Goal: Task Accomplishment & Management: Manage account settings

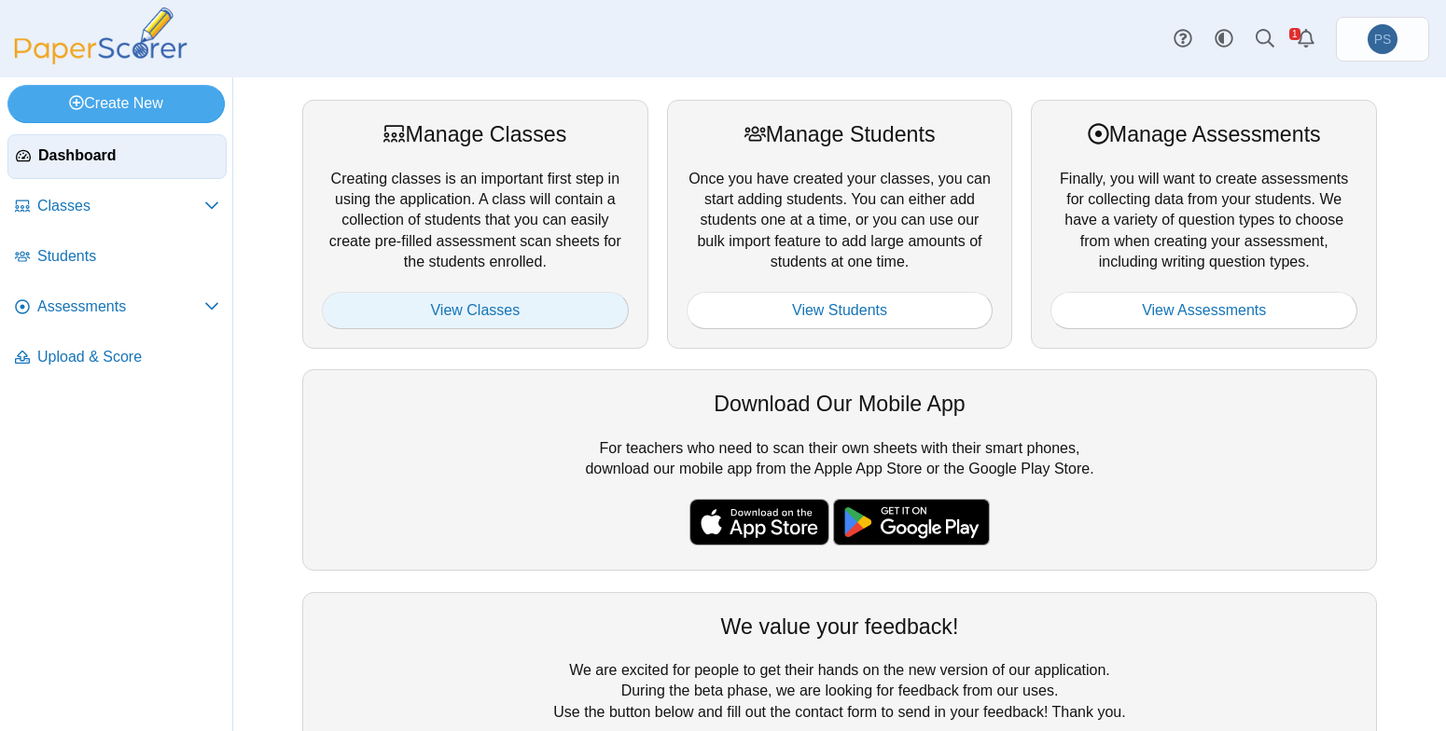
click at [501, 303] on link "View Classes" at bounding box center [475, 310] width 307 height 37
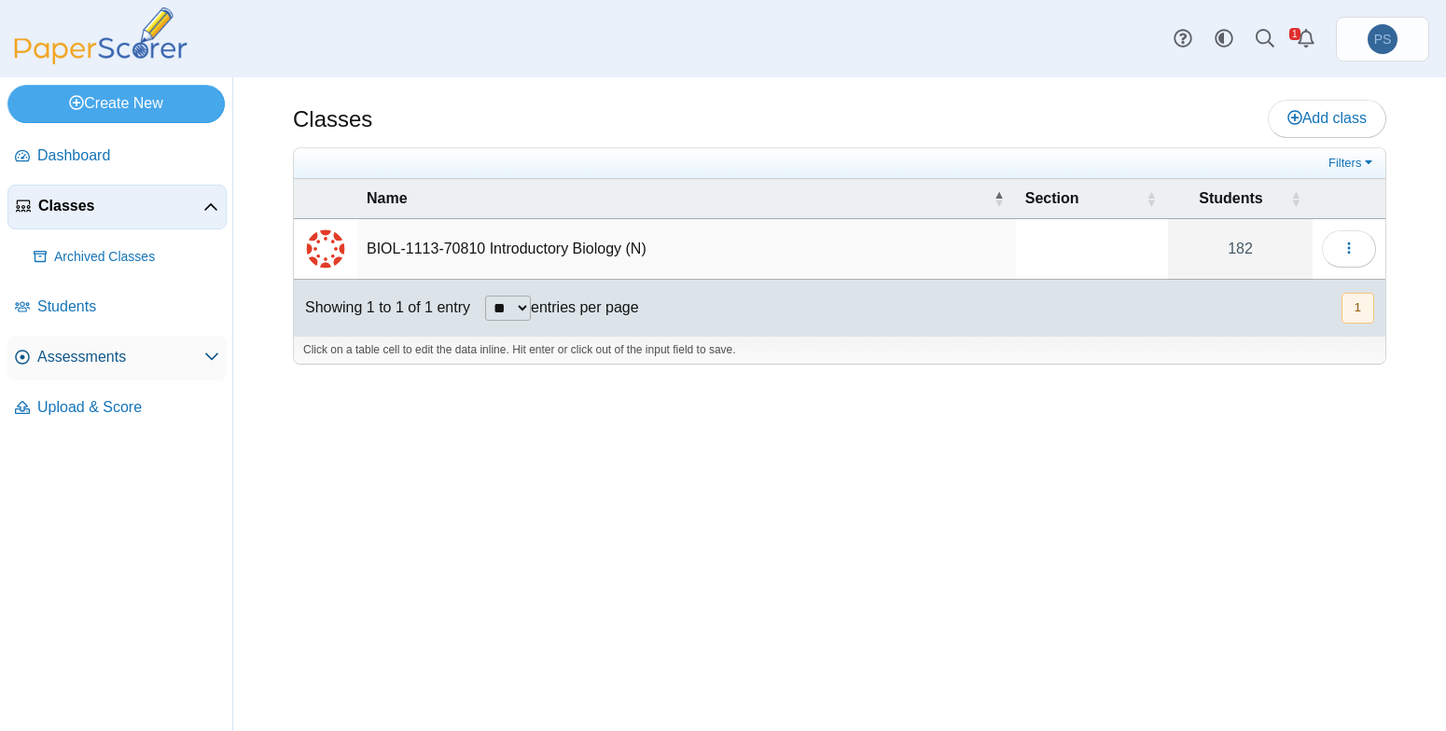
click at [126, 359] on span "Assessments" at bounding box center [120, 357] width 167 height 21
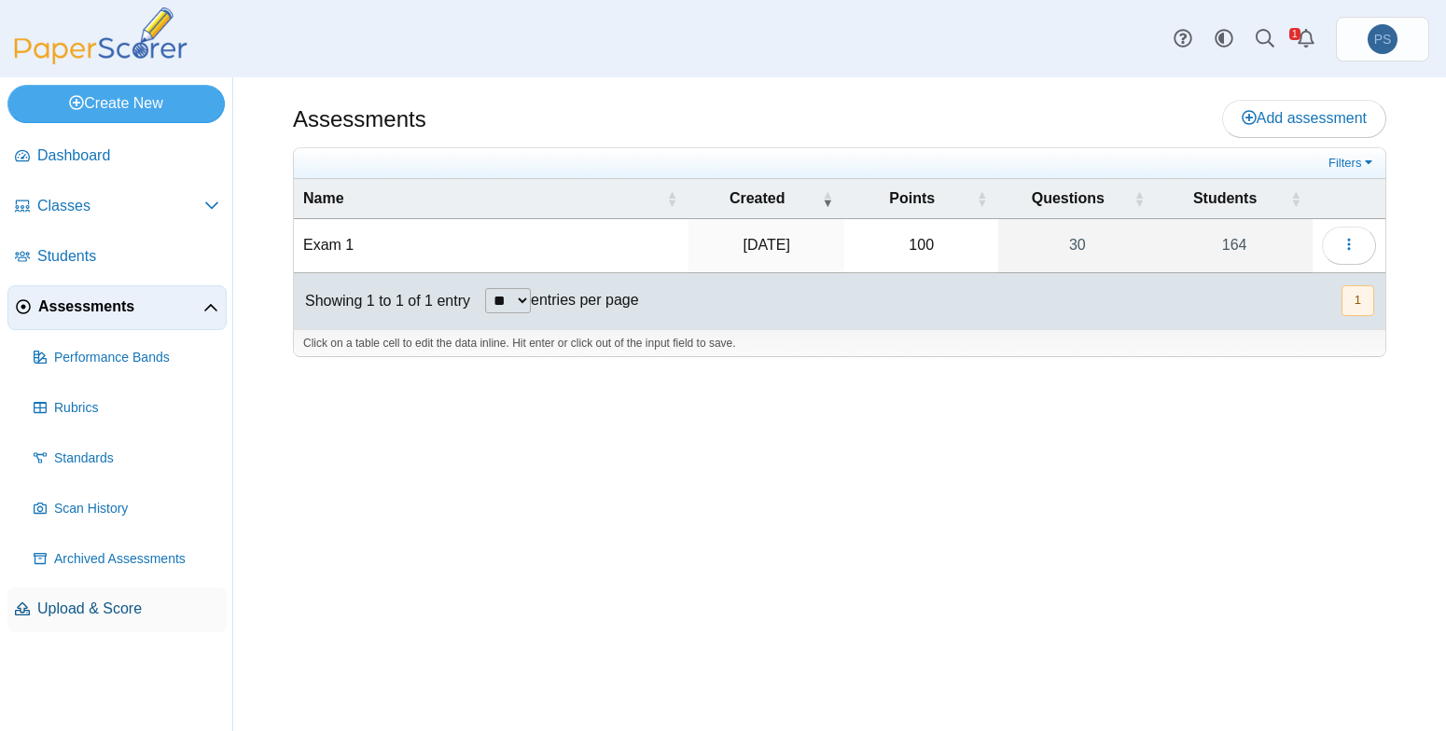
click at [82, 603] on span "Upload & Score" at bounding box center [128, 609] width 182 height 21
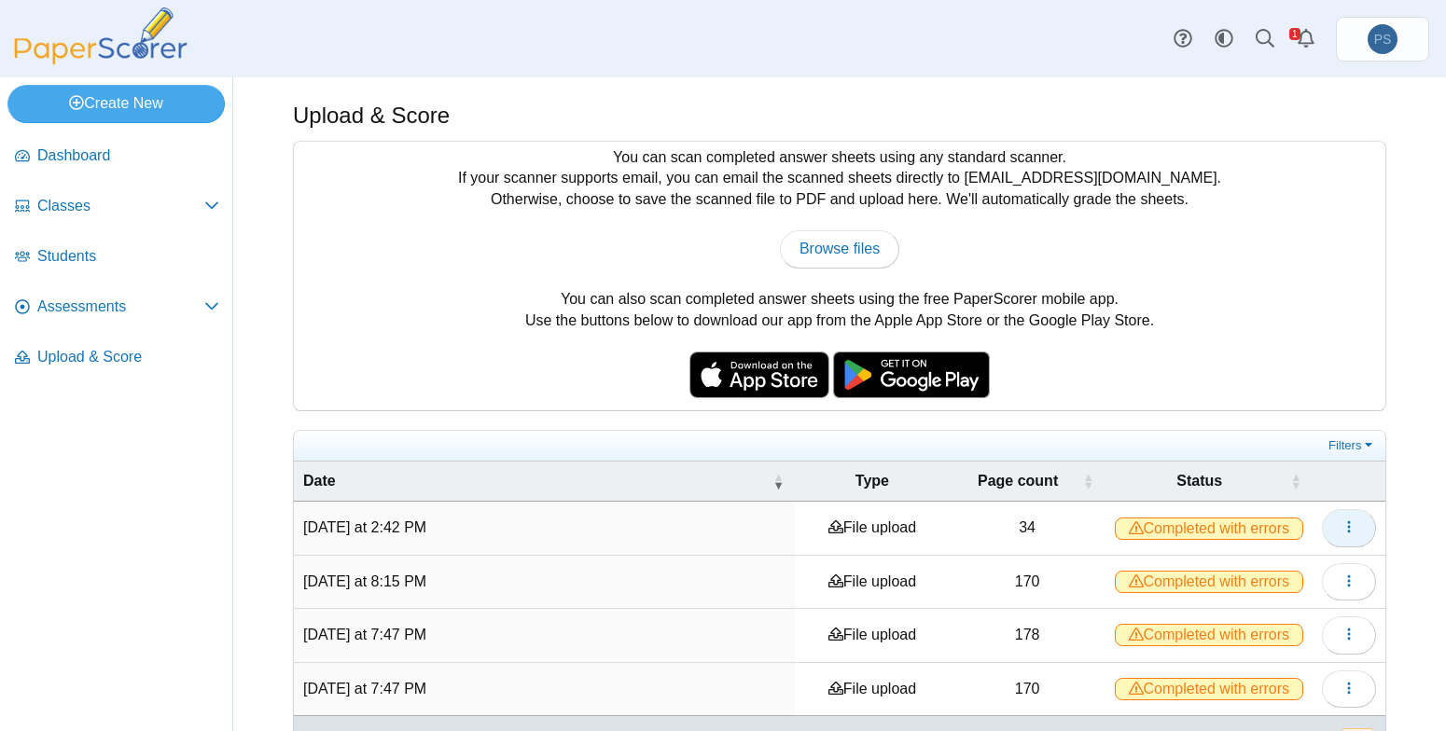
click at [1342, 529] on icon "button" at bounding box center [1349, 527] width 15 height 15
click at [1255, 564] on link "View scanned pages" at bounding box center [1250, 569] width 224 height 28
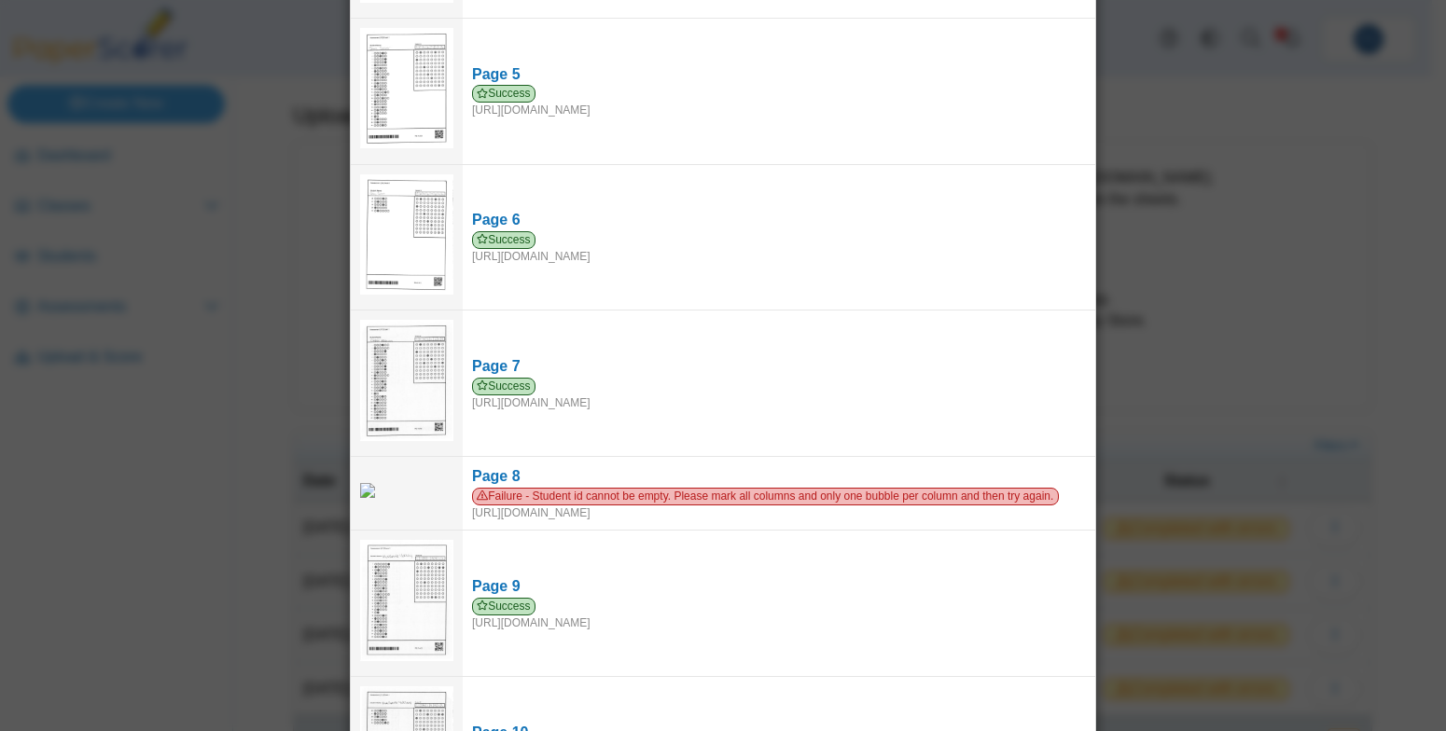
scroll to position [668, 0]
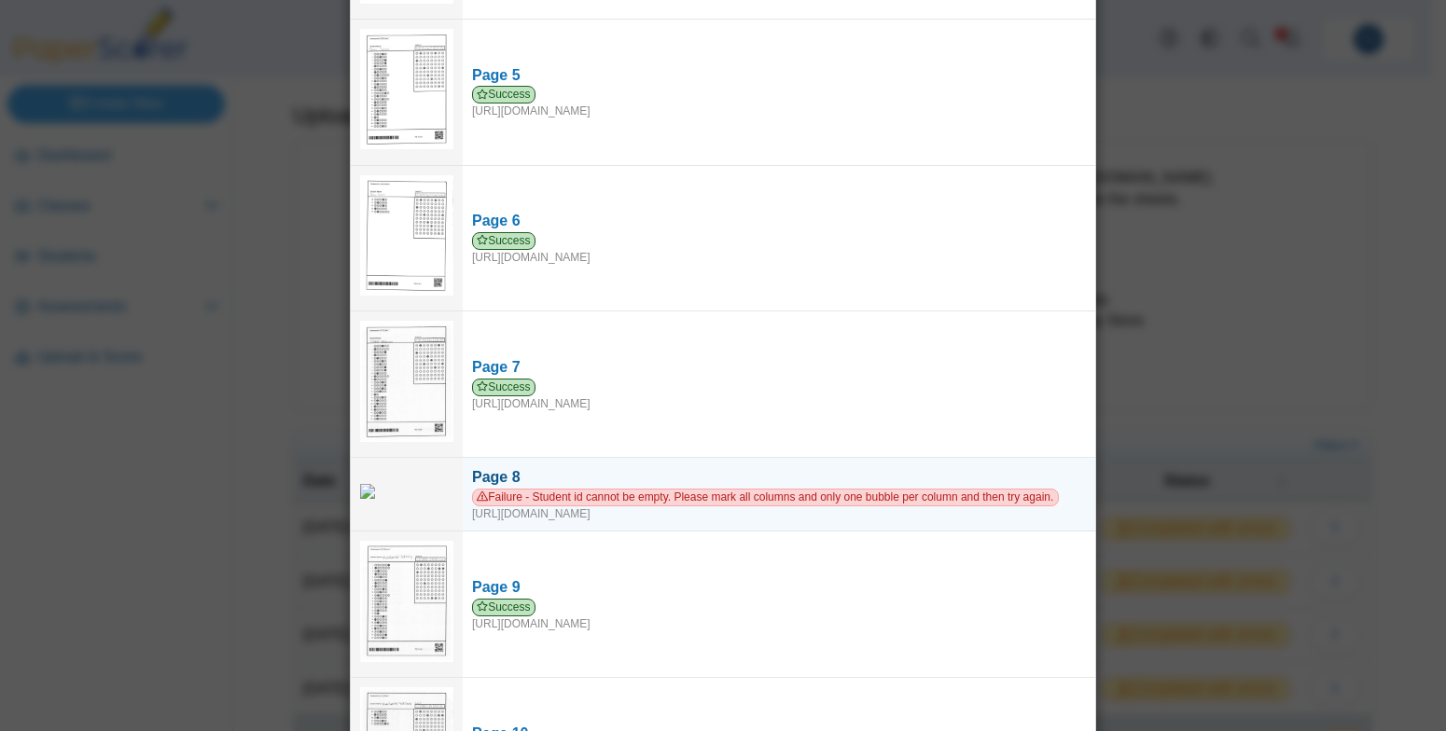
click at [633, 505] on div "Failure - Student id cannot be empty. Please mark all columns and only one bubb…" at bounding box center [779, 506] width 614 height 34
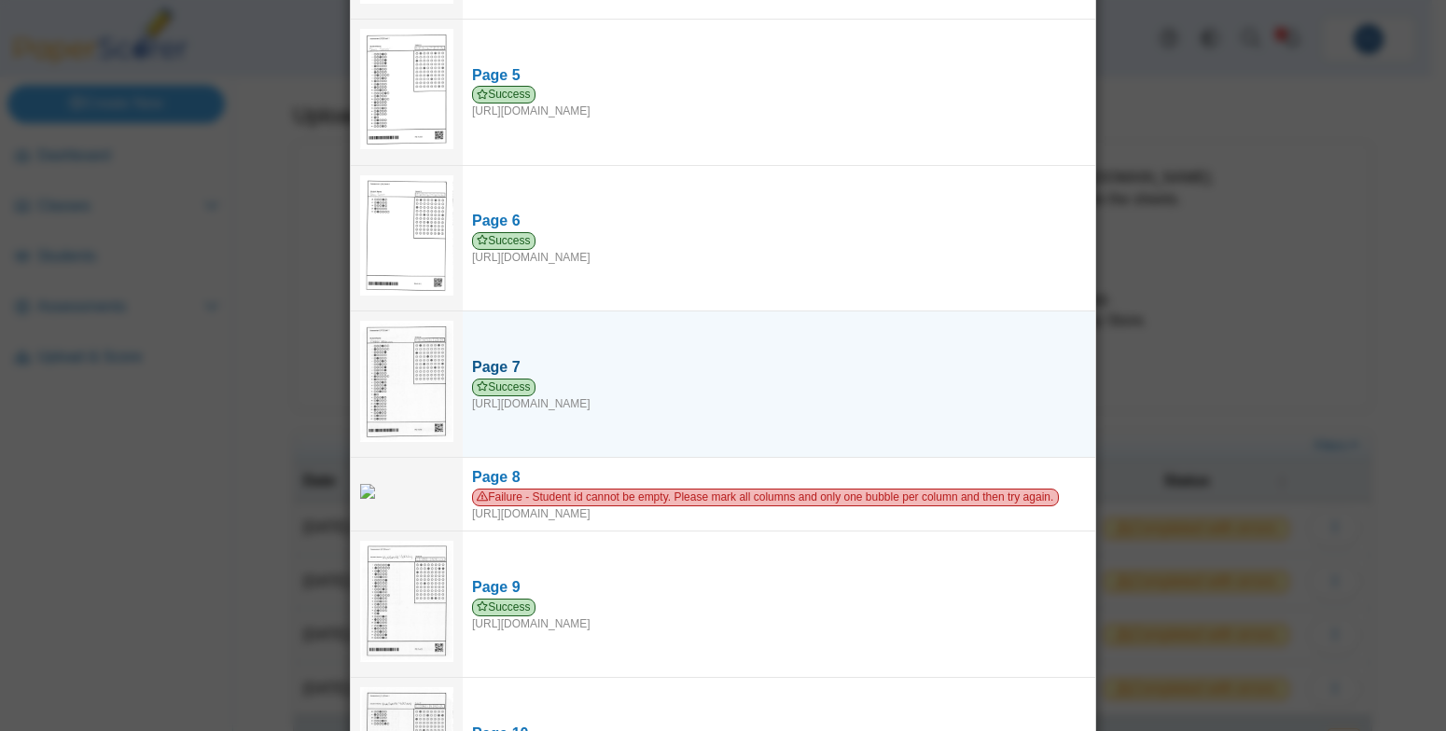
click at [619, 392] on div "Success https://forms.paperscorer.com/scans/10/5664/238932/3146091_SEPTEMBER_15…" at bounding box center [779, 396] width 614 height 34
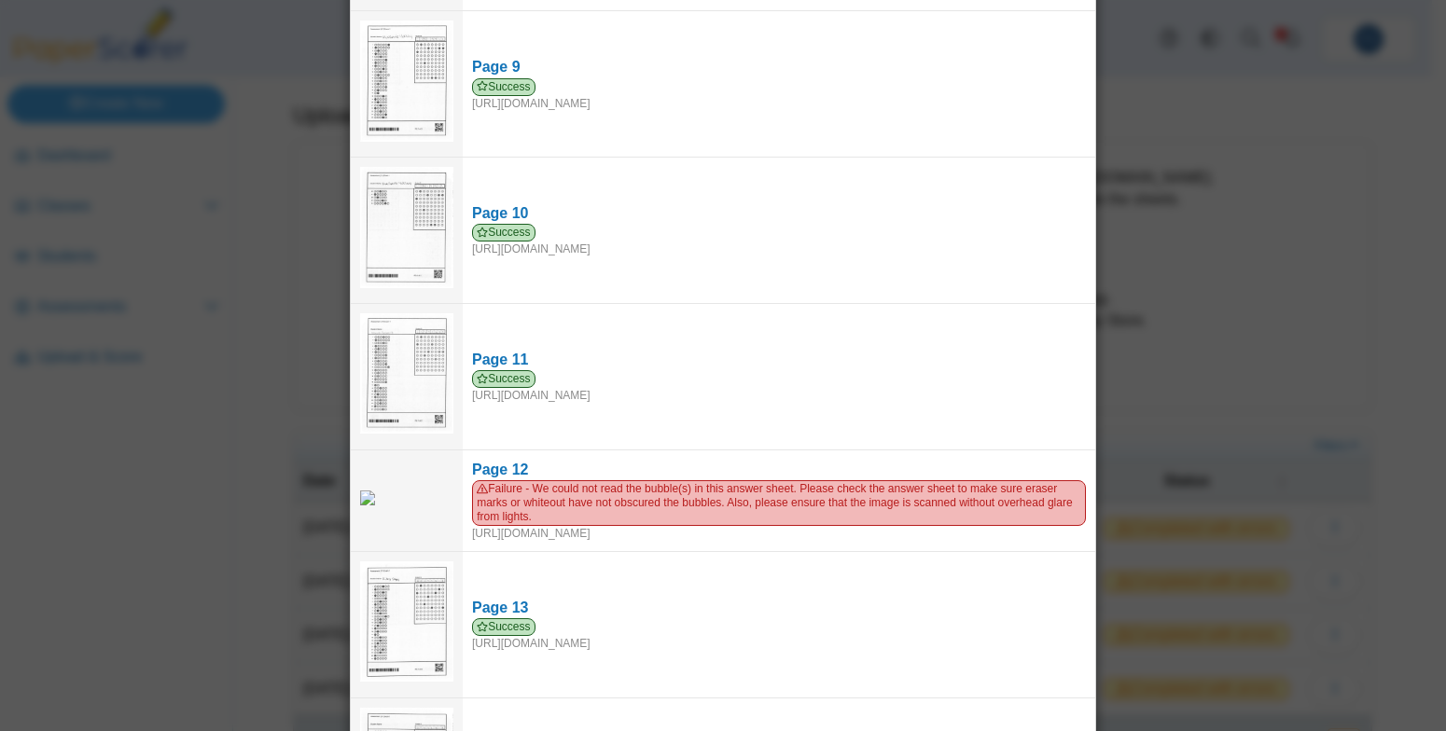
scroll to position [1414, 0]
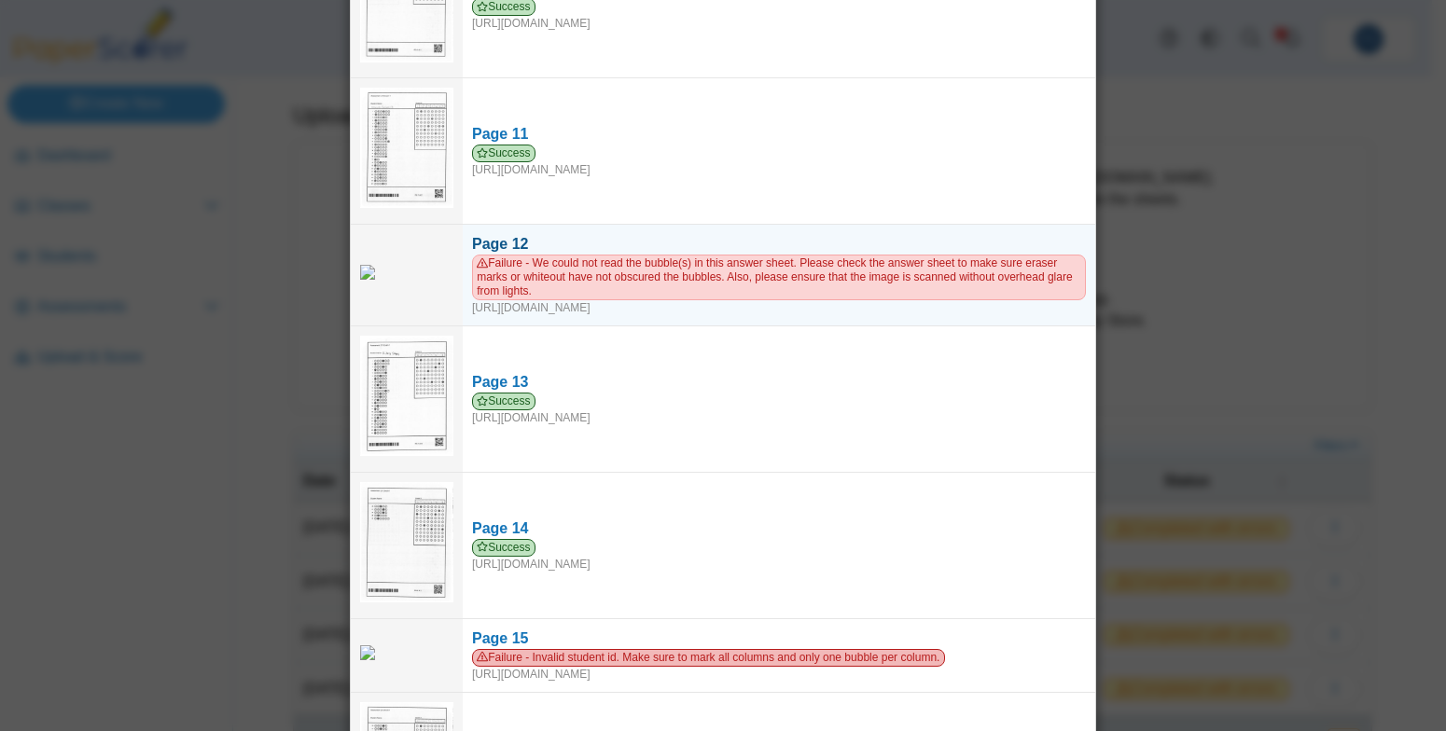
click at [692, 294] on div "Failure - We could not read the bubble(s) in this answer sheet. Please check th…" at bounding box center [779, 286] width 614 height 62
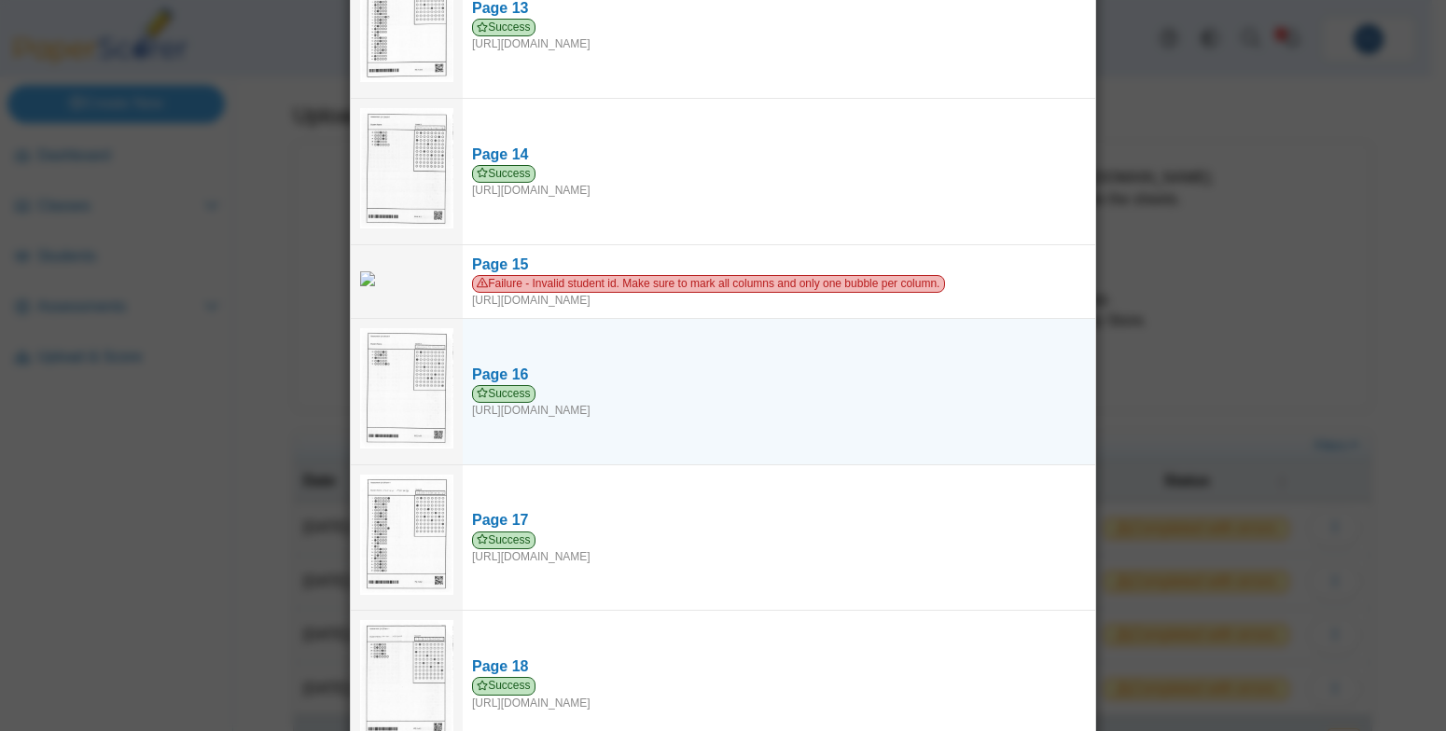
scroll to position [1788, 0]
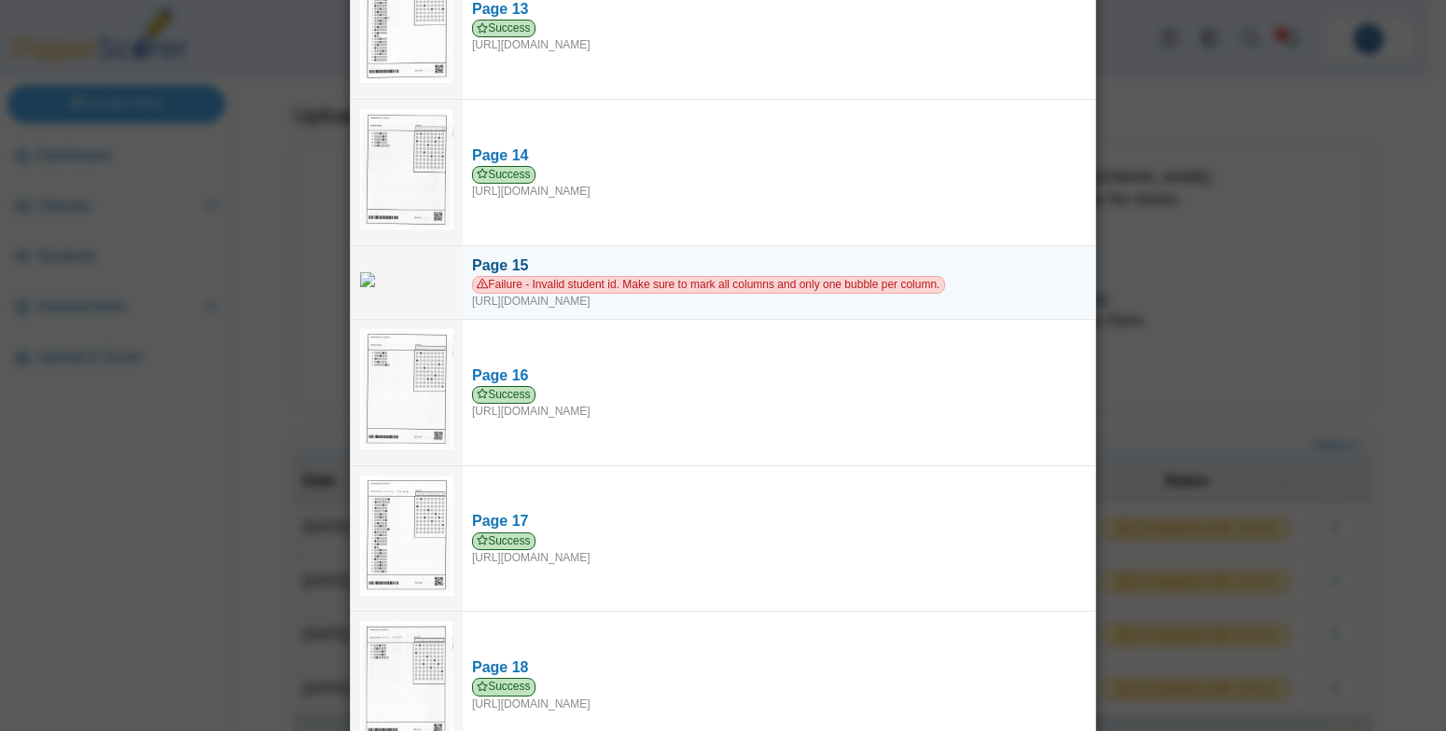
click at [653, 284] on div "Failure - Invalid student id. Make sure to mark all columns and only one bubble…" at bounding box center [779, 293] width 614 height 34
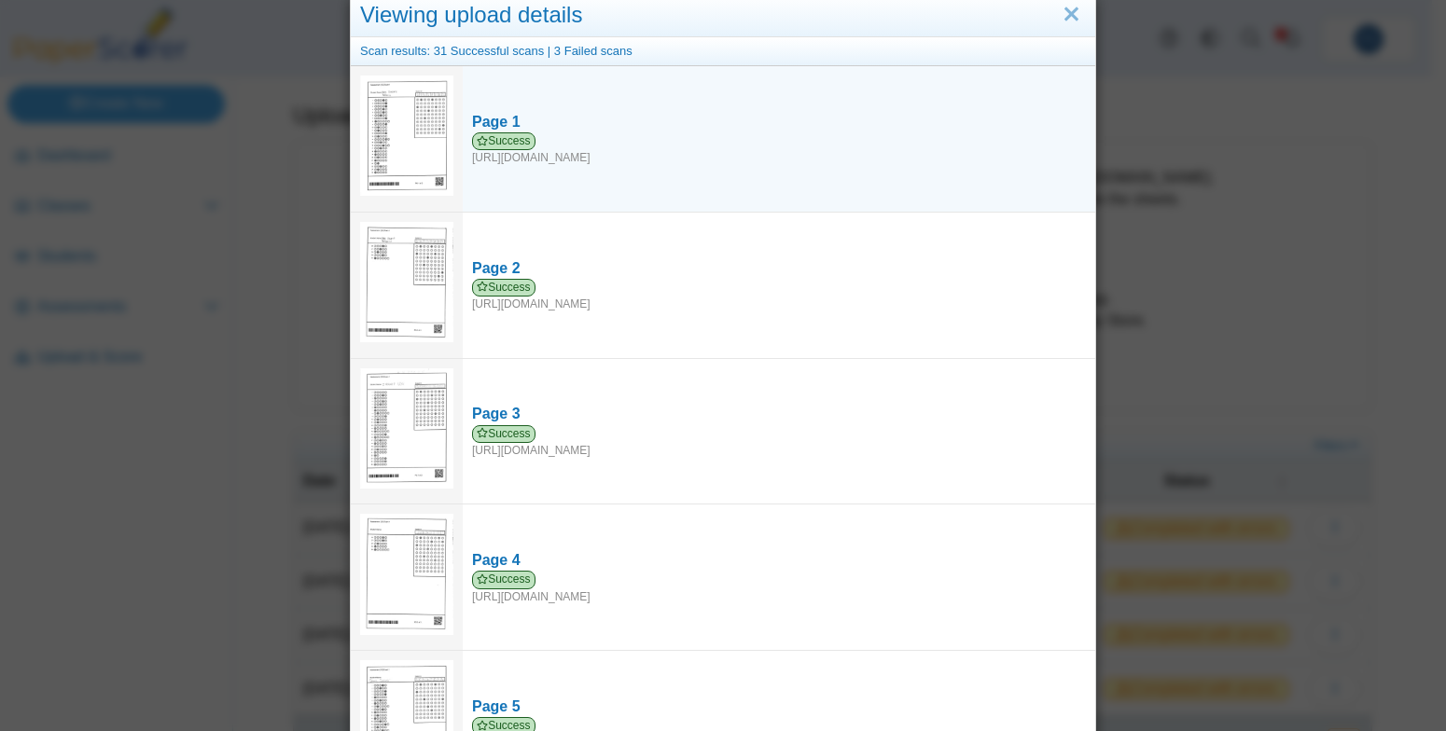
scroll to position [0, 0]
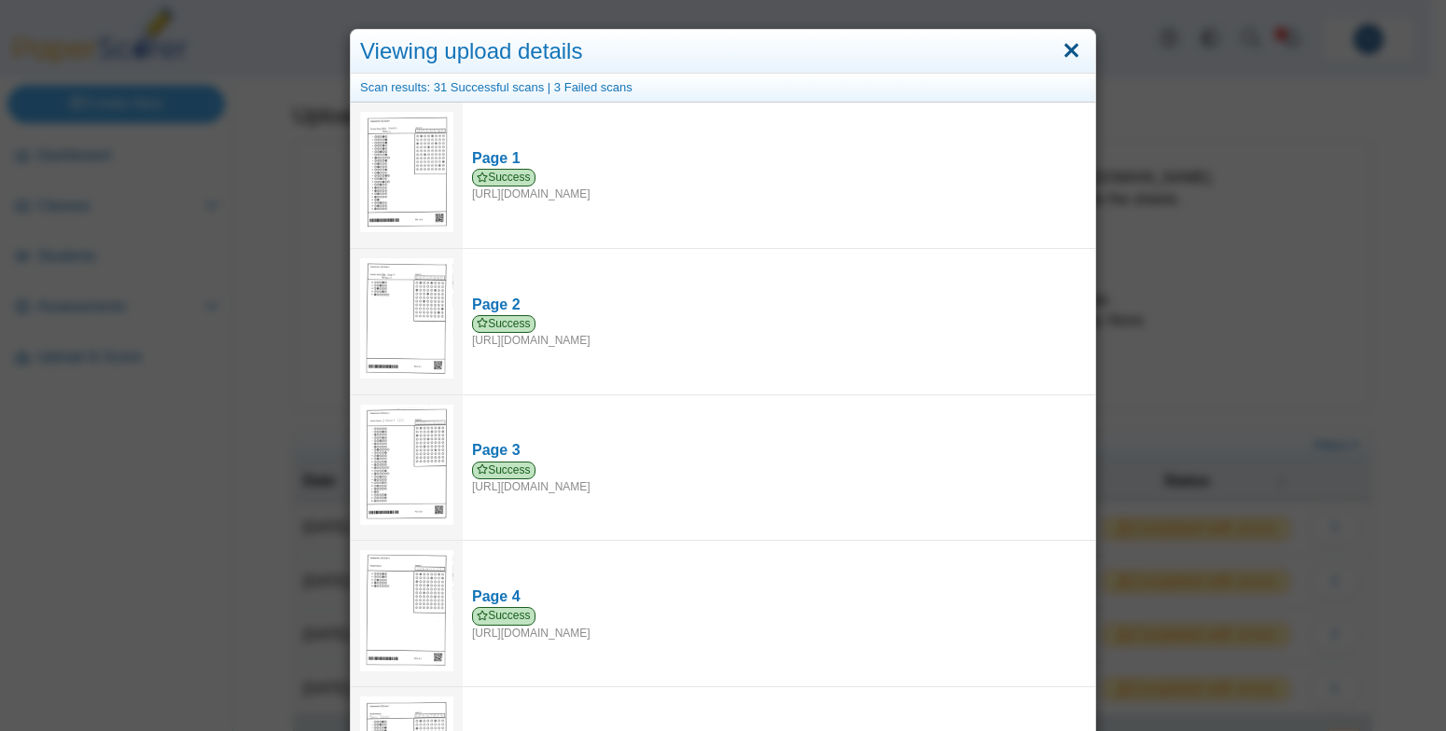
click at [1067, 50] on link "Close" at bounding box center [1071, 51] width 29 height 32
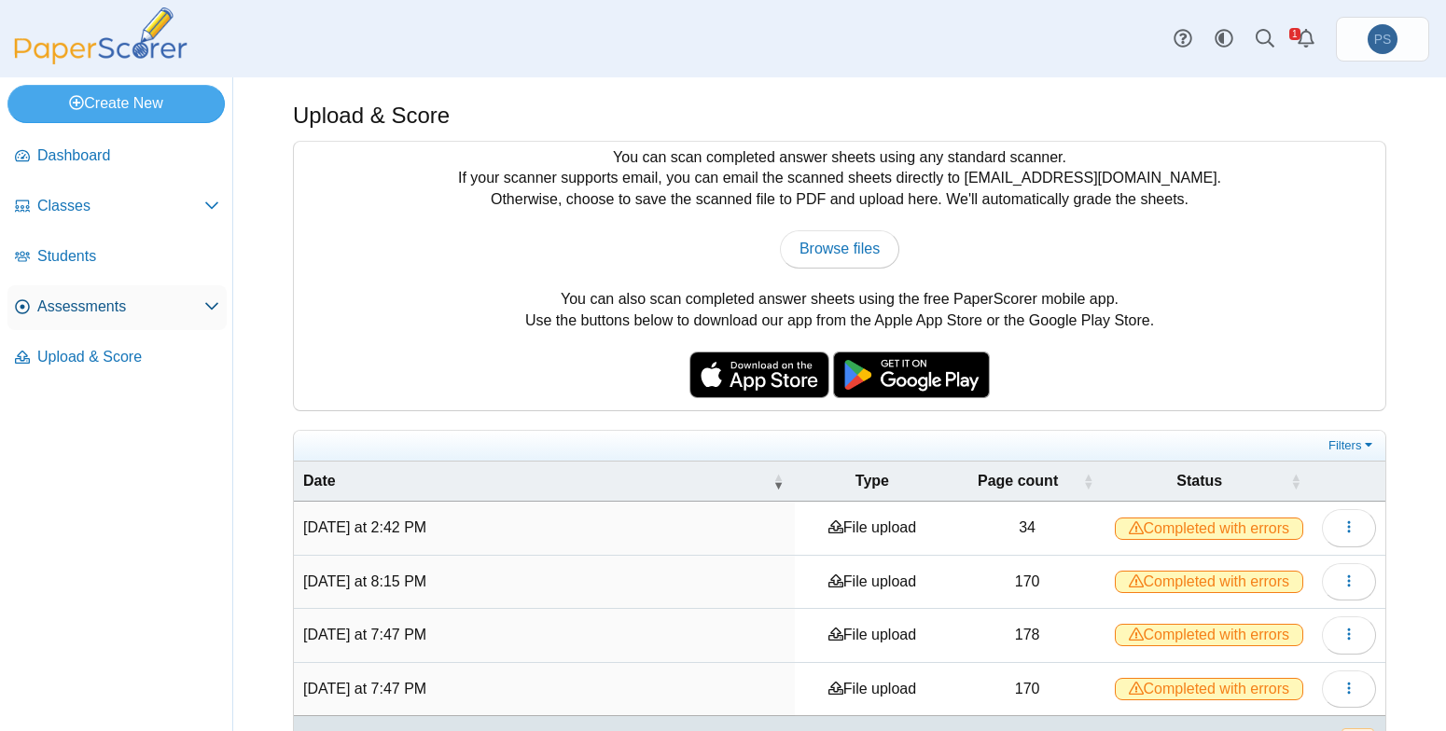
click at [100, 308] on span "Assessments" at bounding box center [120, 307] width 167 height 21
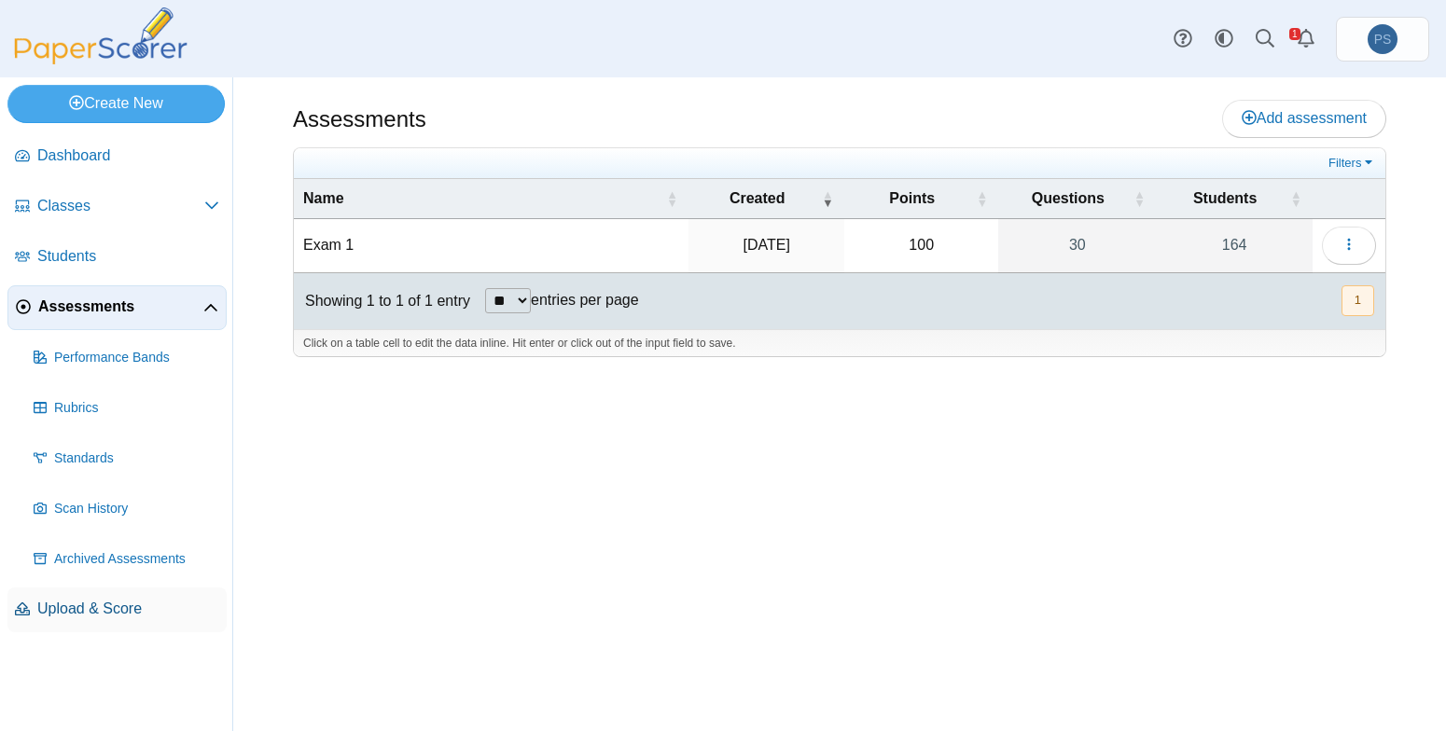
click at [77, 606] on span "Upload & Score" at bounding box center [128, 609] width 182 height 21
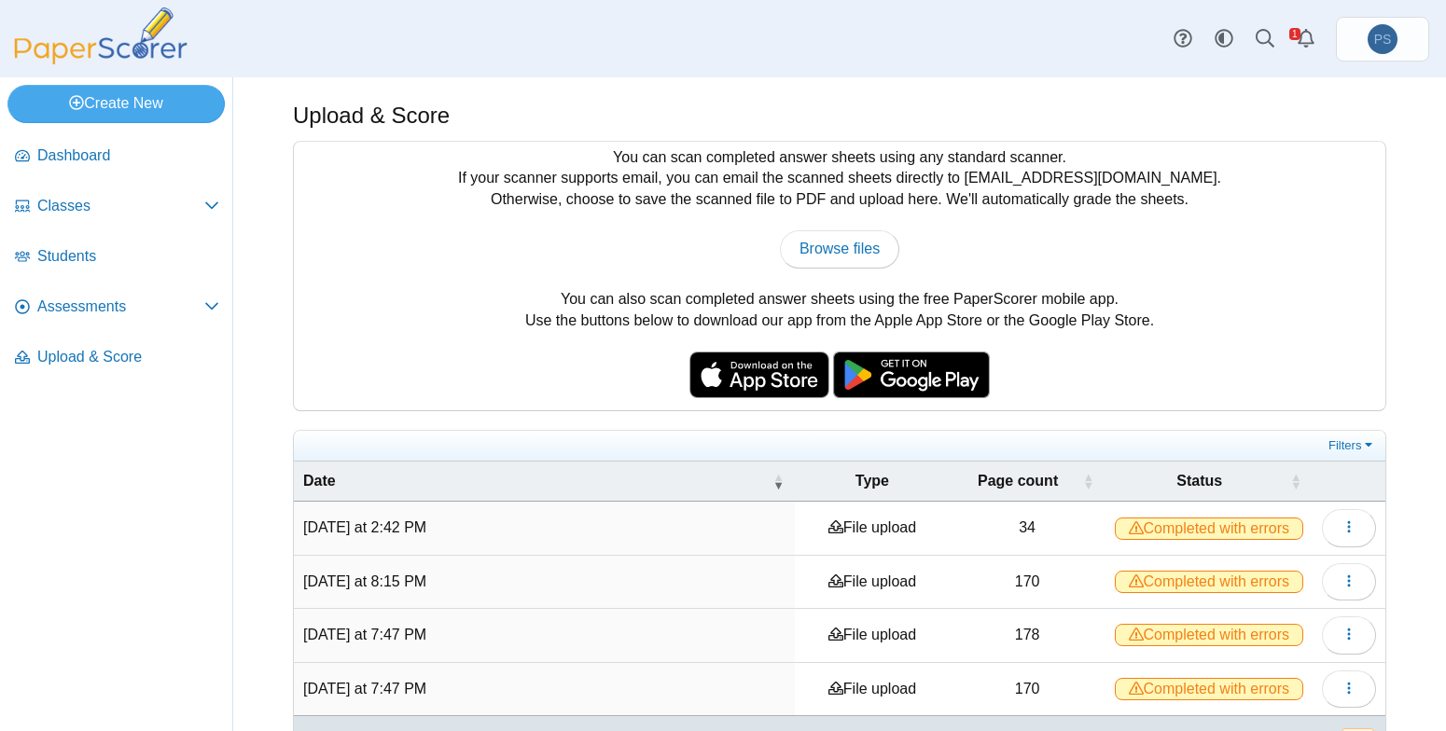
scroll to position [58, 0]
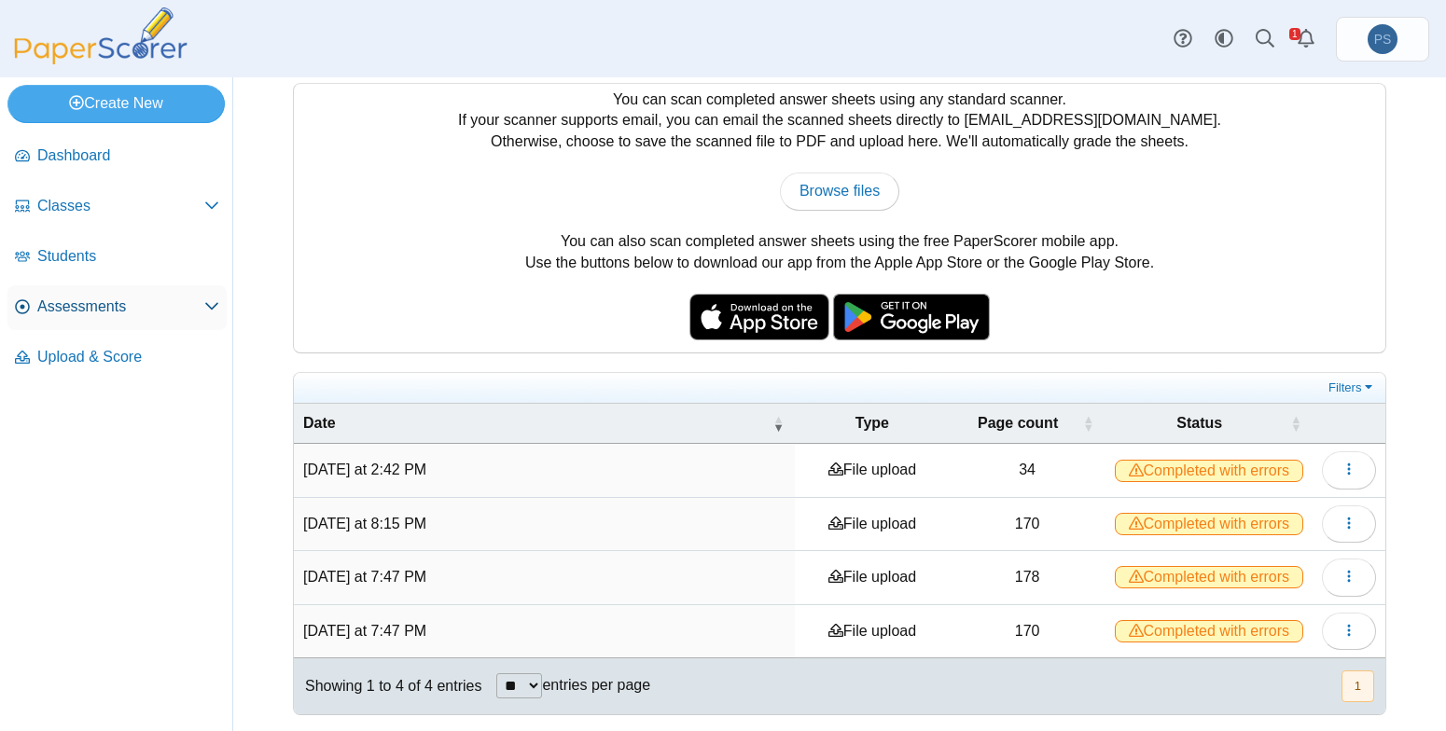
click at [106, 305] on span "Assessments" at bounding box center [120, 307] width 167 height 21
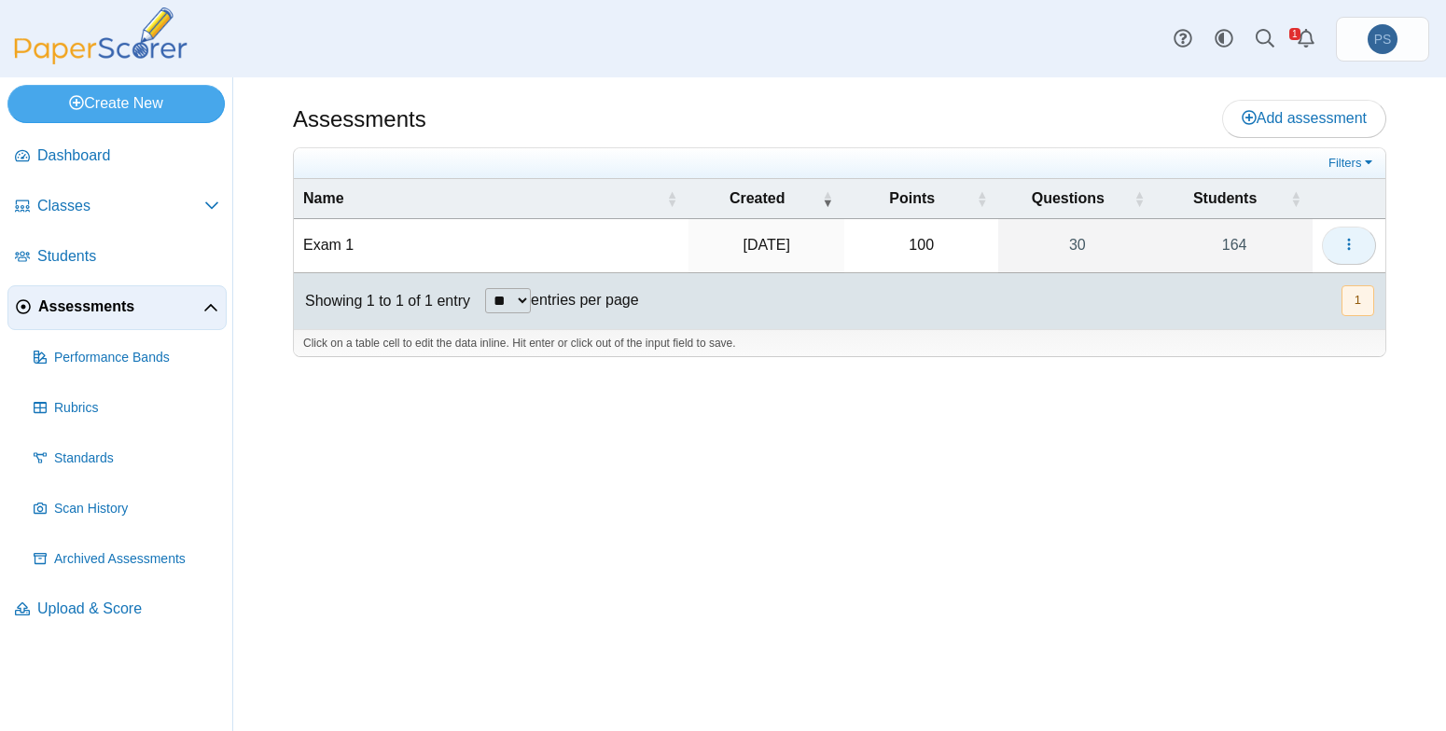
click at [1337, 244] on button "button" at bounding box center [1349, 245] width 54 height 37
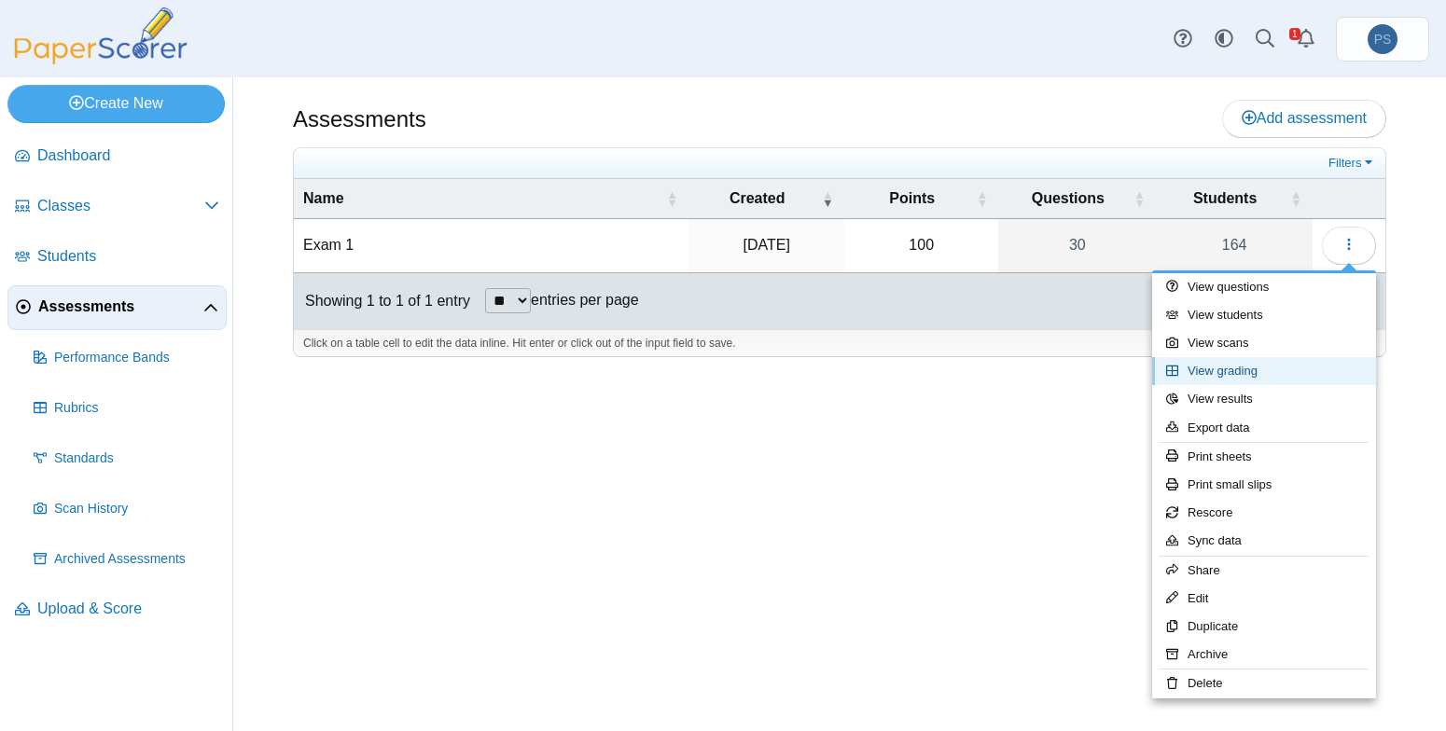
click at [1226, 365] on link "View grading" at bounding box center [1264, 371] width 224 height 28
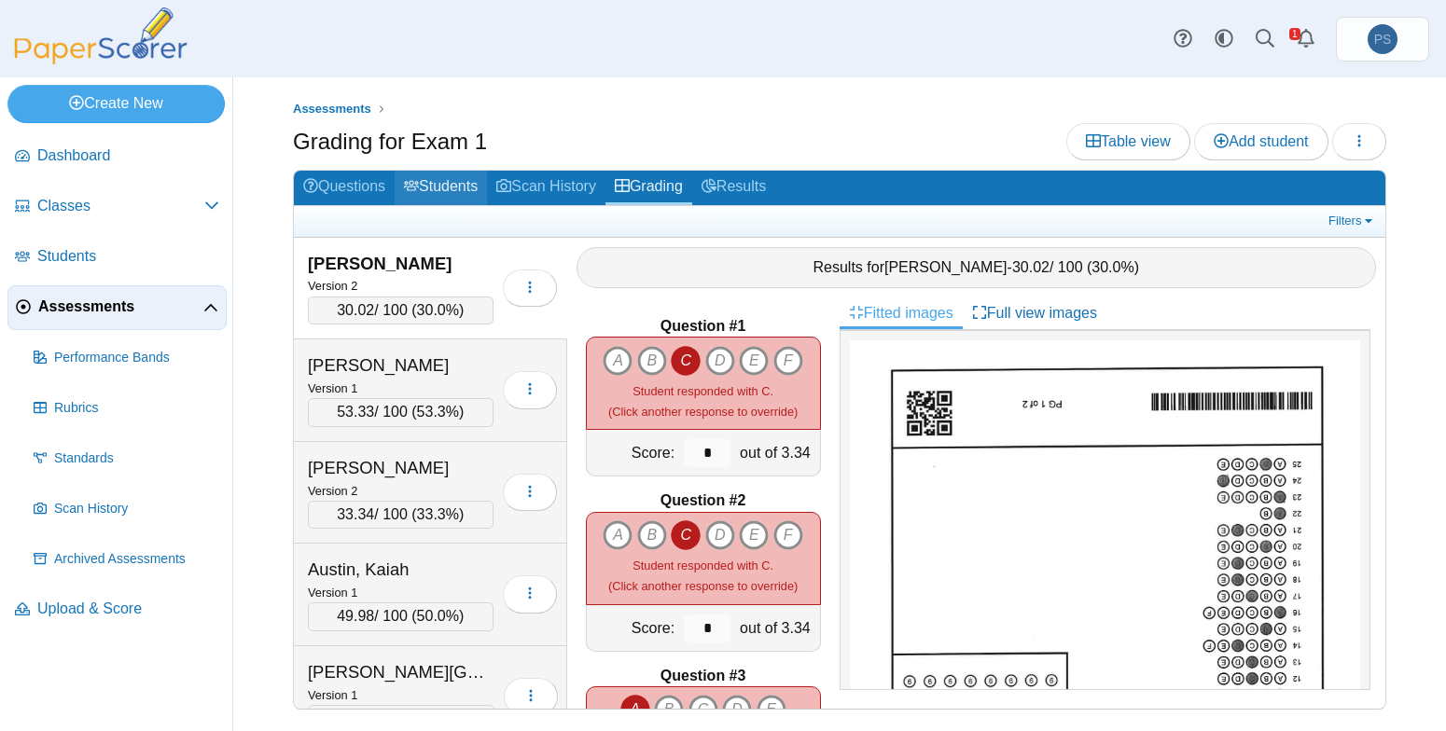
click at [466, 189] on link "Students" at bounding box center [441, 188] width 92 height 35
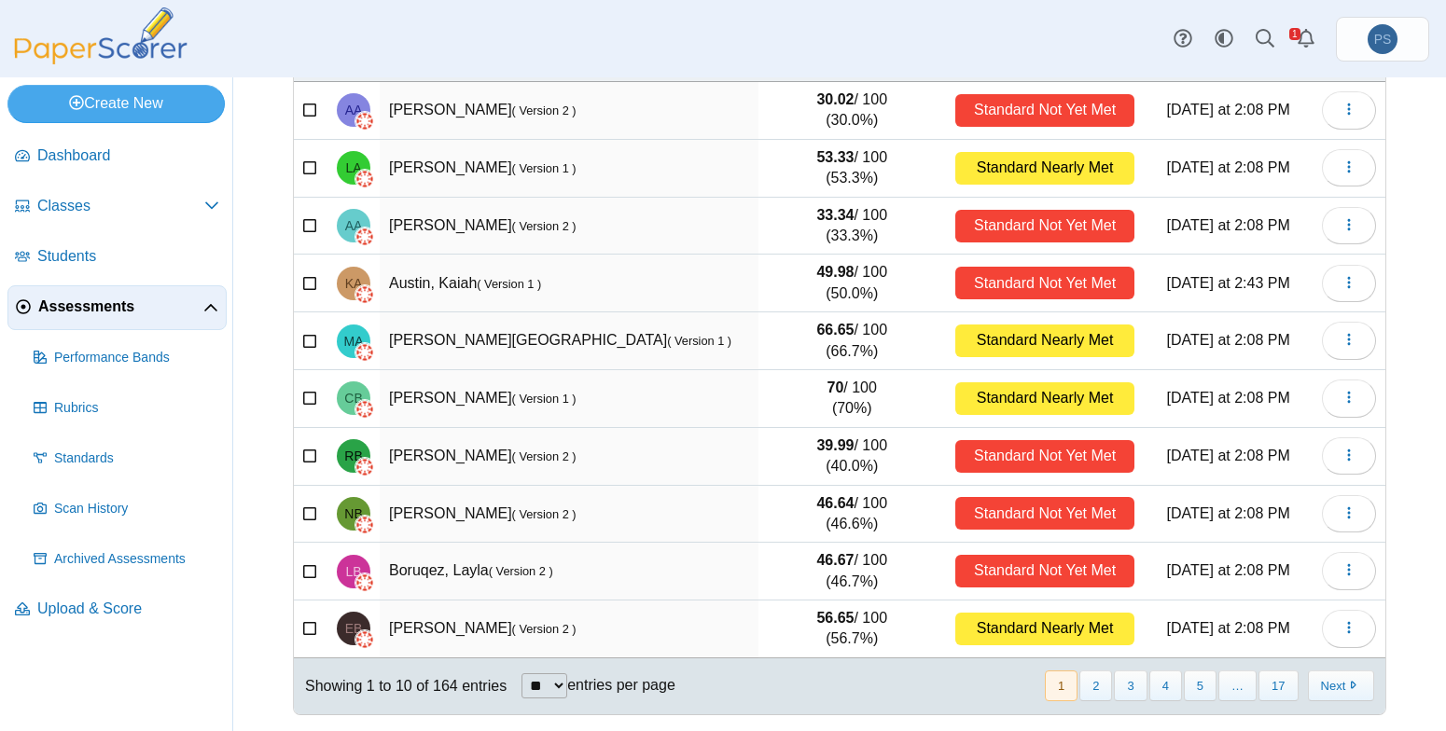
scroll to position [197, 0]
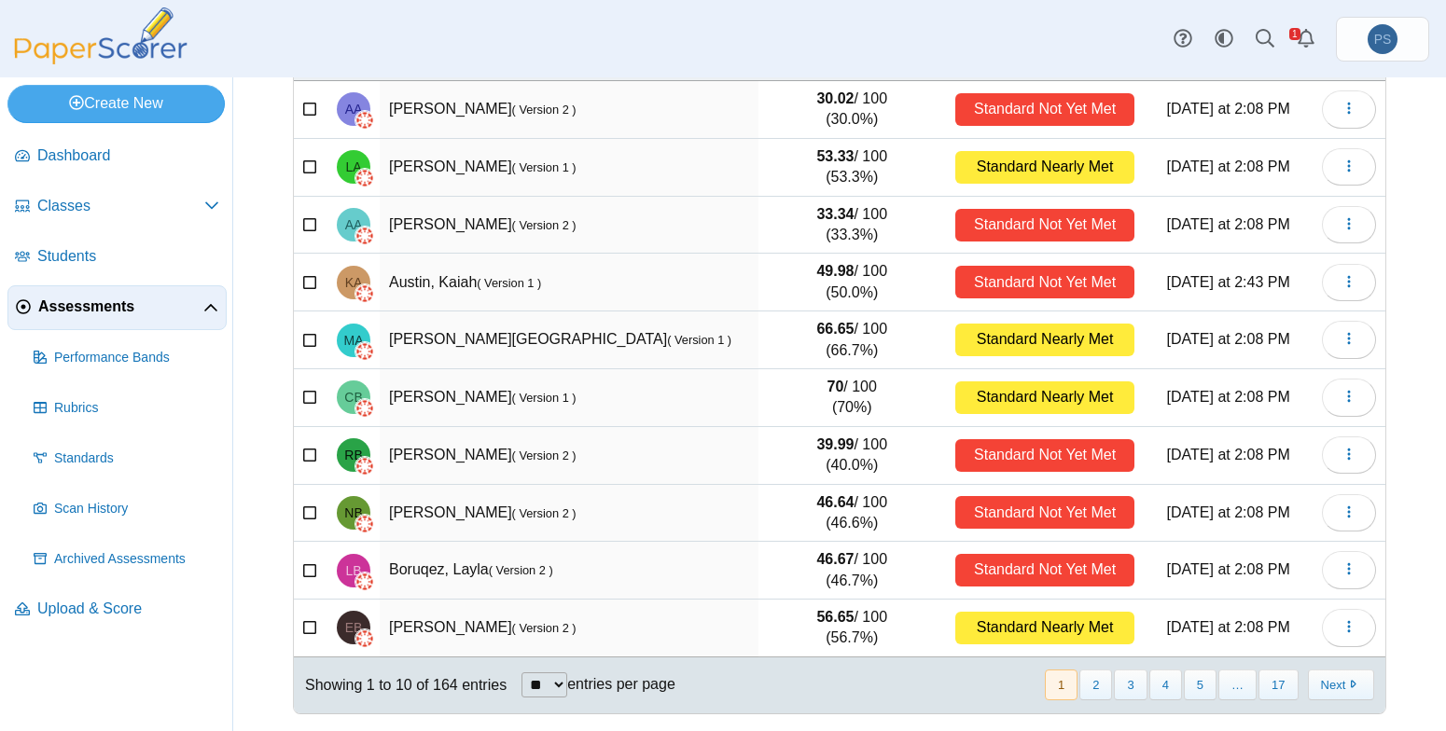
click at [555, 673] on select "** ** ** ***" at bounding box center [545, 685] width 46 height 25
click at [697, 537] on td "[PERSON_NAME] ( Version 2 )" at bounding box center [569, 514] width 379 height 58
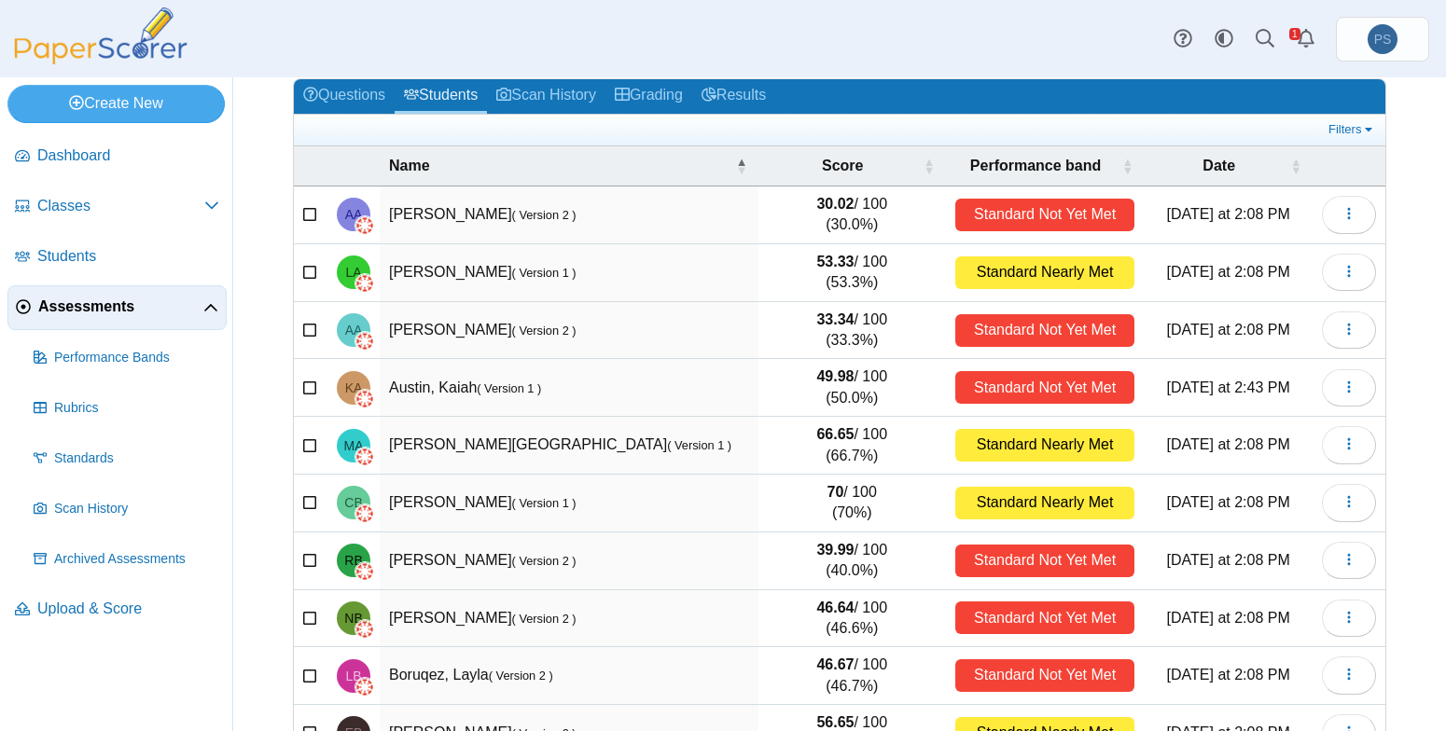
scroll to position [187, 0]
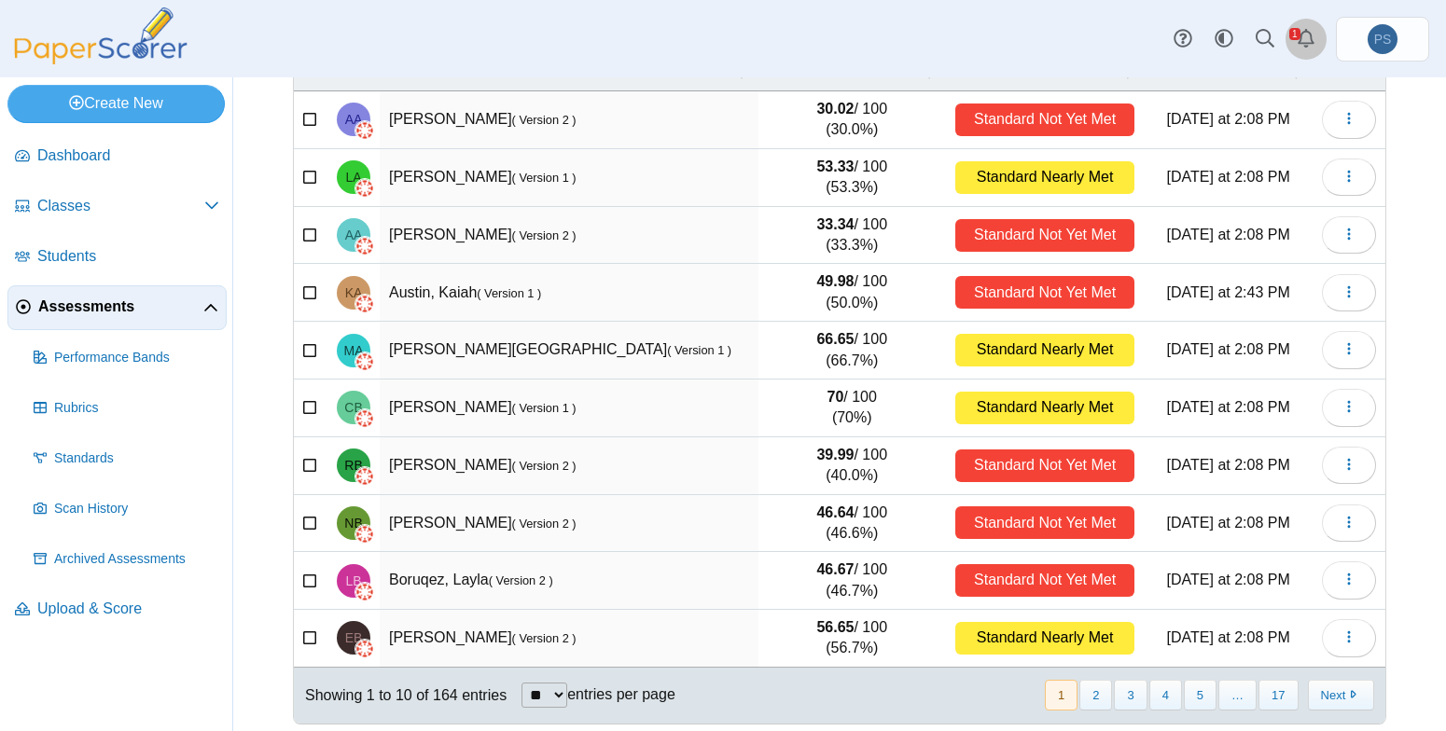
click at [1307, 32] on use "Alerts" at bounding box center [1306, 38] width 17 height 19
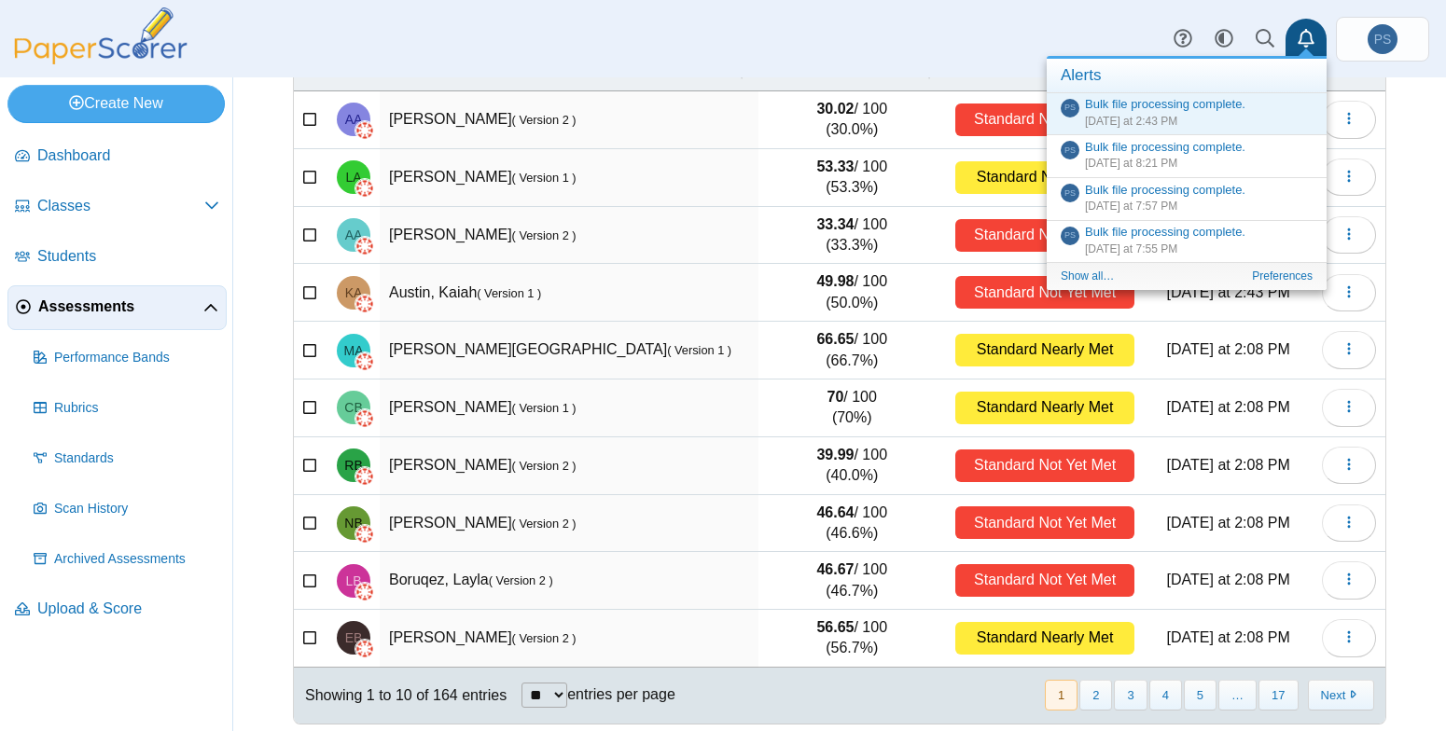
click at [1307, 32] on use "Alerts" at bounding box center [1306, 38] width 17 height 19
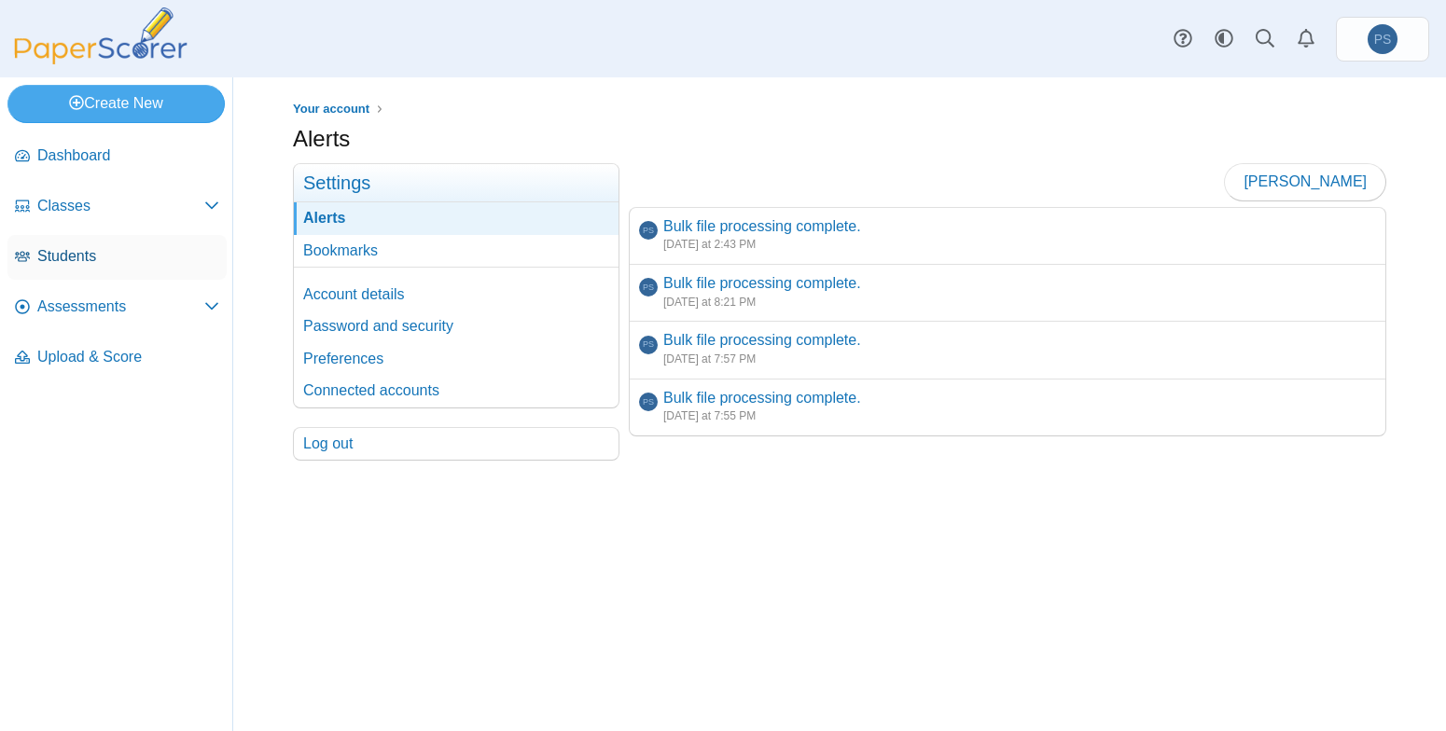
click at [62, 256] on span "Students" at bounding box center [128, 256] width 182 height 21
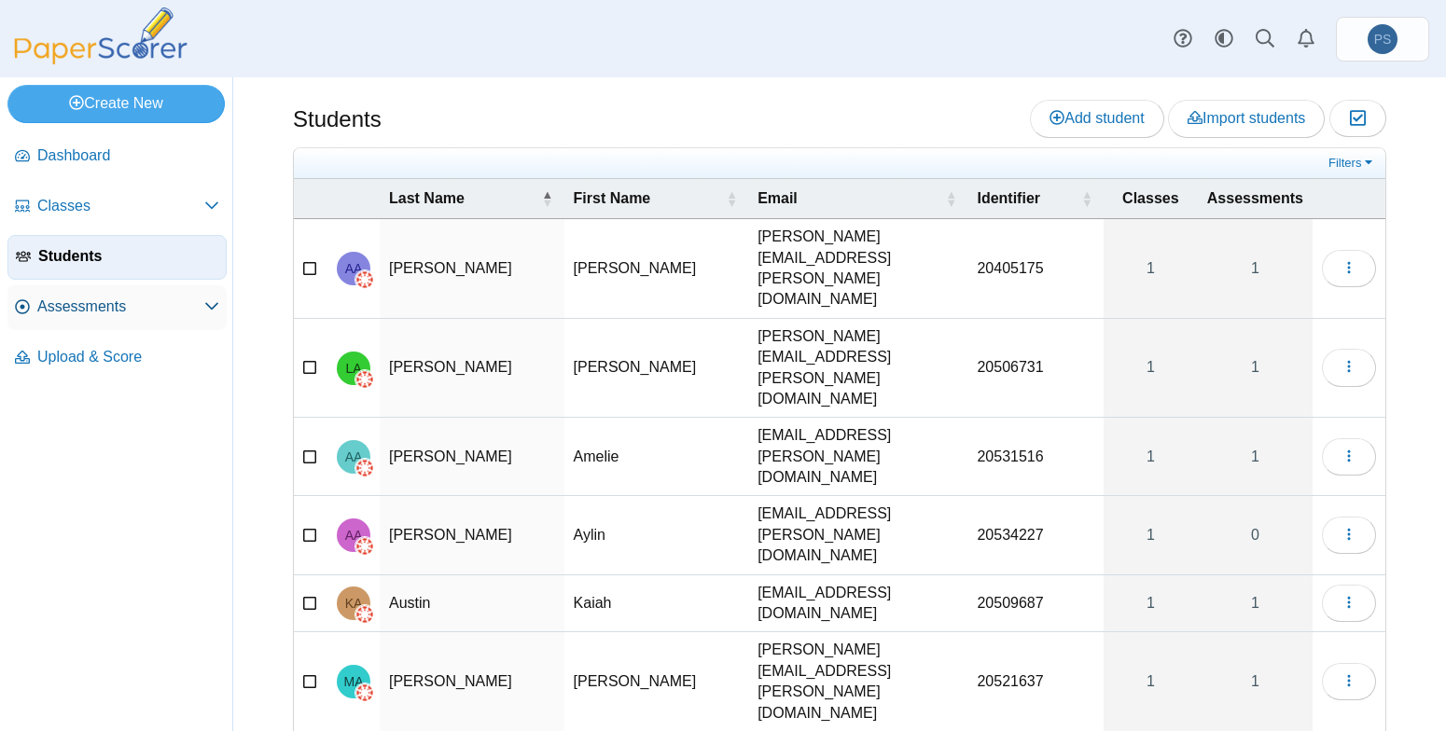
click at [99, 314] on span "Assessments" at bounding box center [120, 307] width 167 height 21
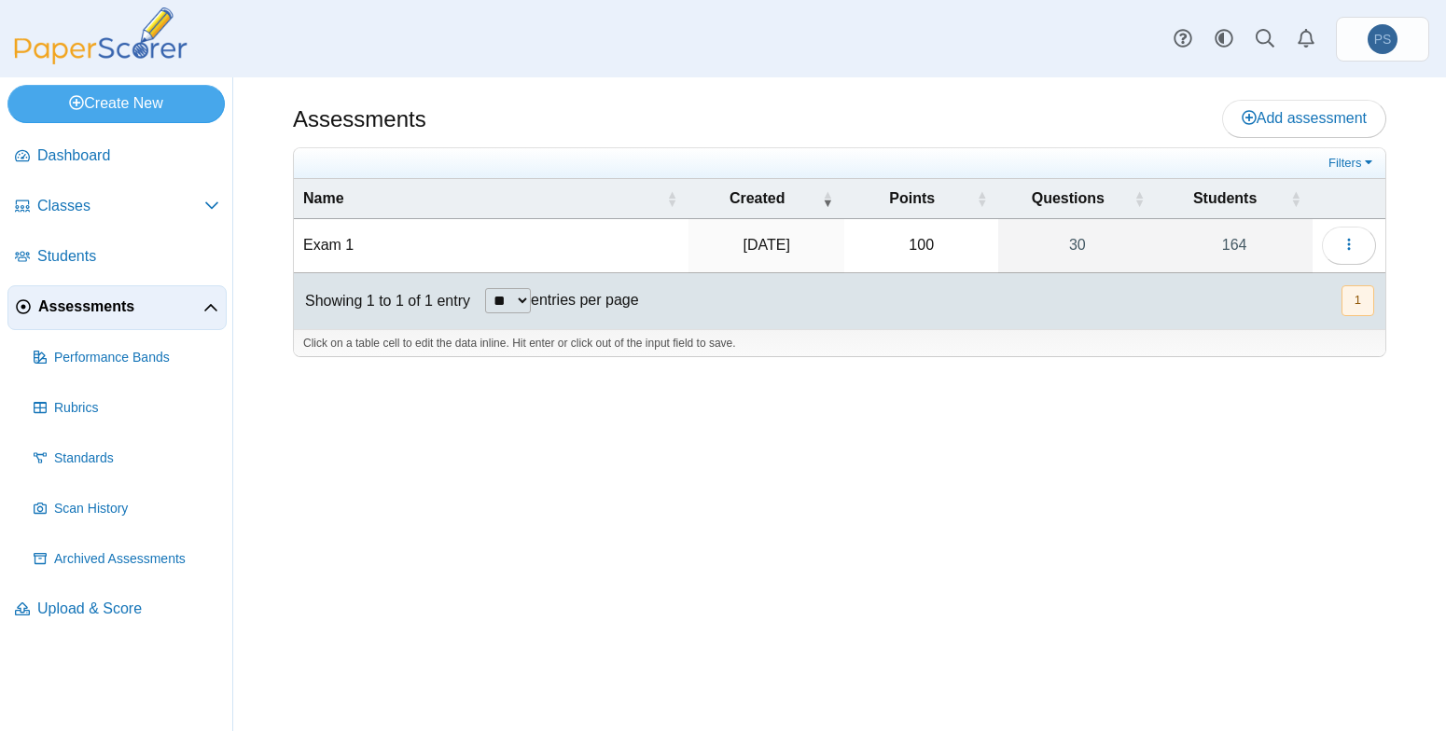
click at [344, 236] on td "Exam 1" at bounding box center [491, 245] width 395 height 53
click at [1342, 245] on icon "button" at bounding box center [1349, 244] width 15 height 15
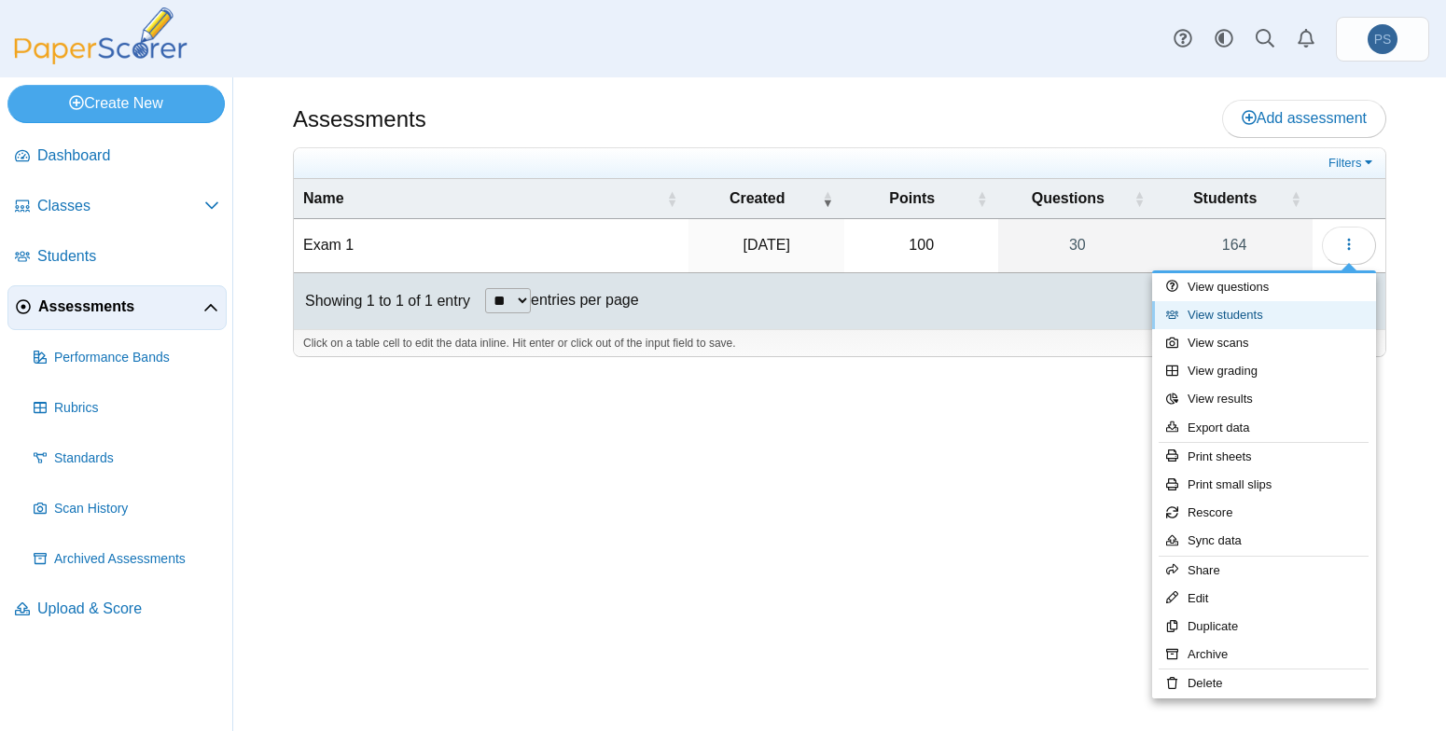
click at [1239, 314] on link "View students" at bounding box center [1264, 315] width 224 height 28
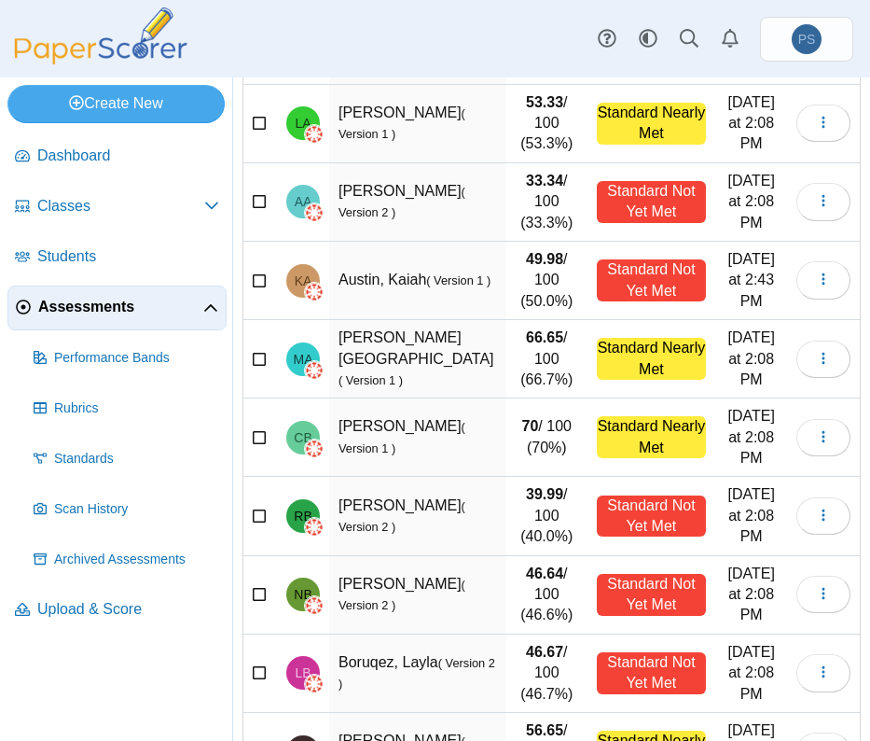
scroll to position [373, 0]
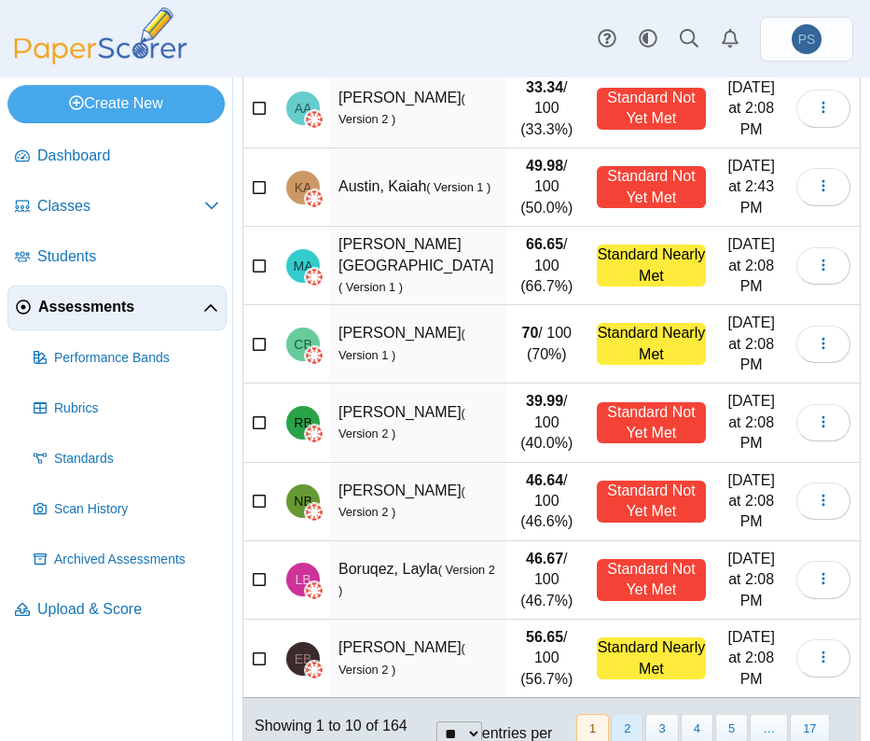
click at [620, 714] on button "2" at bounding box center [627, 729] width 33 height 31
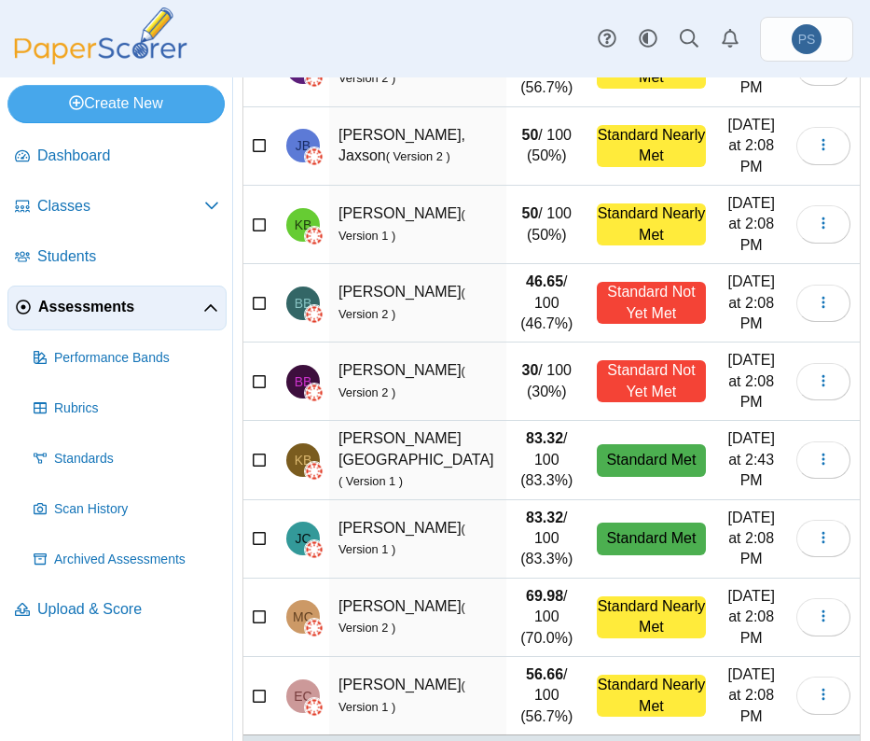
scroll to position [358, 0]
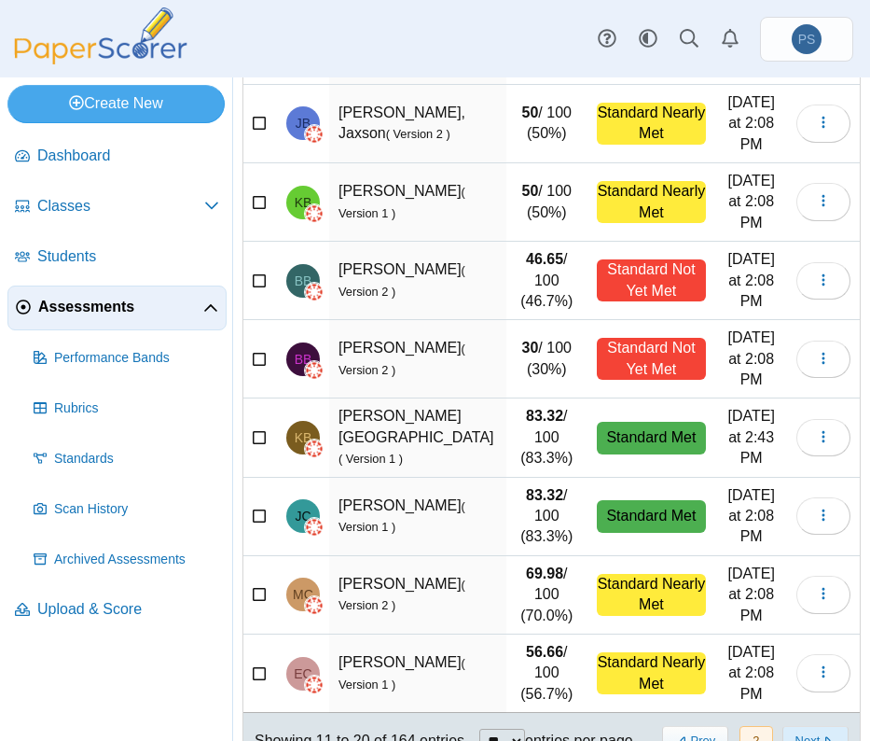
click at [783, 726] on button "Next" at bounding box center [816, 741] width 66 height 31
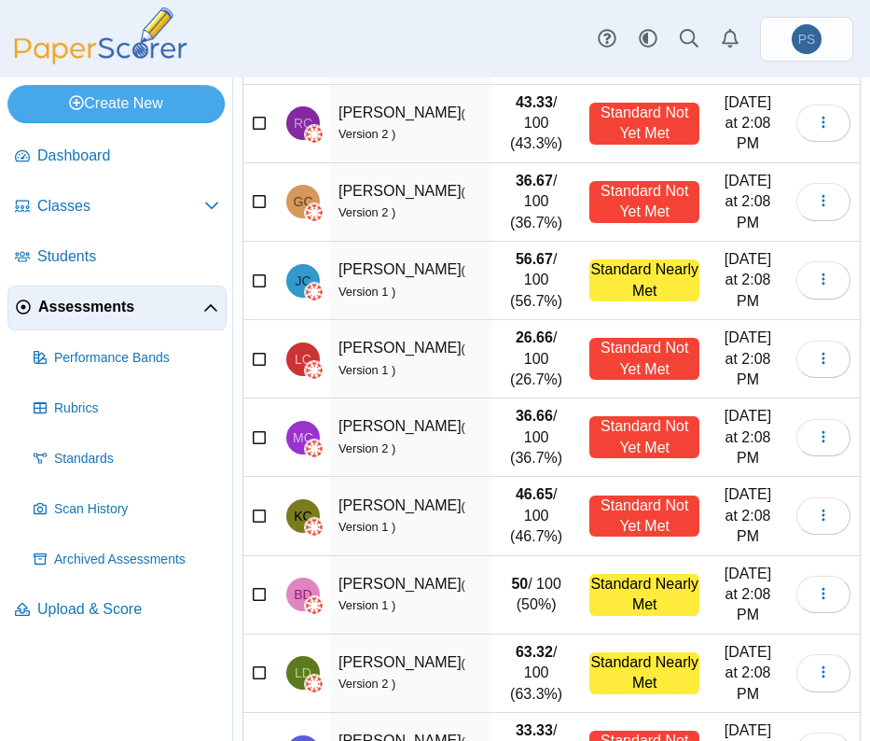
scroll to position [373, 0]
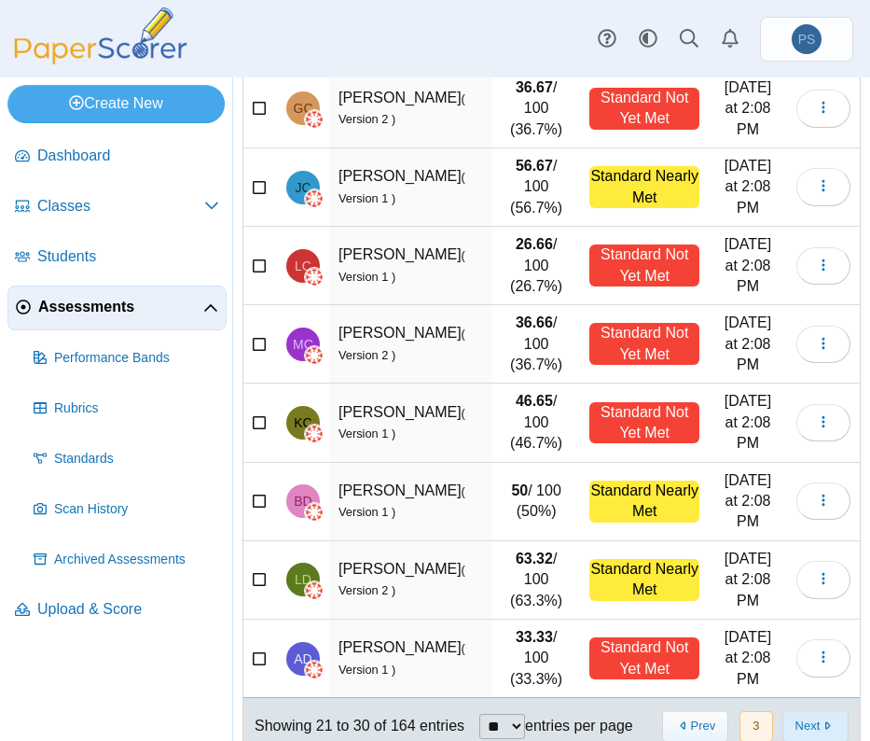
click at [783, 720] on button "Next" at bounding box center [816, 726] width 66 height 31
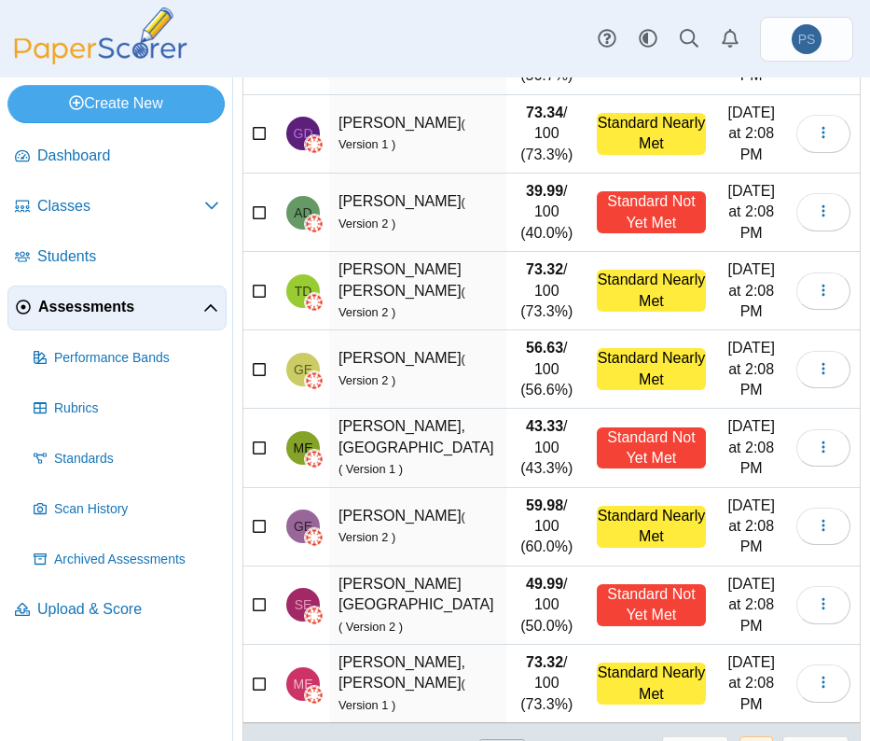
scroll to position [441, 0]
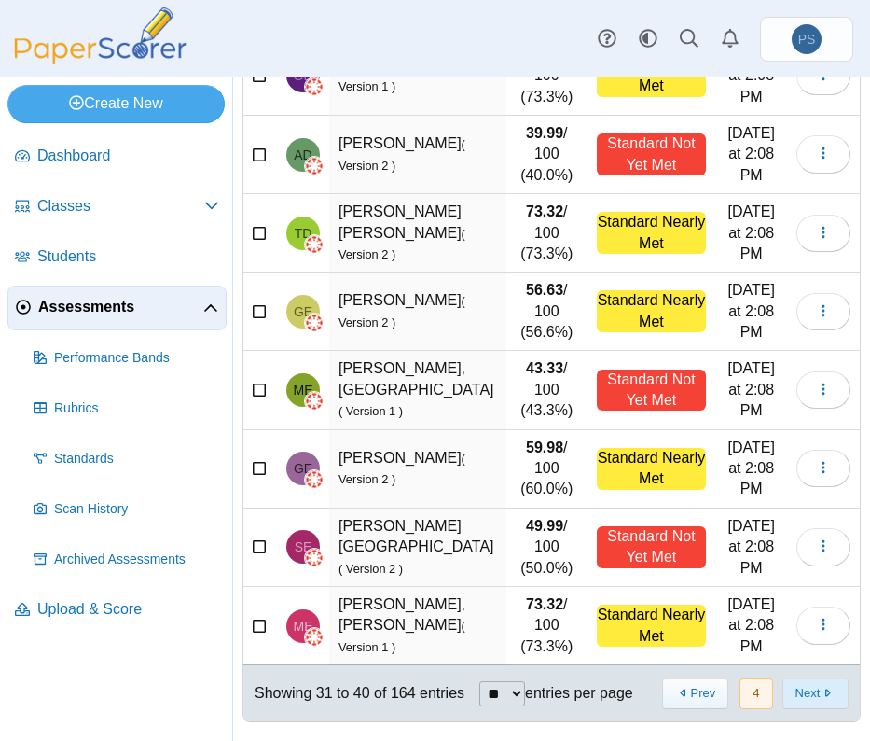
click at [783, 683] on button "Next" at bounding box center [816, 693] width 66 height 31
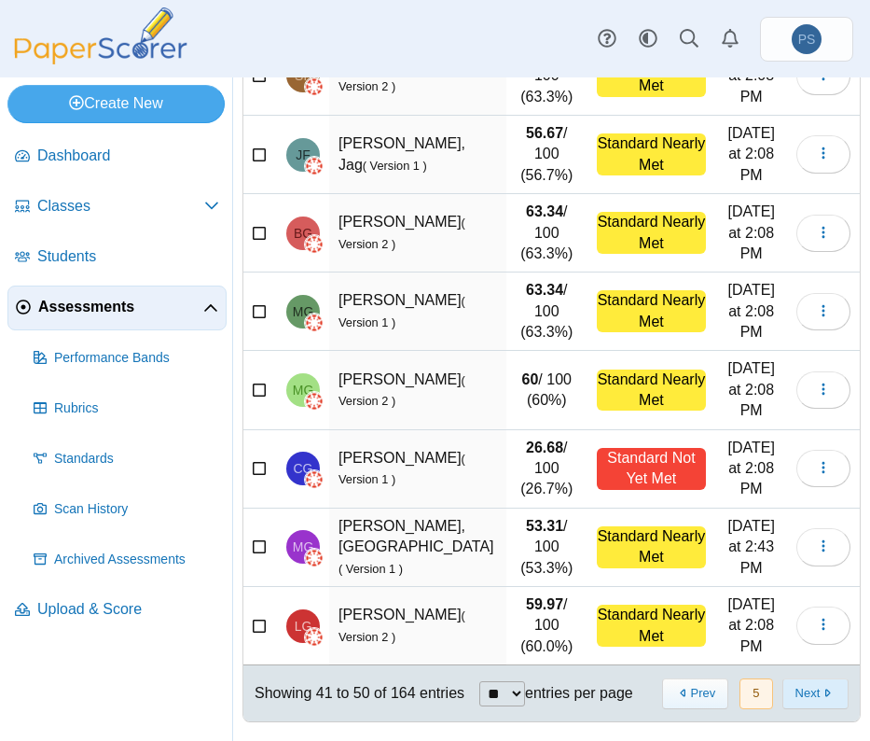
click at [783, 687] on button "Next" at bounding box center [816, 693] width 66 height 31
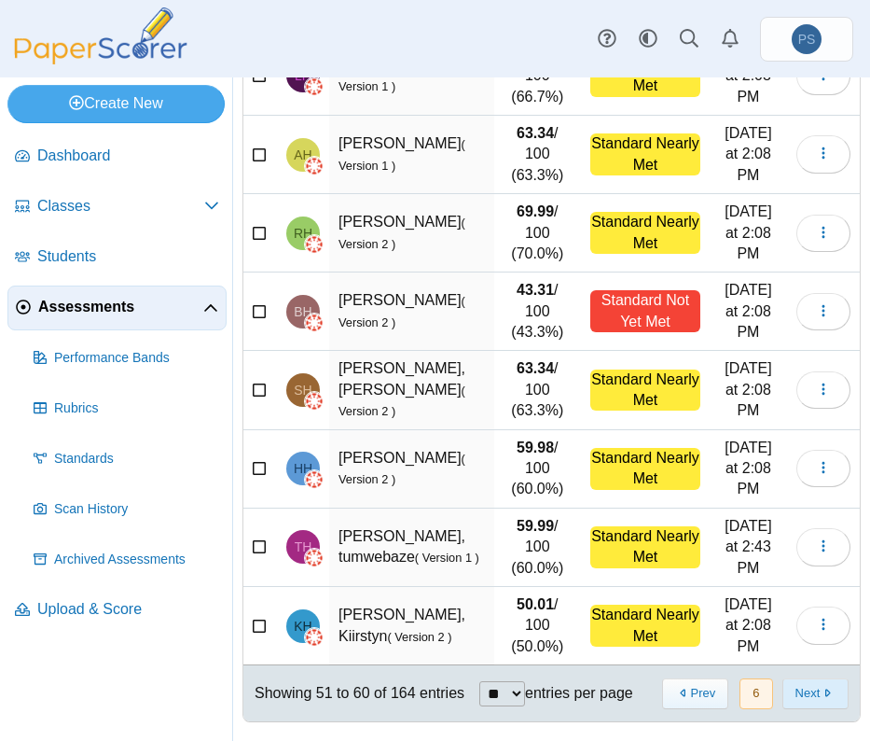
click at [783, 707] on button "Next" at bounding box center [816, 693] width 66 height 31
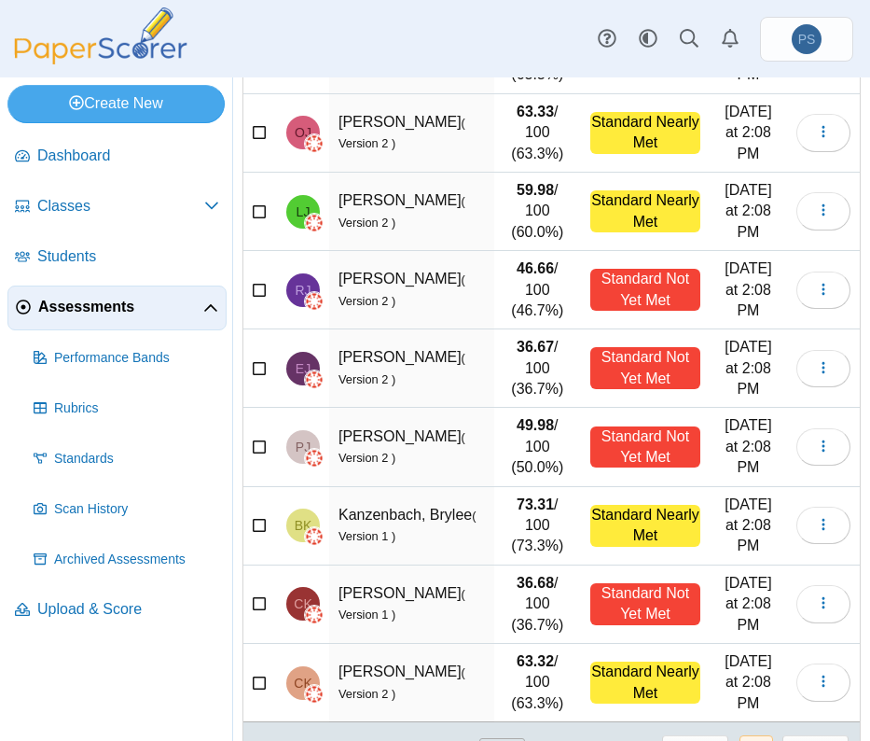
scroll to position [441, 0]
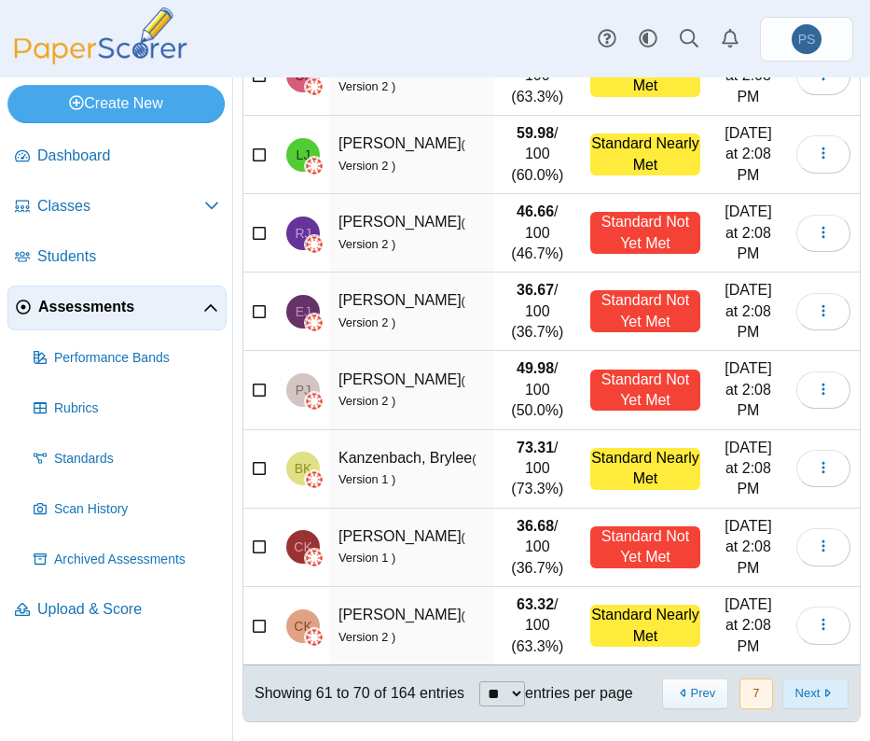
click at [783, 691] on button "Next" at bounding box center [816, 693] width 66 height 31
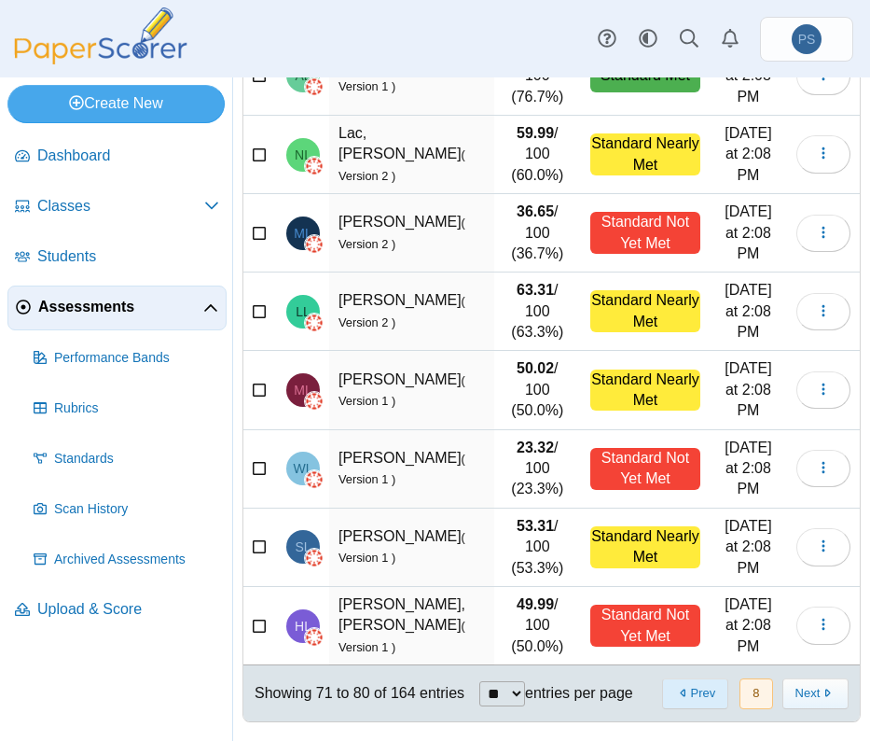
click at [686, 678] on button "Prev" at bounding box center [695, 693] width 66 height 31
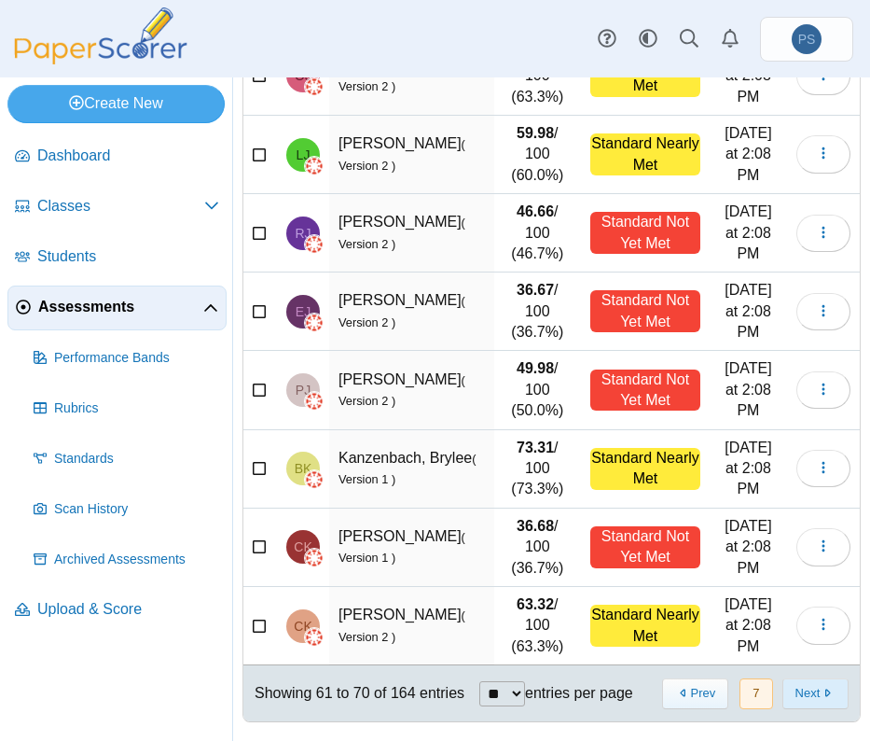
click at [783, 694] on button "Next" at bounding box center [816, 693] width 66 height 31
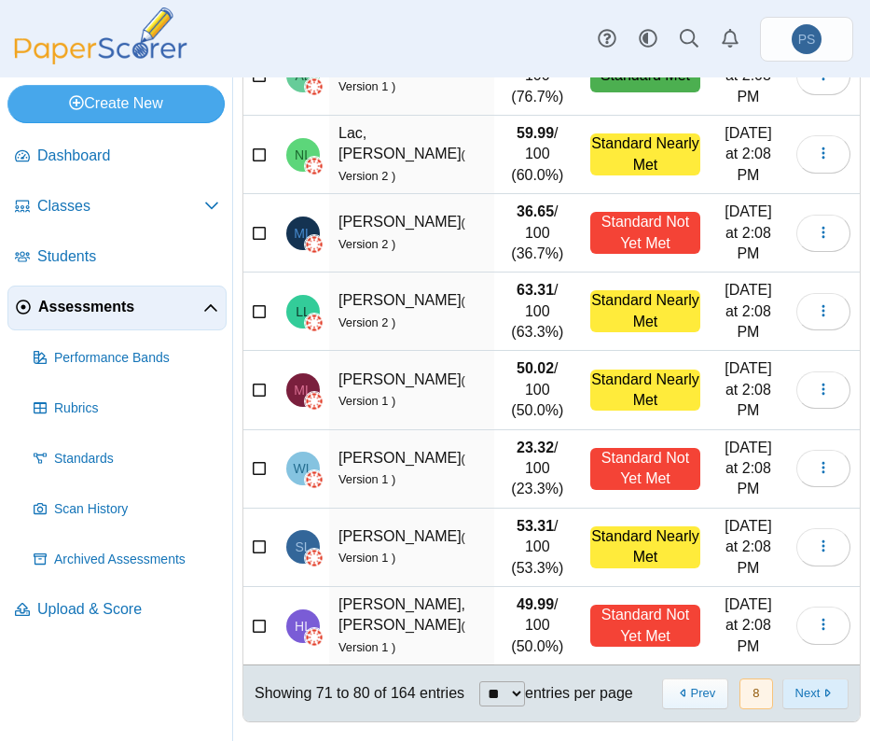
click at [783, 694] on button "Next" at bounding box center [816, 693] width 66 height 31
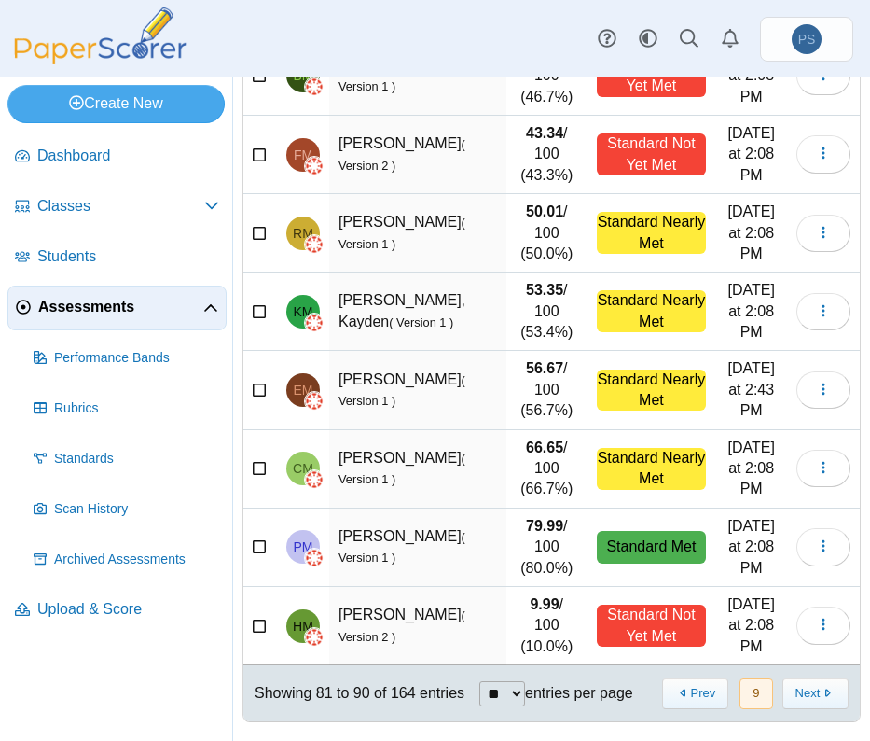
scroll to position [421, 0]
click at [783, 694] on button "Next" at bounding box center [816, 693] width 66 height 31
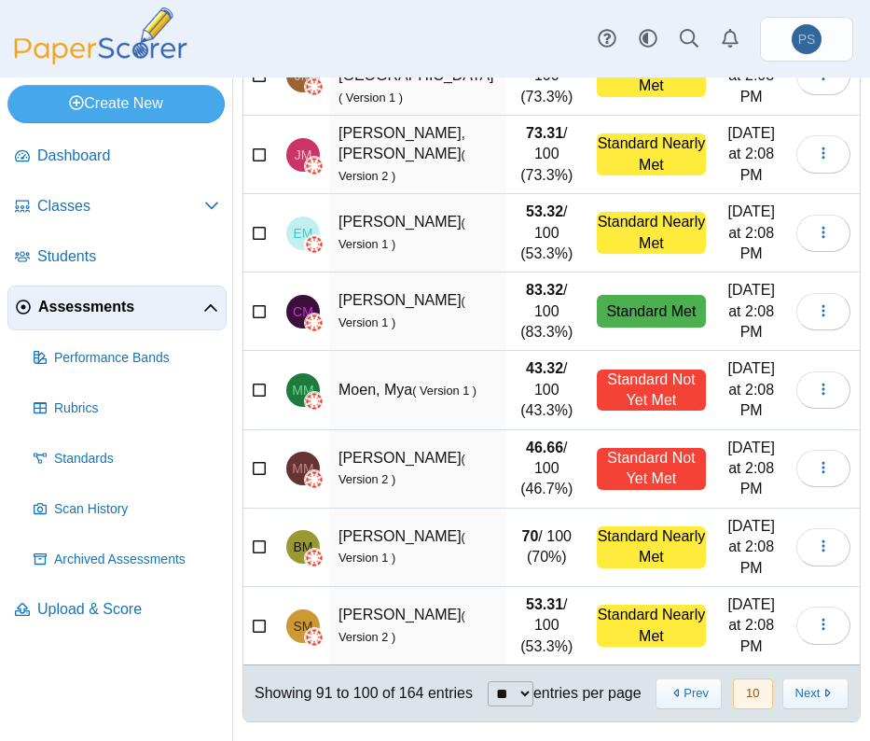
click at [783, 694] on button "Next" at bounding box center [816, 693] width 66 height 31
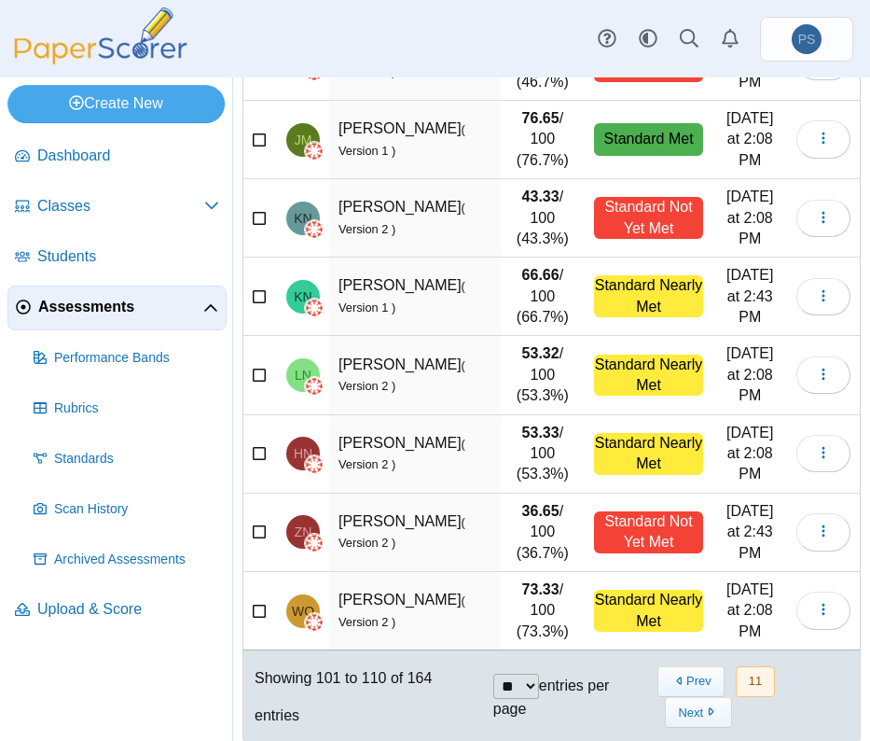
click at [683, 694] on button "Prev" at bounding box center [691, 681] width 66 height 31
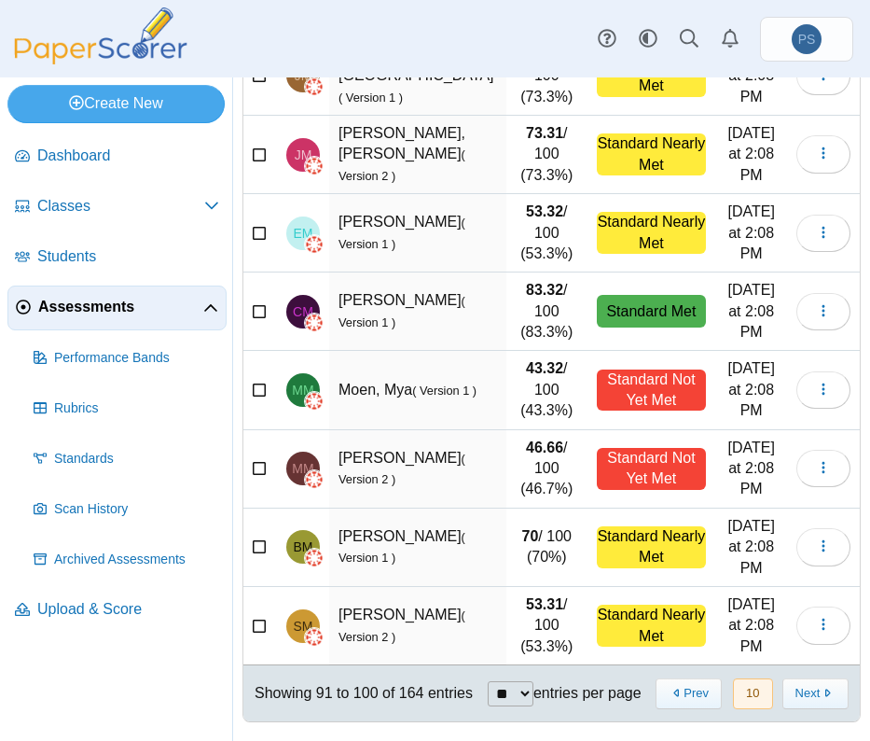
click at [783, 694] on button "Next" at bounding box center [816, 693] width 66 height 31
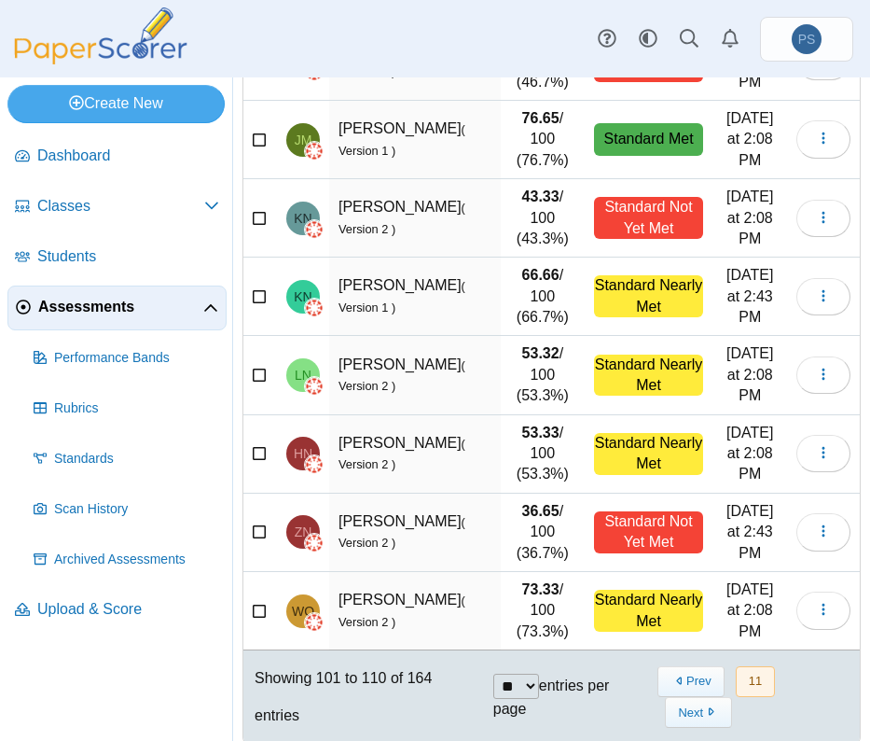
click at [683, 694] on button "Prev" at bounding box center [691, 681] width 66 height 31
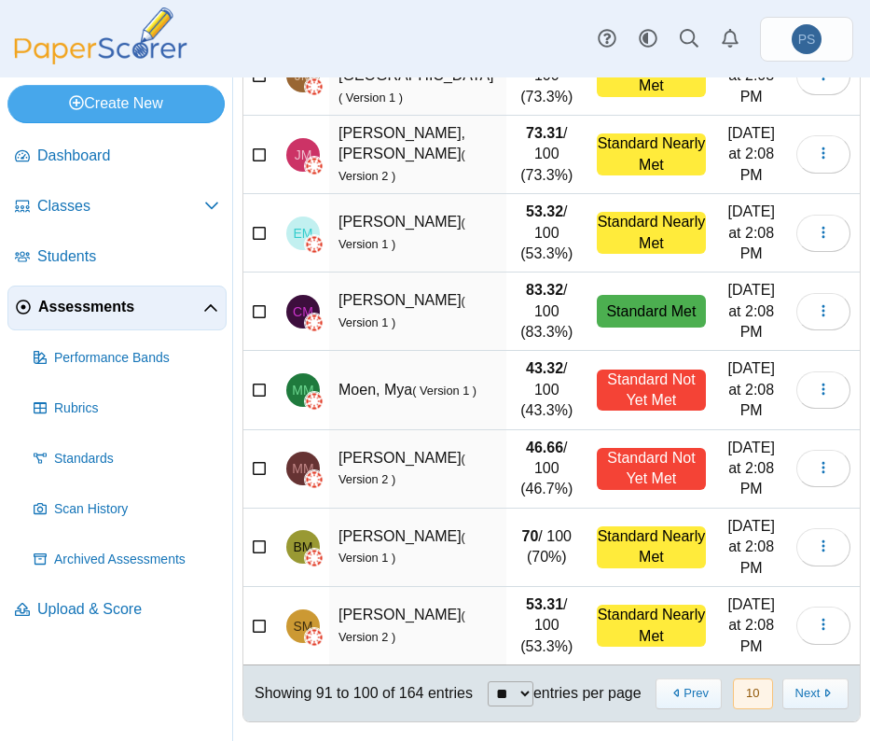
click at [783, 694] on button "Next" at bounding box center [816, 693] width 66 height 31
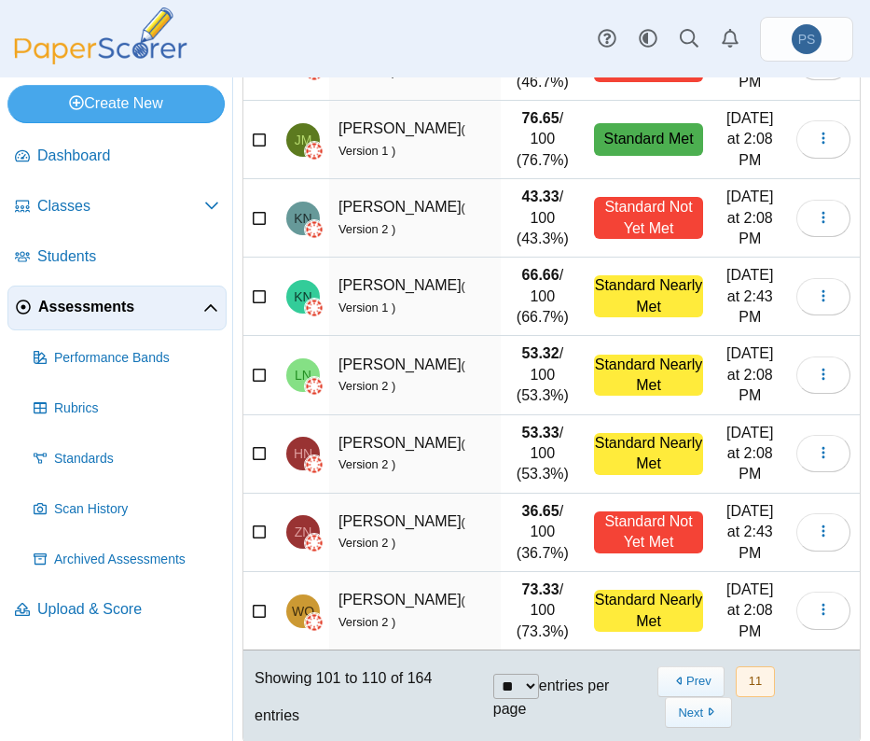
click at [683, 694] on button "Prev" at bounding box center [691, 681] width 66 height 31
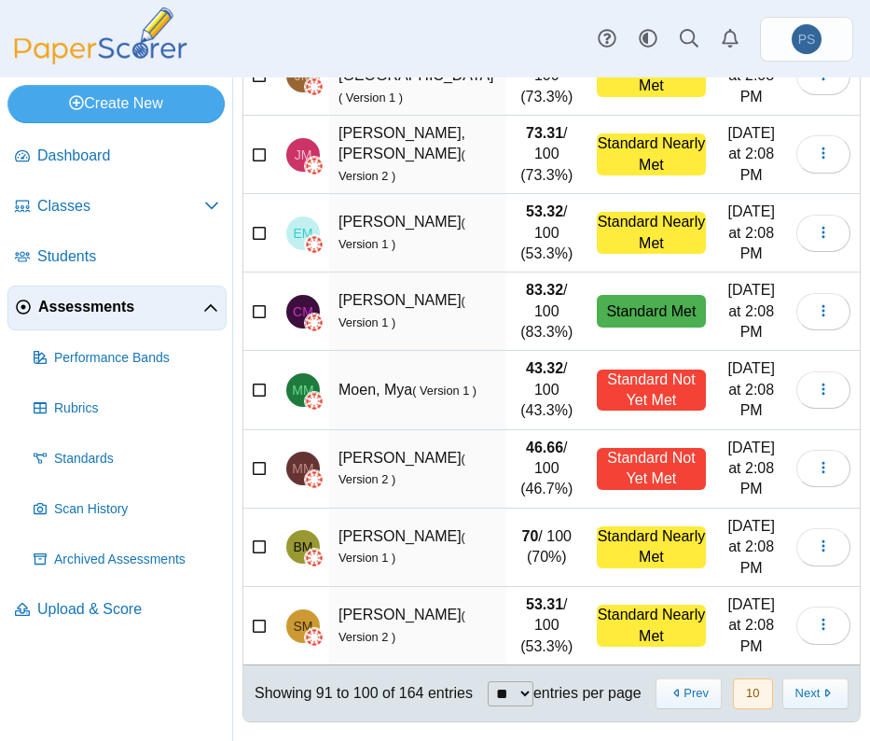
click at [783, 694] on button "Next" at bounding box center [816, 693] width 66 height 31
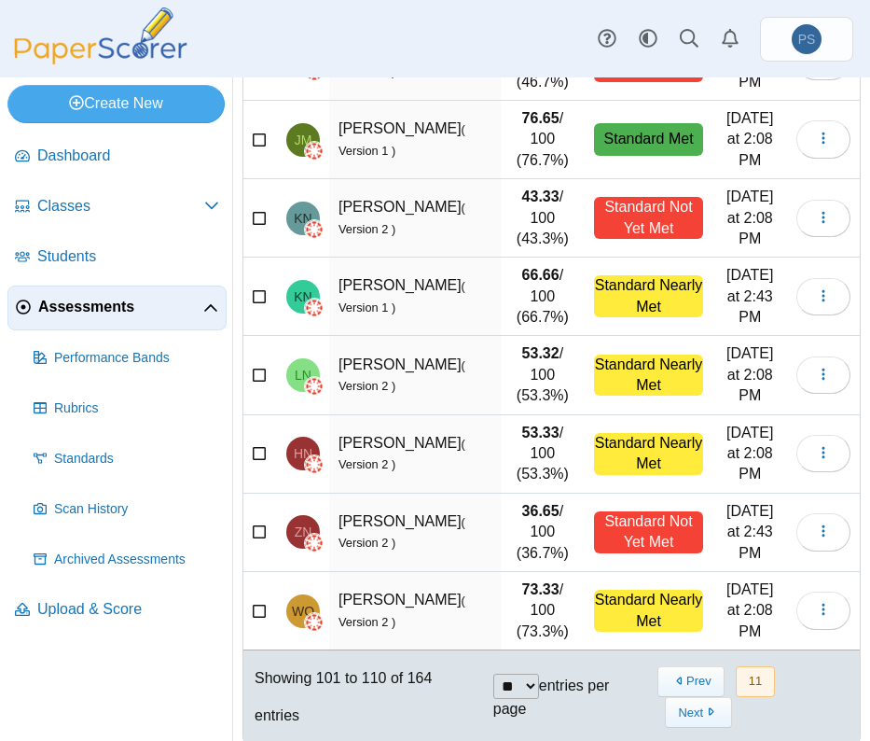
click at [683, 694] on button "Prev" at bounding box center [691, 681] width 66 height 31
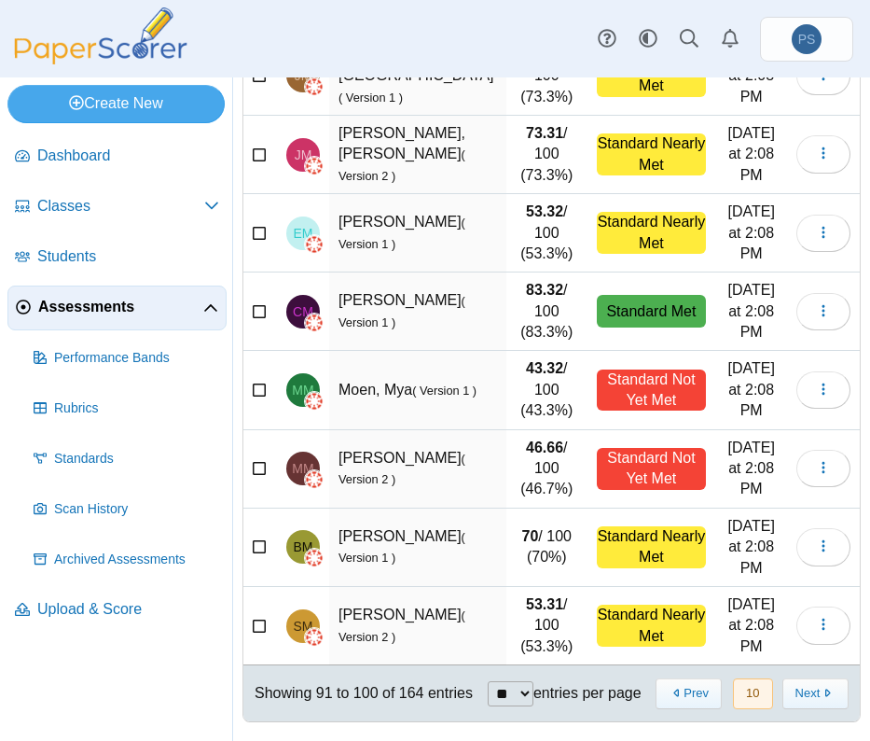
click at [783, 694] on button "Next" at bounding box center [816, 693] width 66 height 31
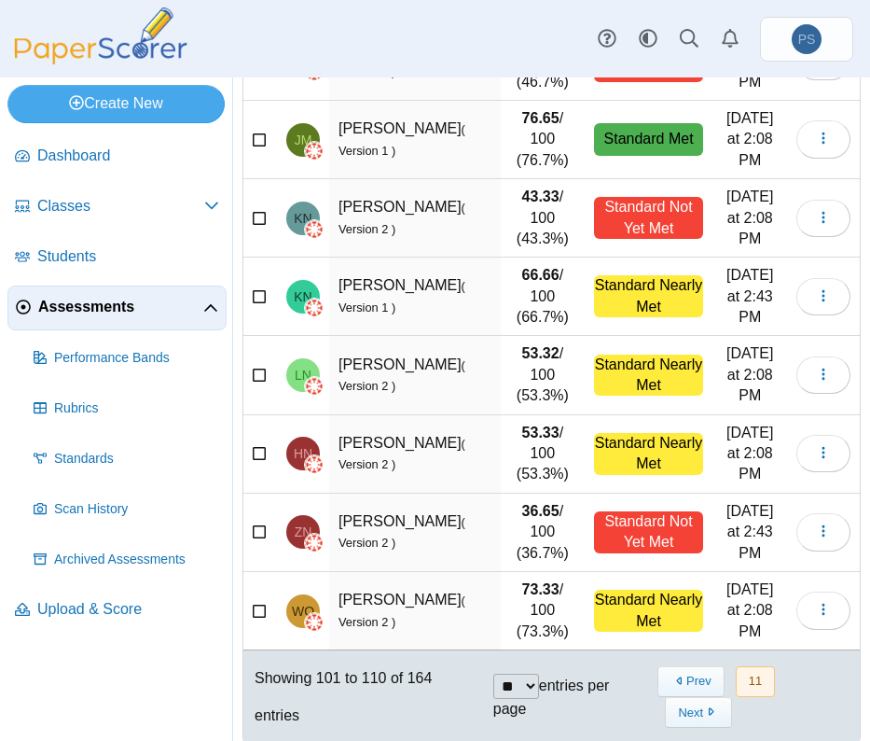
click at [683, 694] on button "Prev" at bounding box center [691, 681] width 66 height 31
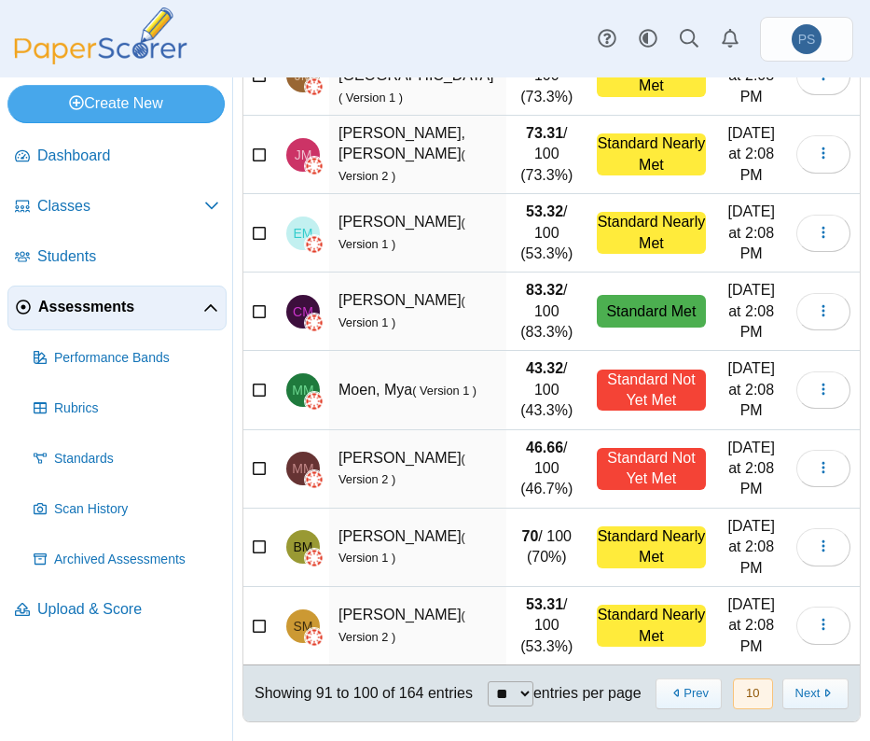
click at [783, 694] on button "Next" at bounding box center [816, 693] width 66 height 31
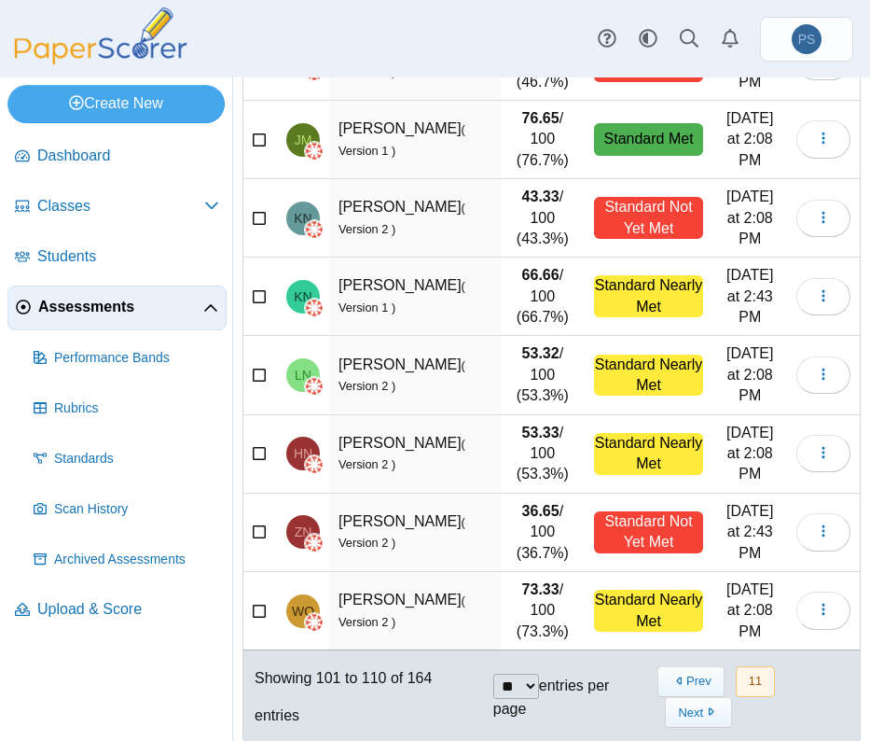
click at [683, 694] on button "Prev" at bounding box center [691, 681] width 66 height 31
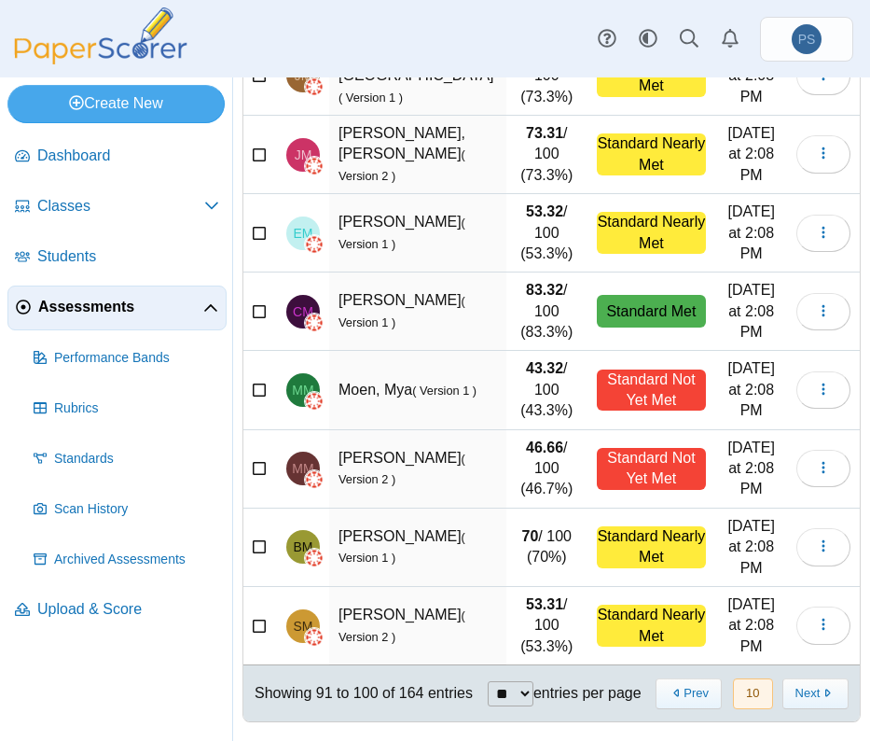
click at [783, 694] on button "Next" at bounding box center [816, 693] width 66 height 31
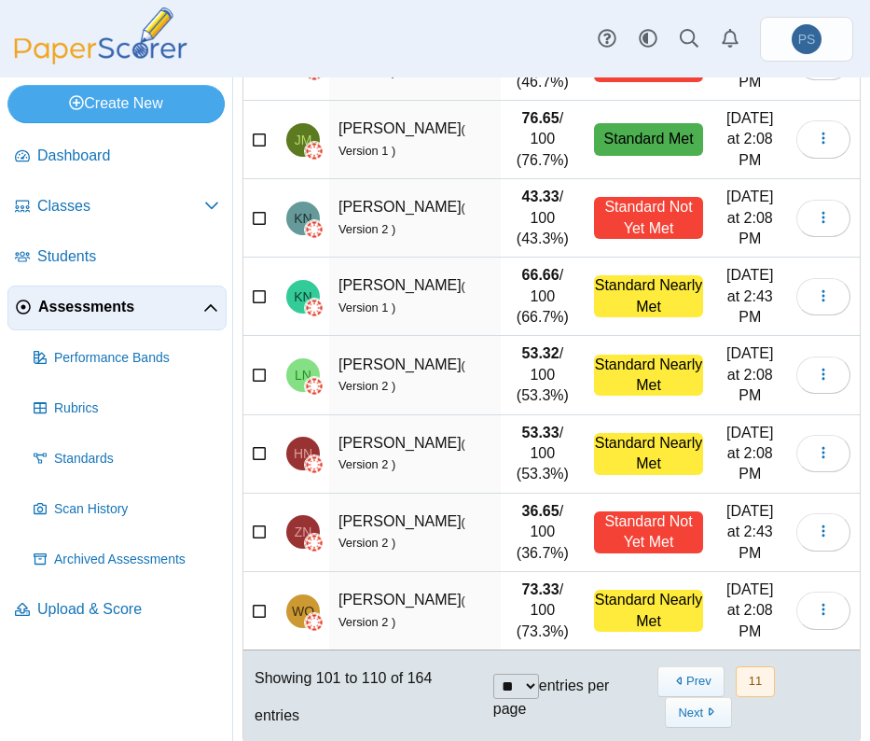
click at [683, 694] on button "Prev" at bounding box center [691, 681] width 66 height 31
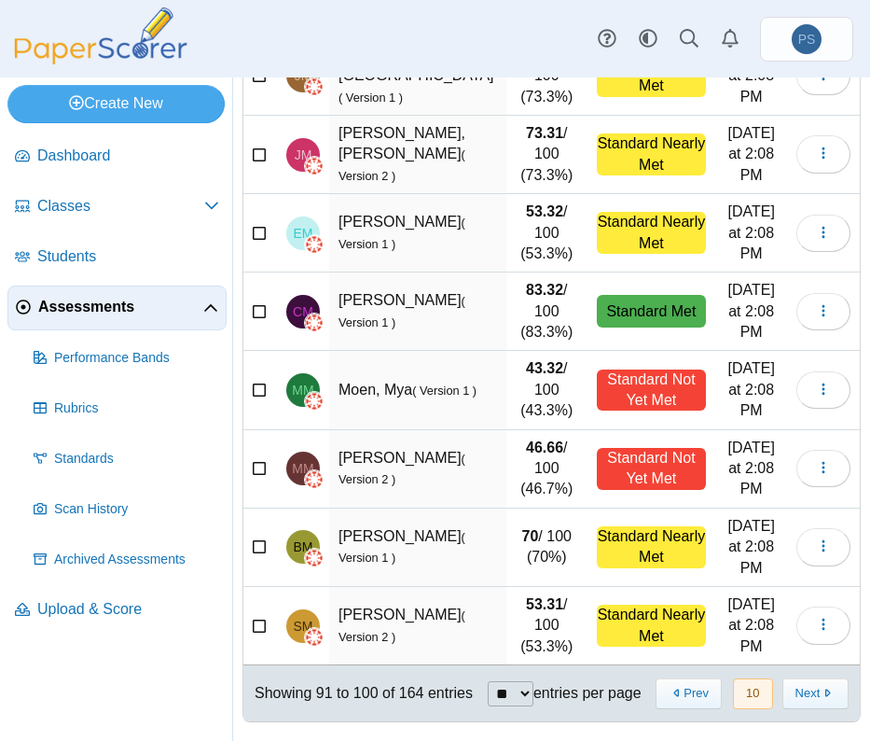
click at [783, 694] on button "Next" at bounding box center [816, 693] width 66 height 31
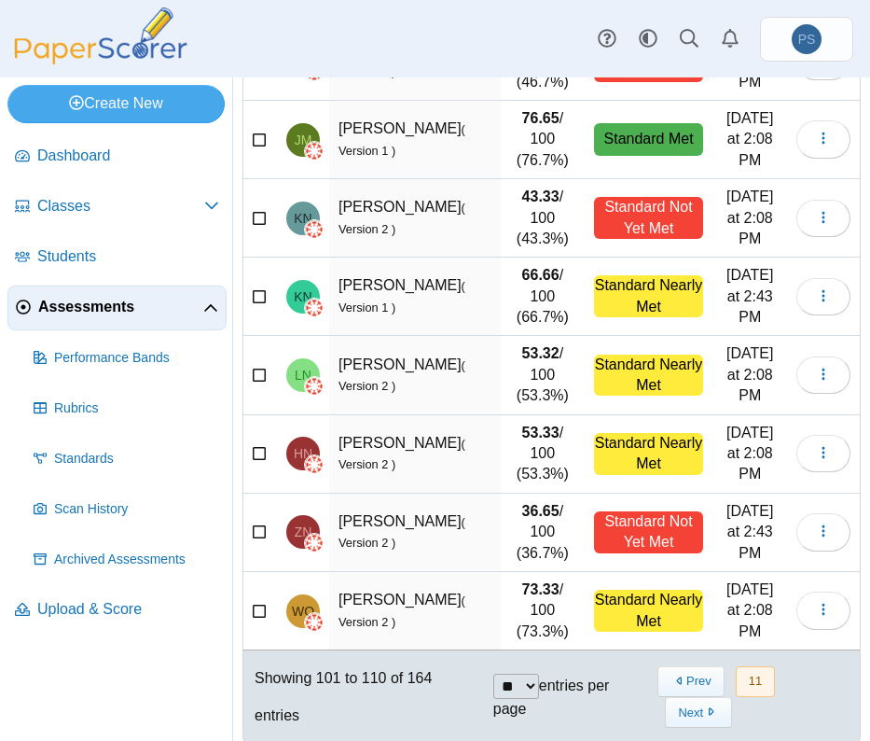
click at [683, 694] on button "Prev" at bounding box center [691, 681] width 66 height 31
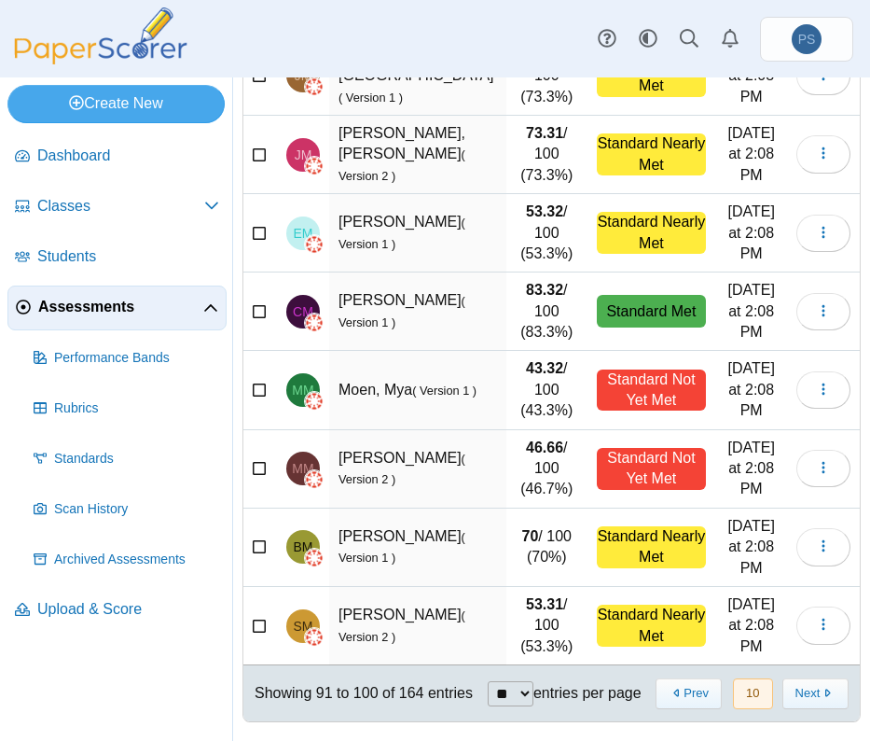
click at [783, 694] on button "Next" at bounding box center [816, 693] width 66 height 31
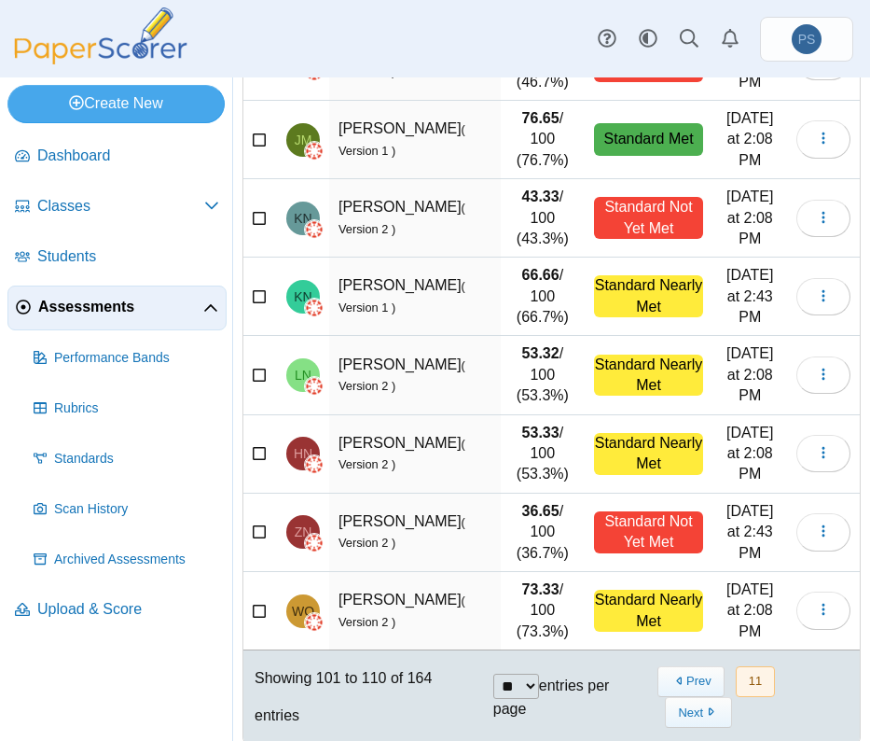
click at [683, 694] on button "Prev" at bounding box center [691, 681] width 66 height 31
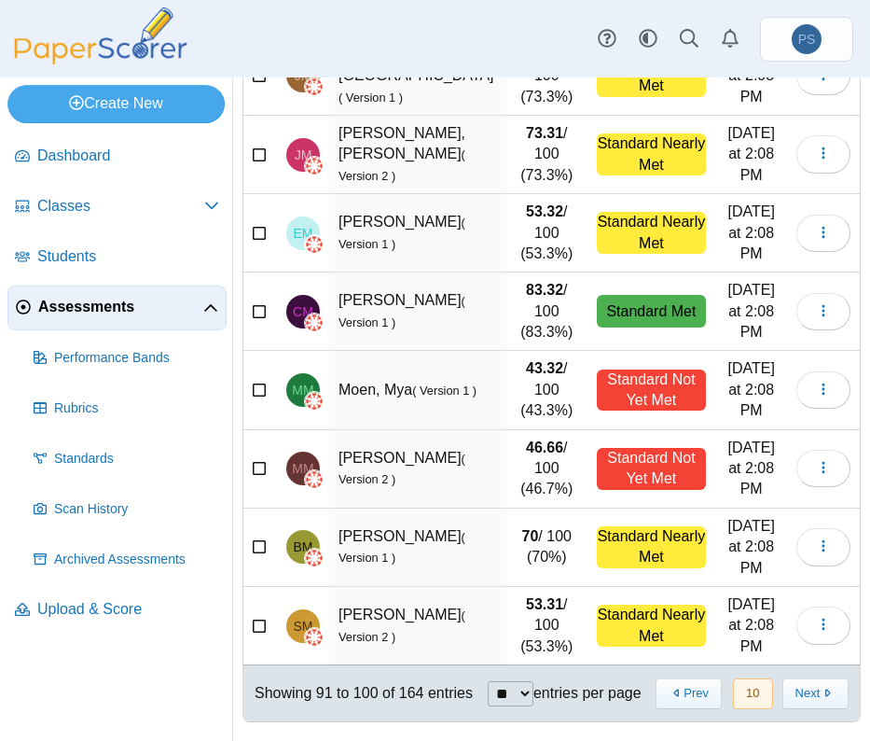
click at [783, 694] on button "Next" at bounding box center [816, 693] width 66 height 31
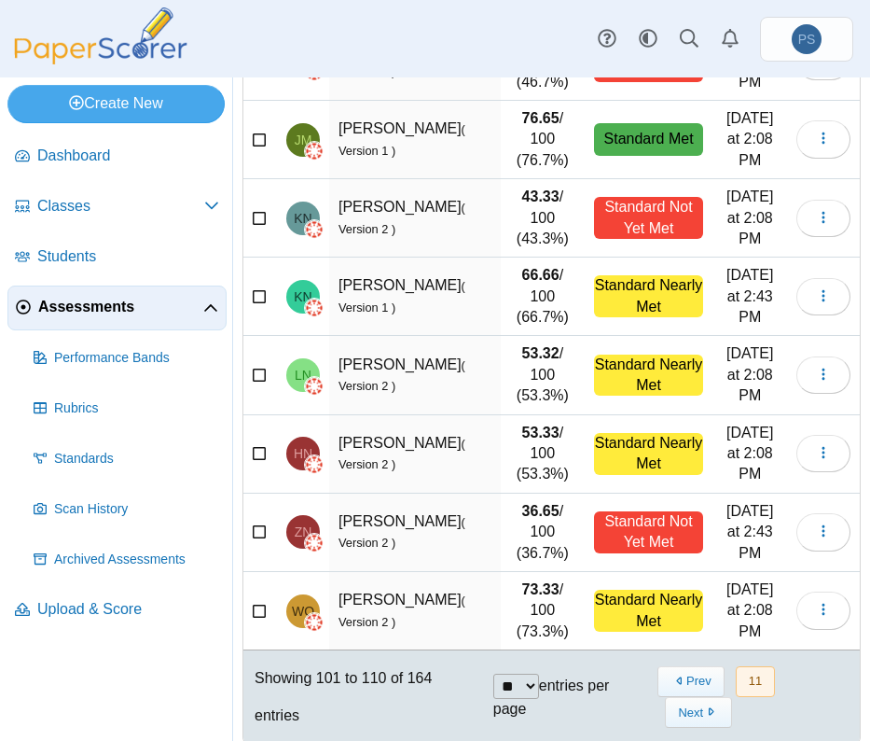
click at [683, 694] on button "Prev" at bounding box center [691, 681] width 66 height 31
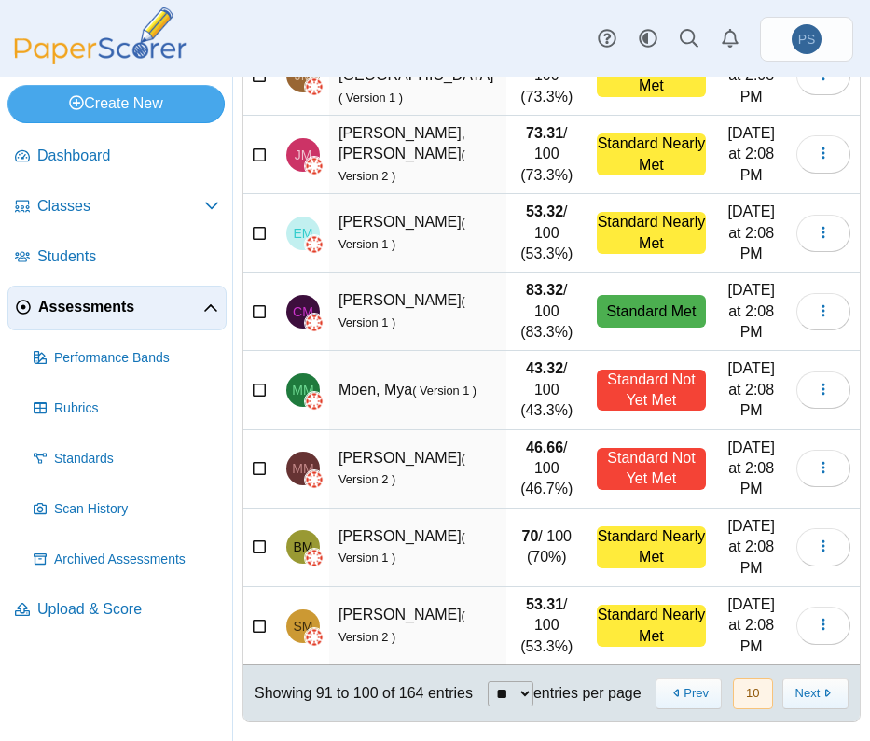
click at [783, 694] on button "Next" at bounding box center [816, 693] width 66 height 31
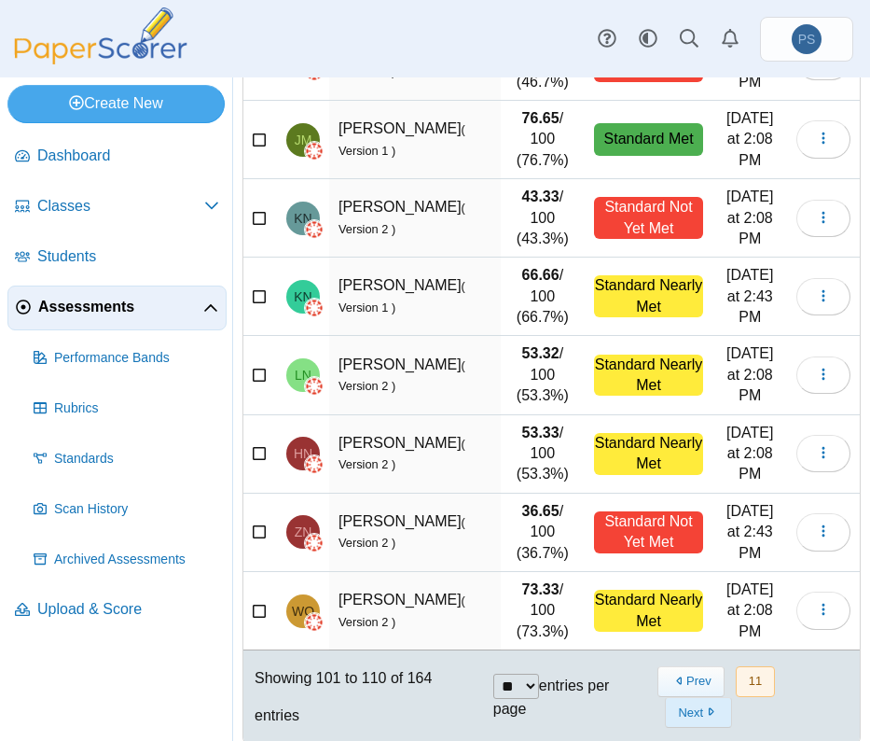
click at [683, 716] on button "Next" at bounding box center [698, 712] width 66 height 31
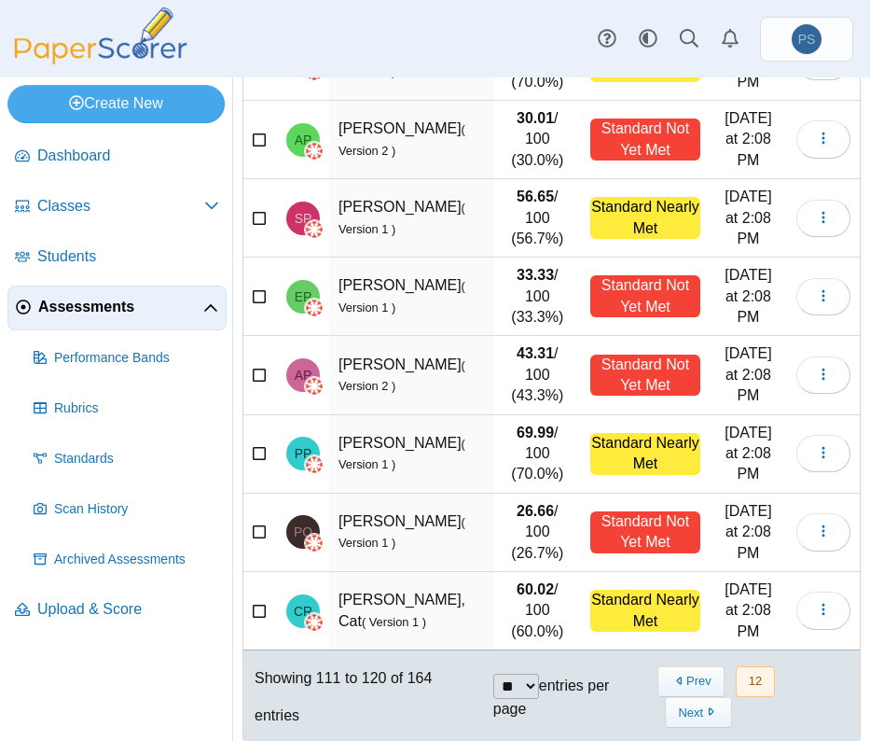
click at [684, 715] on div "« Prev 12 Next »" at bounding box center [753, 697] width 216 height 84
click at [689, 697] on button "Next" at bounding box center [698, 712] width 66 height 31
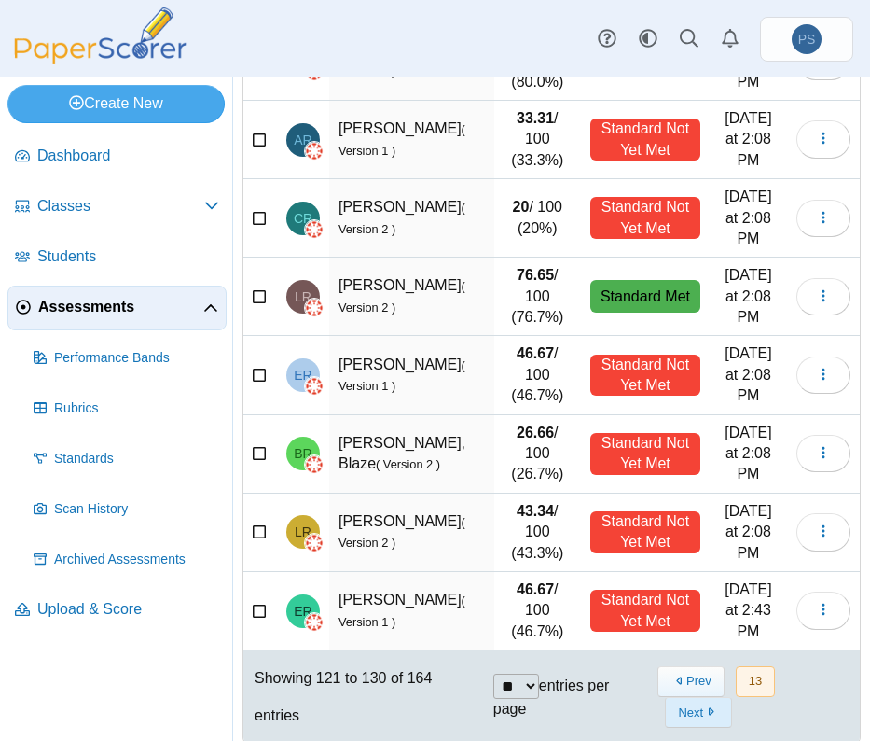
click at [684, 697] on button "Next" at bounding box center [698, 712] width 66 height 31
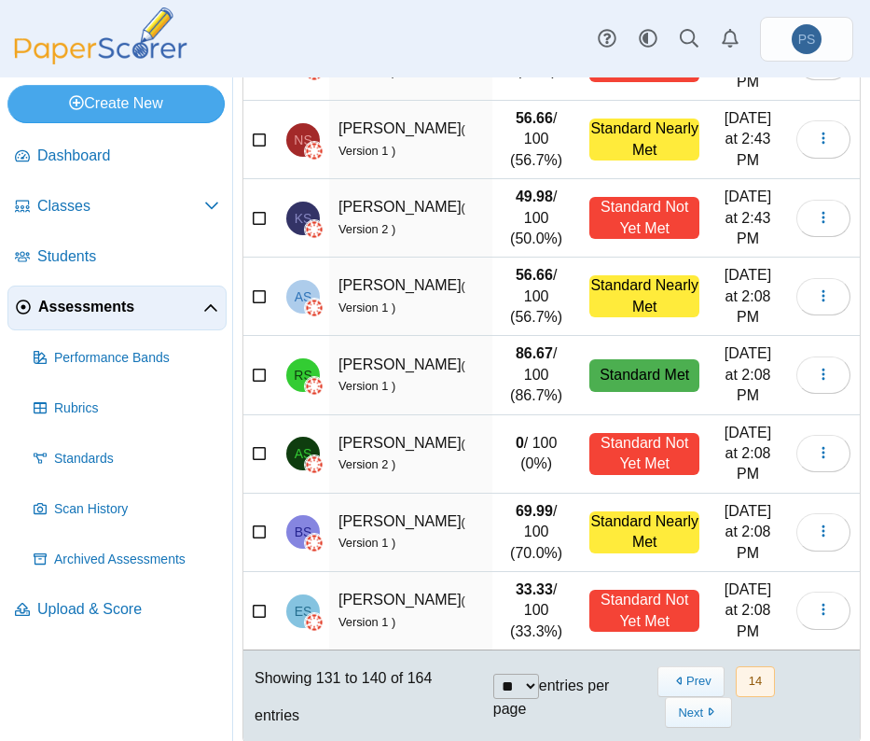
scroll to position [400, 0]
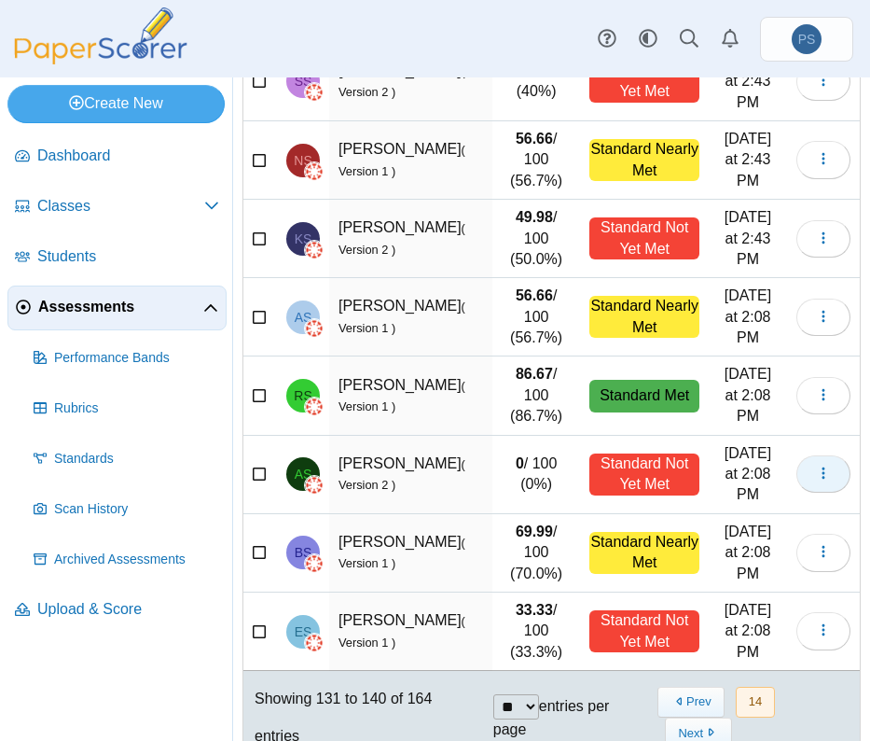
click at [816, 466] on icon "button" at bounding box center [823, 473] width 15 height 15
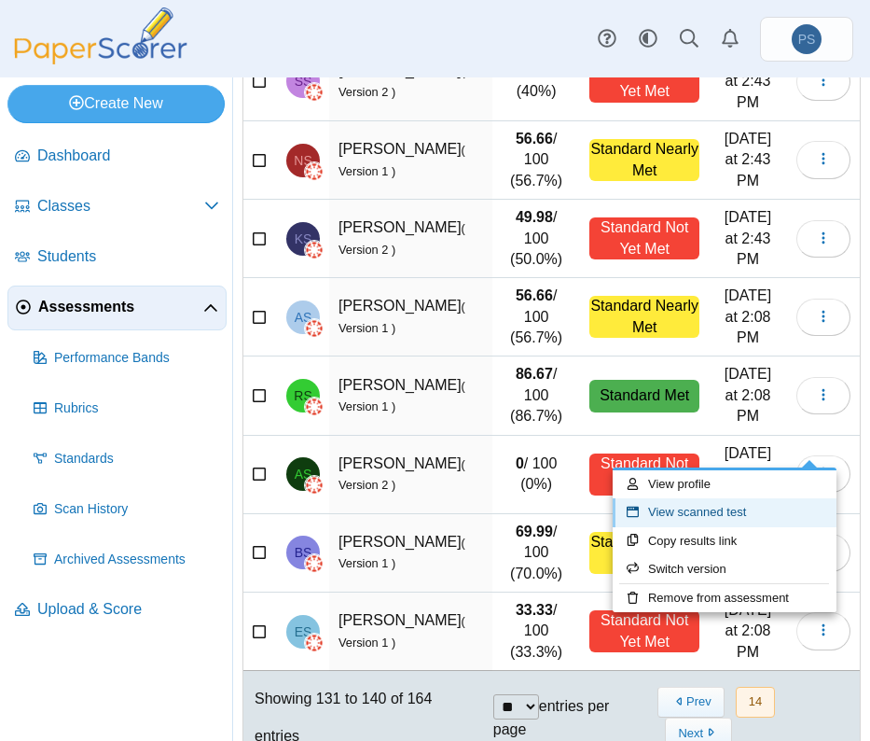
click at [715, 515] on link "View scanned test" at bounding box center [725, 512] width 224 height 28
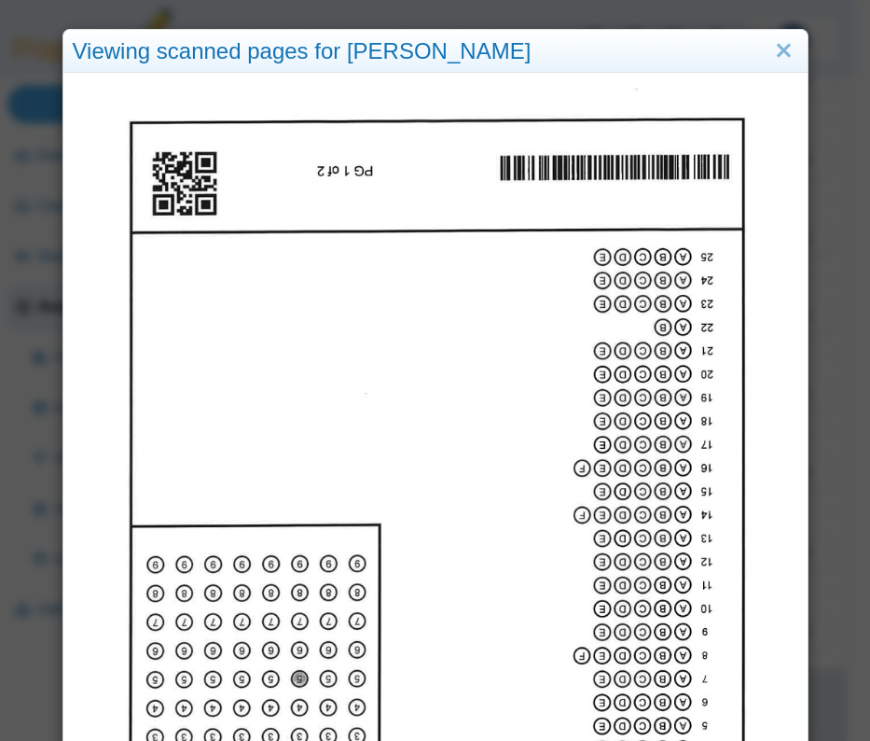
scroll to position [0, 0]
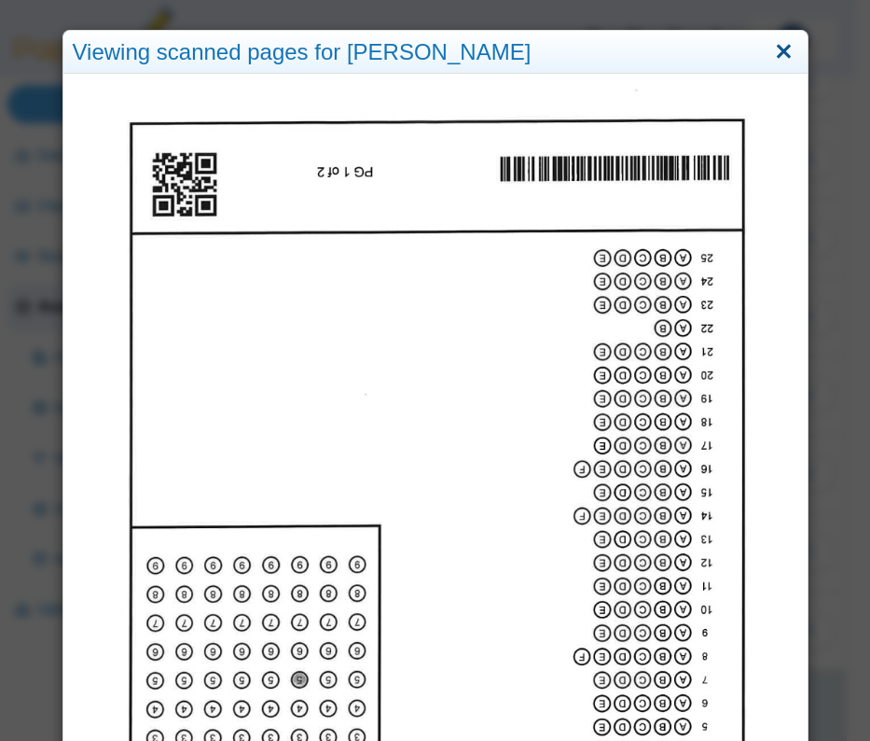
click at [778, 50] on link "Close" at bounding box center [784, 52] width 29 height 32
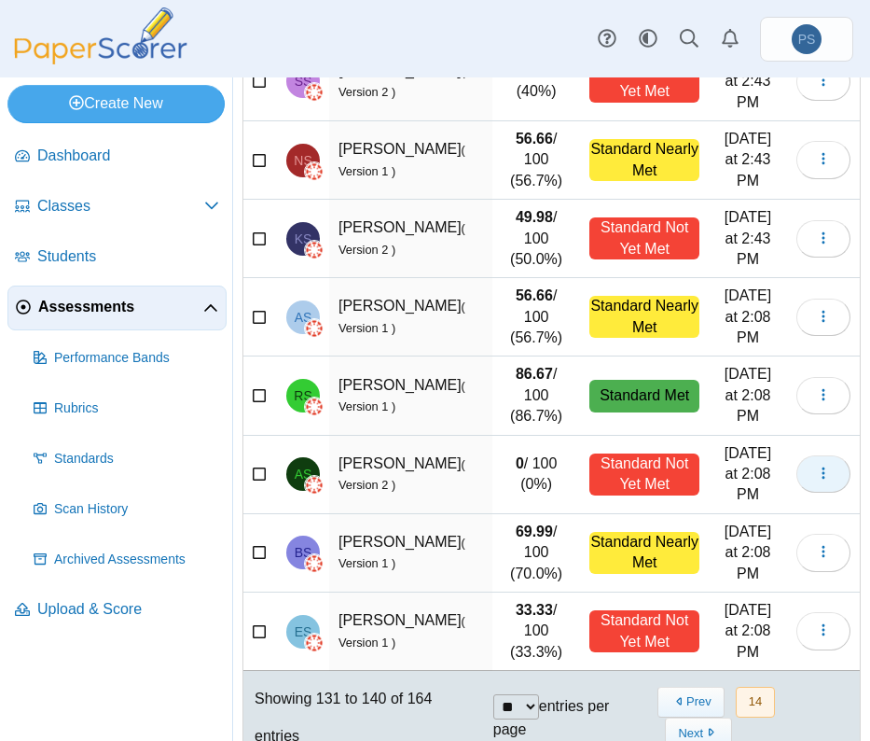
click at [826, 455] on button "button" at bounding box center [824, 473] width 54 height 37
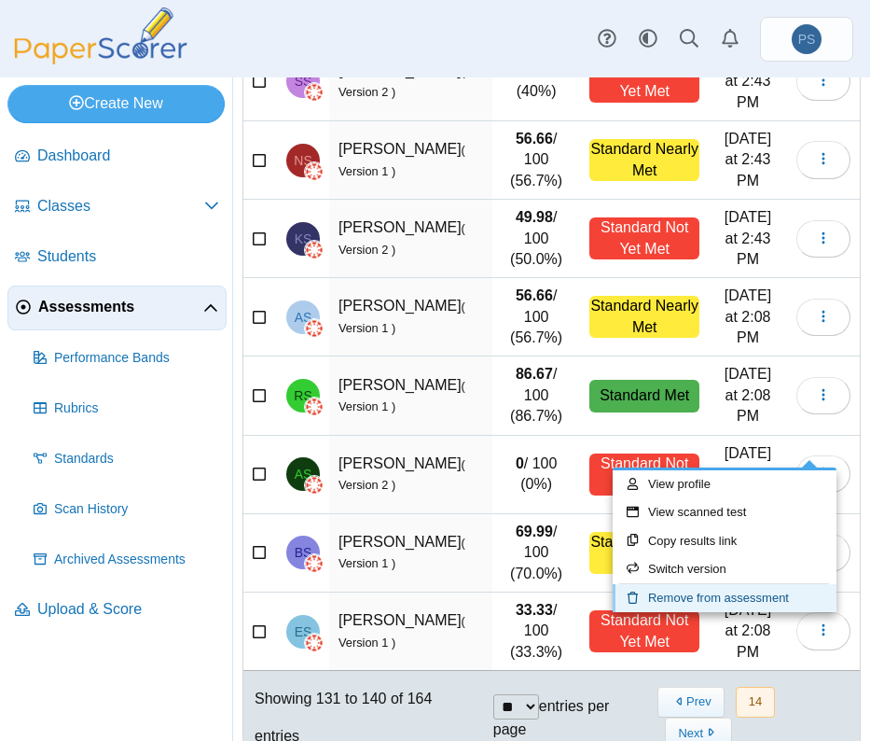
click at [720, 601] on link "Remove from assessment" at bounding box center [725, 598] width 224 height 28
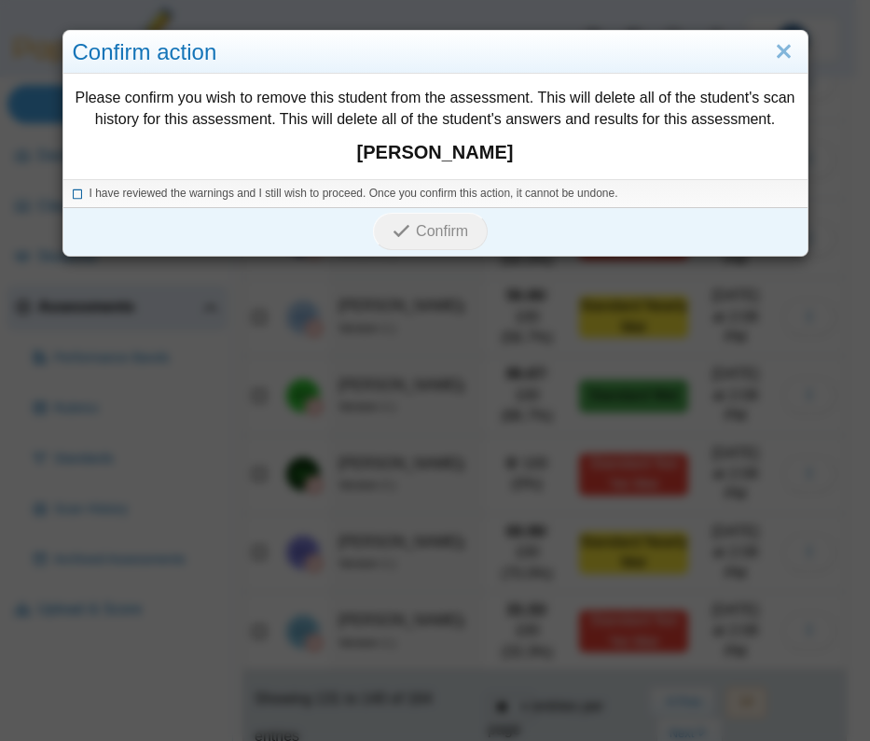
click at [73, 189] on icon at bounding box center [78, 191] width 11 height 10
click at [416, 230] on span "Confirm" at bounding box center [442, 231] width 52 height 16
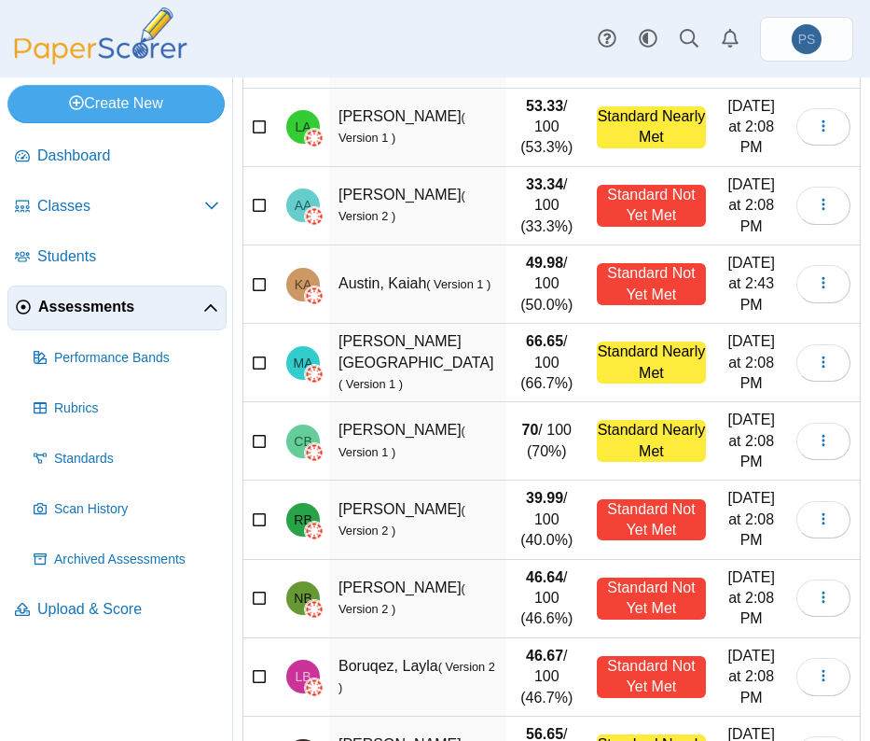
scroll to position [383, 0]
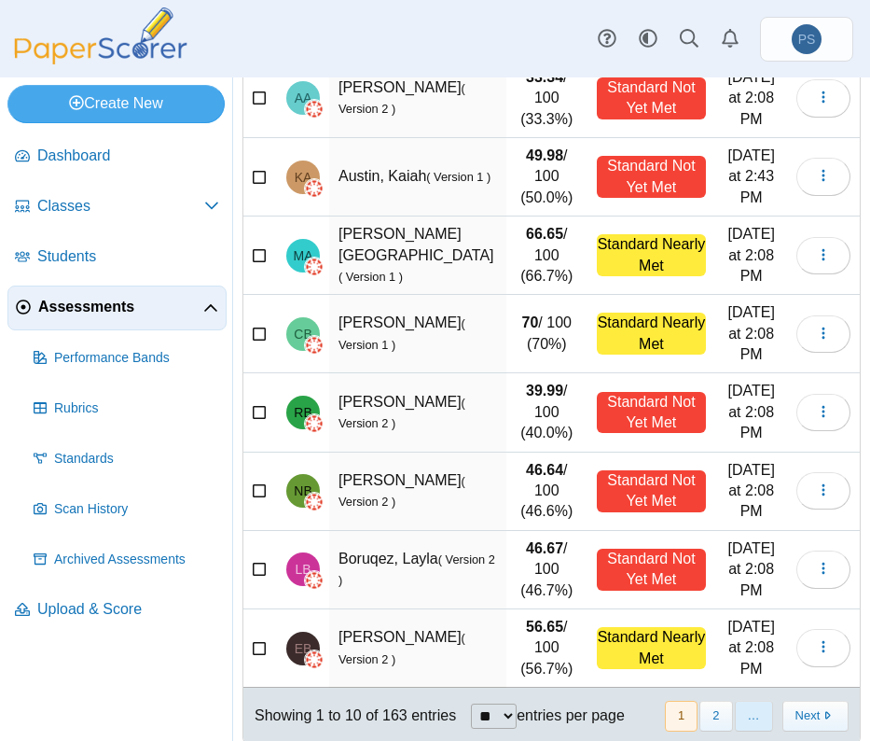
click at [739, 701] on span "…" at bounding box center [754, 716] width 38 height 31
click at [489, 703] on select "** ** ** ***" at bounding box center [494, 715] width 46 height 25
select select "**"
click at [471, 703] on select "** ** ** ***" at bounding box center [494, 715] width 46 height 25
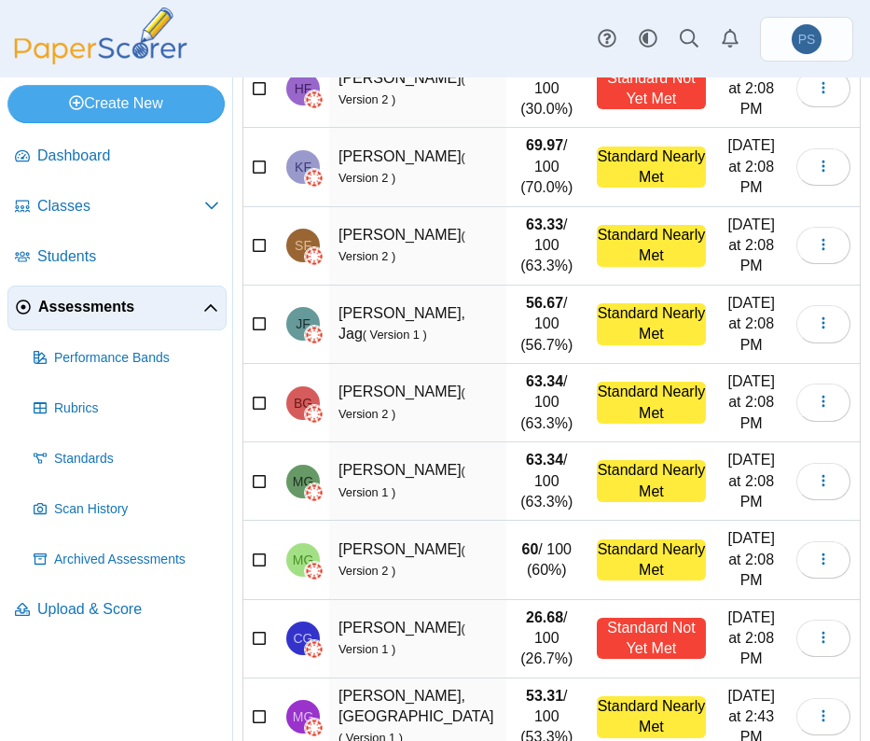
scroll to position [3379, 0]
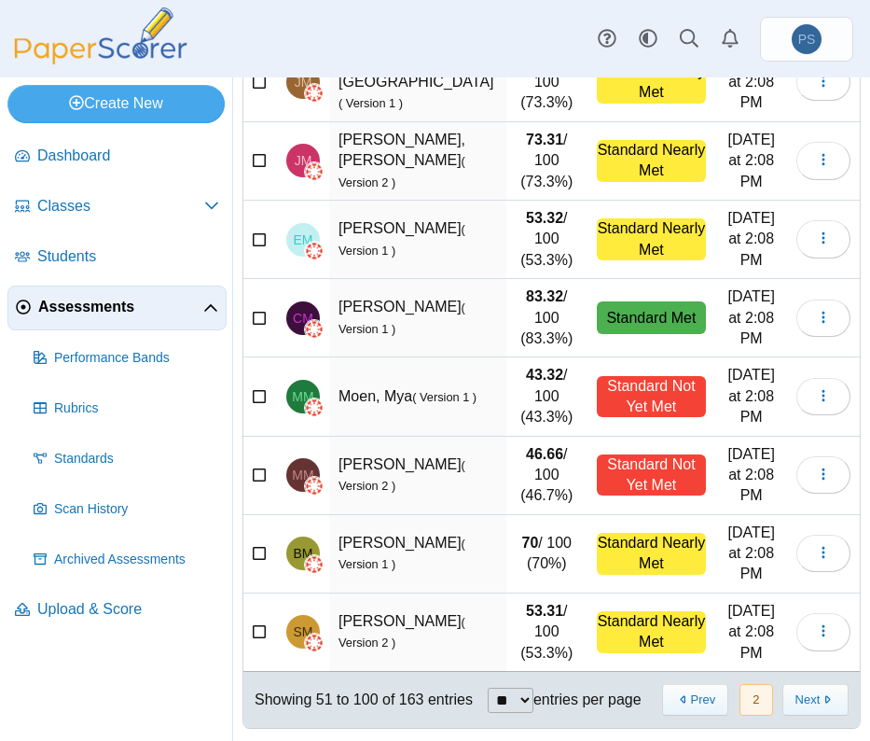
scroll to position [3543, 0]
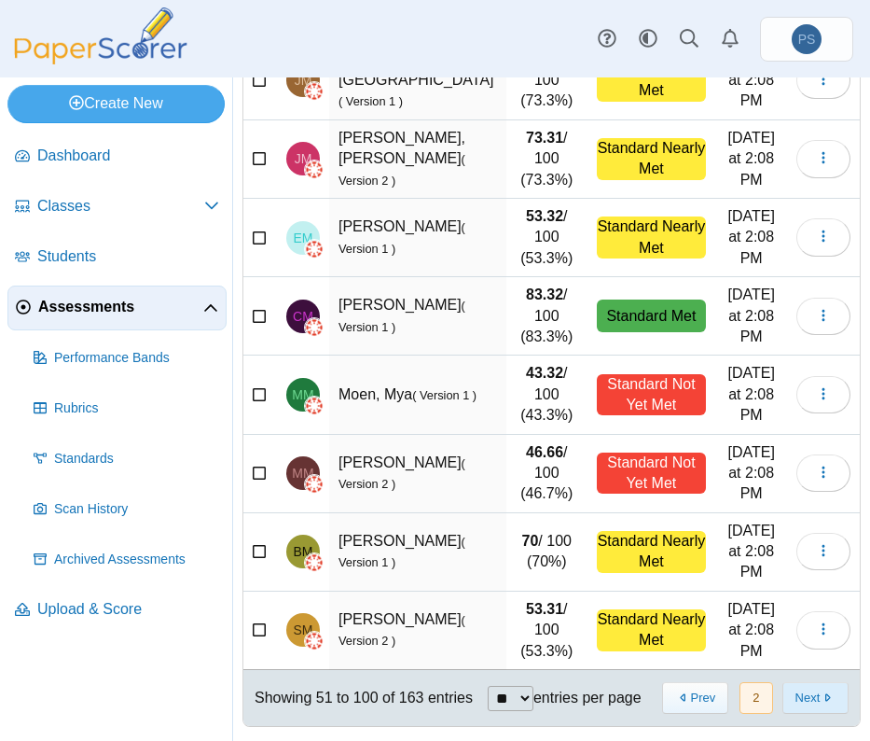
click at [783, 696] on button "Next" at bounding box center [816, 697] width 66 height 31
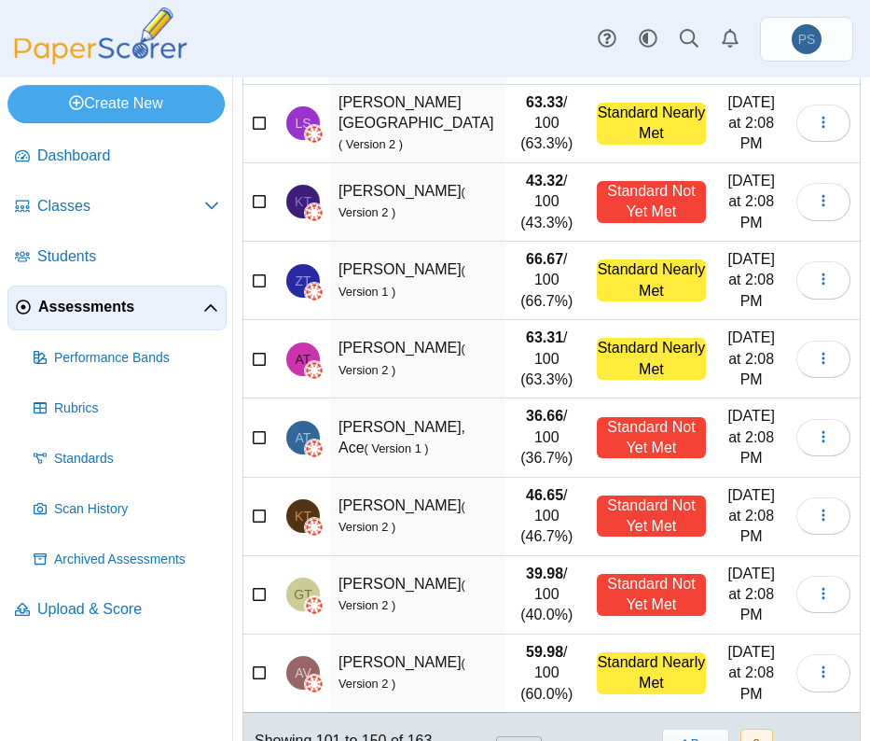
scroll to position [3521, 0]
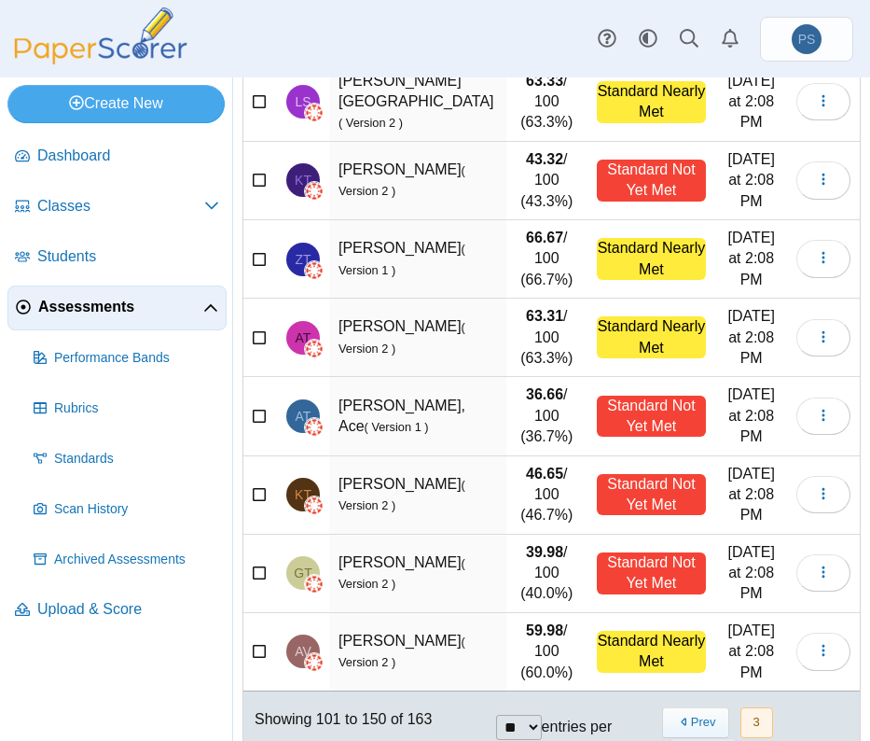
click at [689, 738] on button "Next" at bounding box center [703, 753] width 66 height 31
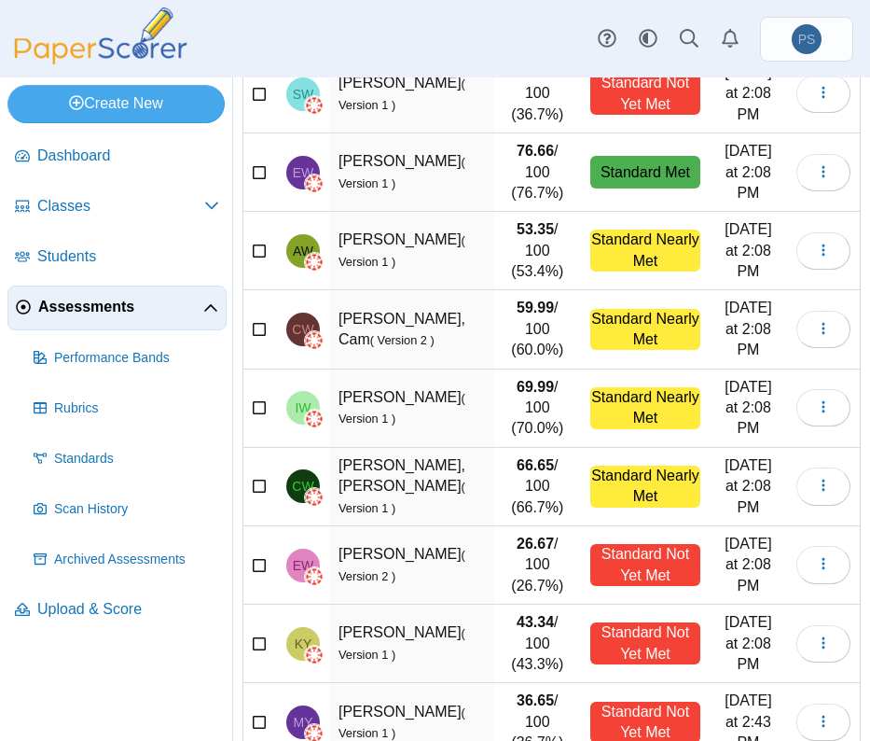
scroll to position [640, 0]
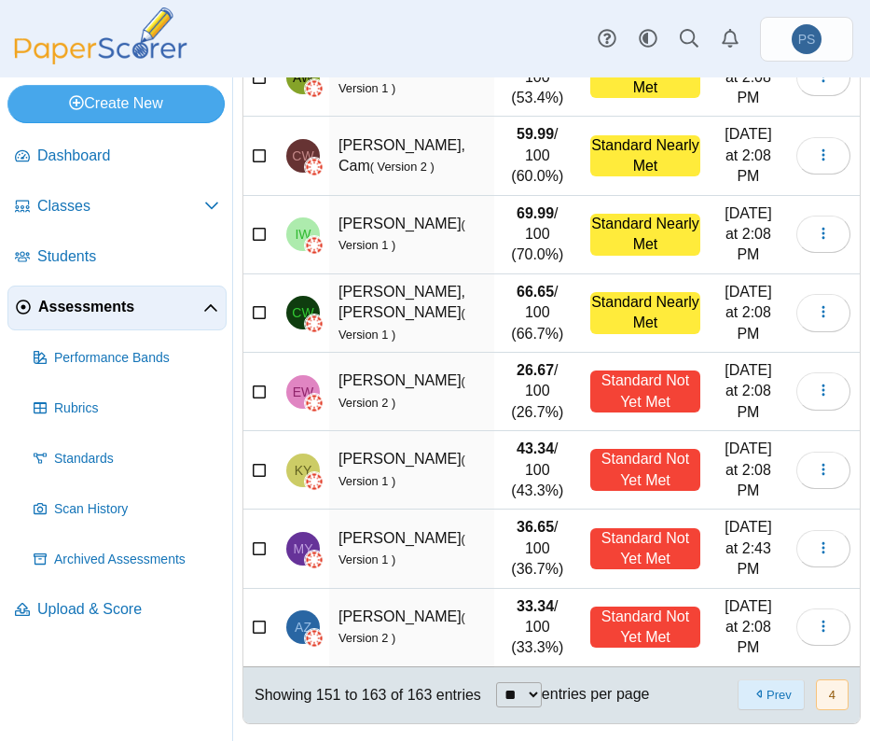
click at [760, 698] on button "Prev" at bounding box center [771, 694] width 66 height 31
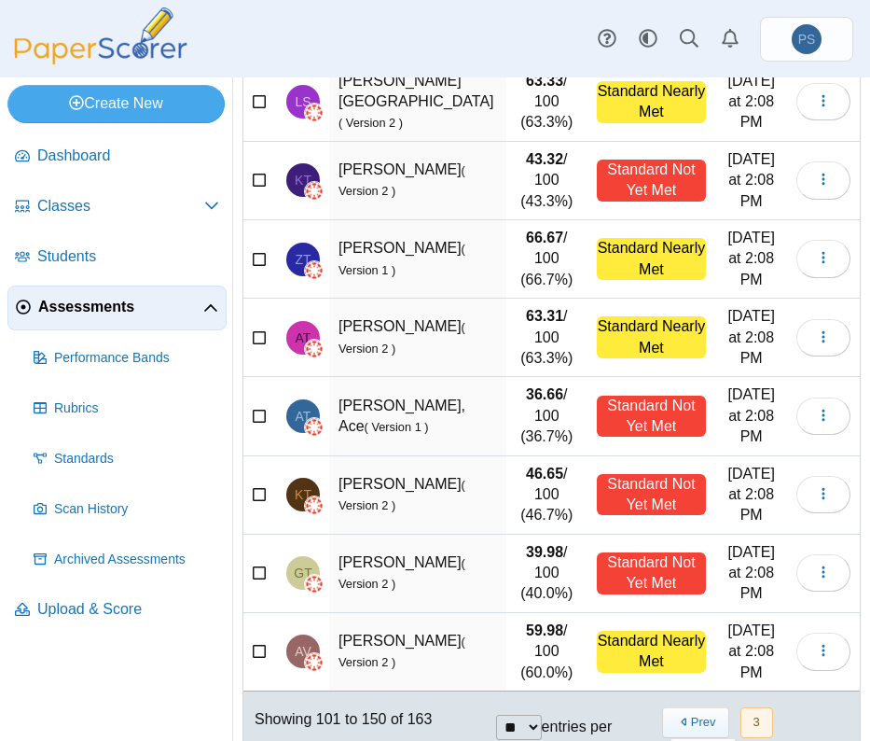
click at [760, 707] on nav "« Prev 3 Next »" at bounding box center [755, 738] width 188 height 62
click at [679, 707] on button "Prev" at bounding box center [695, 722] width 66 height 31
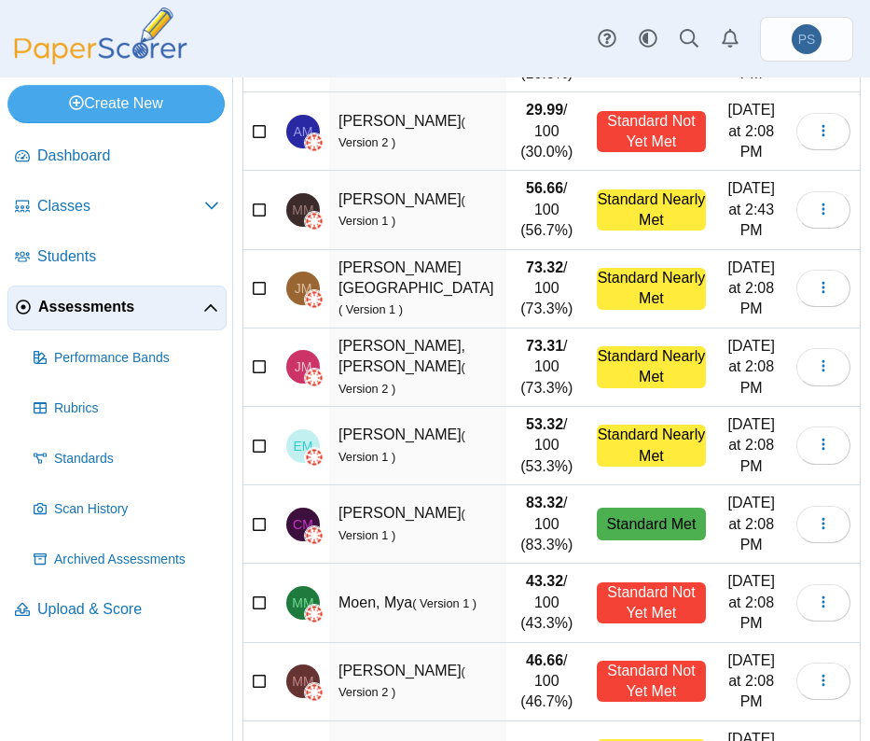
scroll to position [3148, 0]
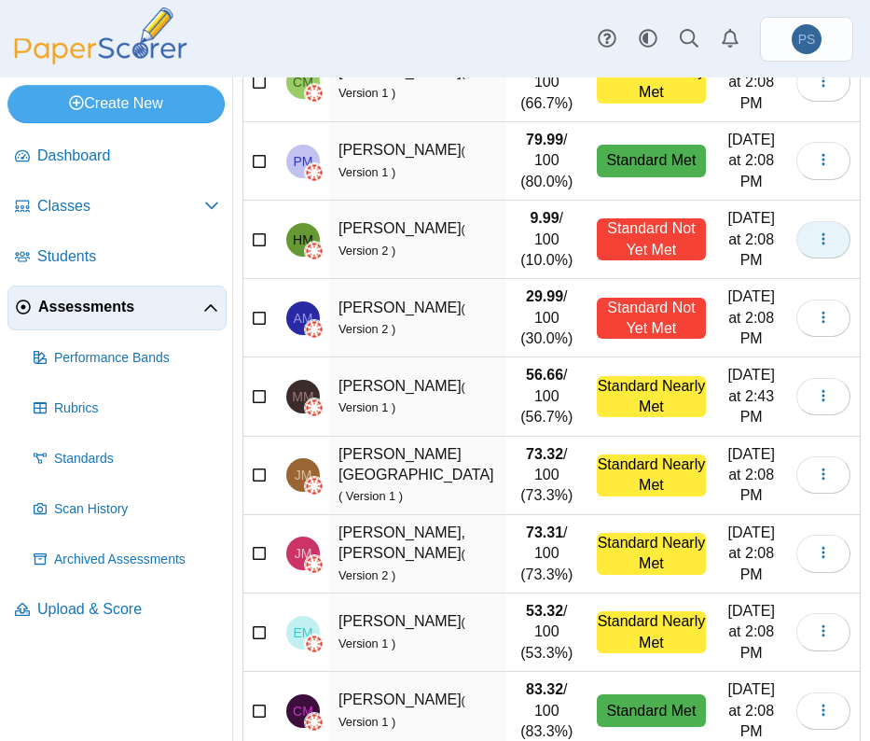
click at [797, 230] on button "button" at bounding box center [824, 239] width 54 height 37
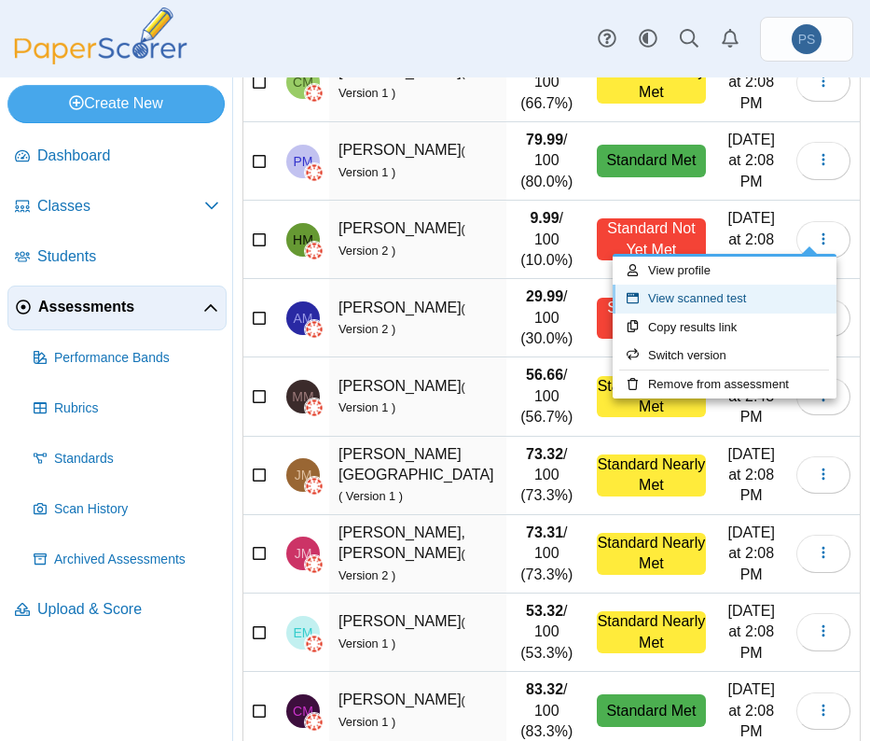
click at [719, 294] on link "View scanned test" at bounding box center [725, 299] width 224 height 28
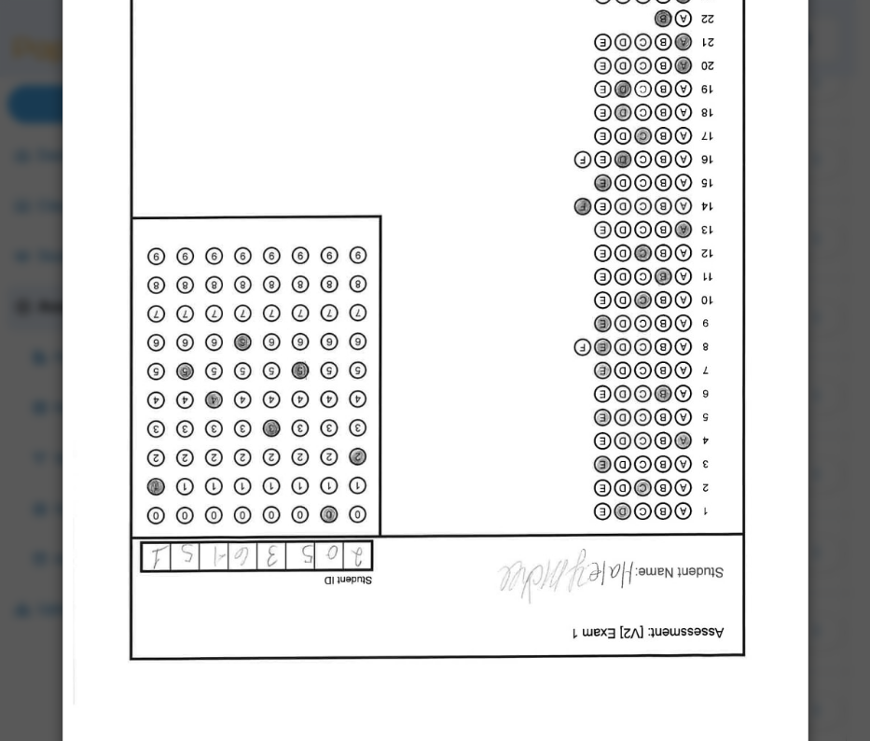
scroll to position [682, 0]
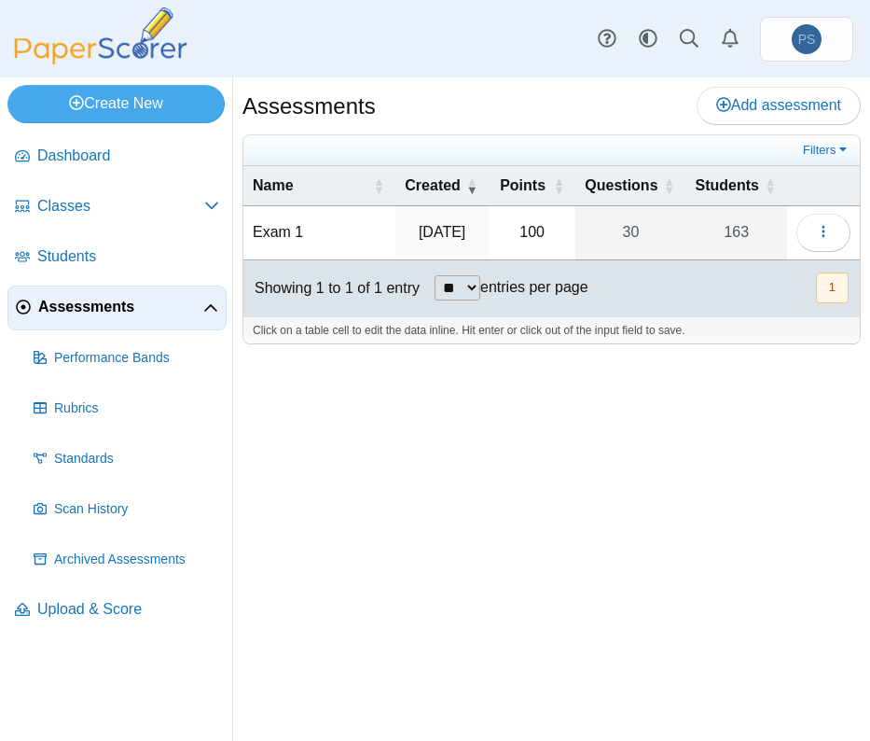
click at [271, 236] on td "Exam 1" at bounding box center [320, 232] width 152 height 53
click at [821, 233] on icon "button" at bounding box center [823, 231] width 15 height 15
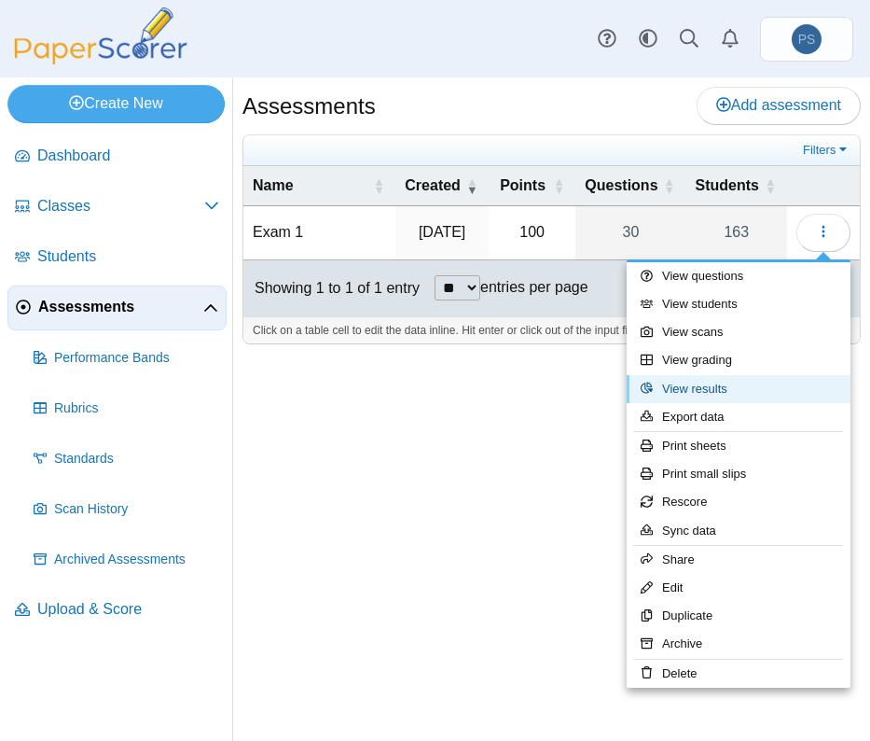
click at [700, 395] on link "View results" at bounding box center [739, 389] width 224 height 28
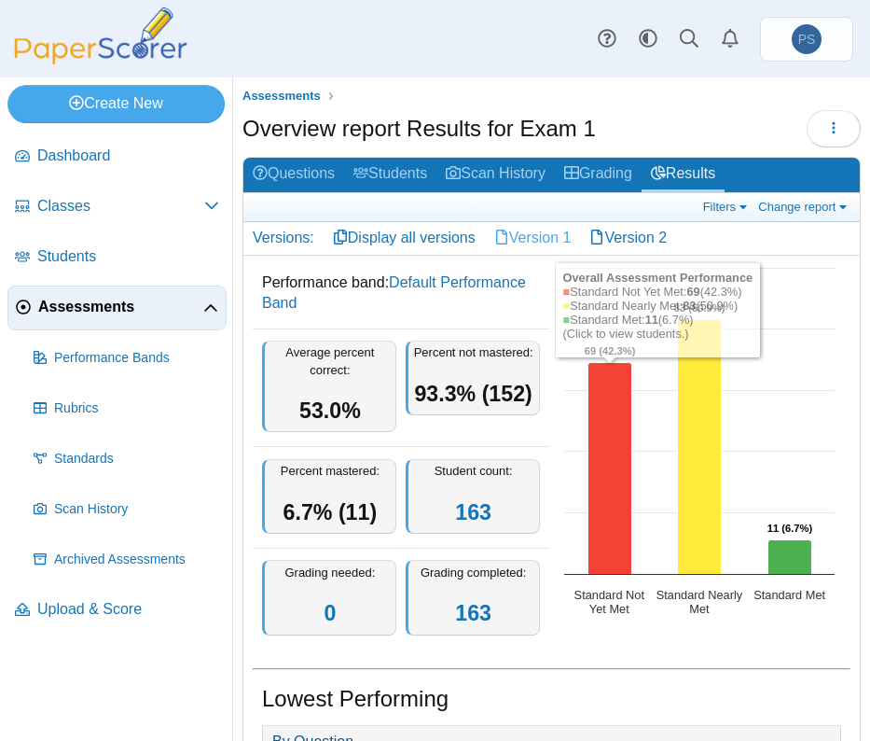
click at [530, 244] on link "Version 1" at bounding box center [533, 238] width 96 height 32
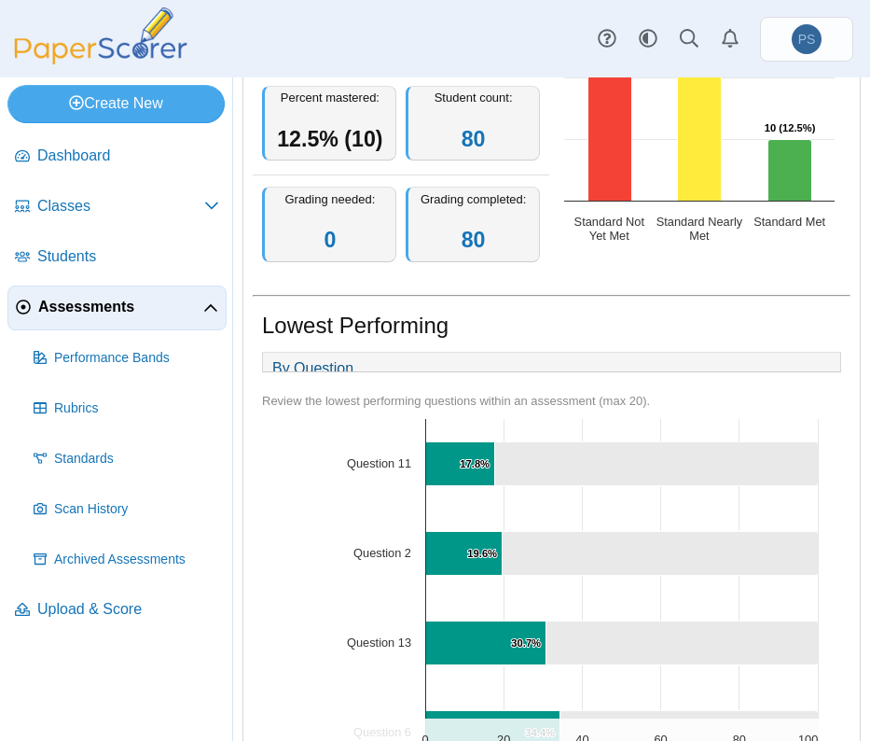
scroll to position [458, 0]
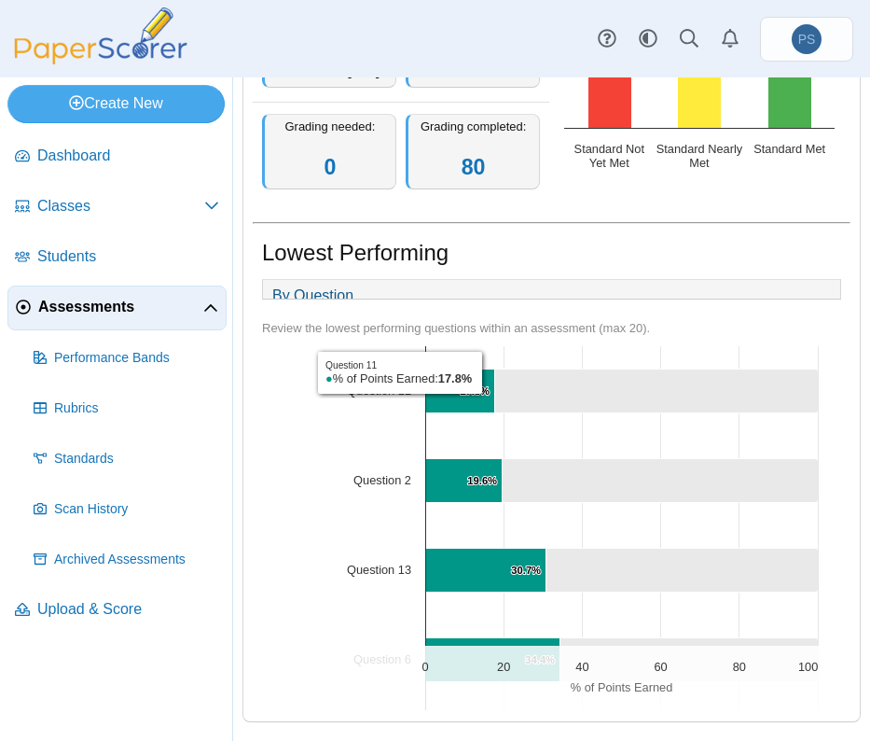
click at [562, 237] on div "Lowest Performing" at bounding box center [551, 255] width 579 height 36
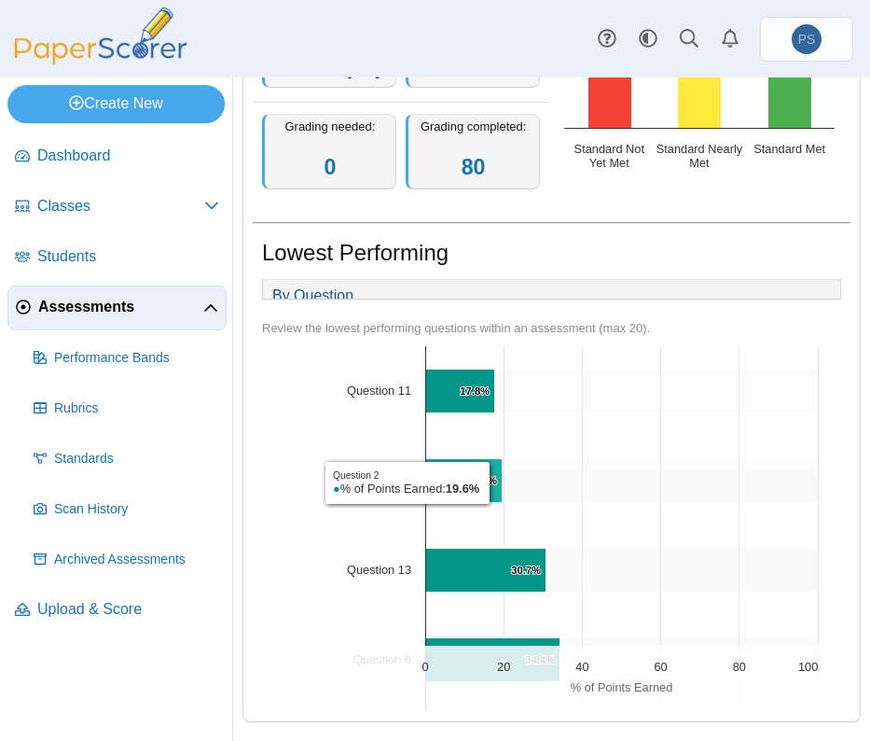
click at [495, 482] on text "19.6% ​ 19.6%" at bounding box center [482, 480] width 30 height 11
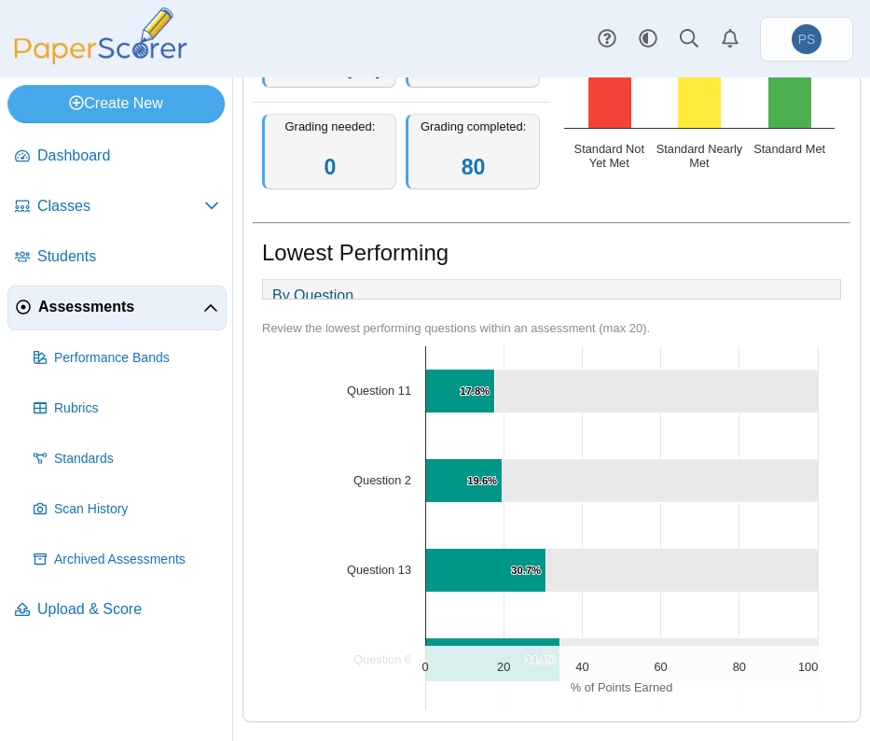
click at [358, 481] on text "Question 2" at bounding box center [383, 480] width 58 height 14
click at [91, 405] on span "Rubrics" at bounding box center [136, 408] width 165 height 19
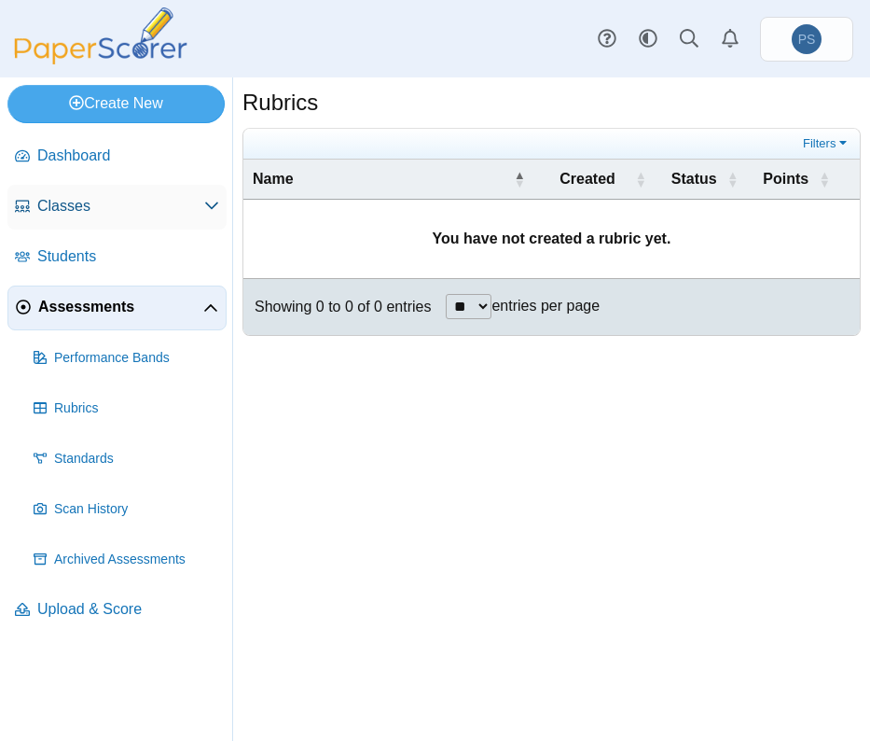
click at [65, 208] on span "Classes" at bounding box center [120, 206] width 167 height 21
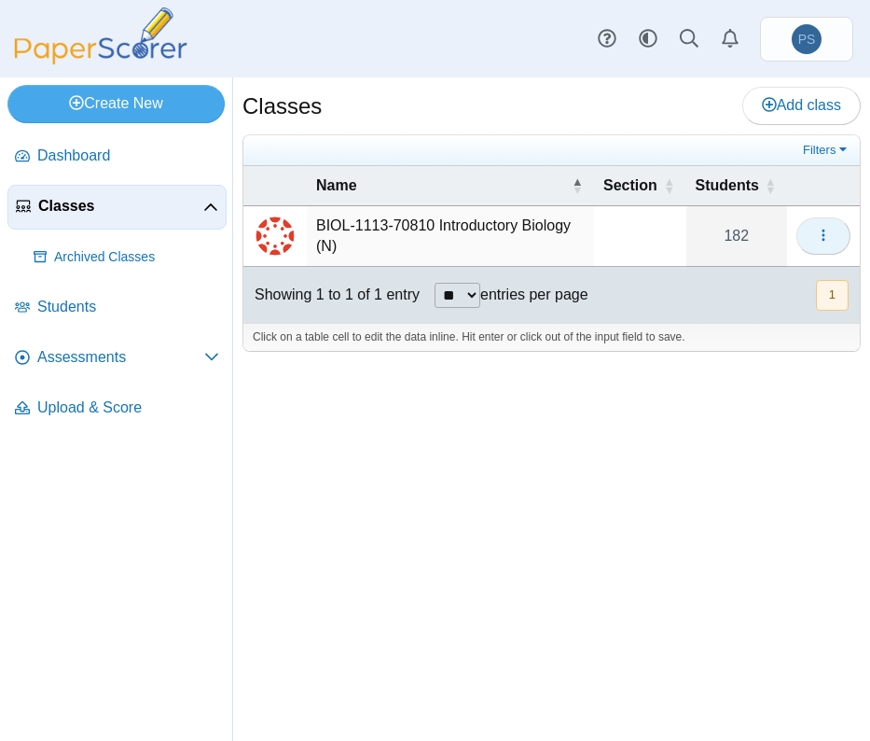
click at [831, 230] on button "button" at bounding box center [824, 235] width 54 height 37
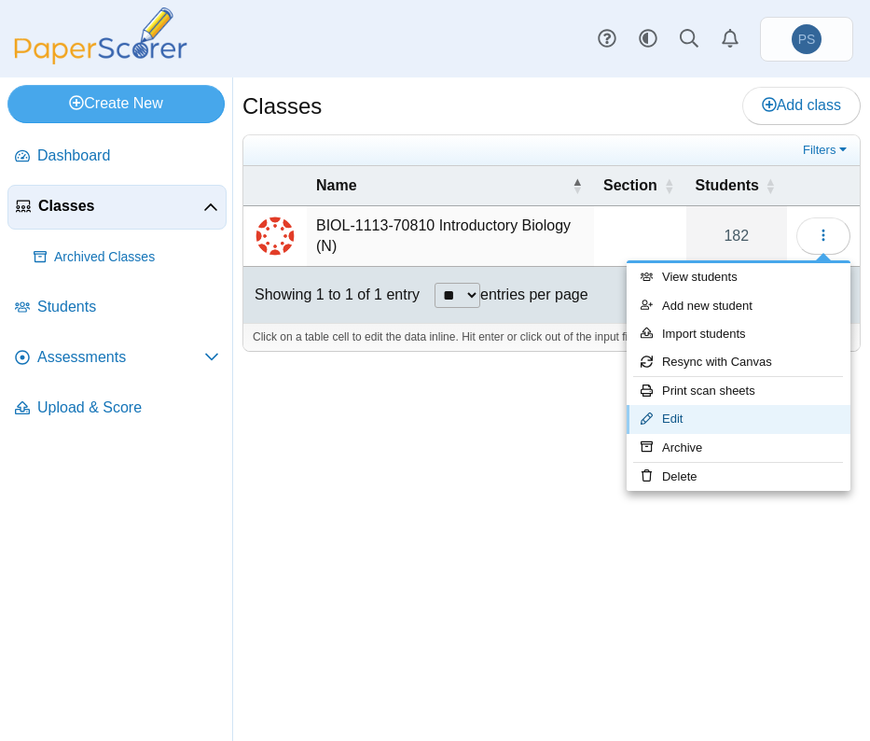
click at [689, 419] on link "Edit" at bounding box center [739, 419] width 224 height 28
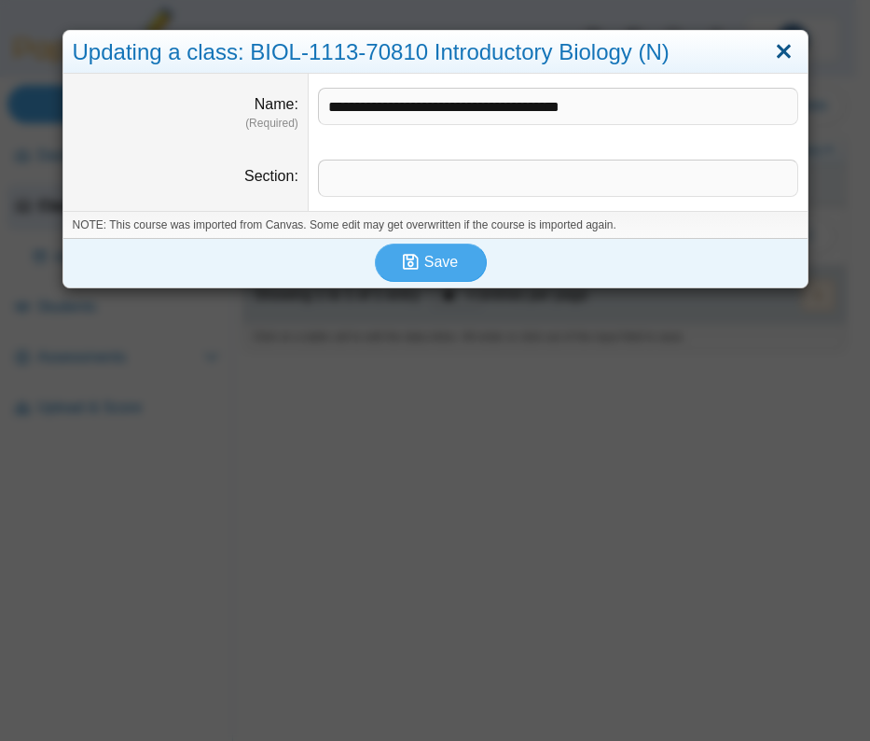
click at [782, 51] on link "Close" at bounding box center [784, 52] width 29 height 32
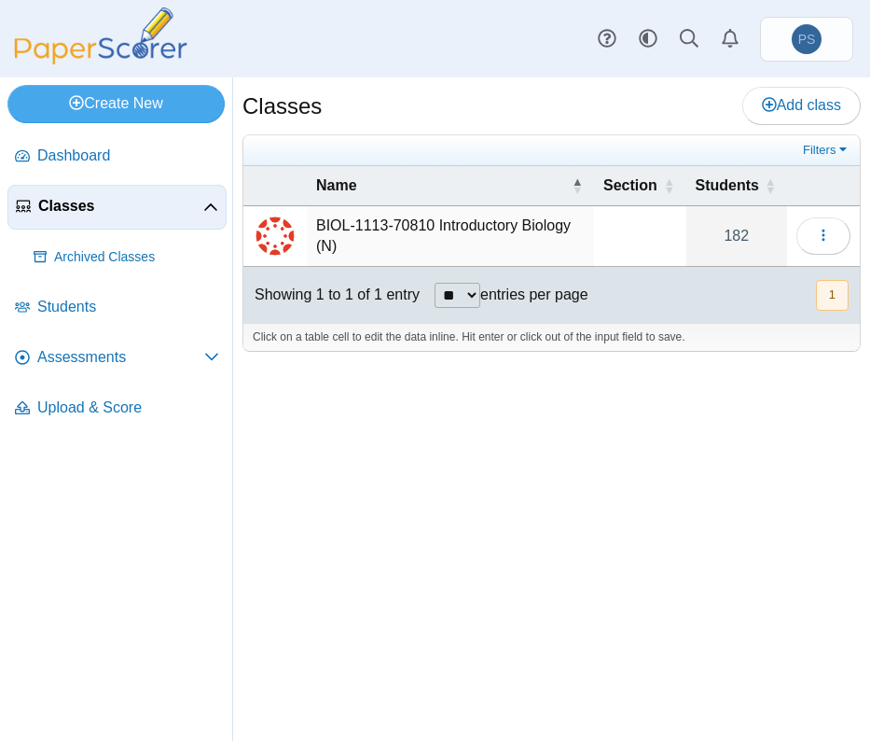
click at [299, 243] on td at bounding box center [275, 236] width 63 height 61
click at [816, 234] on icon "button" at bounding box center [823, 235] width 15 height 15
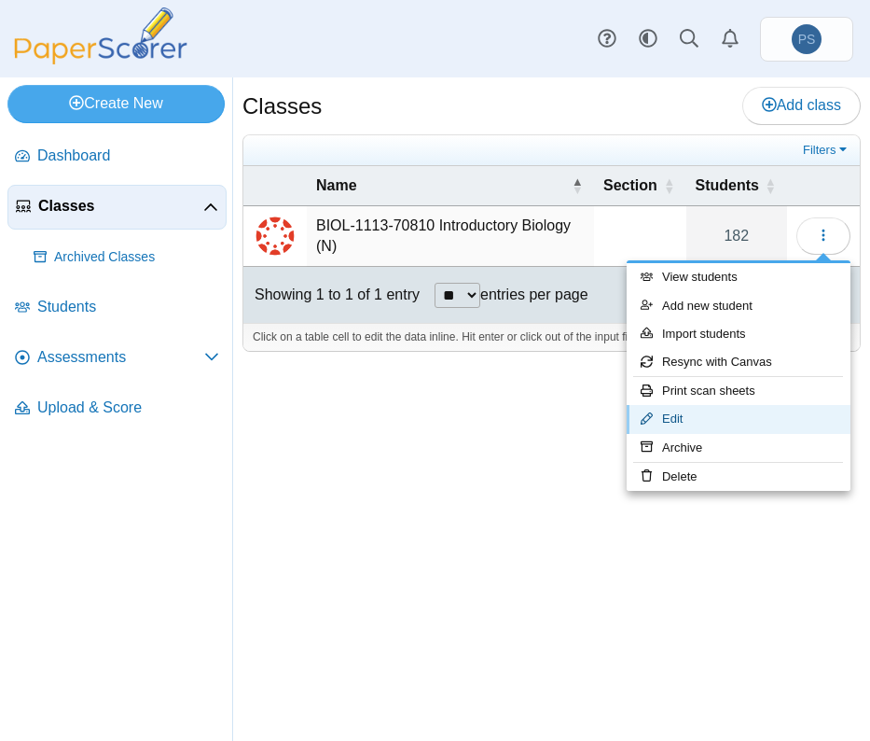
click at [676, 422] on link "Edit" at bounding box center [739, 419] width 224 height 28
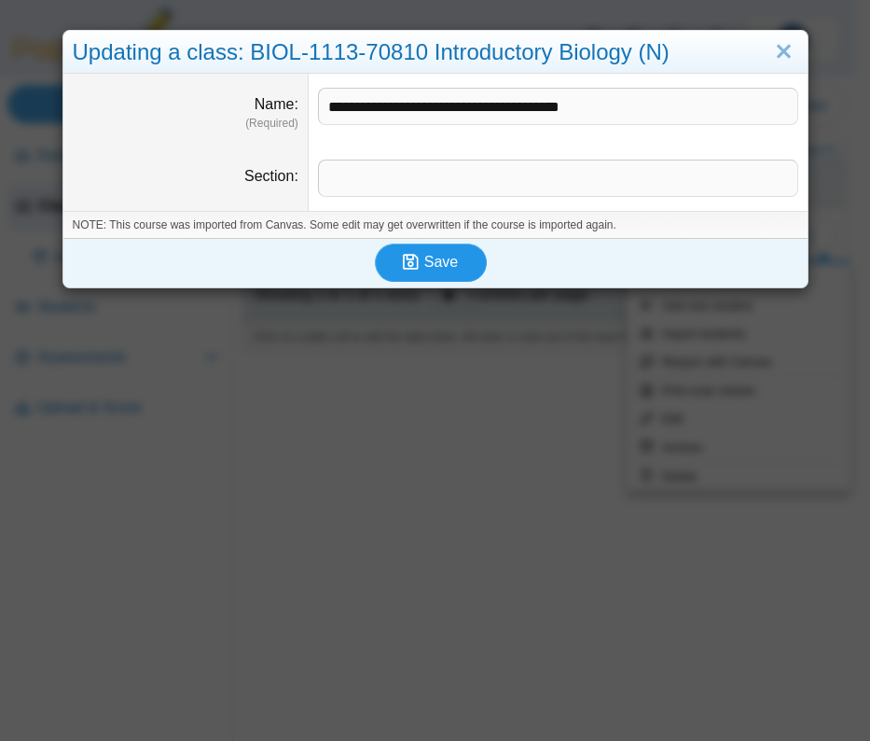
click at [422, 274] on button "Save" at bounding box center [431, 262] width 112 height 37
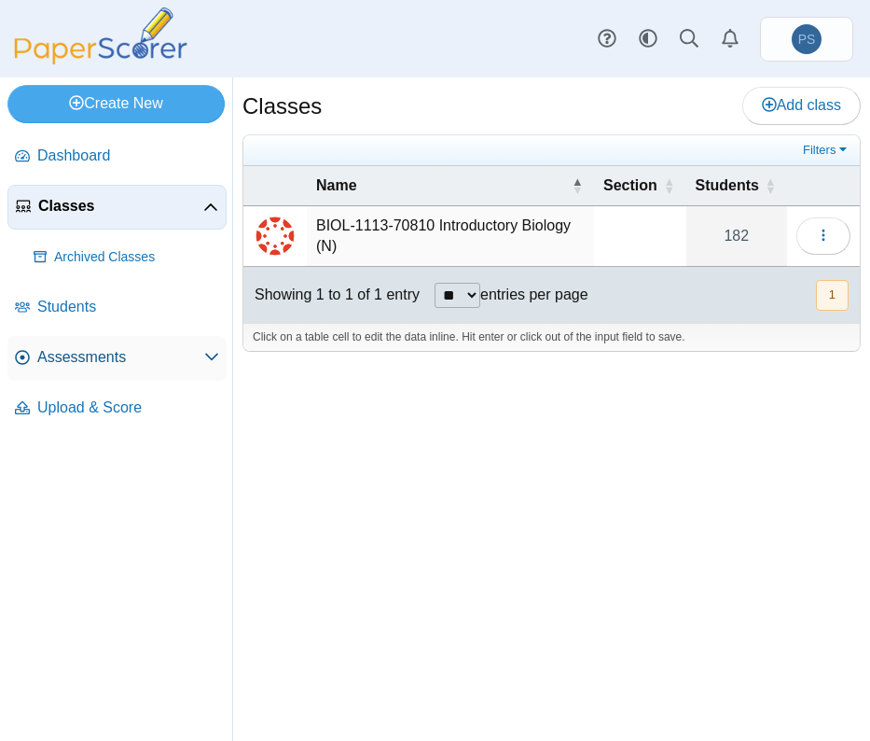
click at [74, 360] on span "Assessments" at bounding box center [120, 357] width 167 height 21
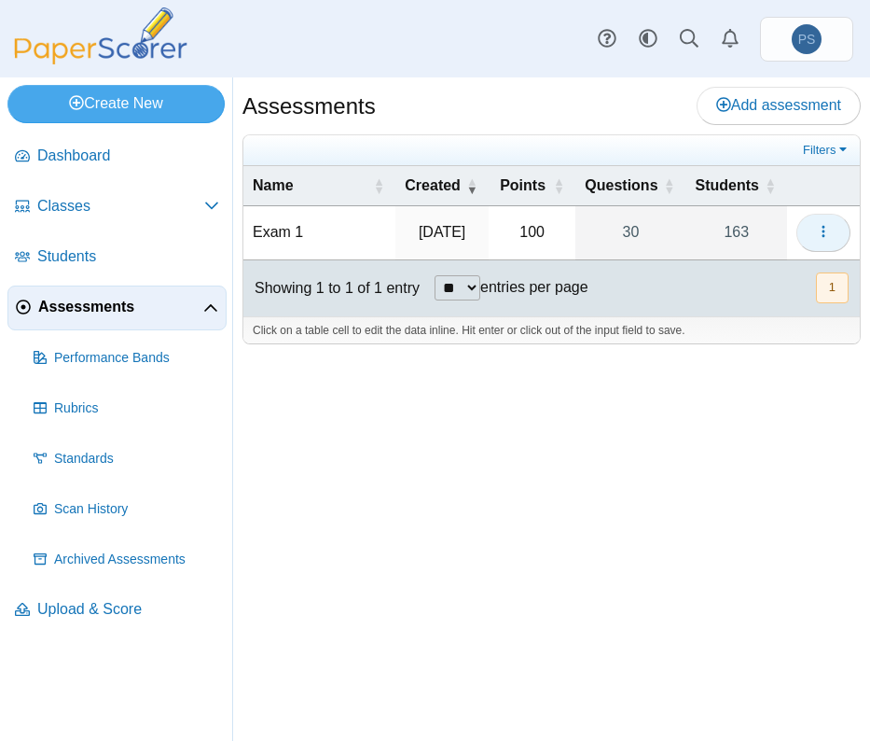
click at [816, 238] on icon "button" at bounding box center [823, 231] width 15 height 15
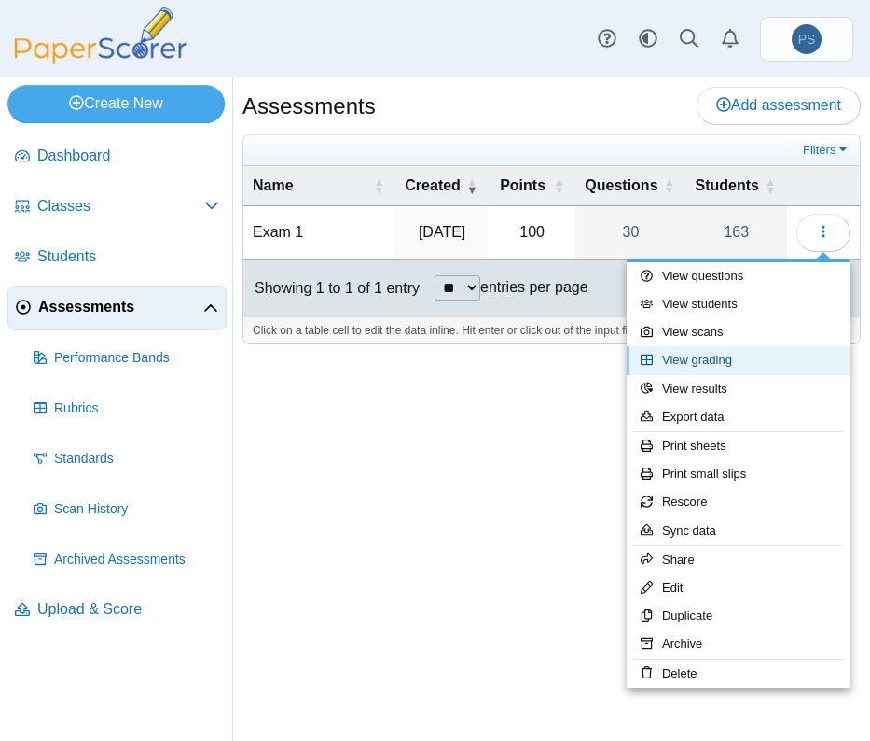
click at [716, 361] on link "View grading" at bounding box center [739, 360] width 224 height 28
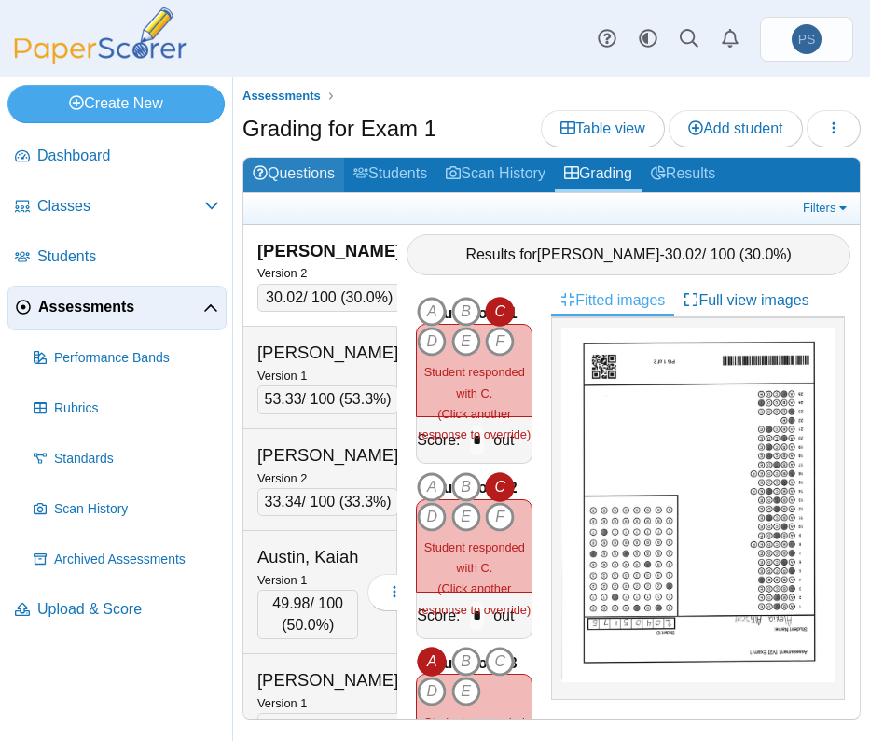
click at [308, 183] on link "Questions" at bounding box center [294, 175] width 101 height 35
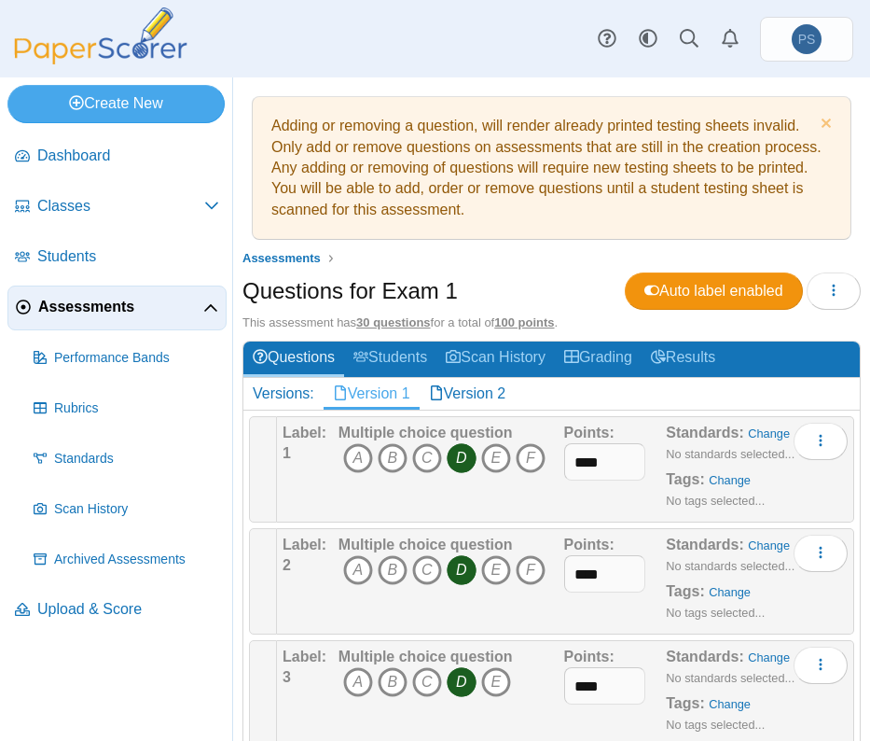
click at [125, 685] on nav "Dashboard Classes" at bounding box center [116, 434] width 232 height 614
click at [359, 566] on icon "A" at bounding box center [358, 570] width 30 height 30
click at [465, 570] on icon "D" at bounding box center [462, 570] width 30 height 30
click at [467, 394] on link "Version 2" at bounding box center [468, 394] width 96 height 32
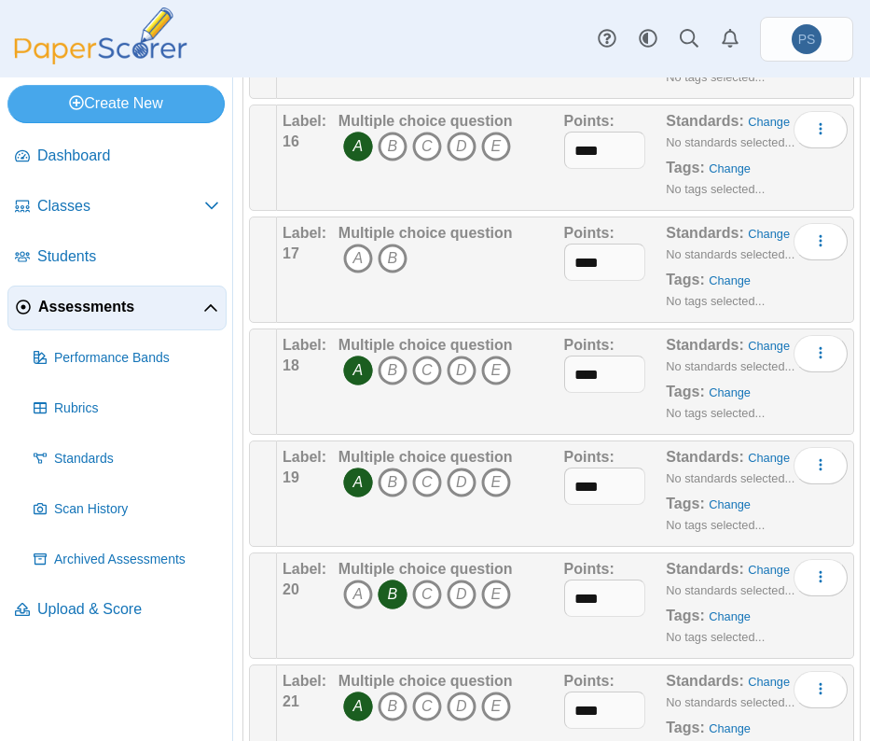
scroll to position [1959, 0]
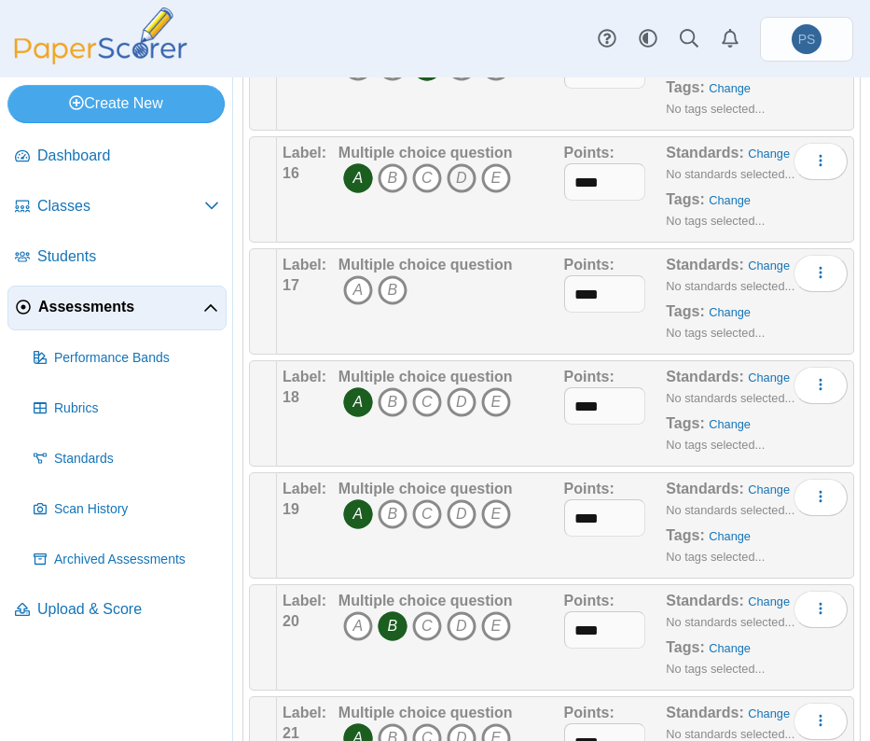
click at [455, 172] on icon "D" at bounding box center [462, 178] width 30 height 30
click at [363, 177] on icon "A" at bounding box center [358, 178] width 30 height 30
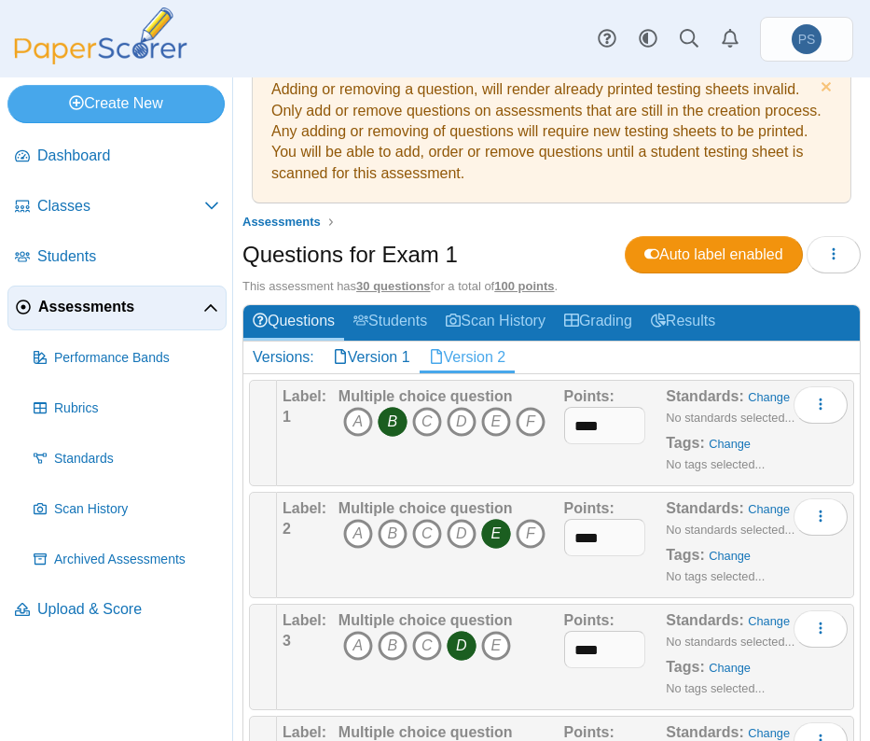
scroll to position [0, 0]
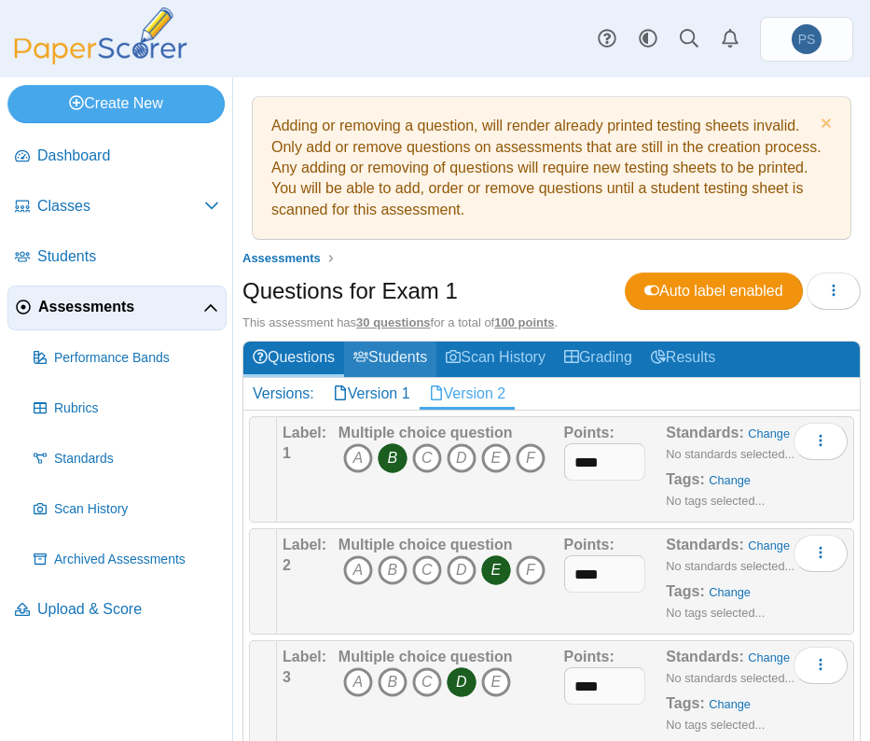
click at [404, 358] on link "Students" at bounding box center [390, 358] width 92 height 35
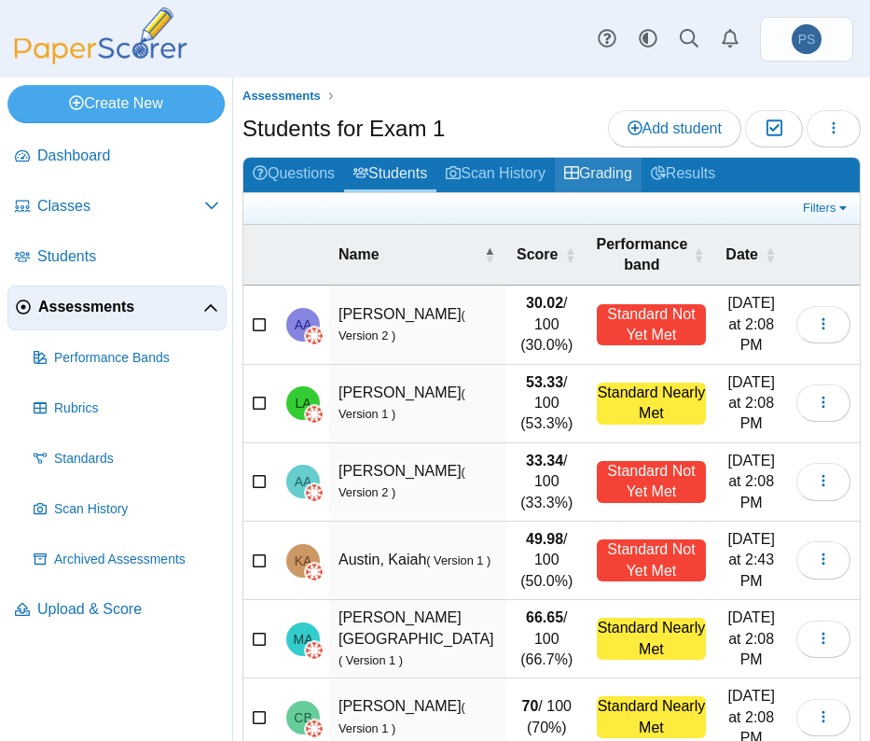
click at [600, 171] on link "Grading" at bounding box center [598, 175] width 87 height 35
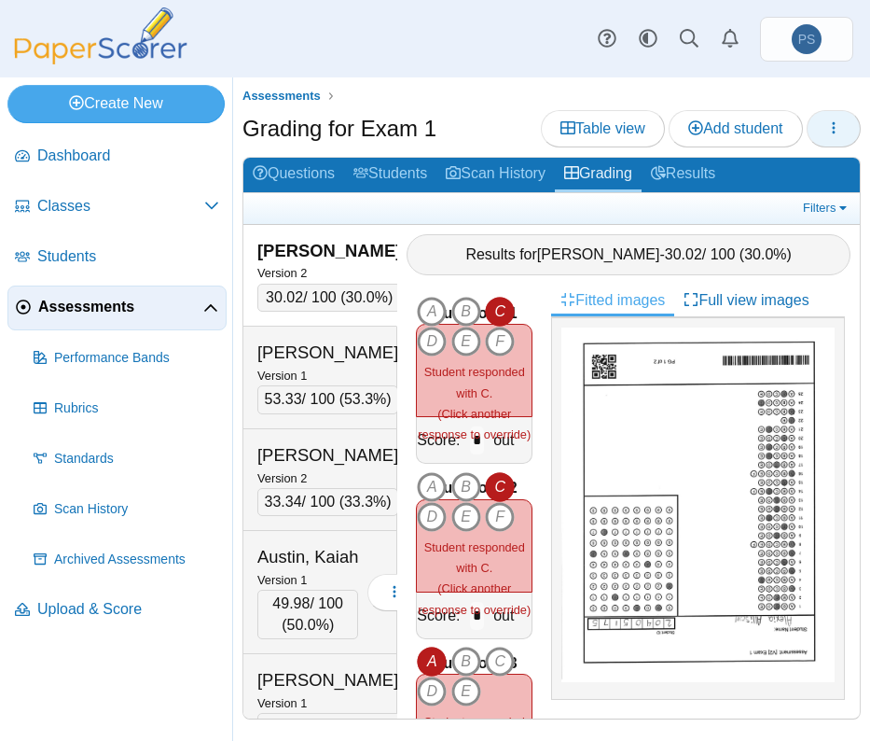
click at [847, 125] on button "button" at bounding box center [834, 128] width 54 height 37
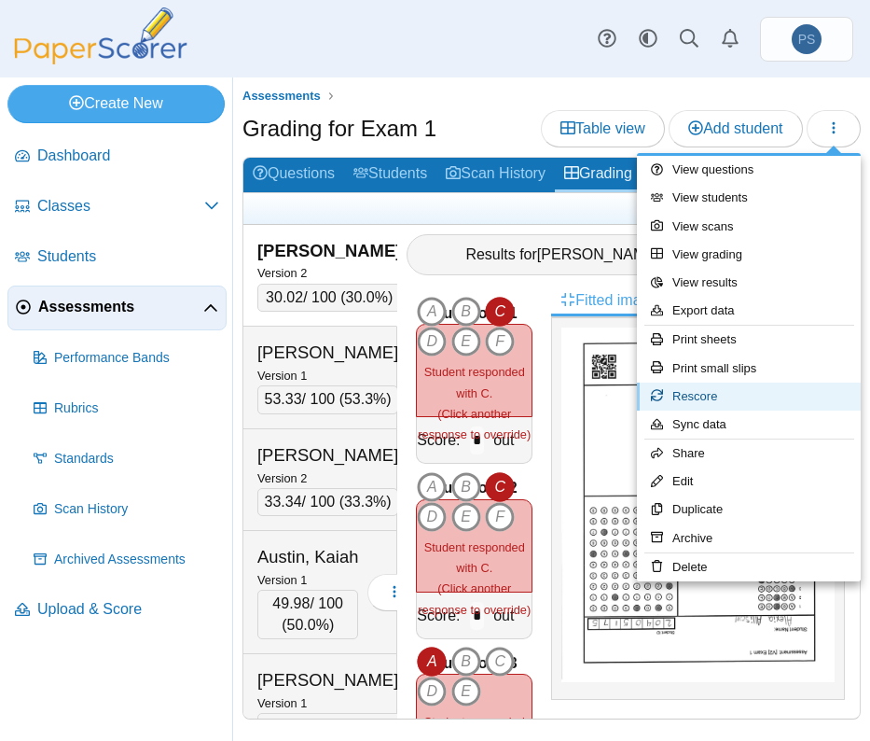
click at [675, 403] on link "Rescore" at bounding box center [749, 397] width 224 height 28
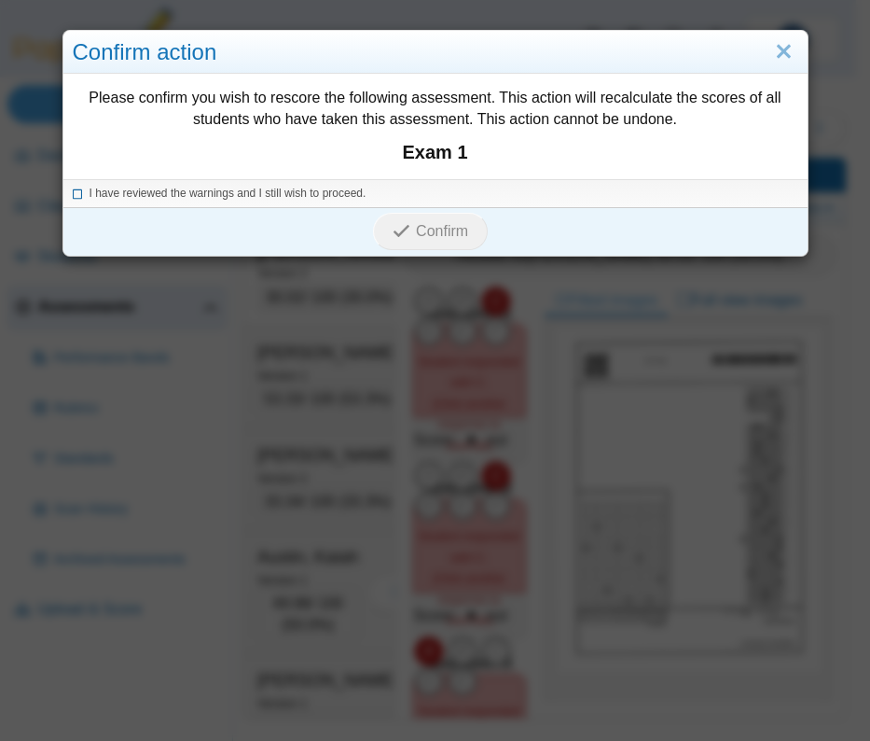
click at [73, 195] on icon at bounding box center [78, 191] width 11 height 10
click at [432, 234] on span "Confirm" at bounding box center [442, 231] width 52 height 16
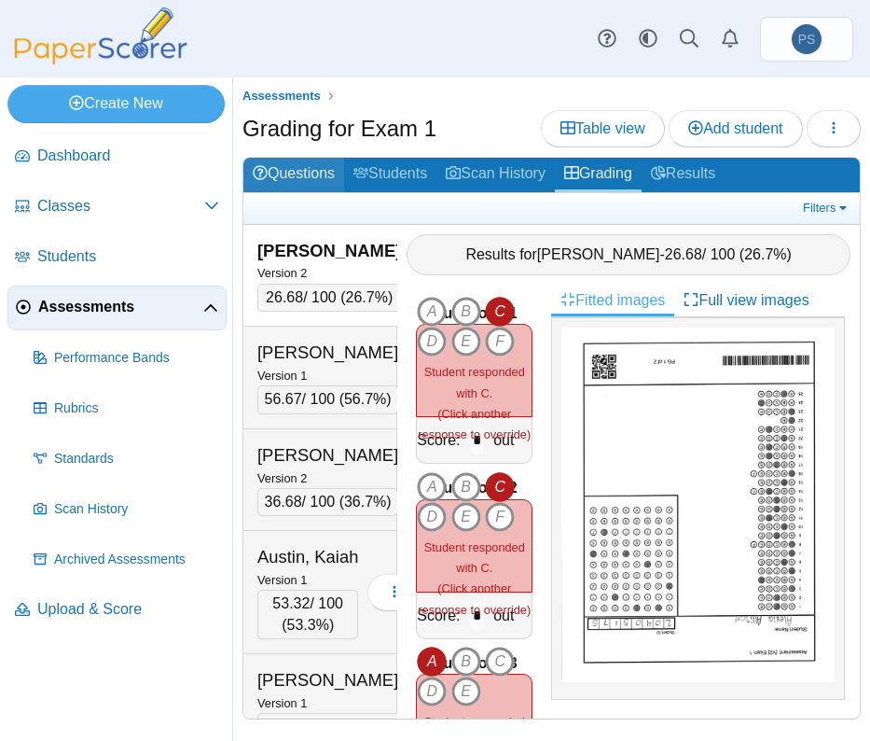
click at [285, 179] on link "Questions" at bounding box center [294, 175] width 101 height 35
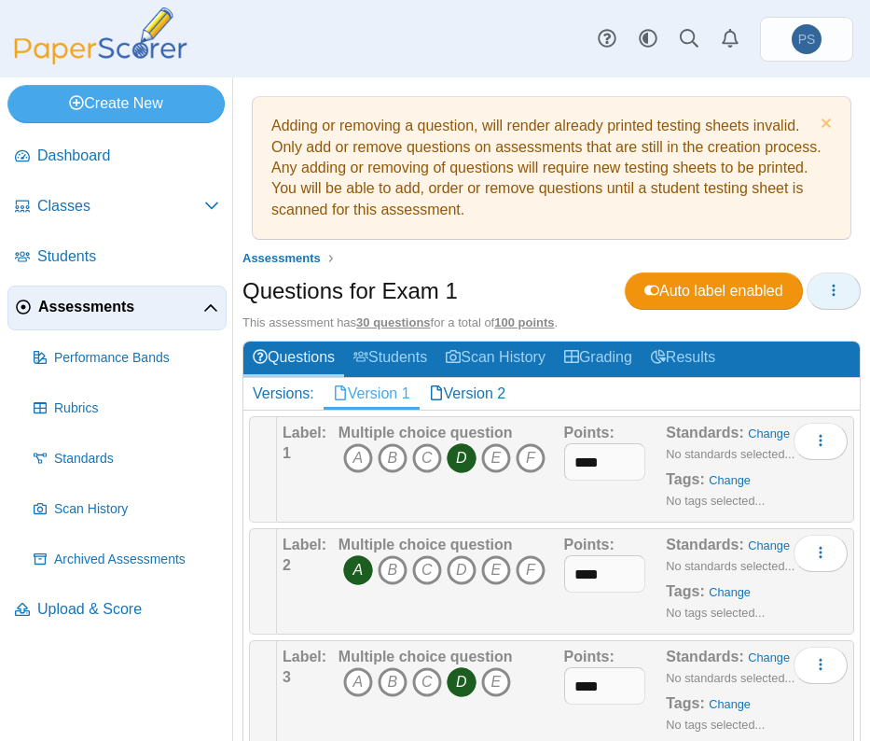
click at [827, 283] on icon "button" at bounding box center [834, 290] width 15 height 15
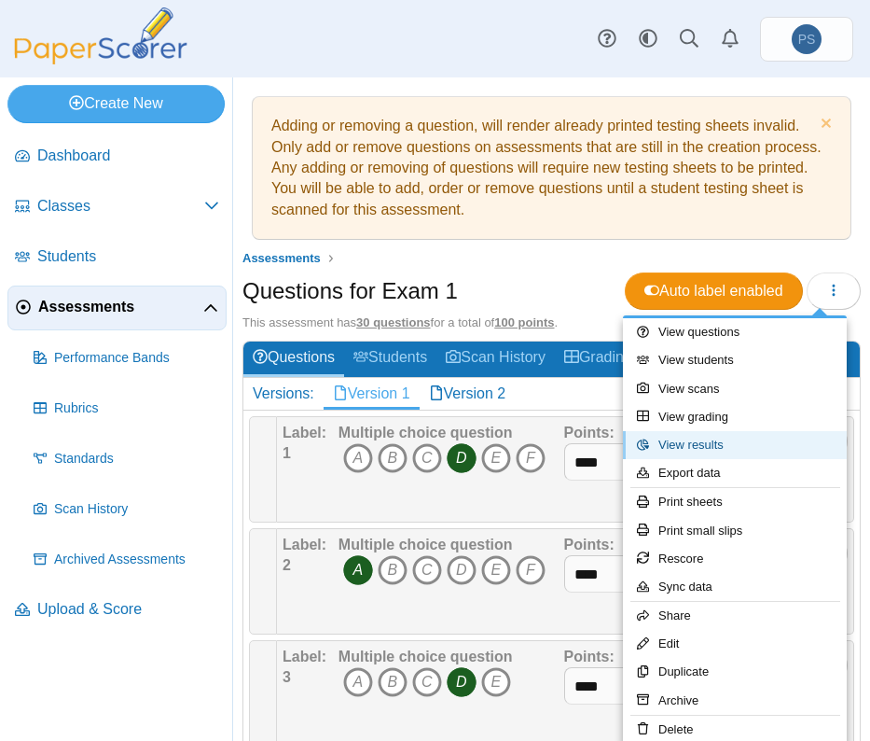
click at [693, 445] on link "View results" at bounding box center [735, 445] width 224 height 28
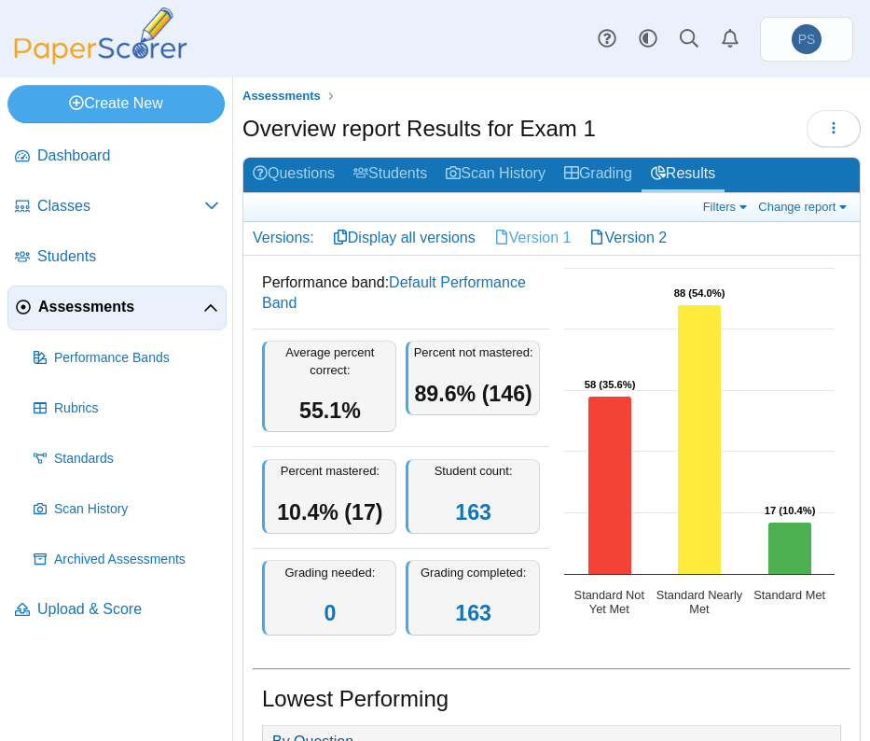
click at [540, 241] on link "Version 1" at bounding box center [533, 238] width 96 height 32
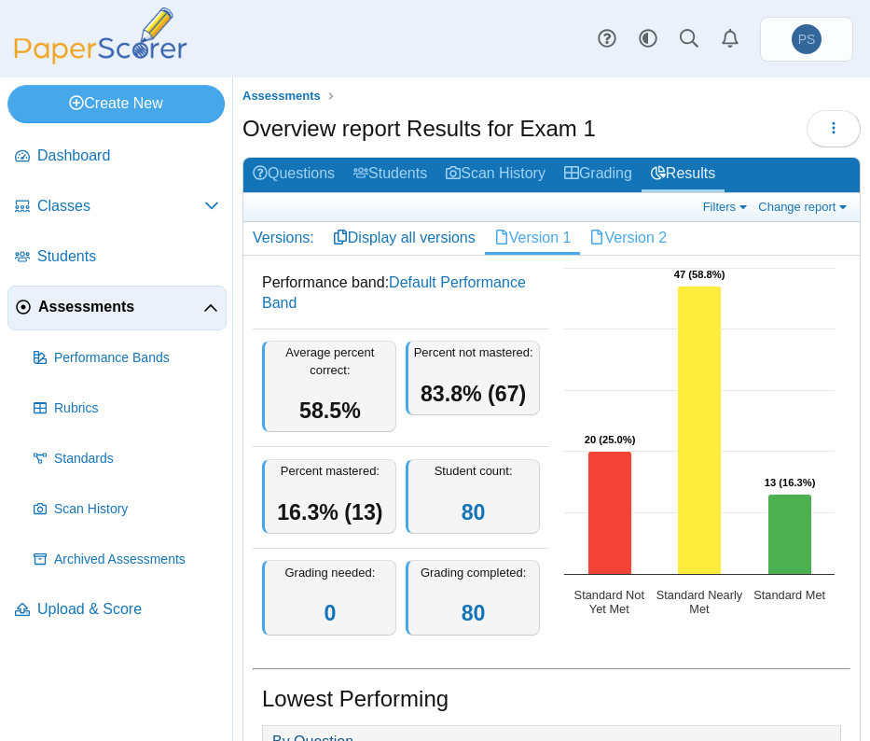
click at [630, 244] on link "Version 2" at bounding box center [628, 238] width 96 height 32
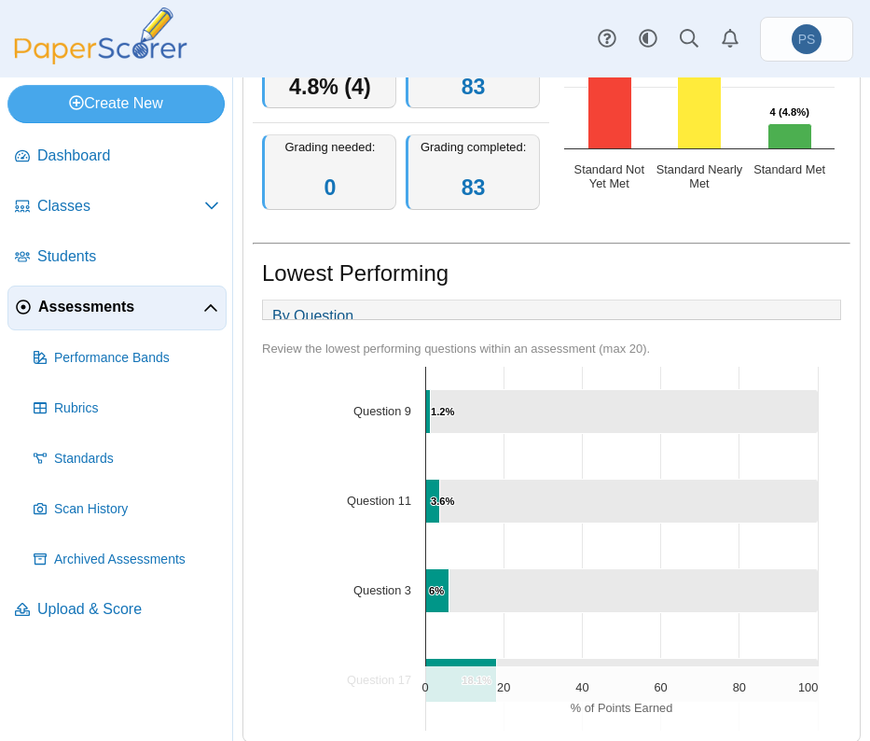
scroll to position [458, 0]
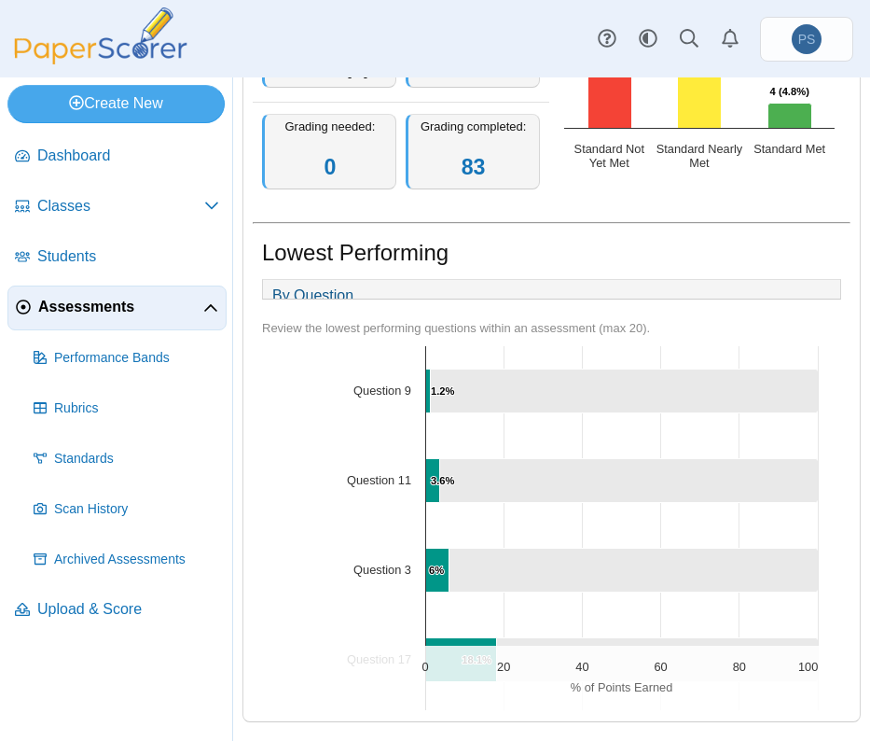
click at [827, 237] on div "Lowest Performing" at bounding box center [551, 255] width 579 height 36
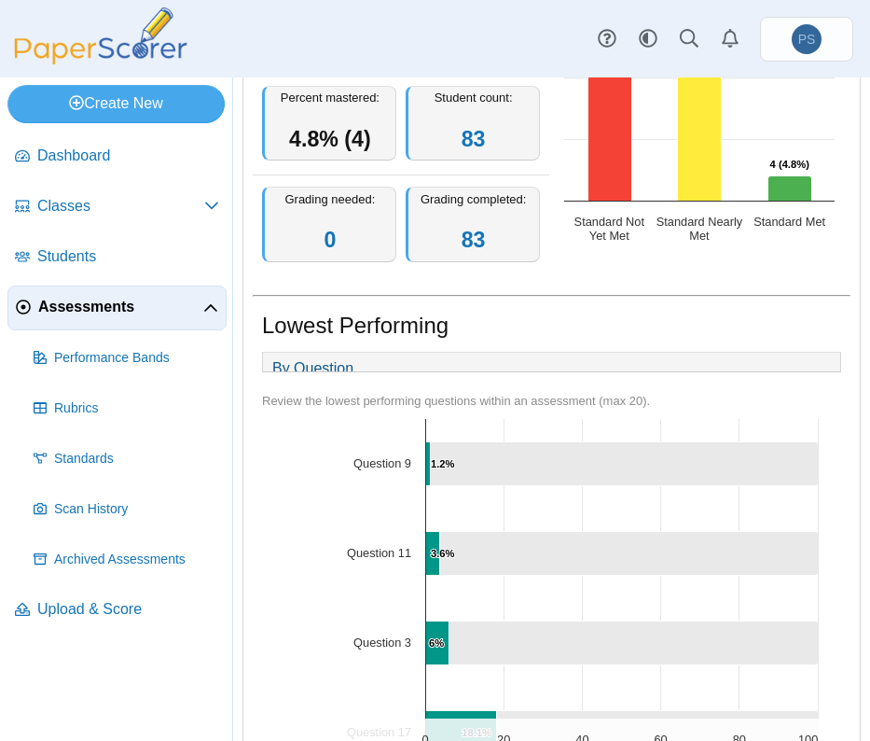
scroll to position [0, 0]
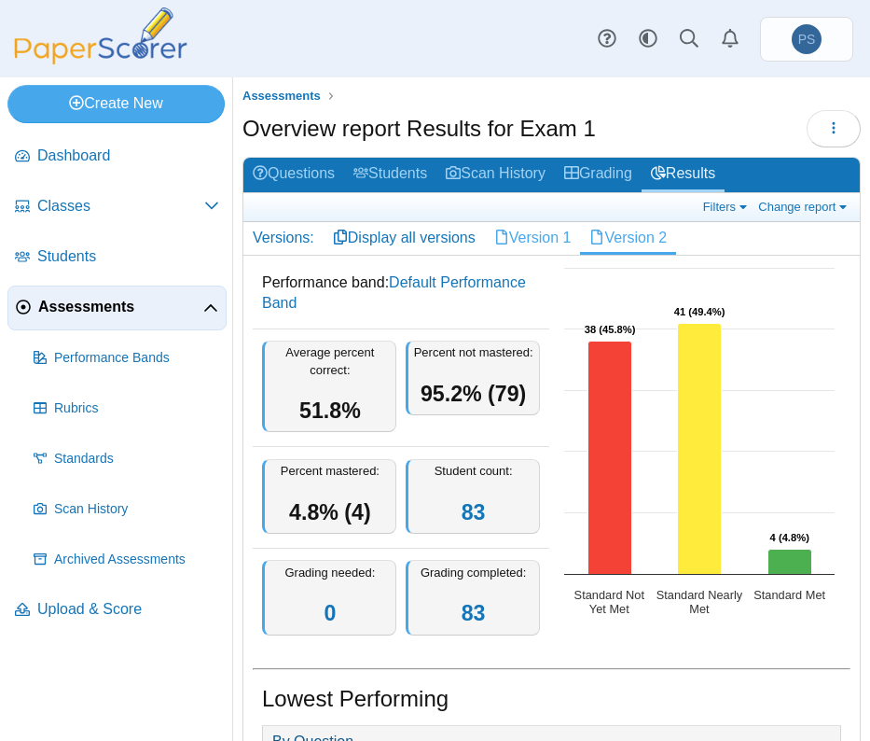
click at [538, 229] on link "Version 1" at bounding box center [533, 238] width 96 height 32
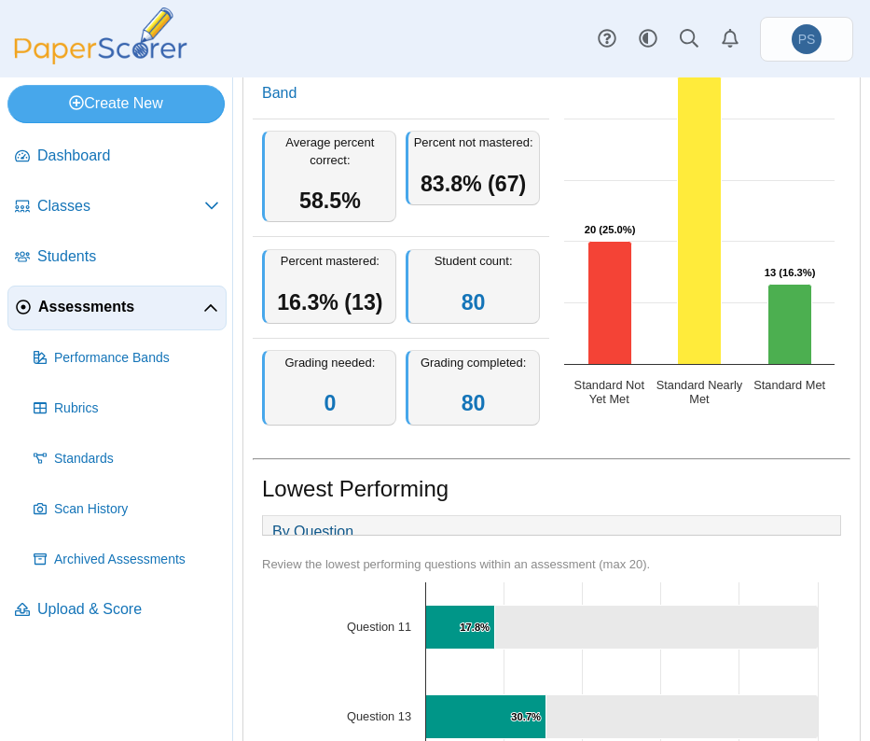
scroll to position [85, 0]
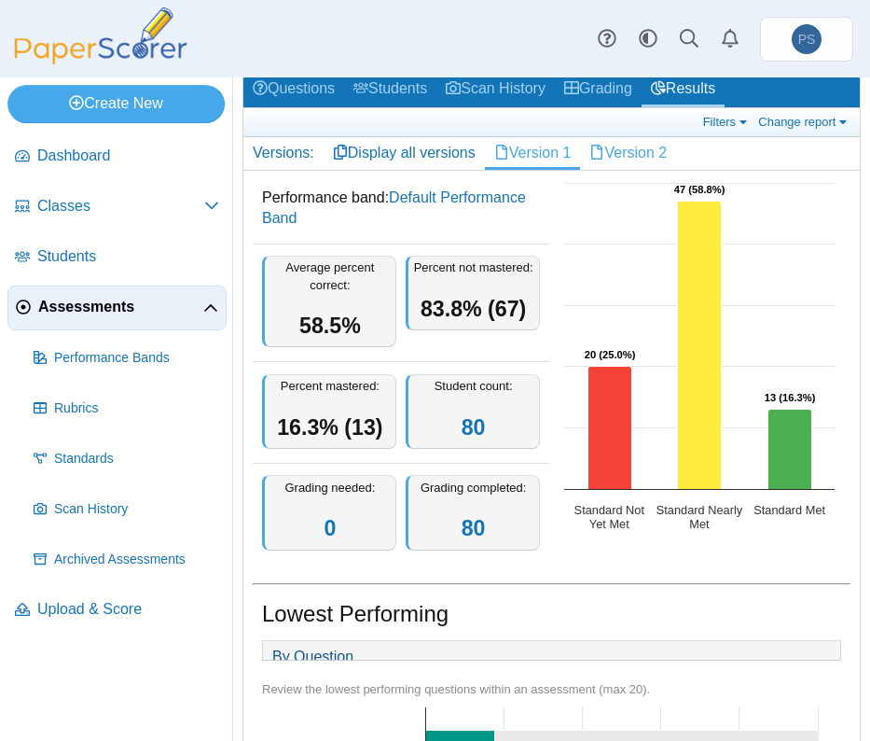
click at [612, 152] on link "Version 2" at bounding box center [628, 153] width 96 height 32
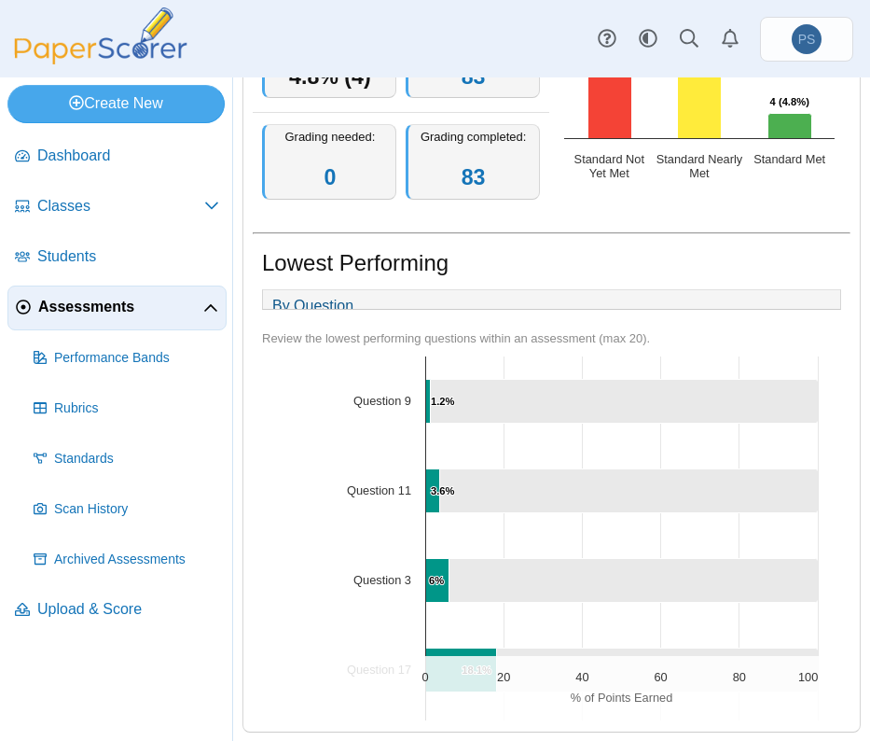
scroll to position [458, 0]
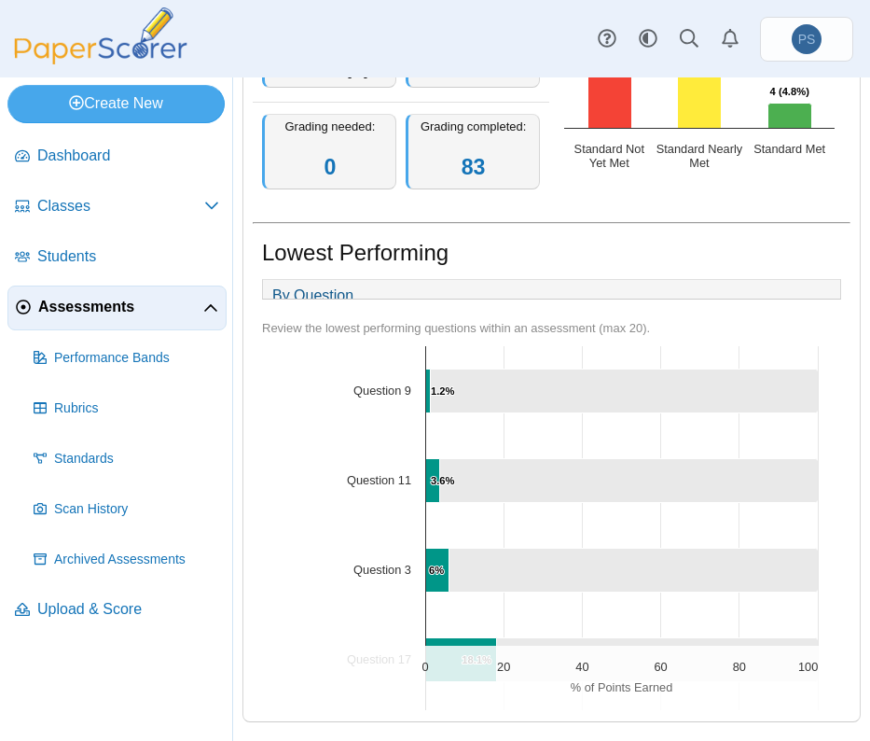
click at [673, 237] on div "Lowest Performing" at bounding box center [551, 255] width 579 height 36
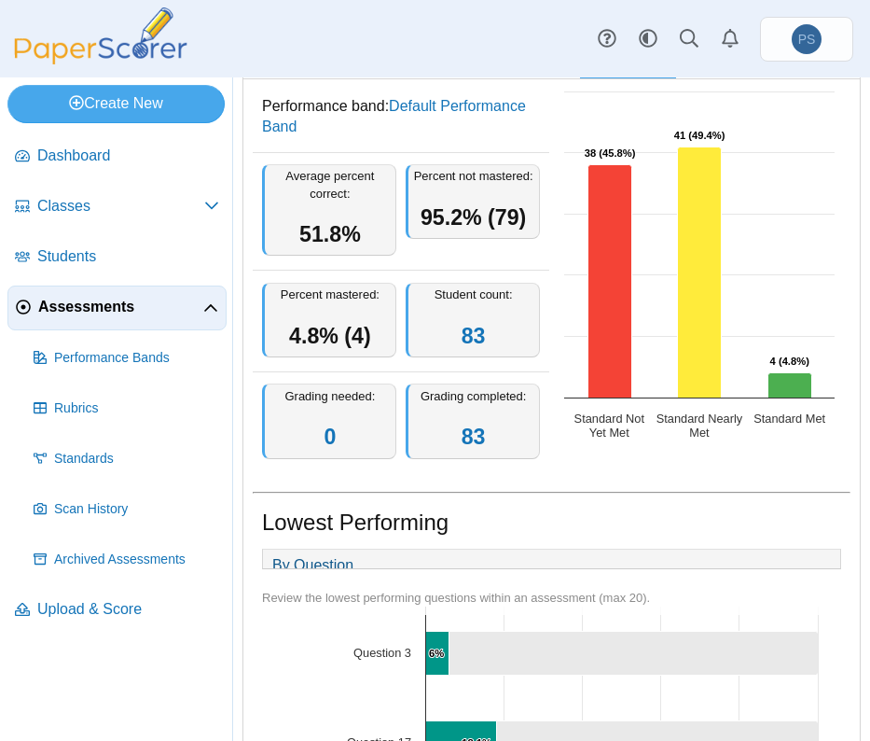
scroll to position [0, 0]
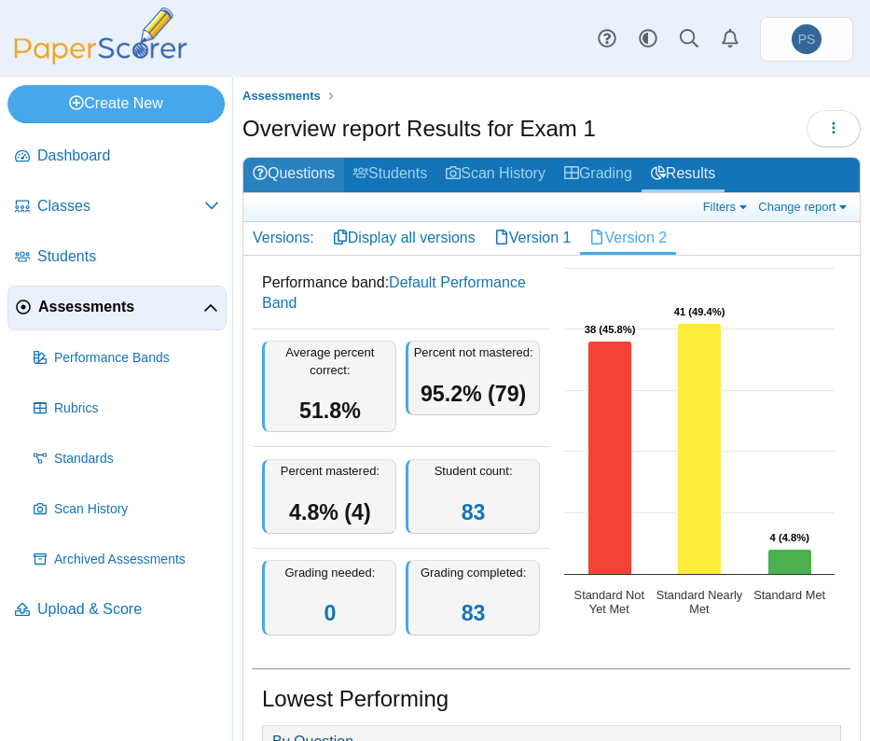
click at [310, 179] on link "Questions" at bounding box center [294, 175] width 101 height 35
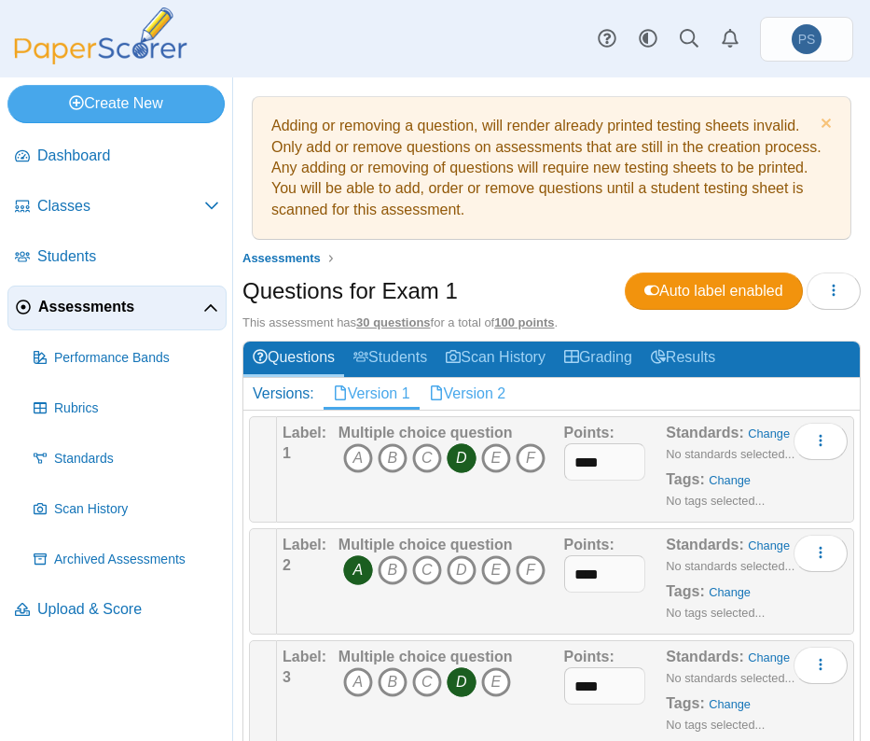
click at [470, 391] on link "Version 2" at bounding box center [468, 394] width 96 height 32
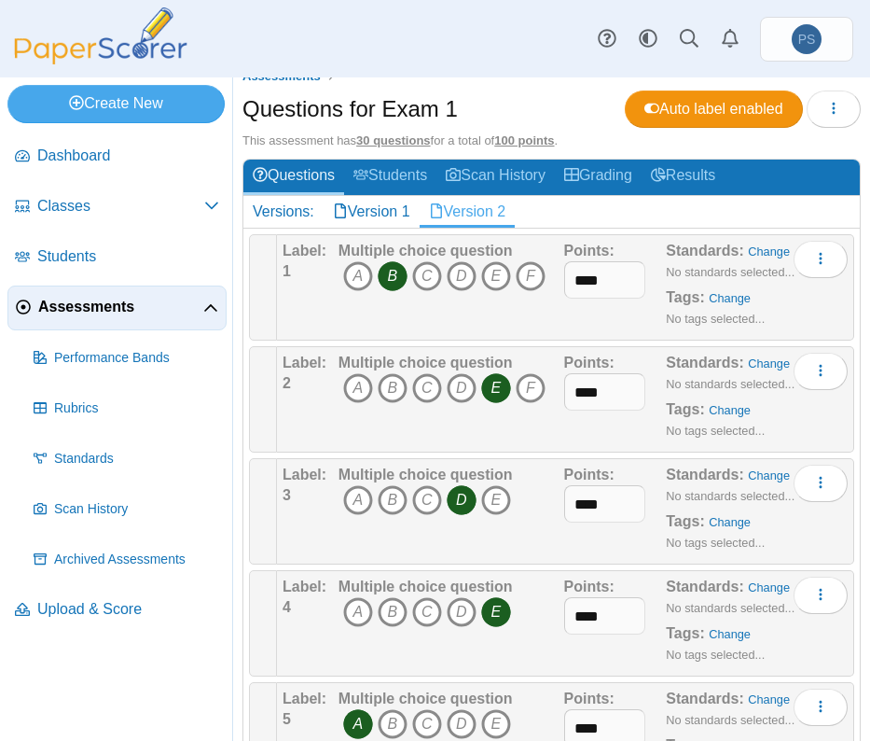
scroll to position [373, 0]
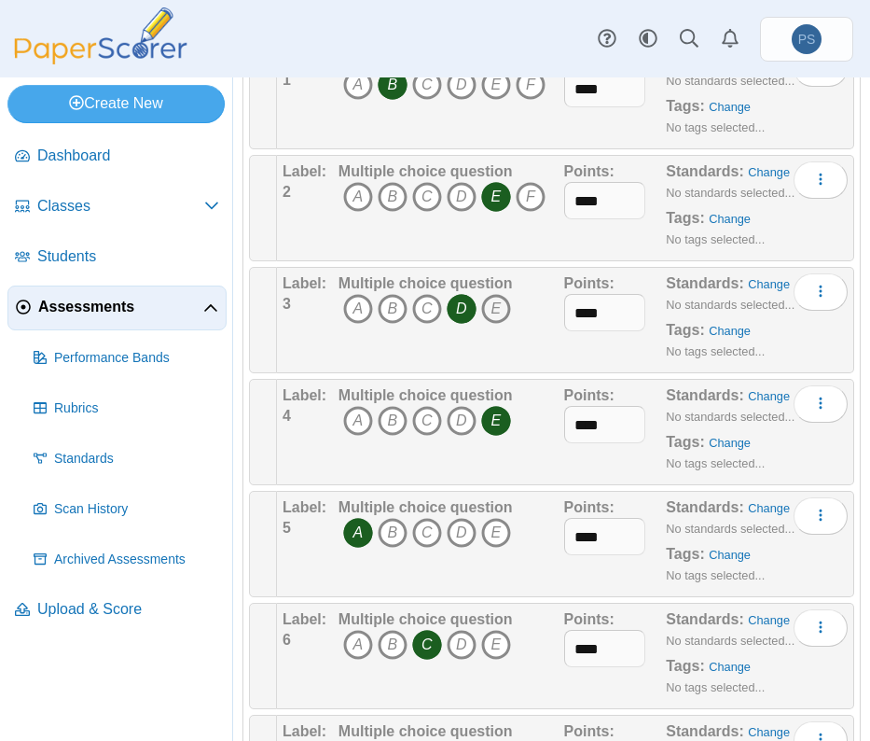
click at [498, 303] on icon "E" at bounding box center [496, 309] width 30 height 30
click at [456, 300] on icon "D" at bounding box center [462, 309] width 30 height 30
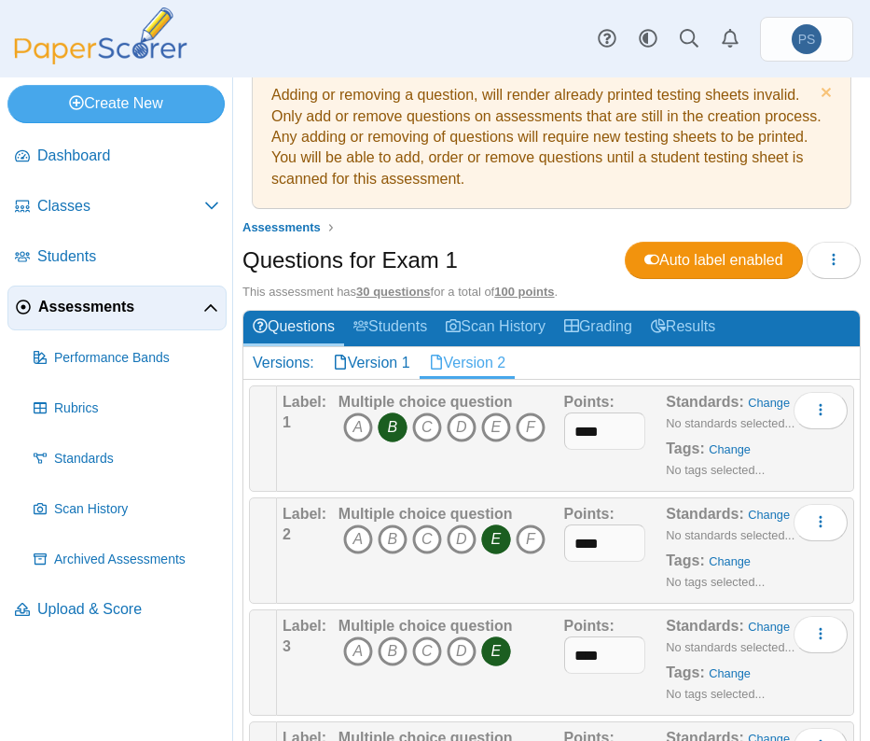
scroll to position [0, 0]
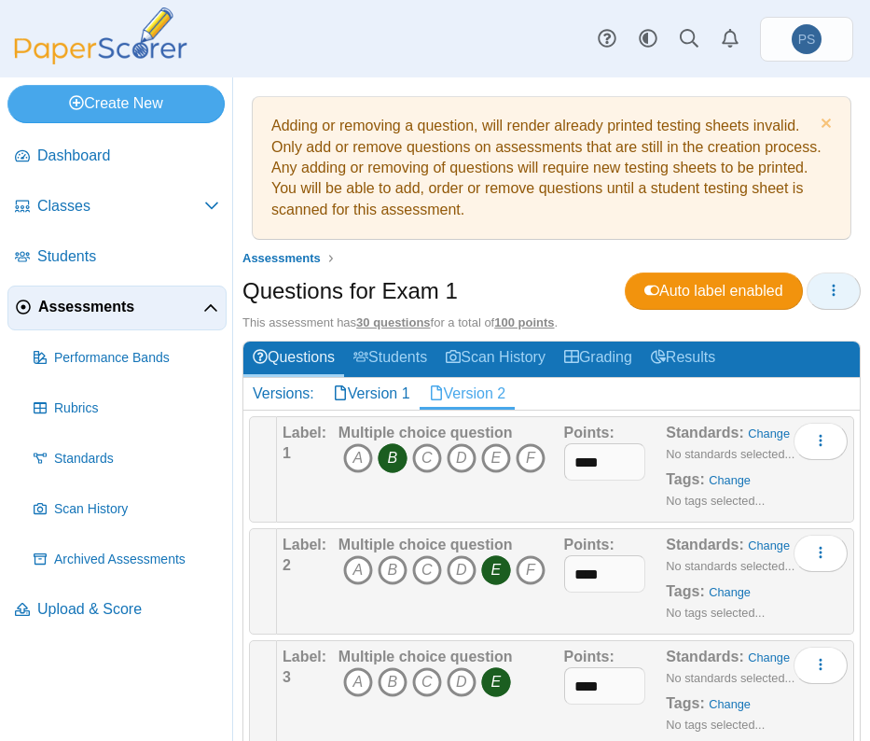
click at [808, 293] on button "button" at bounding box center [834, 290] width 54 height 37
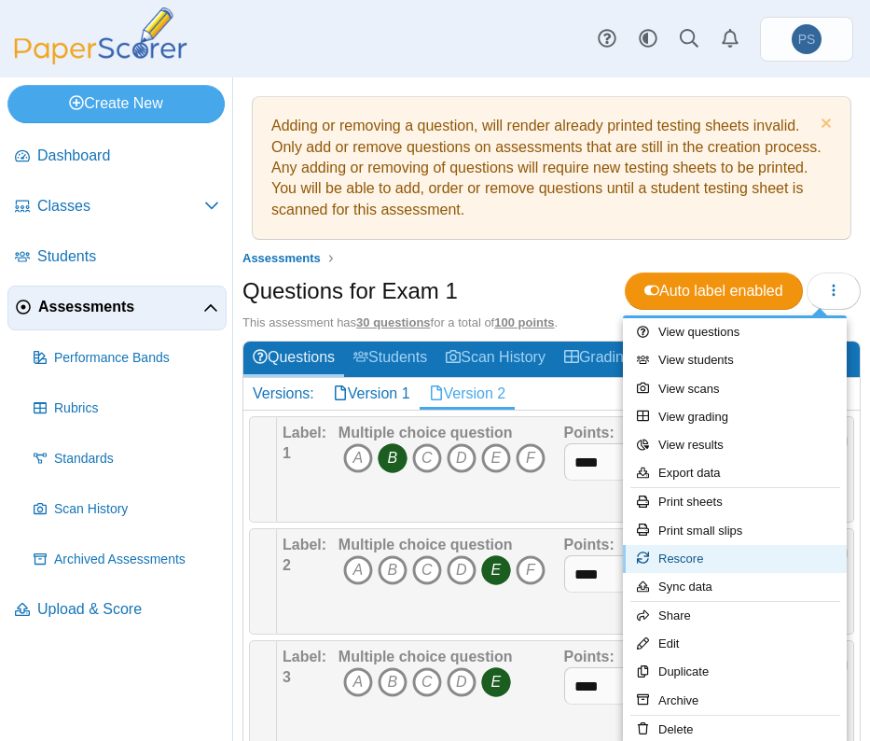
click at [693, 558] on link "Rescore" at bounding box center [735, 559] width 224 height 28
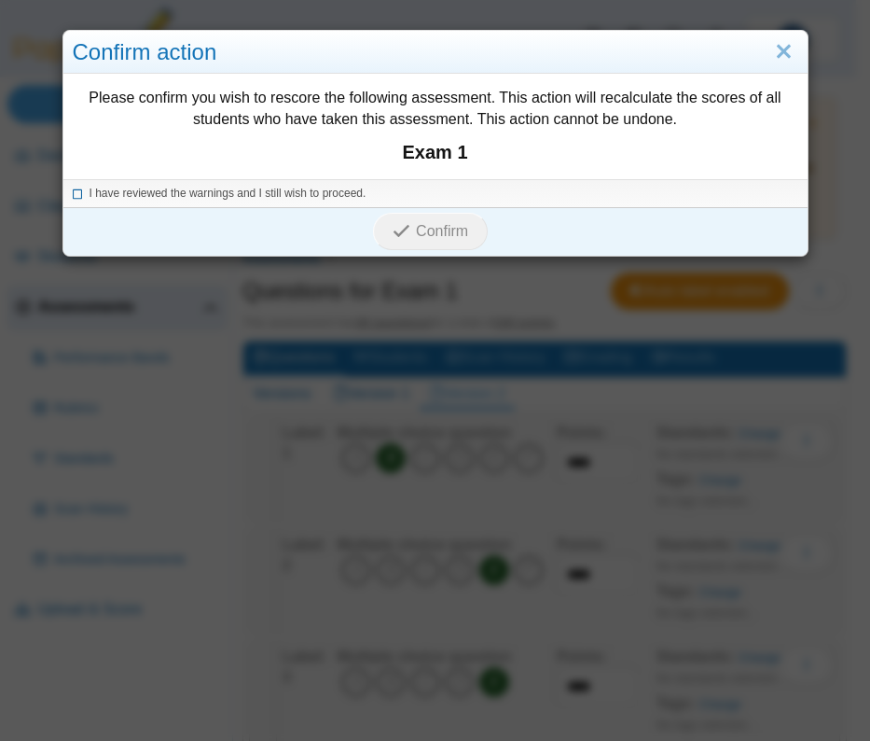
click at [73, 189] on icon at bounding box center [78, 191] width 11 height 10
click at [393, 226] on icon "submit" at bounding box center [402, 231] width 18 height 18
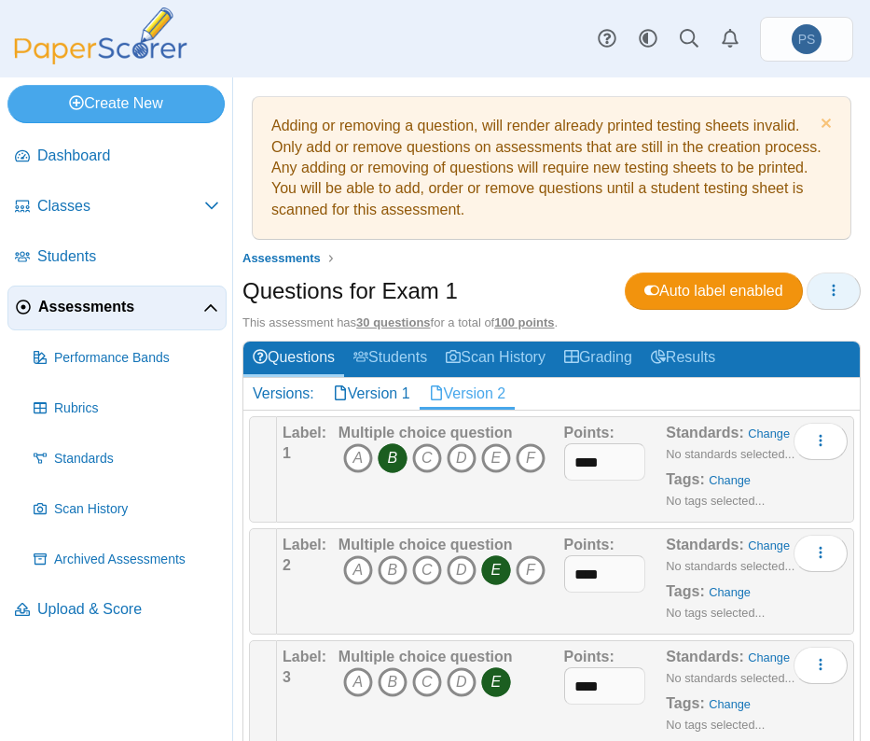
click at [832, 286] on button "button" at bounding box center [834, 290] width 54 height 37
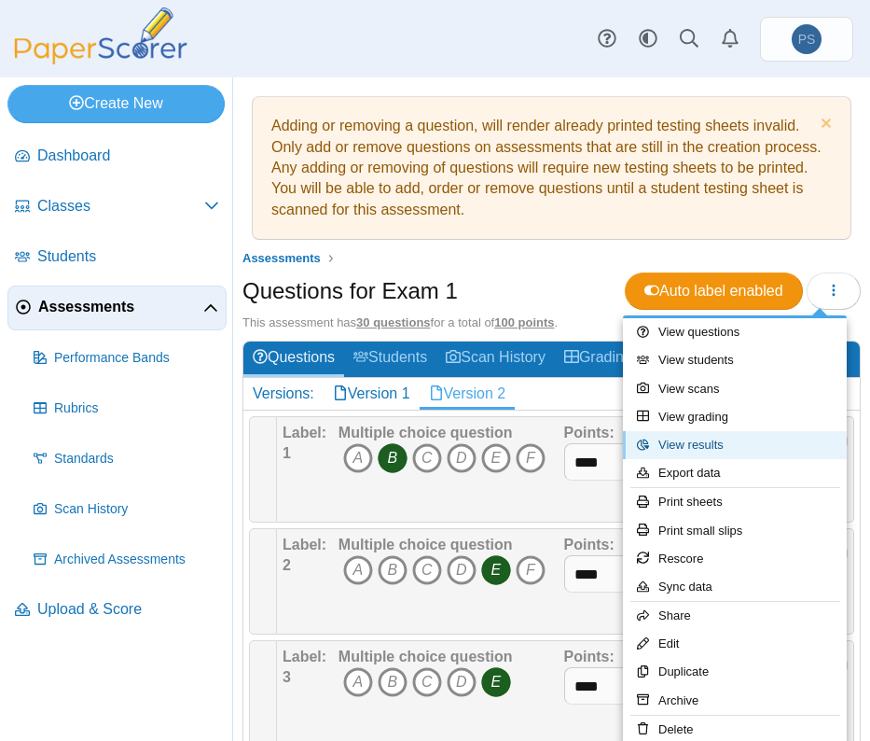
click at [697, 449] on link "View results" at bounding box center [735, 445] width 224 height 28
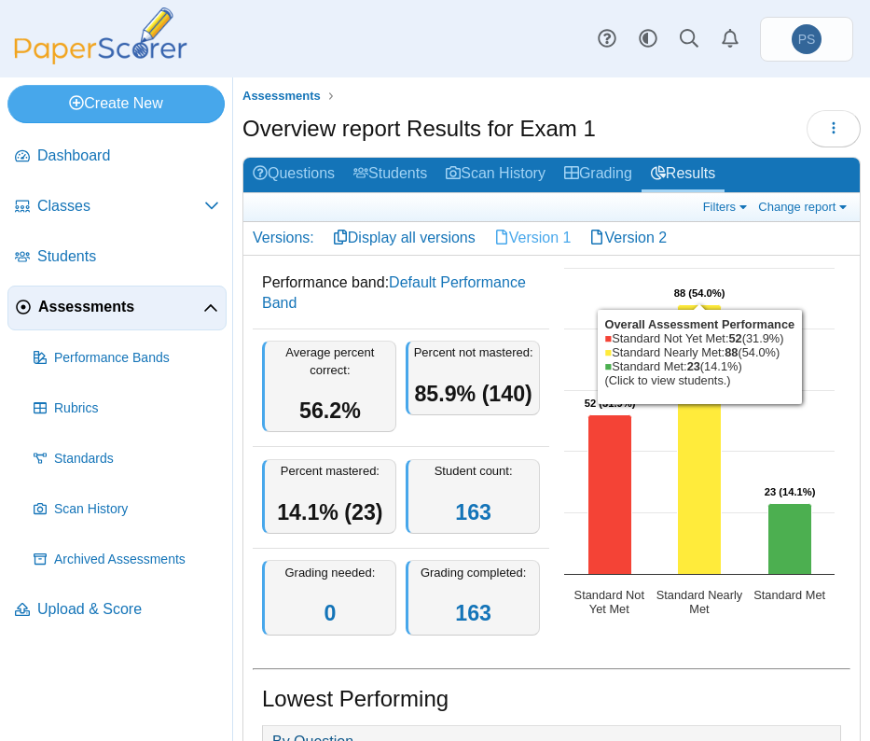
click at [546, 233] on link "Version 1" at bounding box center [533, 238] width 96 height 32
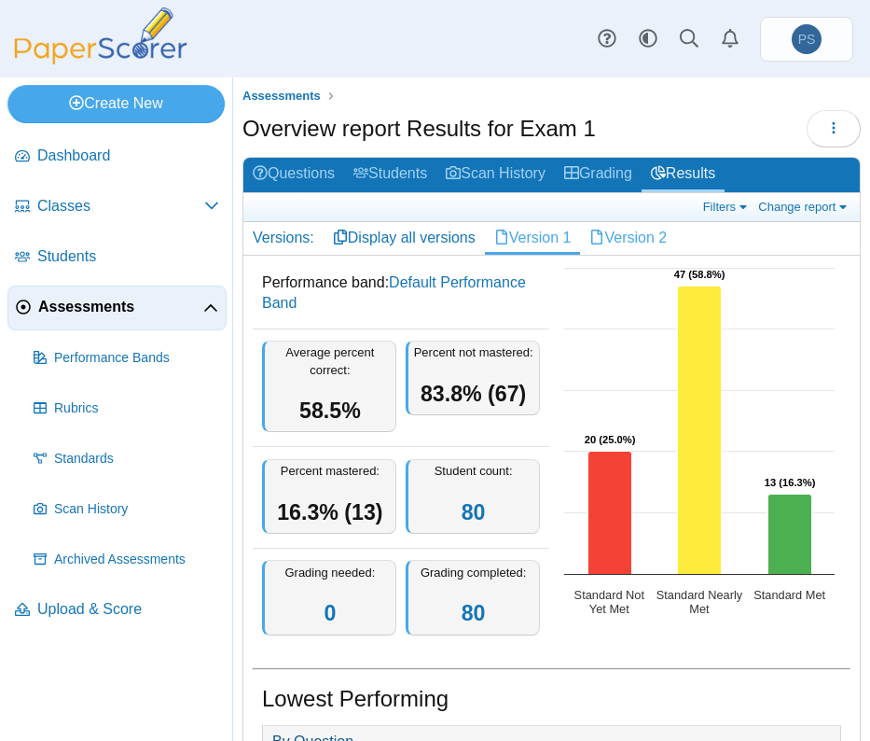
click at [629, 243] on link "Version 2" at bounding box center [628, 238] width 96 height 32
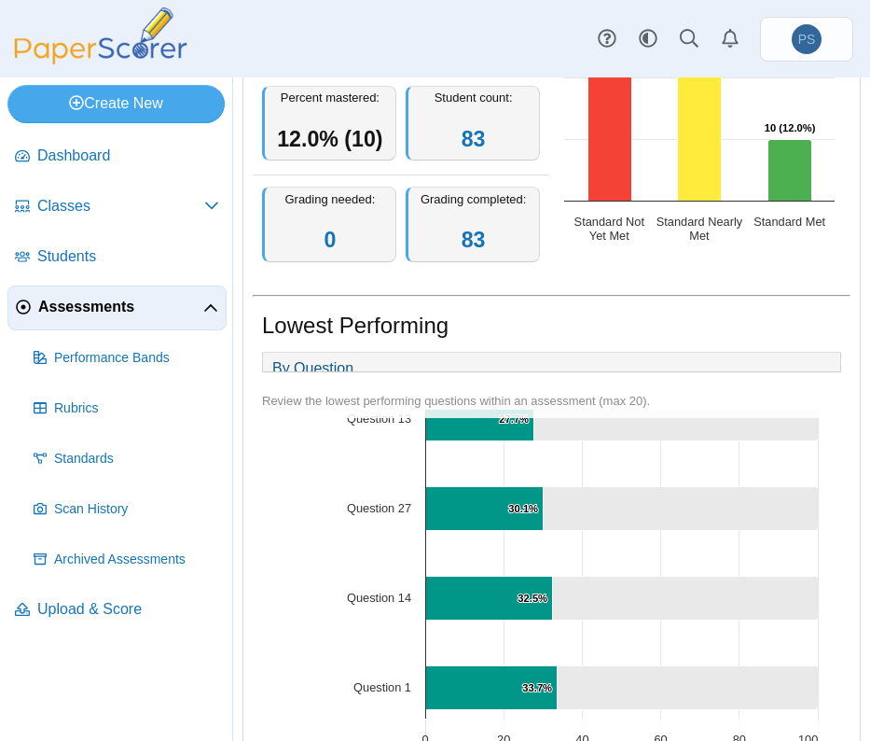
scroll to position [280, 0]
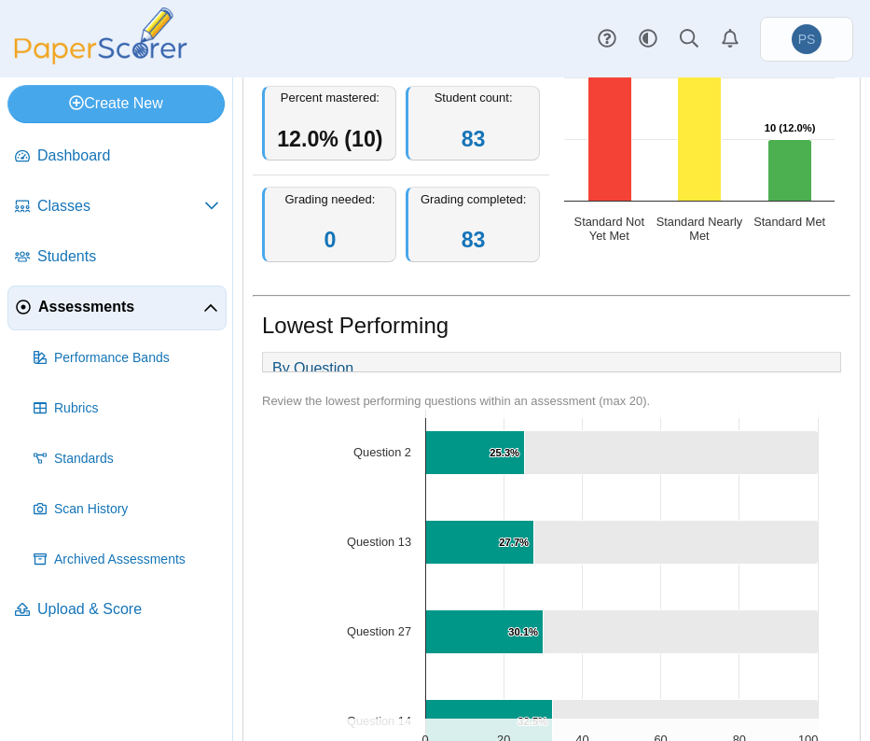
click at [765, 340] on div "Lowest Performing" at bounding box center [551, 328] width 579 height 36
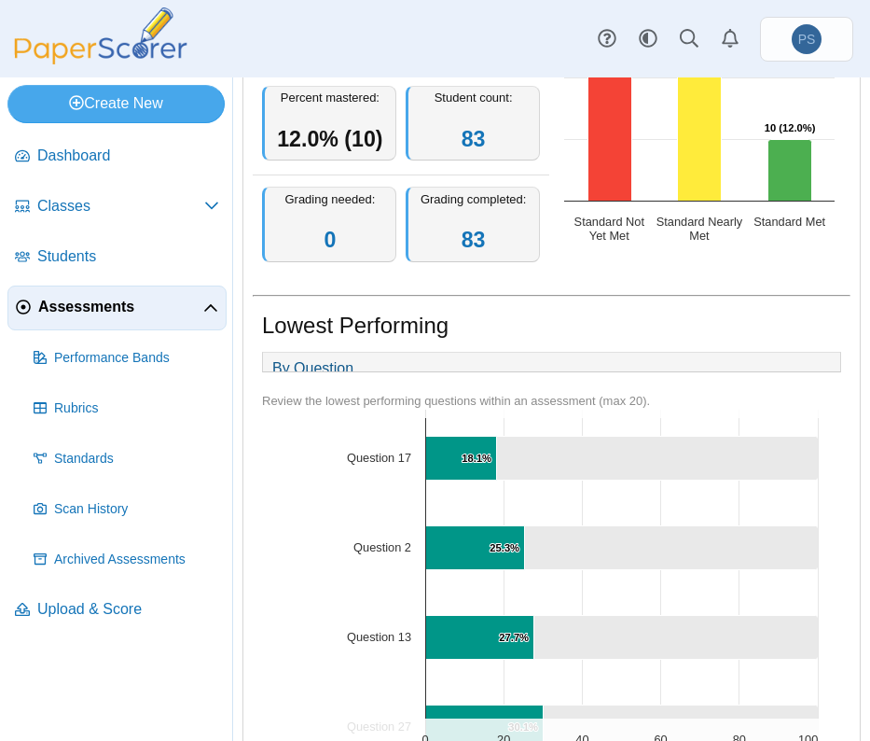
scroll to position [187, 0]
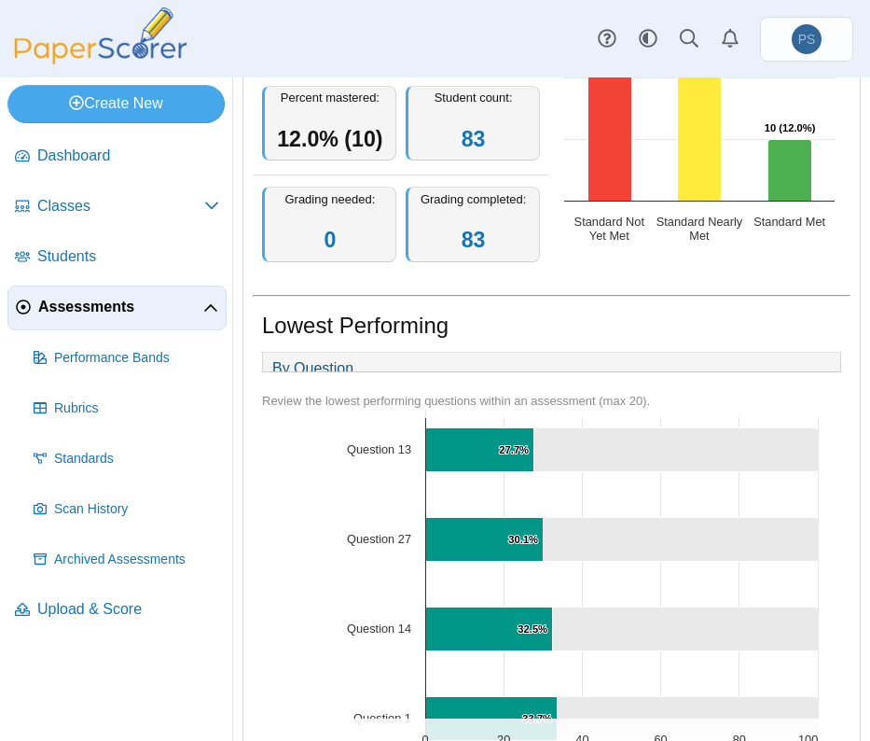
scroll to position [373, 0]
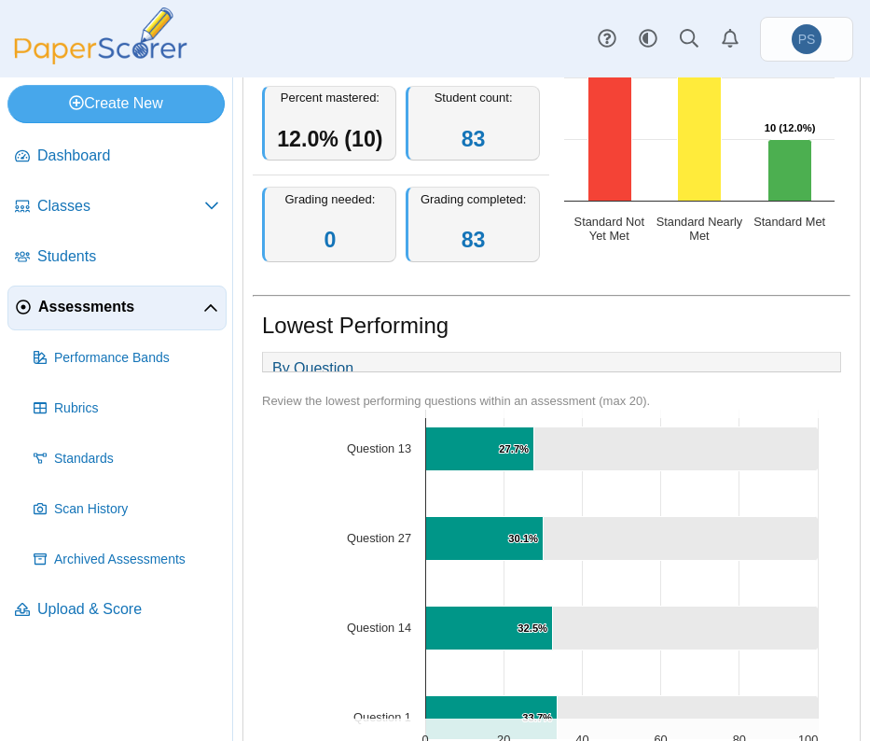
click at [741, 326] on div "Lowest Performing" at bounding box center [551, 328] width 579 height 36
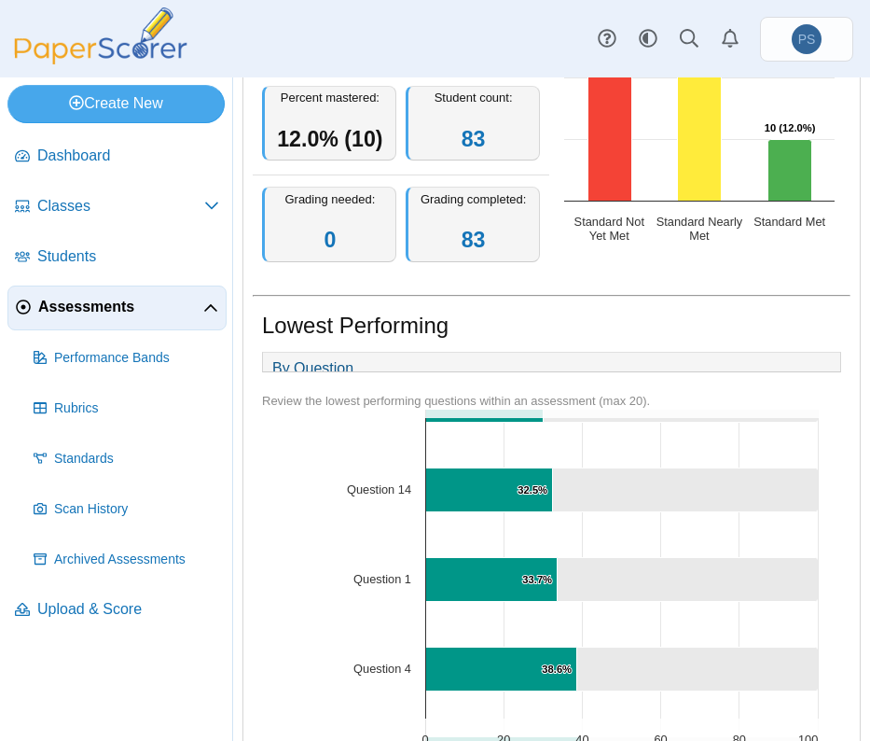
scroll to position [560, 0]
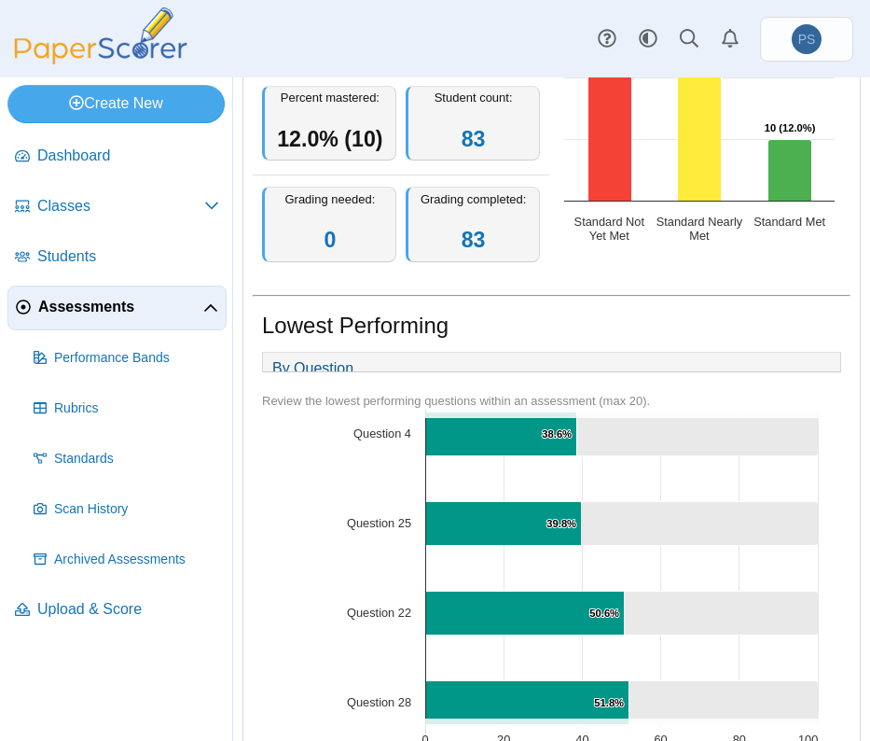
click at [708, 598] on rect "Interactive chart" at bounding box center [544, 596] width 565 height 1866
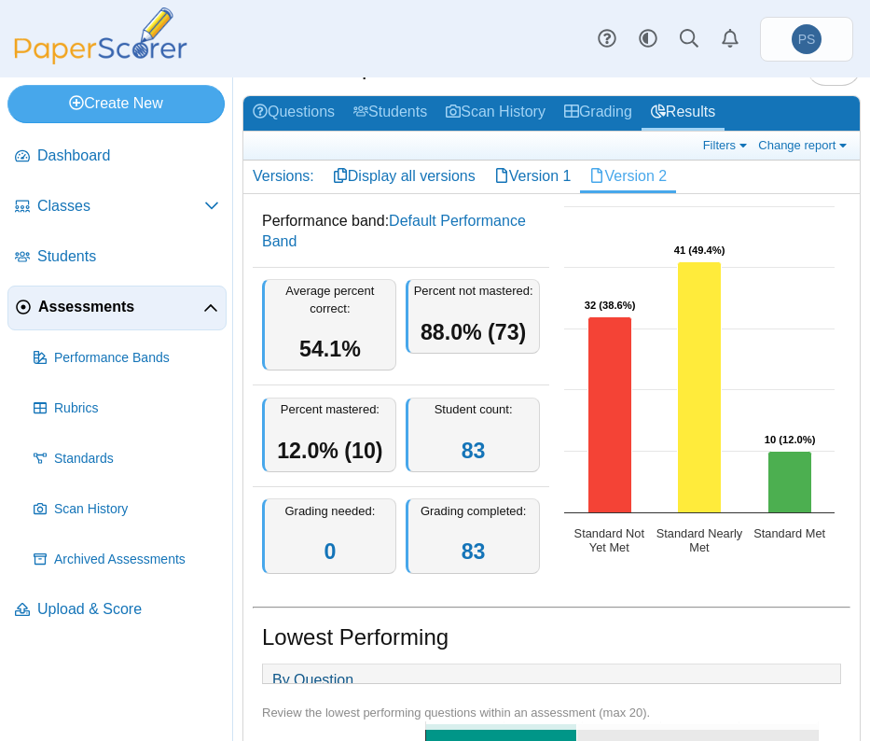
scroll to position [0, 0]
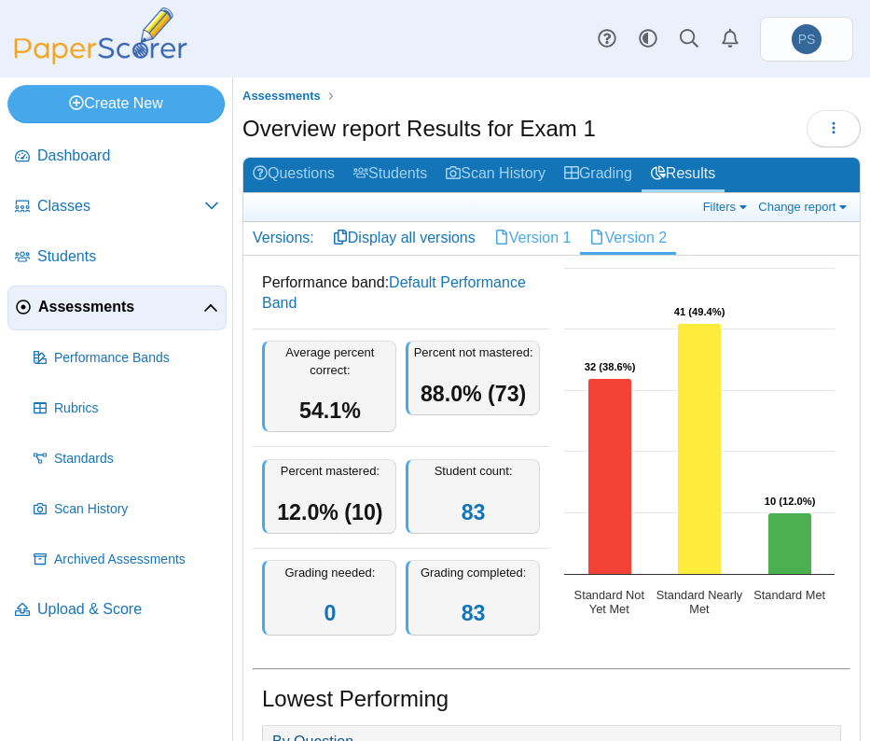
click at [543, 241] on link "Version 1" at bounding box center [533, 238] width 96 height 32
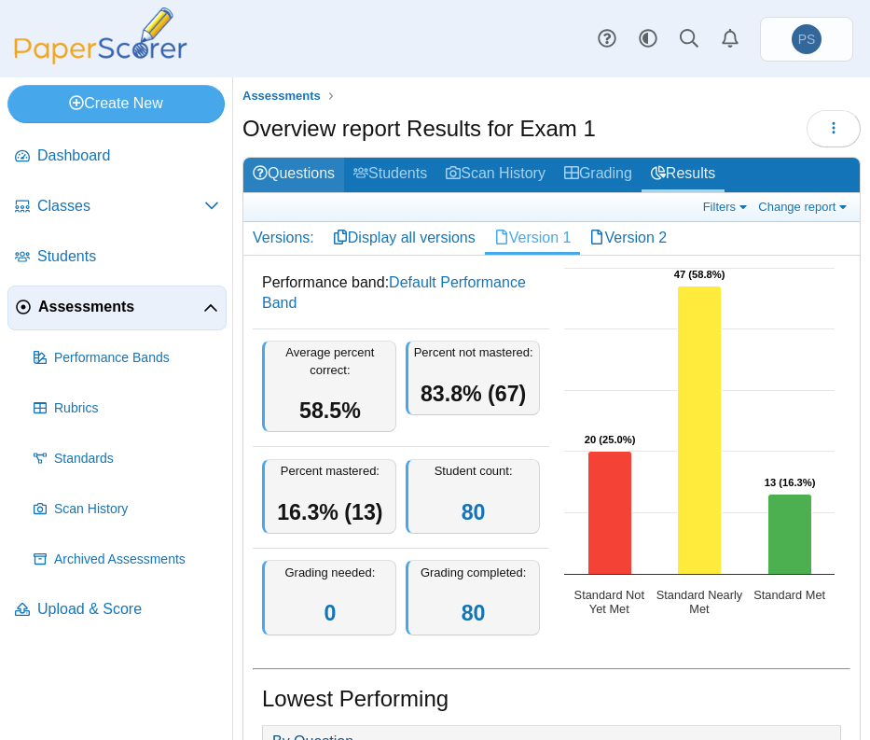
click at [319, 177] on link "Questions" at bounding box center [294, 175] width 101 height 35
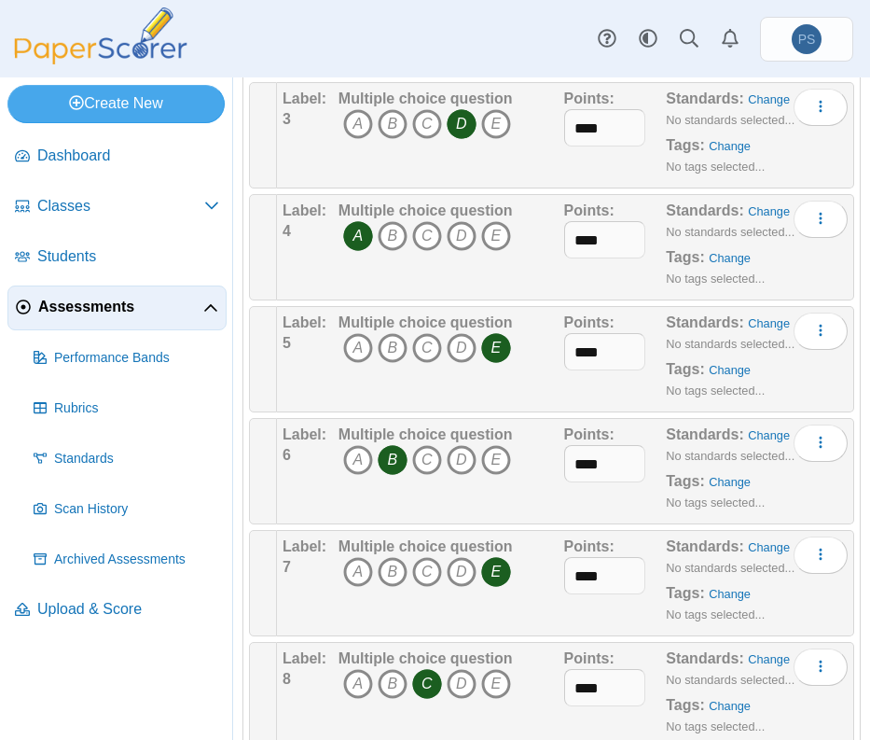
scroll to position [560, 0]
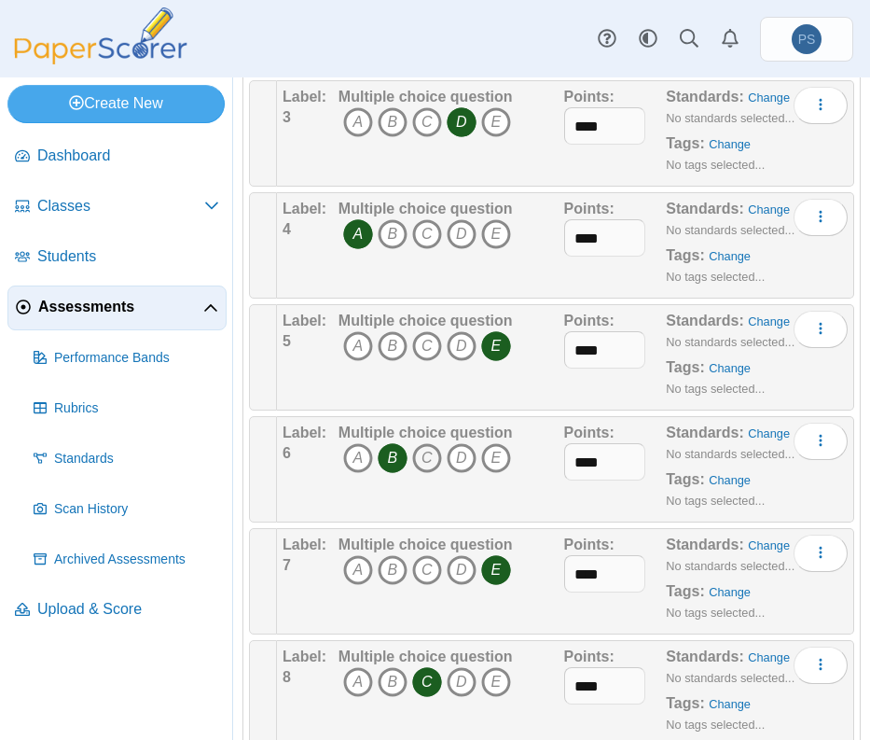
click at [417, 454] on icon "C" at bounding box center [427, 458] width 30 height 30
click at [391, 461] on icon "B" at bounding box center [393, 458] width 30 height 30
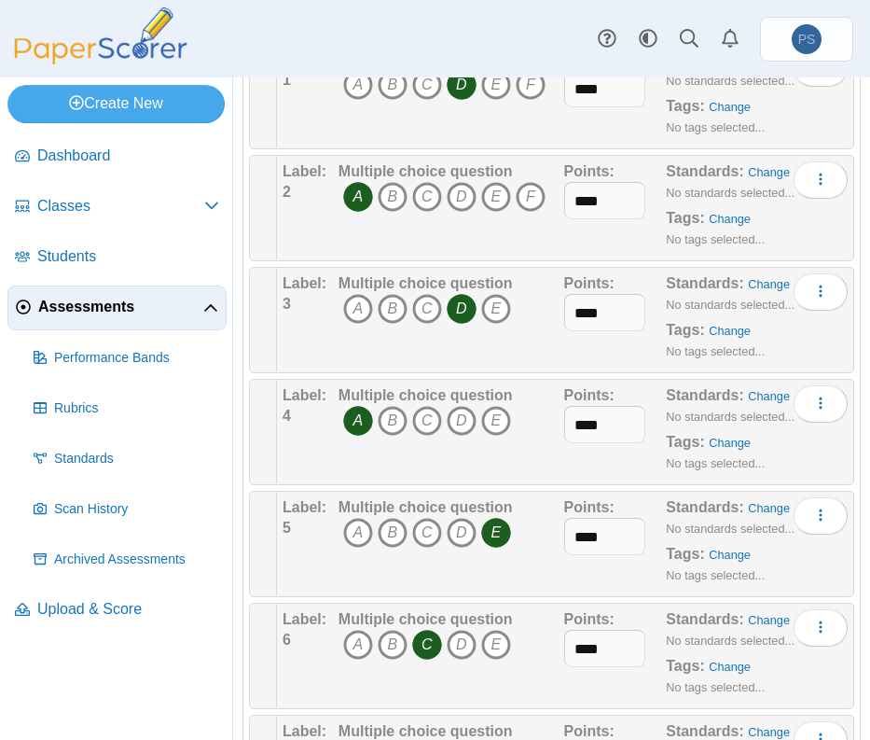
scroll to position [0, 0]
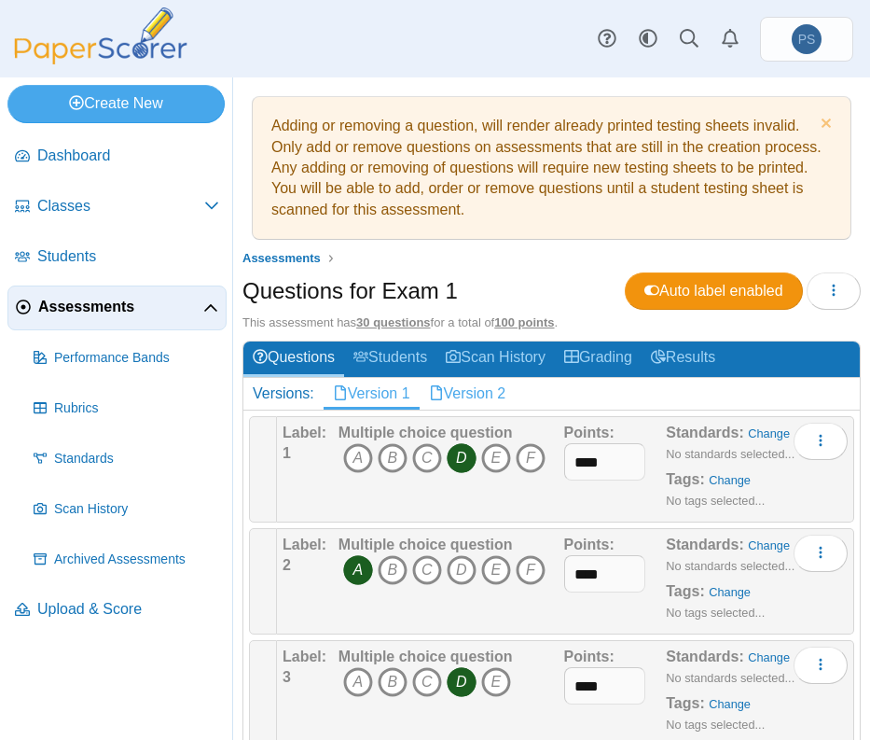
click at [475, 389] on link "Version 2" at bounding box center [468, 394] width 96 height 32
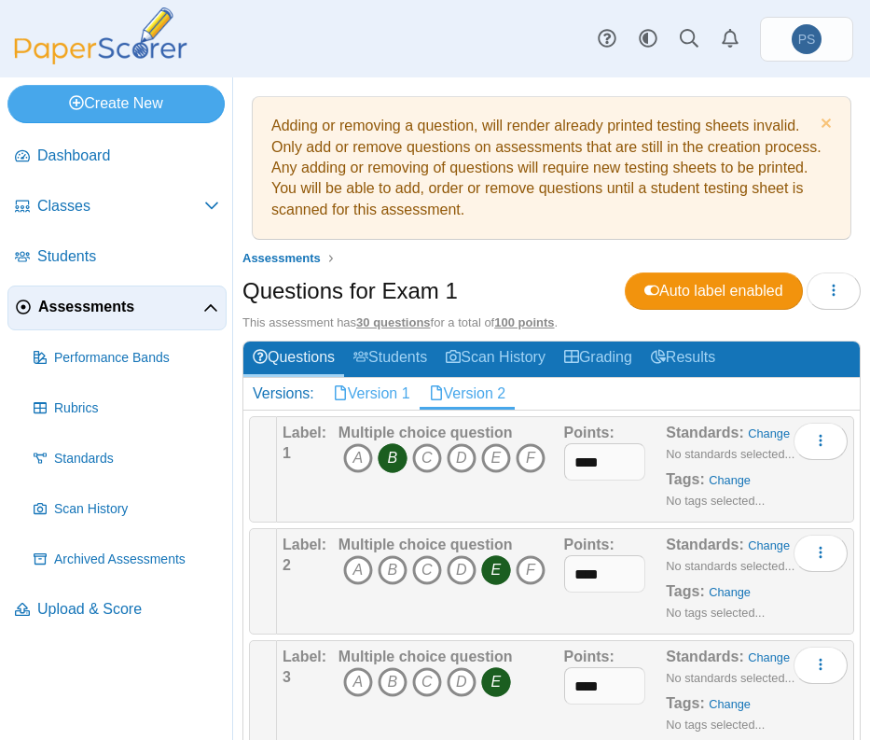
click at [365, 395] on link "Version 1" at bounding box center [372, 394] width 96 height 32
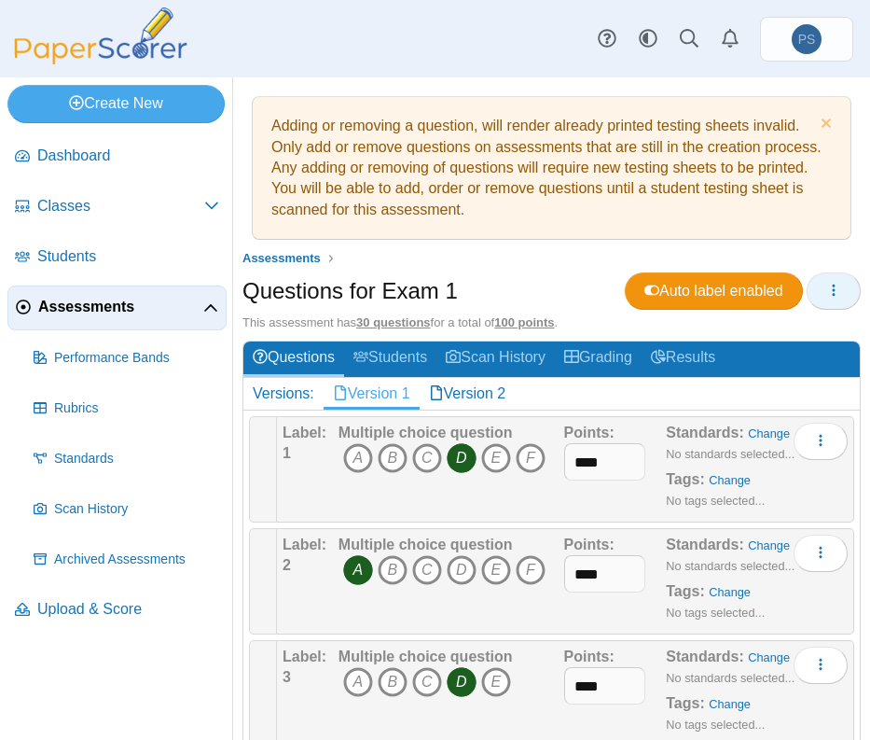
click at [833, 292] on button "button" at bounding box center [834, 290] width 54 height 37
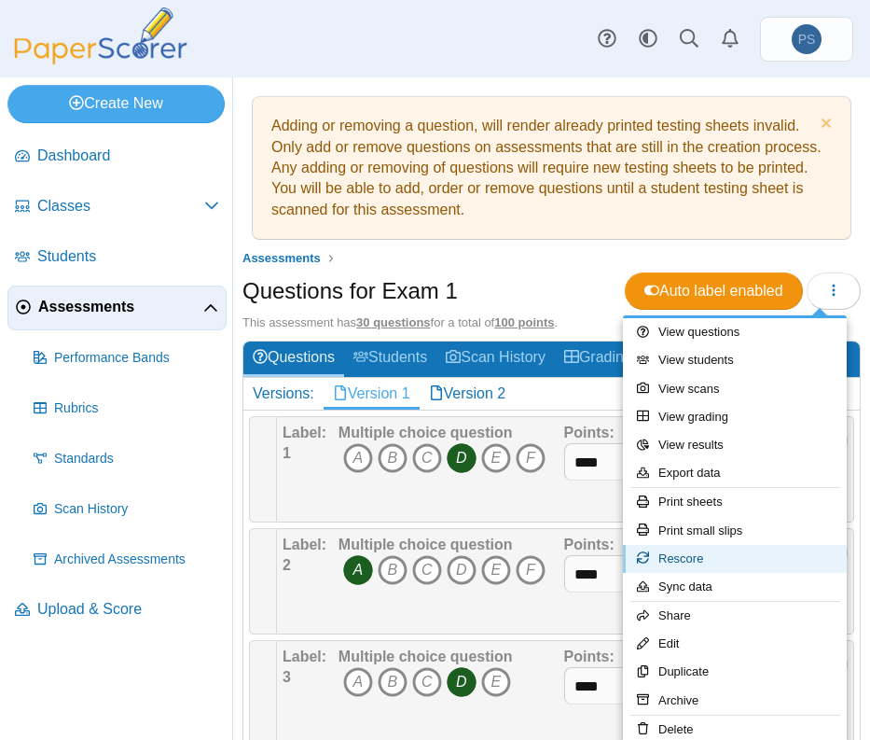
click at [679, 555] on link "Rescore" at bounding box center [735, 559] width 224 height 28
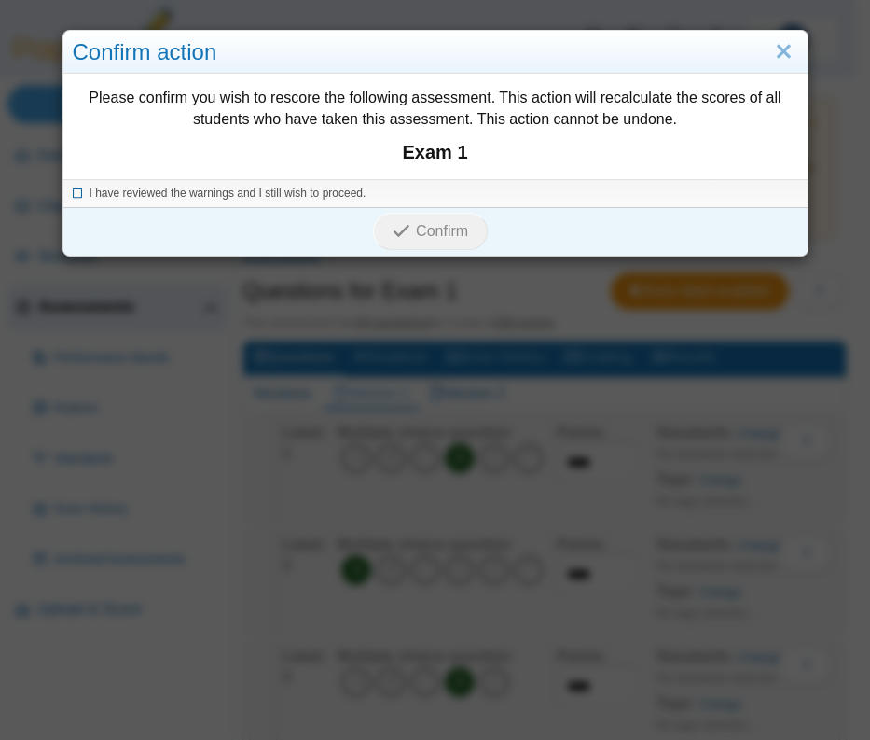
click at [73, 191] on icon at bounding box center [78, 191] width 11 height 10
click at [408, 227] on icon "submit" at bounding box center [404, 231] width 23 height 21
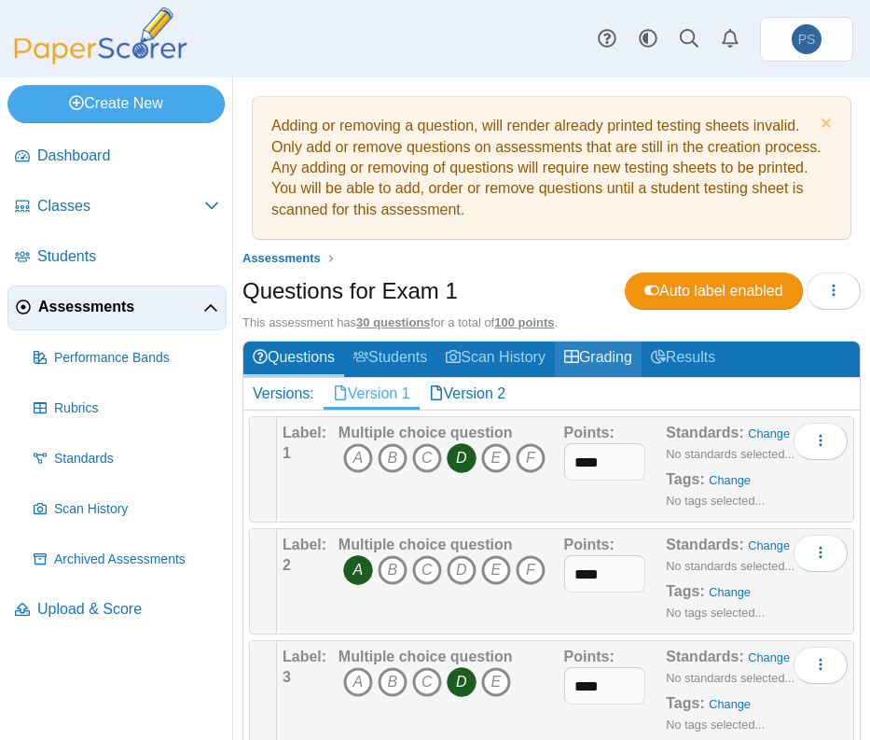
click at [635, 358] on link "Grading" at bounding box center [598, 358] width 87 height 35
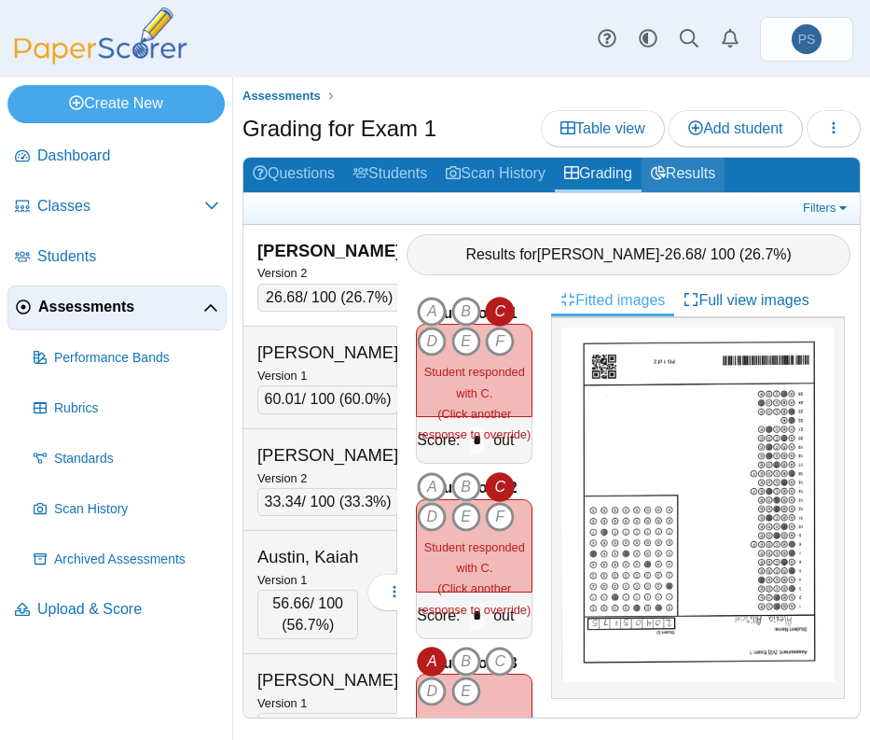
click at [661, 172] on use at bounding box center [658, 173] width 15 height 14
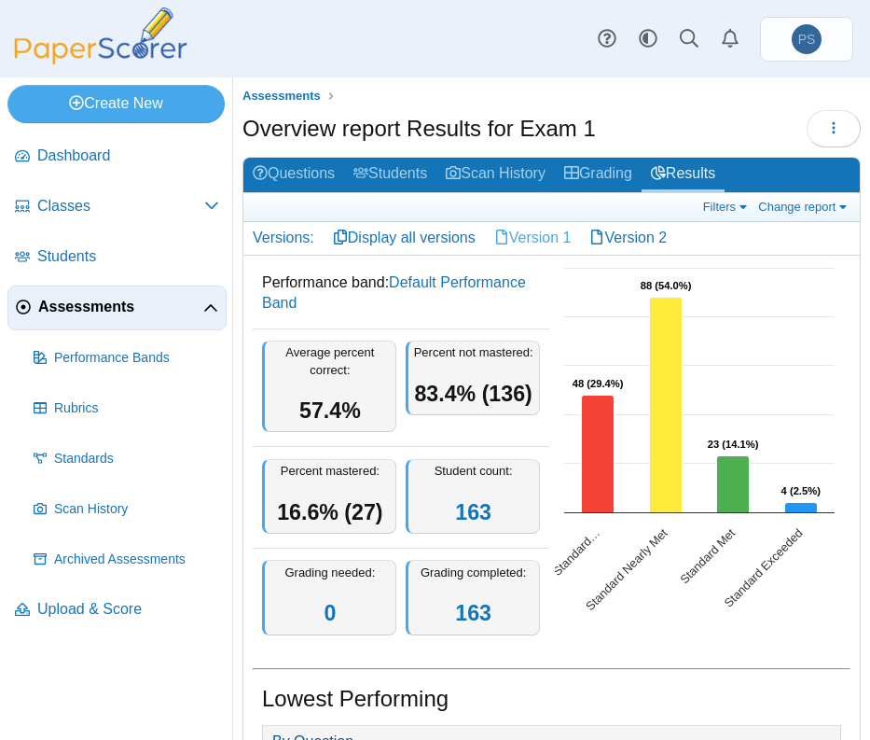
click at [546, 231] on link "Version 1" at bounding box center [533, 238] width 96 height 32
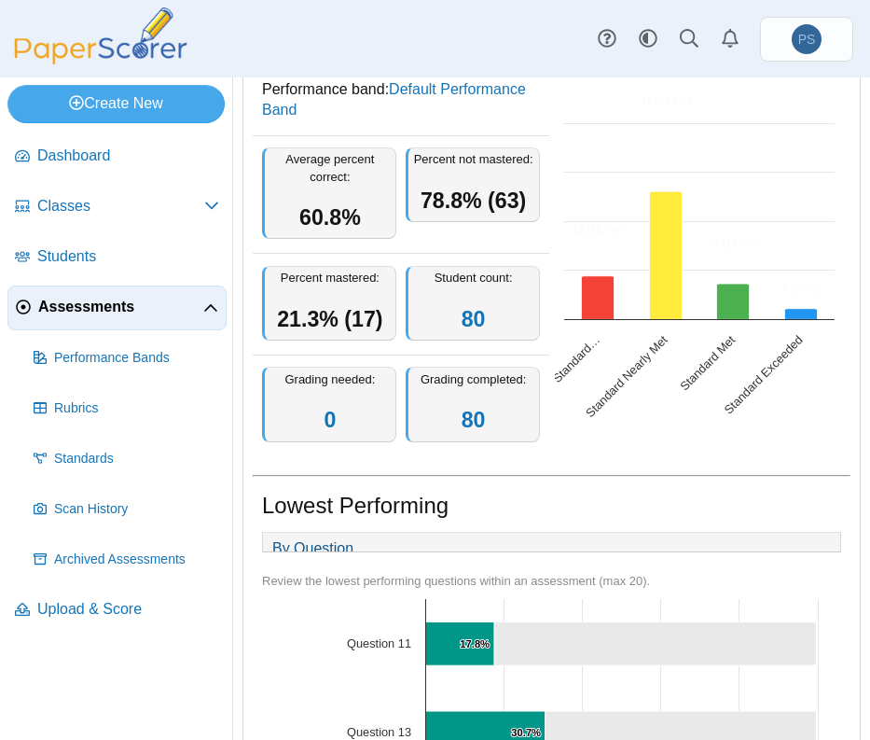
scroll to position [373, 0]
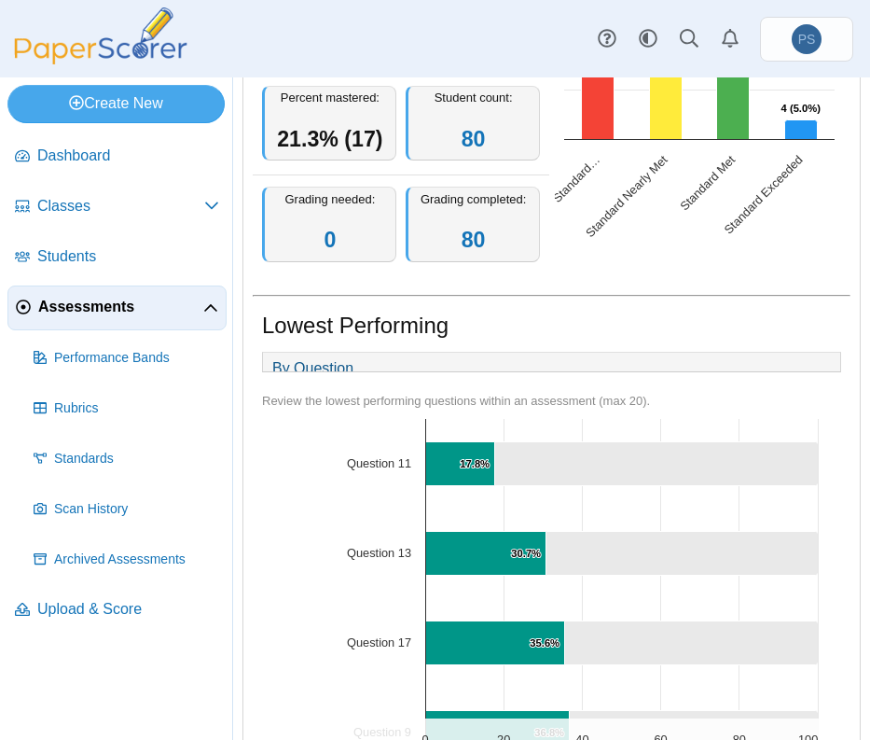
click at [681, 318] on div "Lowest Performing" at bounding box center [551, 328] width 579 height 36
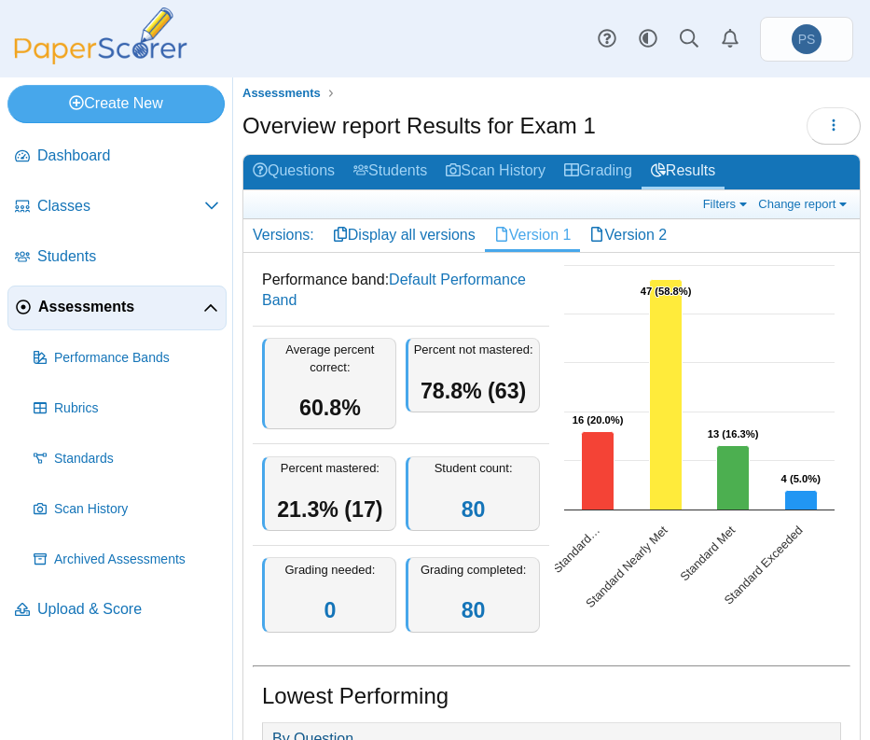
scroll to position [0, 0]
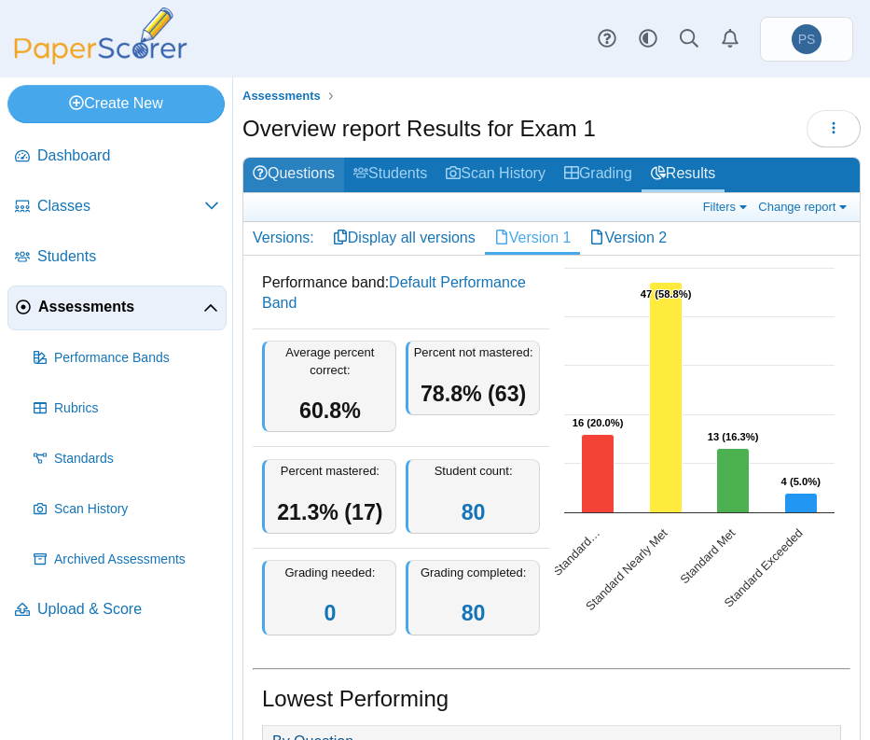
click at [312, 169] on link "Questions" at bounding box center [294, 175] width 101 height 35
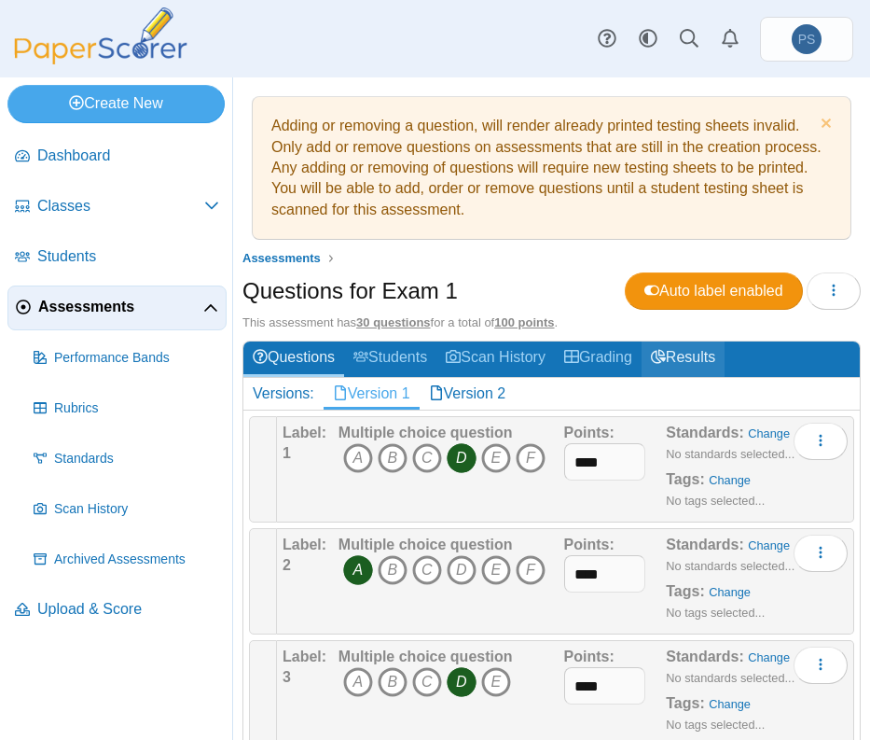
click at [698, 356] on link "Results" at bounding box center [683, 358] width 83 height 35
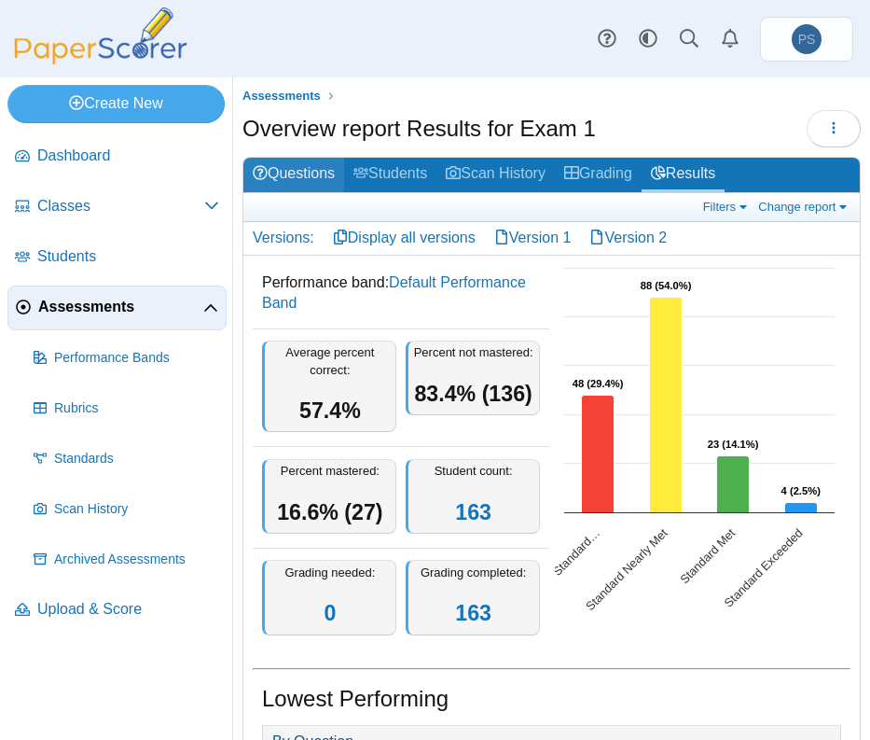
click at [312, 174] on link "Questions" at bounding box center [294, 175] width 101 height 35
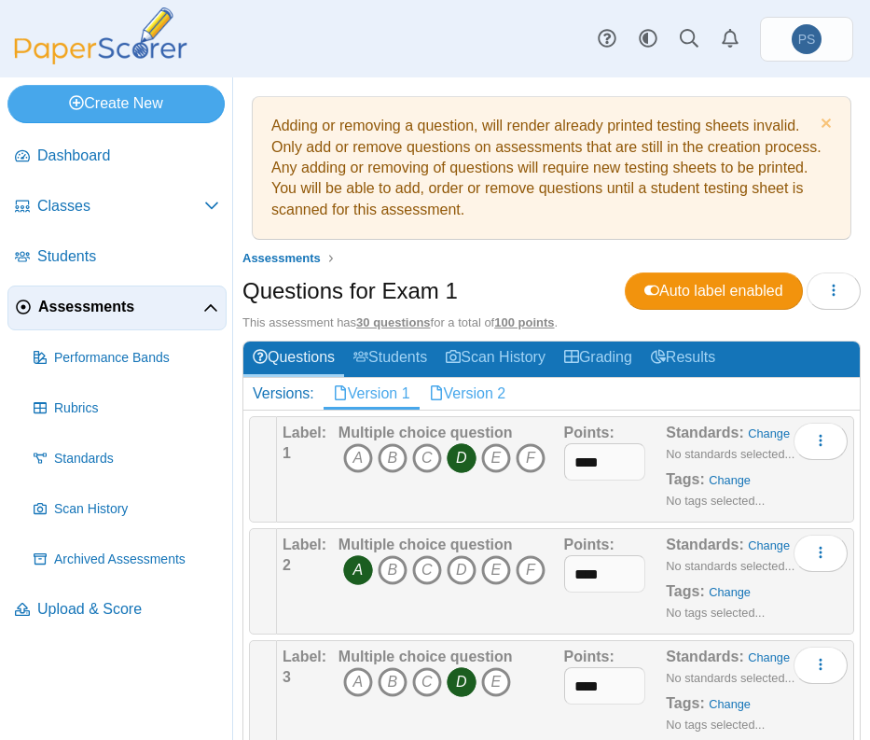
click at [478, 394] on link "Version 2" at bounding box center [468, 394] width 96 height 32
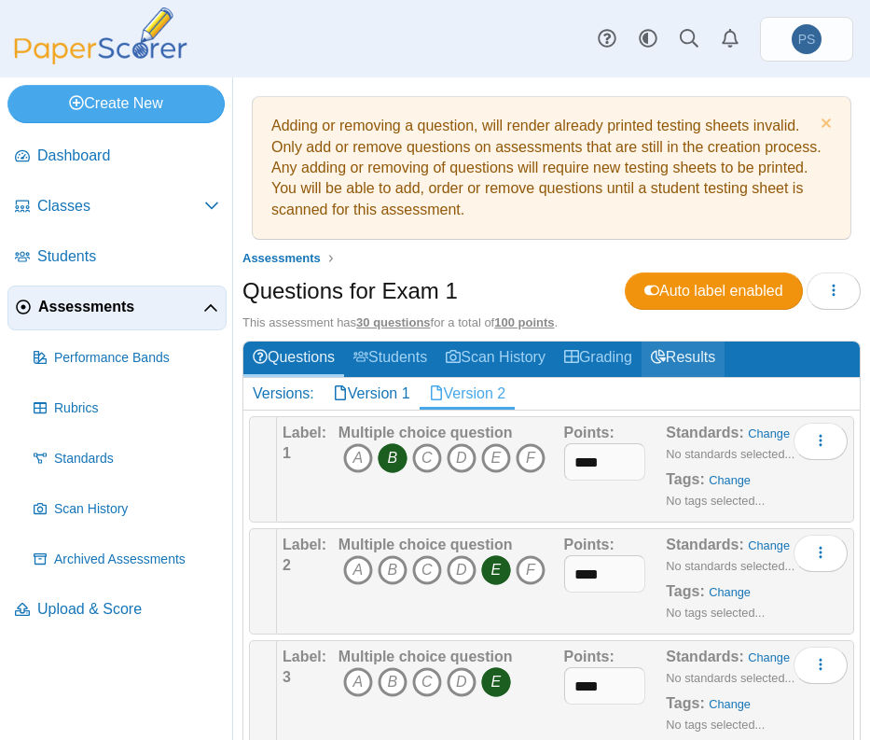
click at [686, 345] on link "Results" at bounding box center [683, 358] width 83 height 35
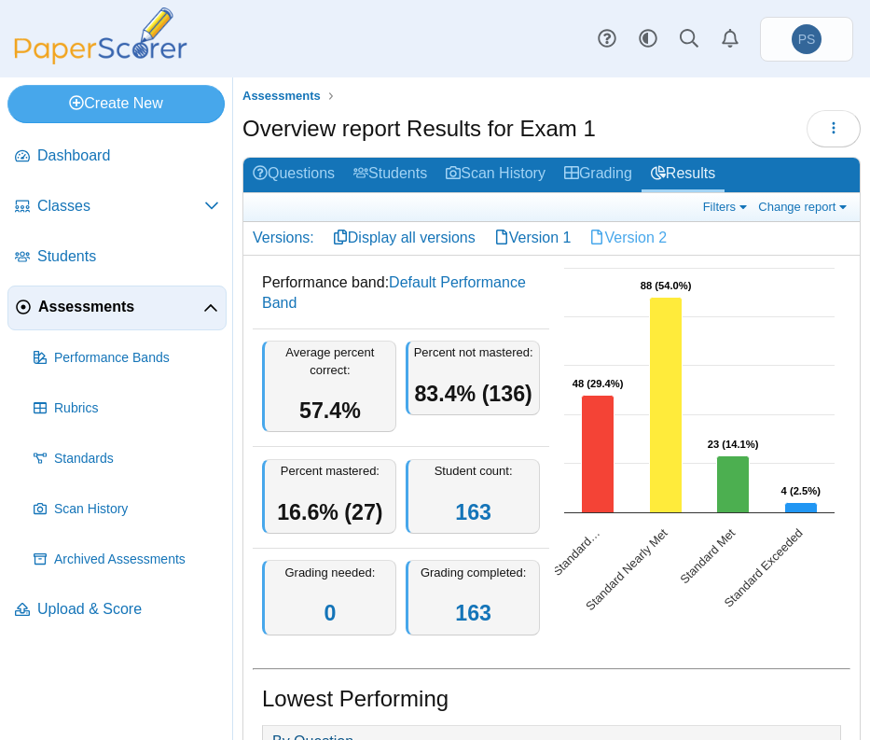
click at [644, 239] on link "Version 2" at bounding box center [628, 238] width 96 height 32
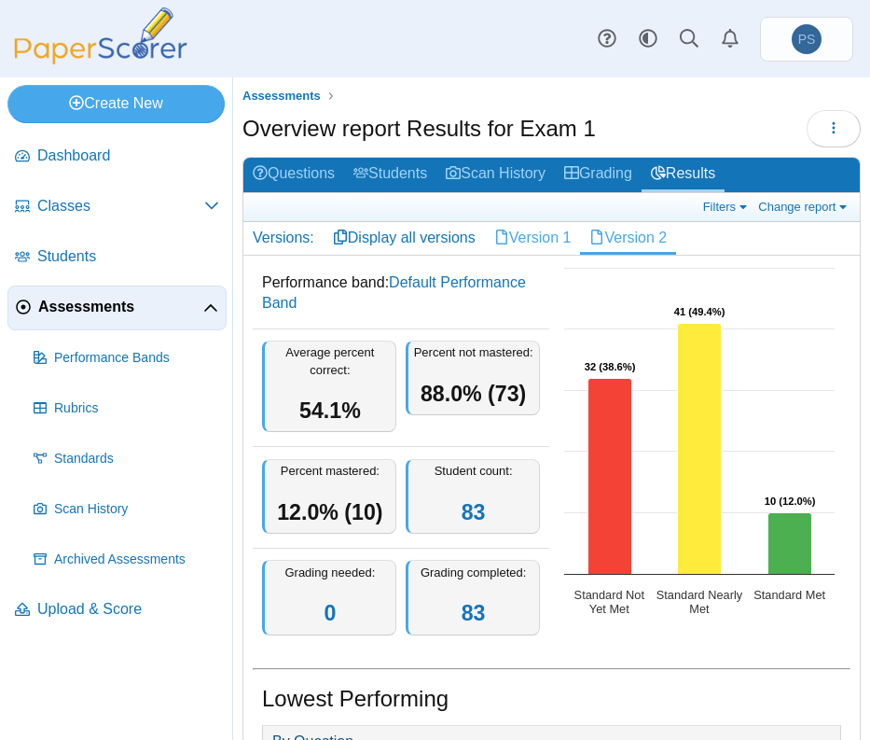
click at [548, 237] on link "Version 1" at bounding box center [533, 238] width 96 height 32
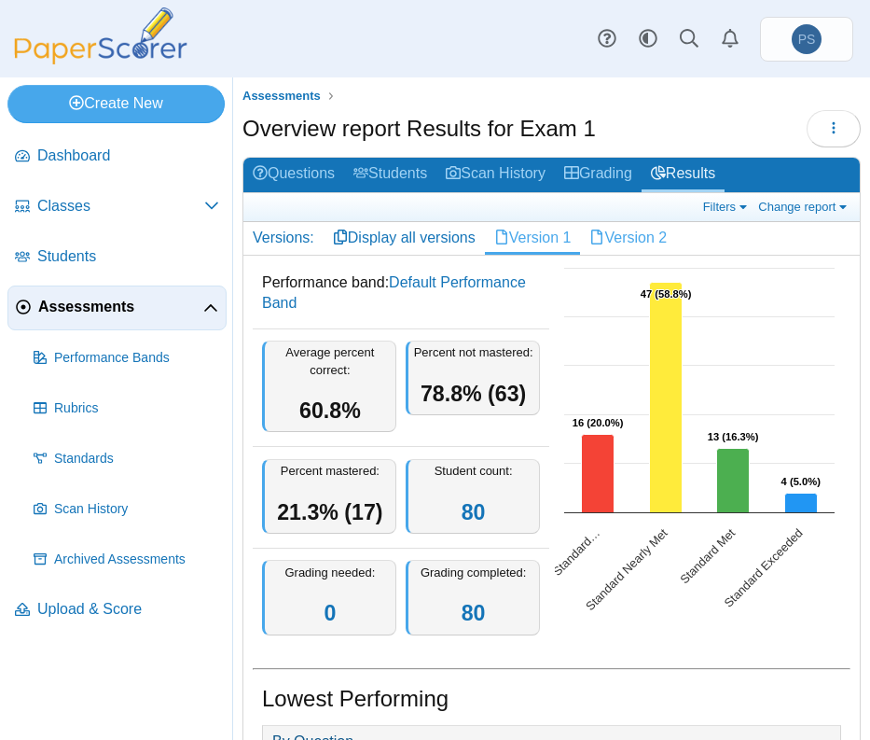
click at [633, 236] on link "Version 2" at bounding box center [628, 238] width 96 height 32
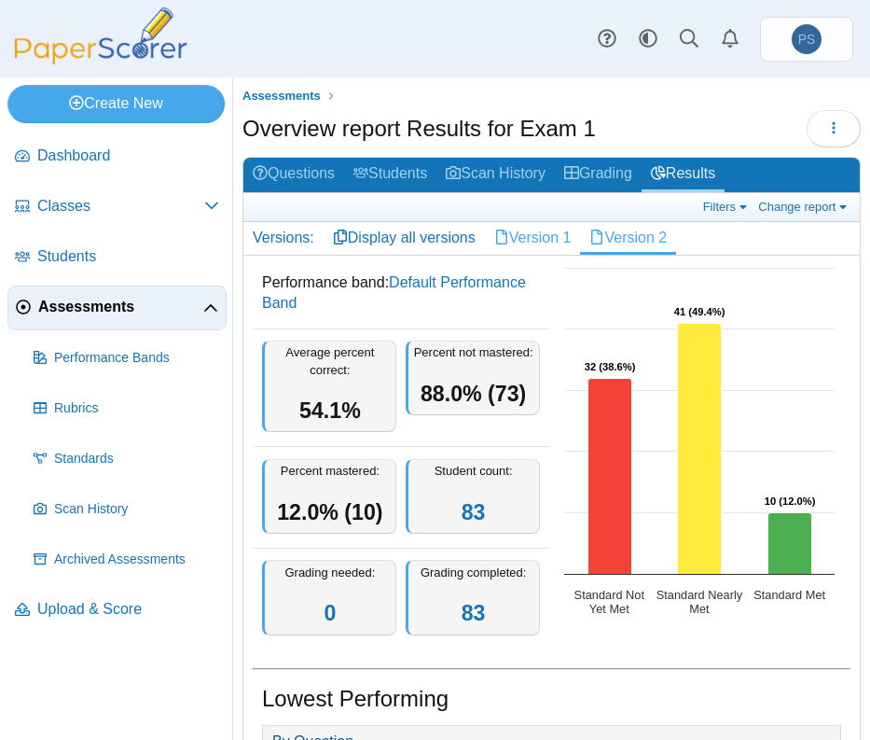
click at [543, 241] on link "Version 1" at bounding box center [533, 238] width 96 height 32
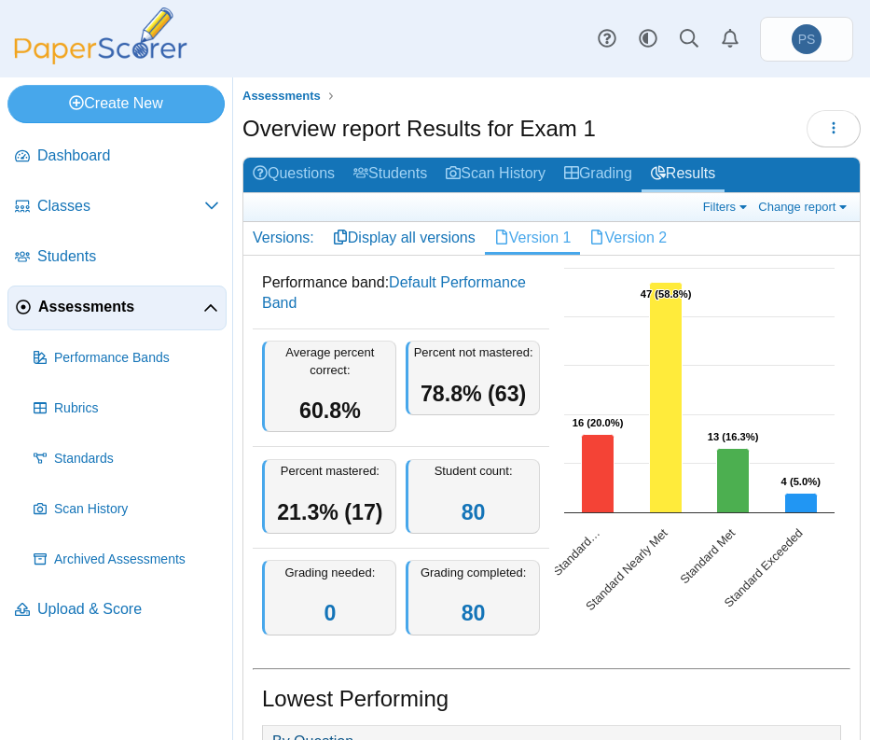
click at [628, 245] on link "Version 2" at bounding box center [628, 238] width 96 height 32
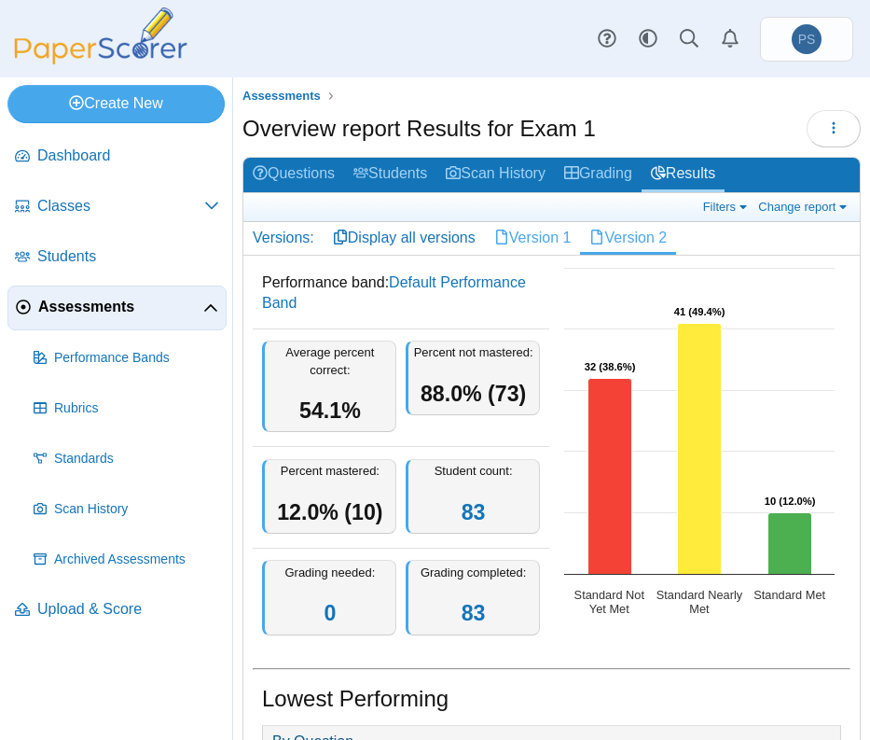
click at [538, 244] on link "Version 1" at bounding box center [533, 238] width 96 height 32
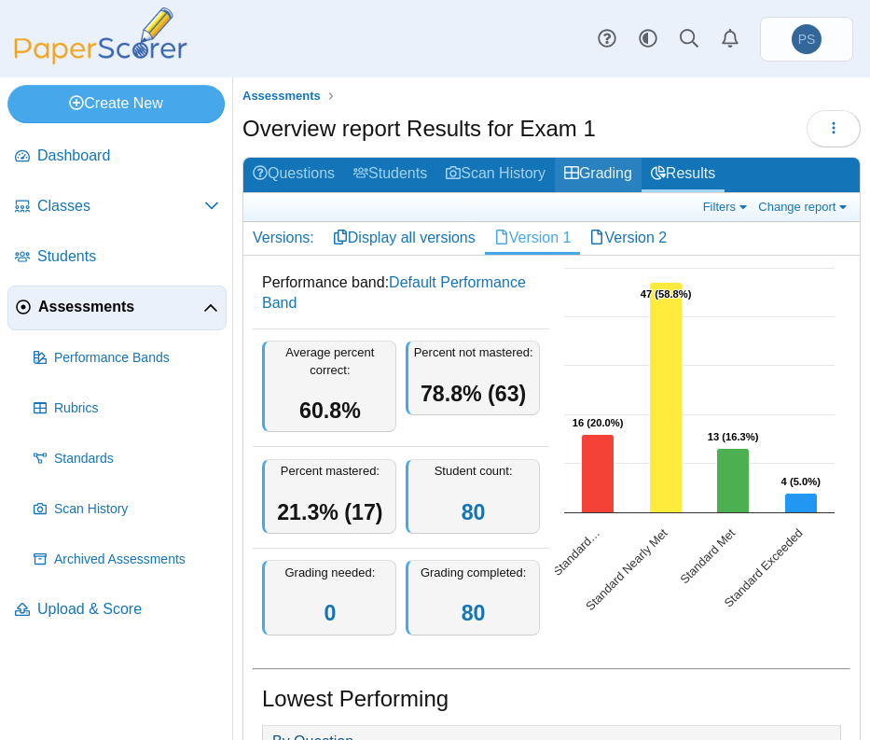
click at [601, 179] on link "Grading" at bounding box center [598, 175] width 87 height 35
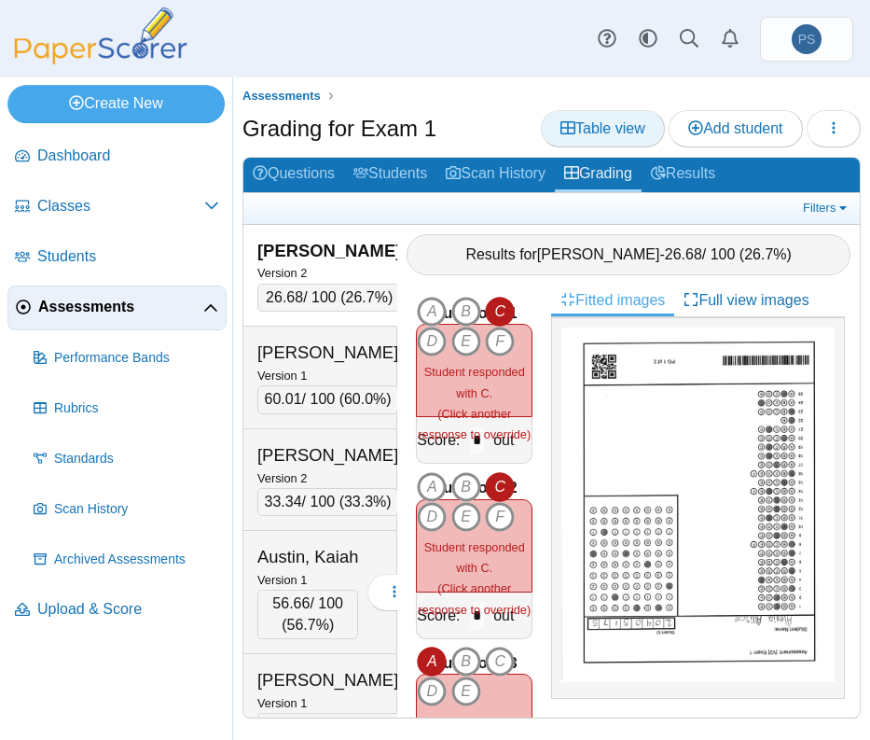
click at [591, 125] on span "Table view" at bounding box center [603, 128] width 85 height 16
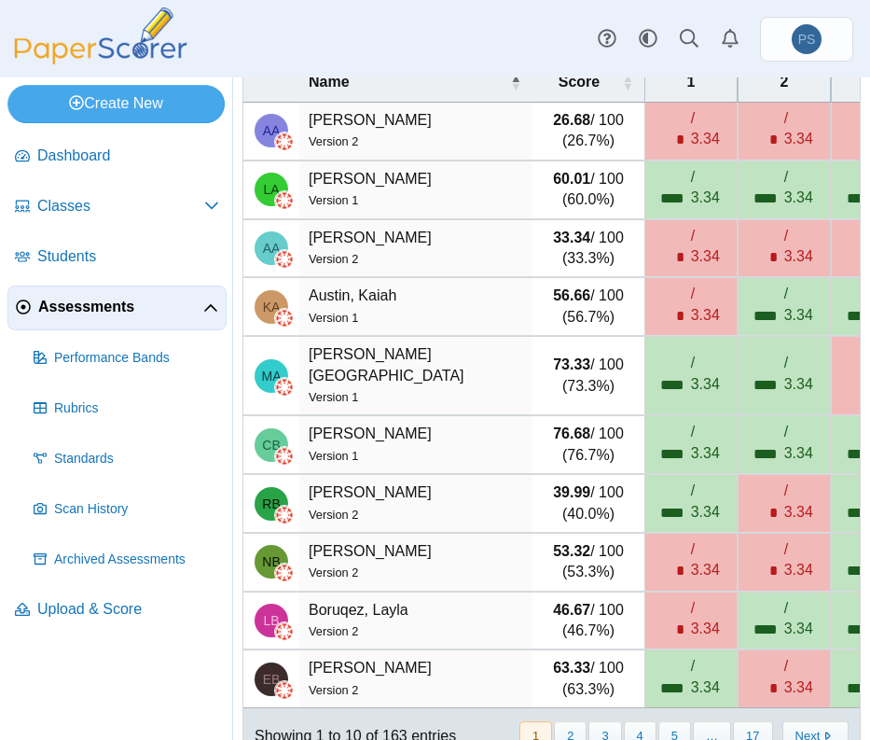
scroll to position [187, 0]
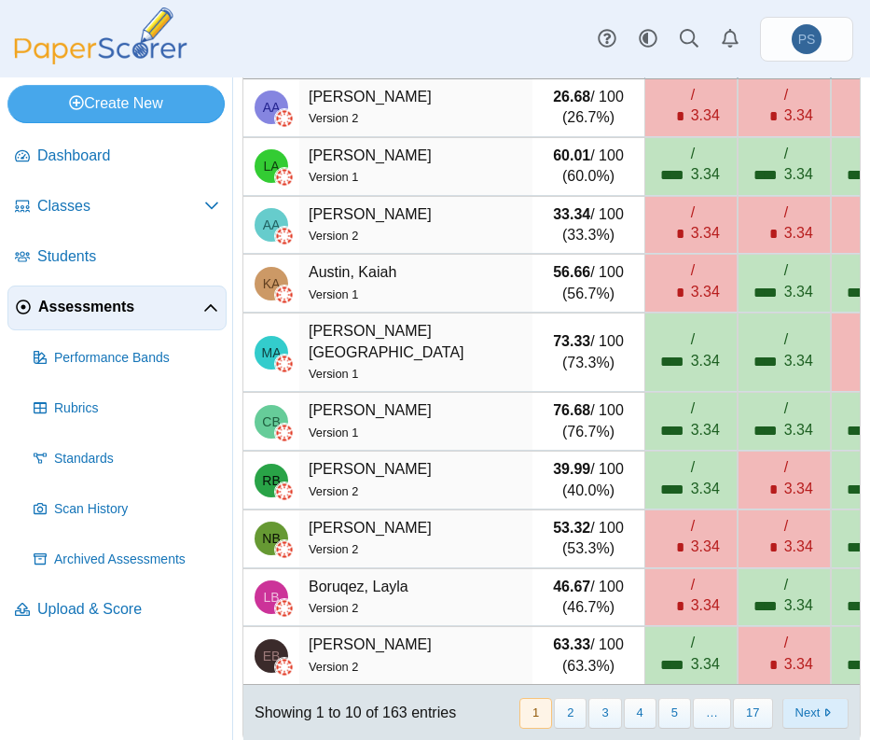
click at [792, 710] on button "Next" at bounding box center [816, 713] width 66 height 31
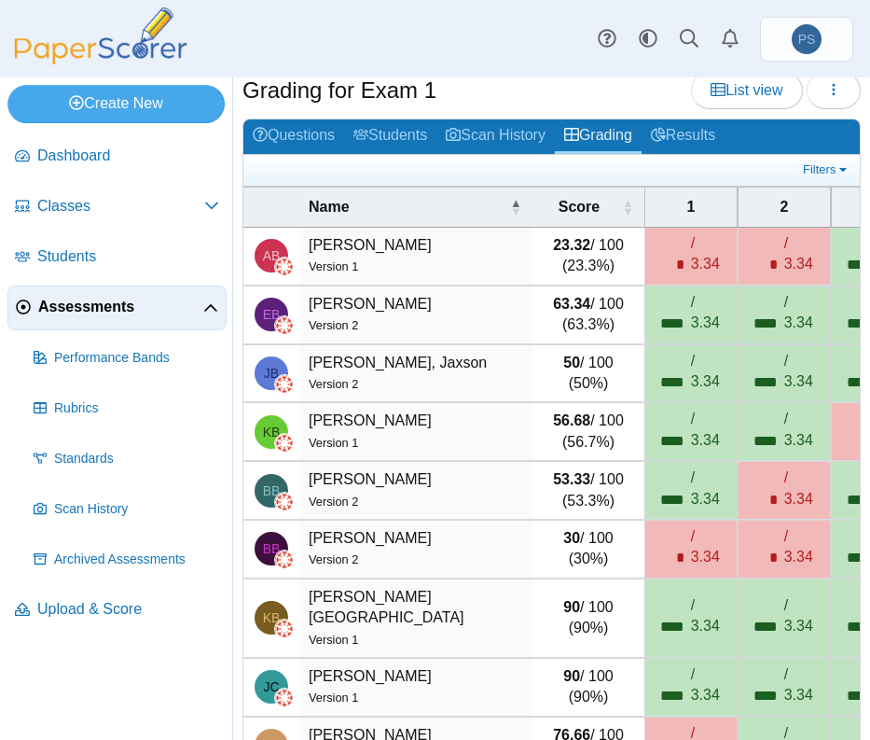
scroll to position [0, 0]
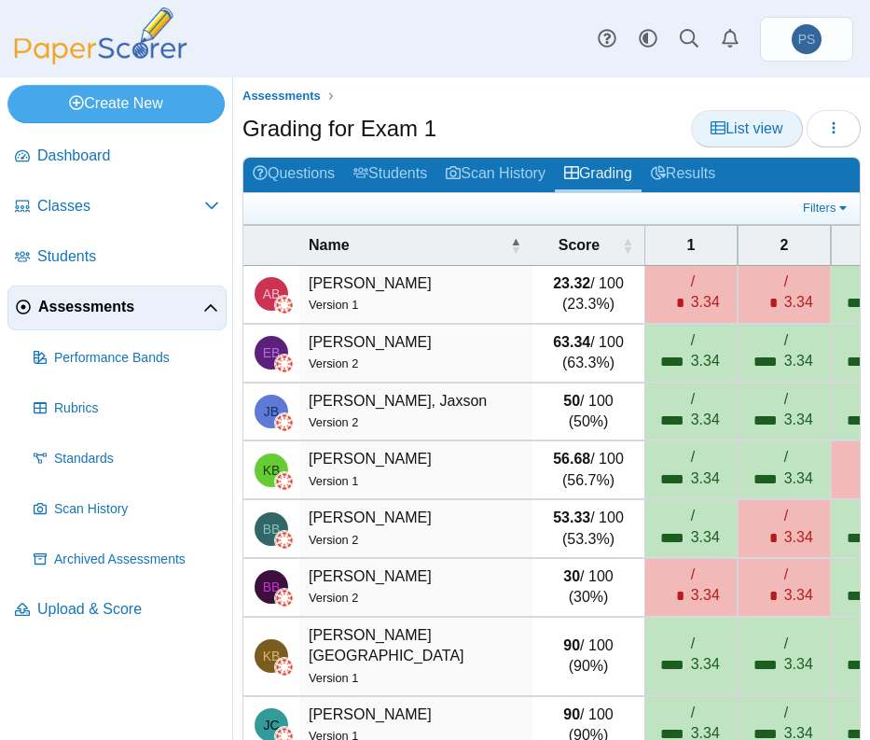
click at [711, 124] on span "List view" at bounding box center [747, 128] width 72 height 16
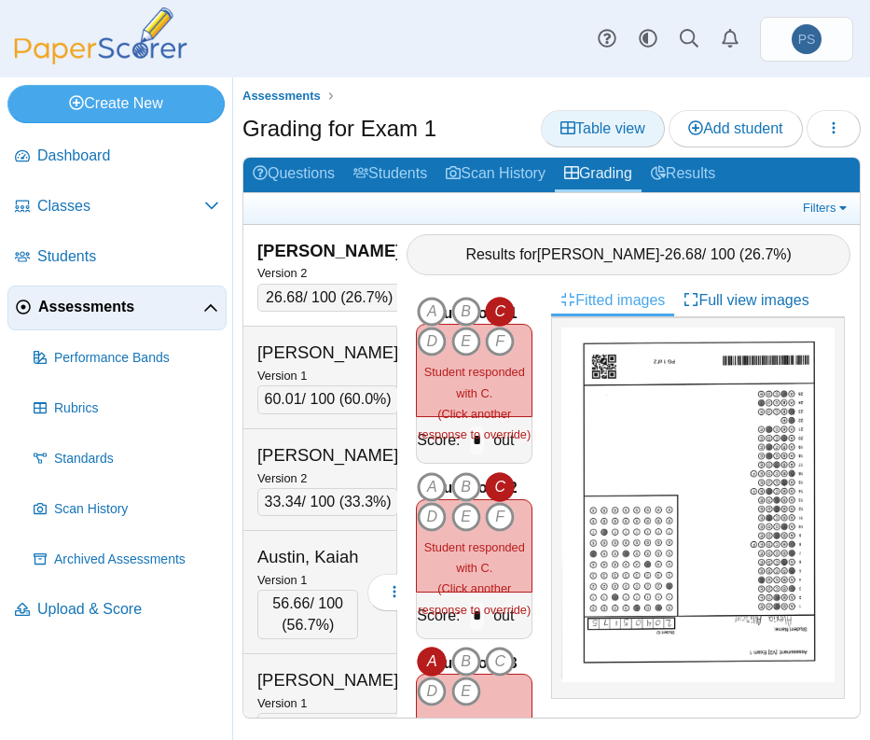
click at [607, 132] on span "Table view" at bounding box center [603, 128] width 85 height 16
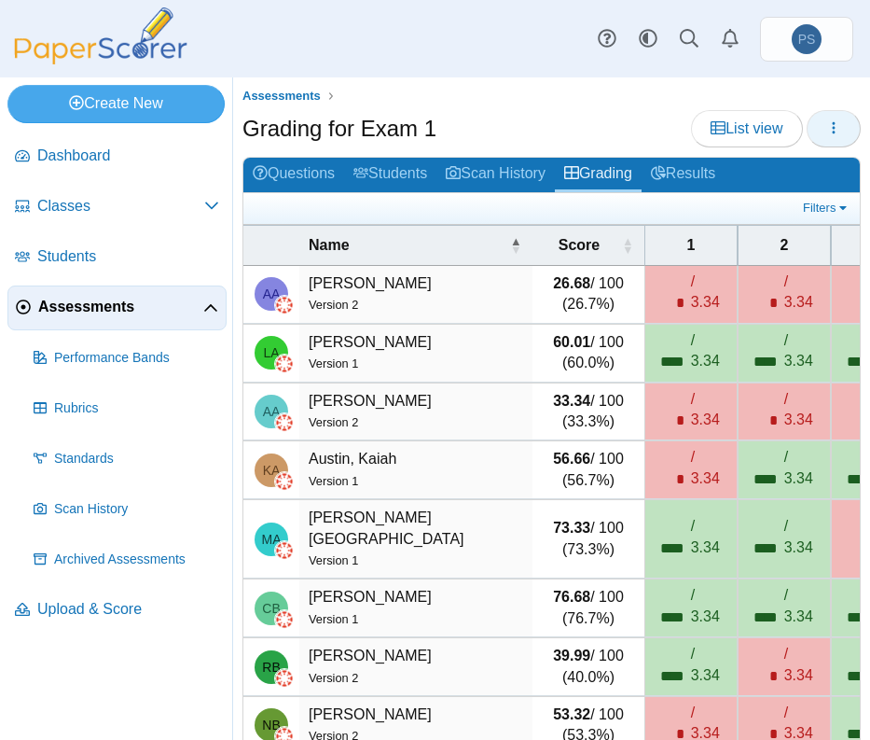
click at [807, 130] on button "button" at bounding box center [834, 128] width 54 height 37
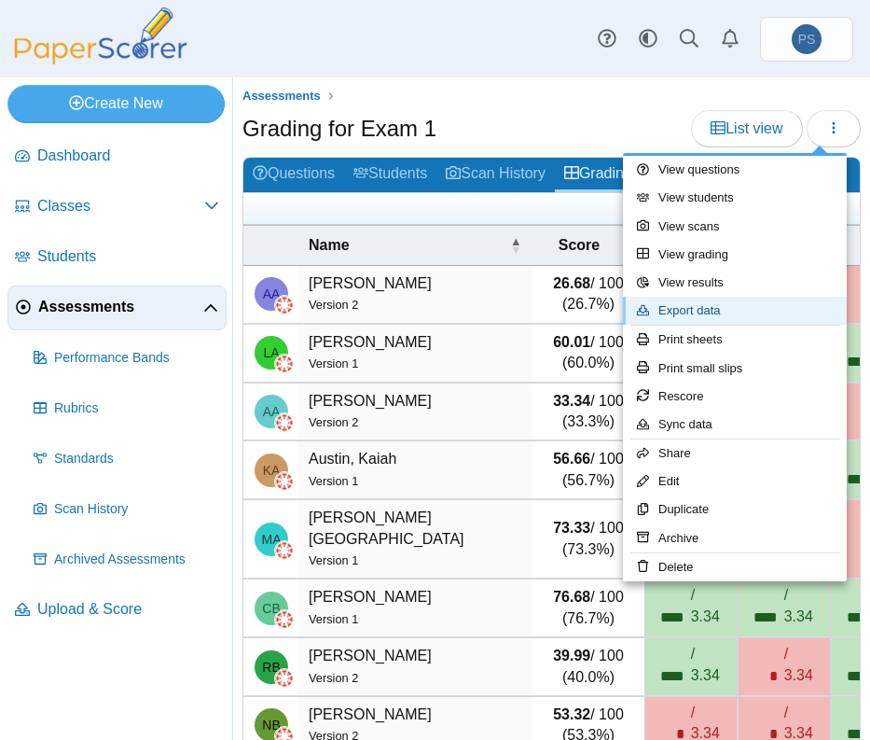
click at [689, 300] on link "Export data" at bounding box center [735, 311] width 224 height 28
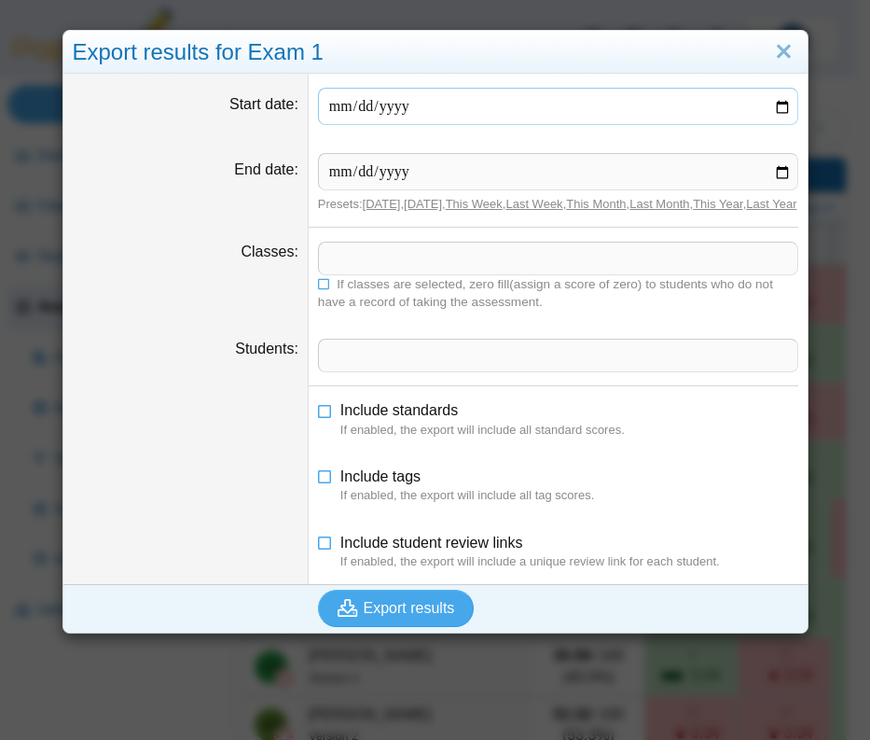
click at [355, 107] on input "Start date" at bounding box center [558, 106] width 480 height 37
click at [771, 102] on input "Start date" at bounding box center [558, 106] width 480 height 37
type input "**********"
click at [766, 176] on input "End date" at bounding box center [558, 171] width 480 height 37
type input "**********"
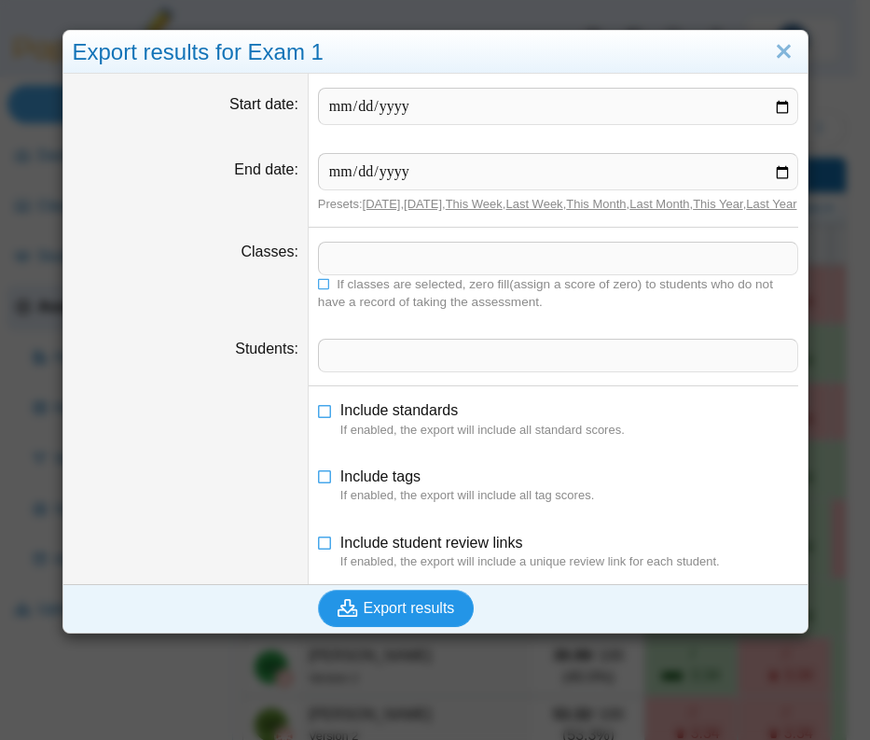
click at [381, 616] on span "Export results" at bounding box center [409, 608] width 91 height 16
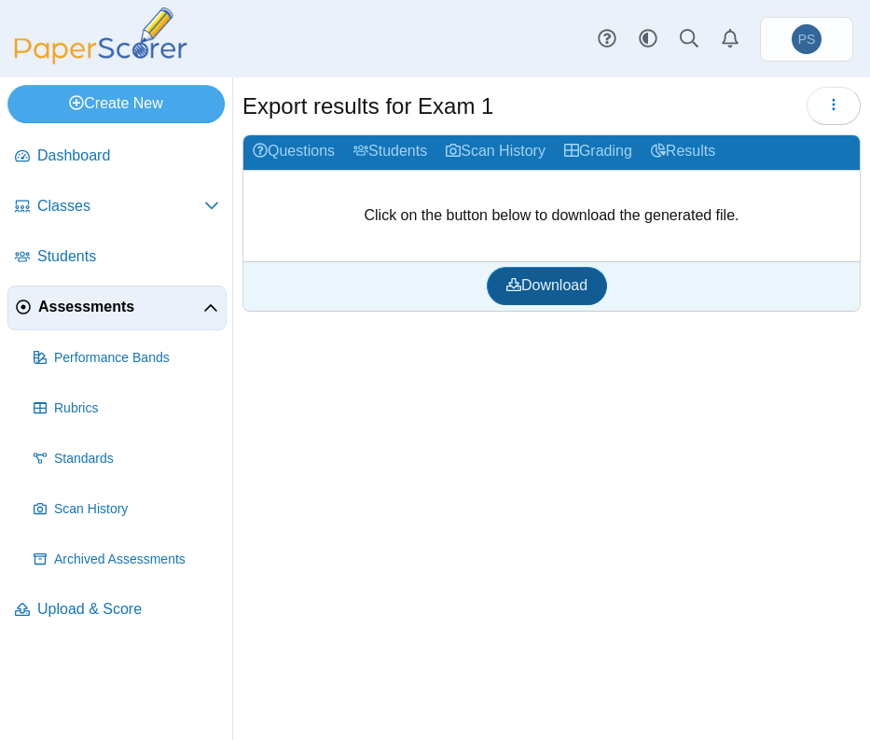
click at [536, 293] on span "Download" at bounding box center [547, 285] width 81 height 16
click at [623, 5] on div "Dashboard Classes Archived classes Students Assessments" at bounding box center [435, 38] width 870 height 77
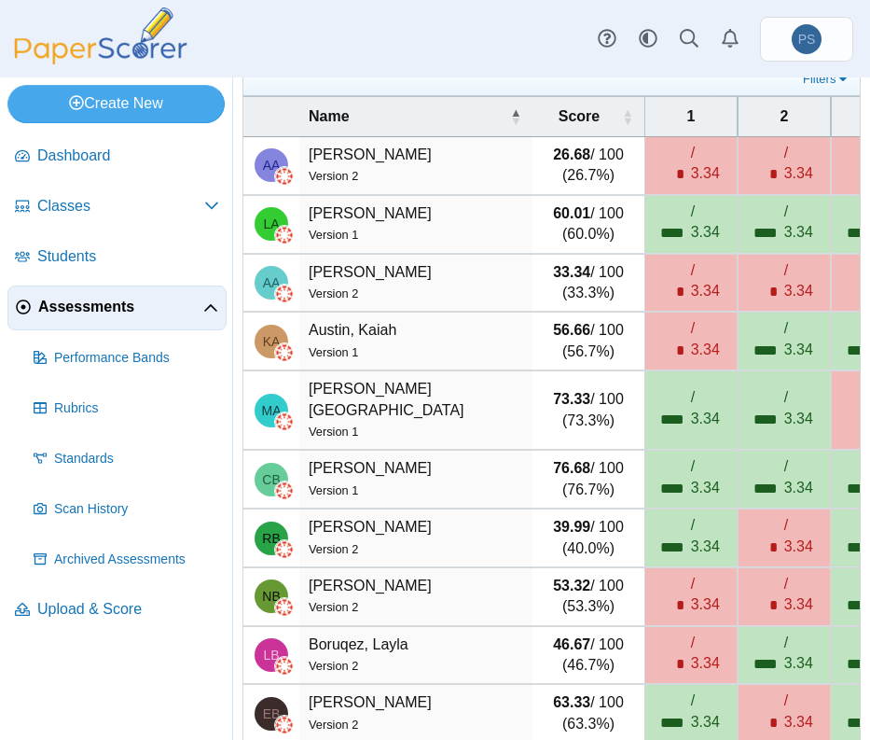
scroll to position [199, 0]
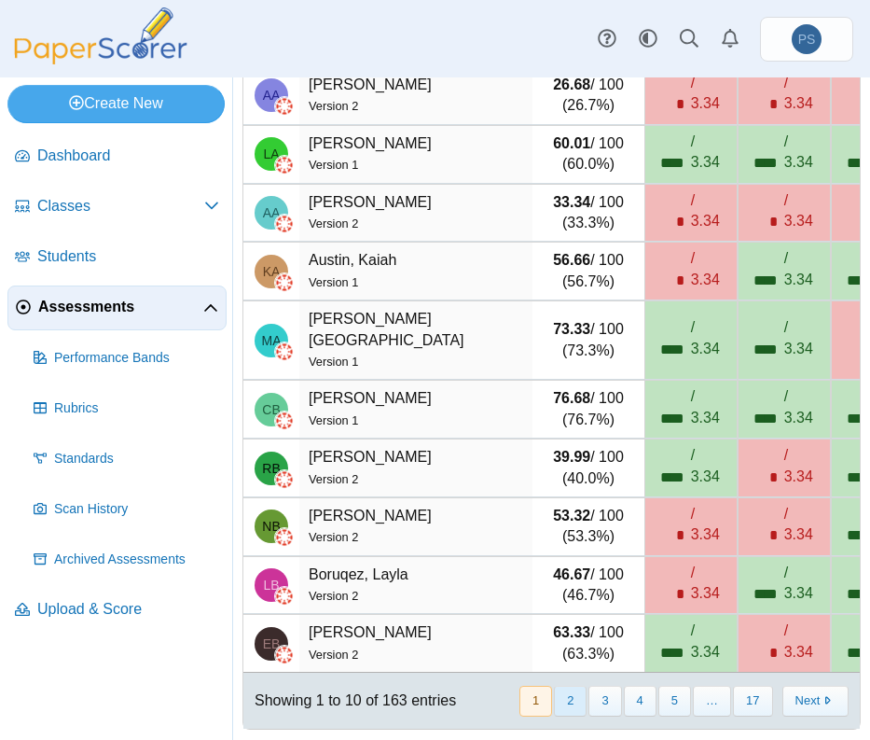
click at [564, 696] on button "2" at bounding box center [570, 701] width 33 height 31
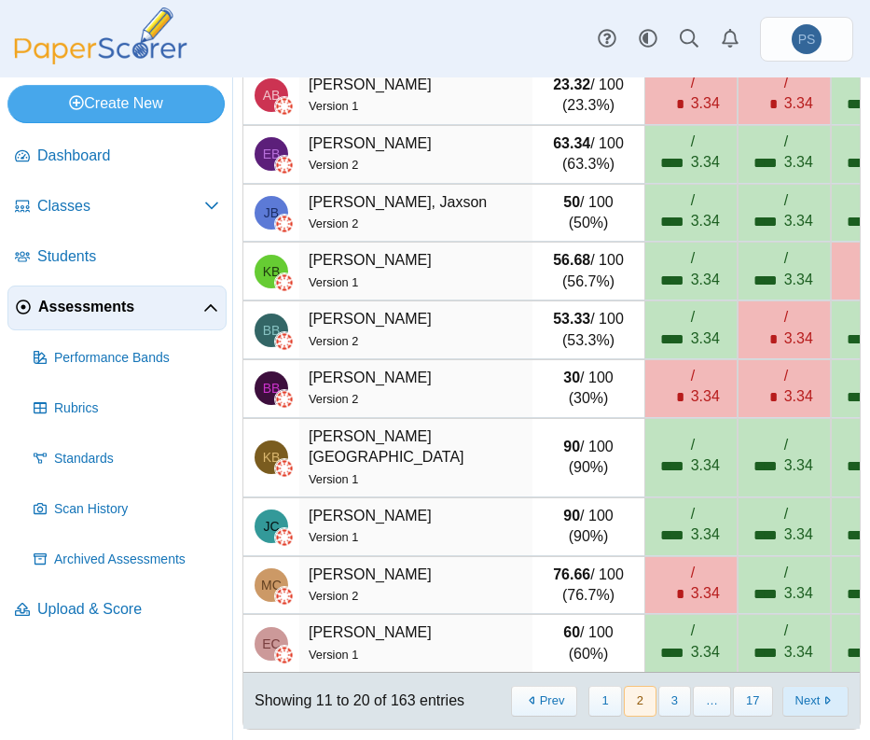
click at [792, 689] on button "Next" at bounding box center [816, 701] width 66 height 31
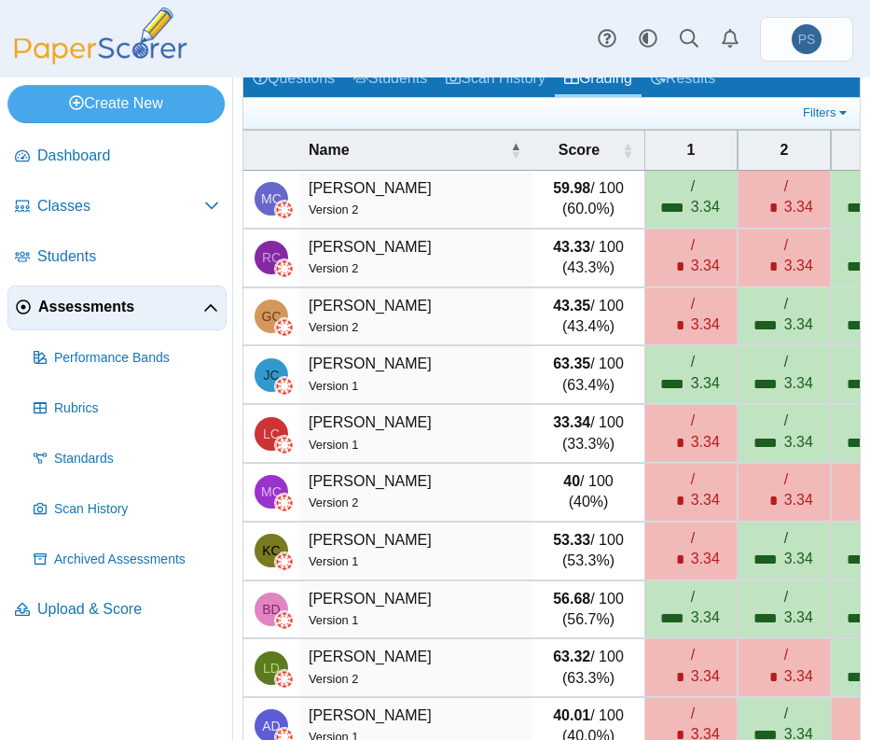
scroll to position [187, 0]
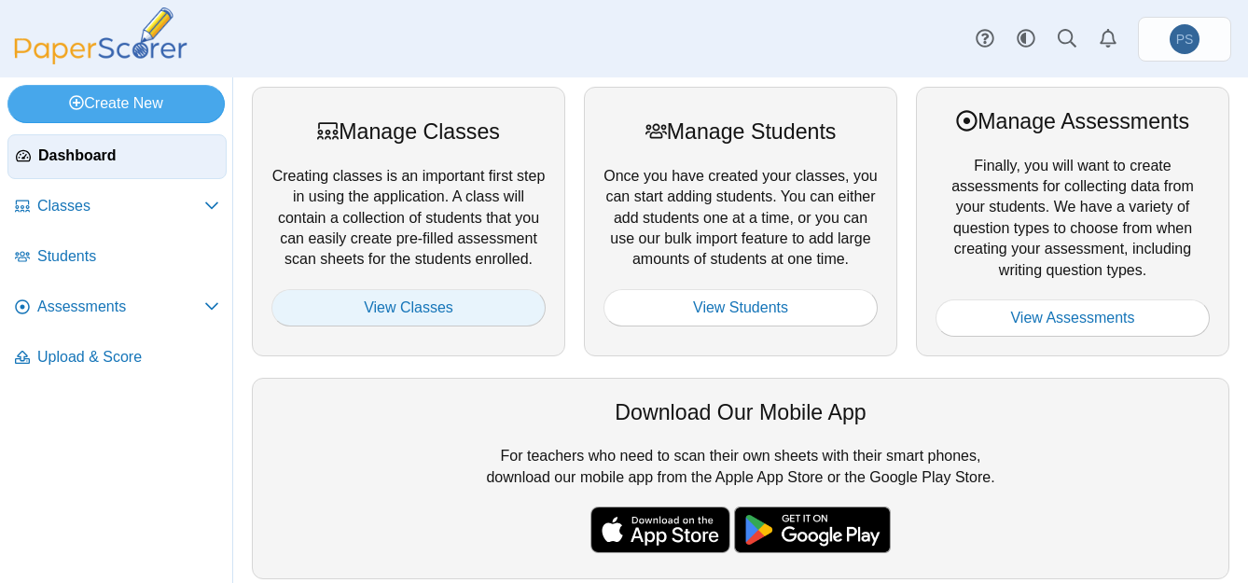
click at [397, 314] on link "View Classes" at bounding box center [409, 307] width 274 height 37
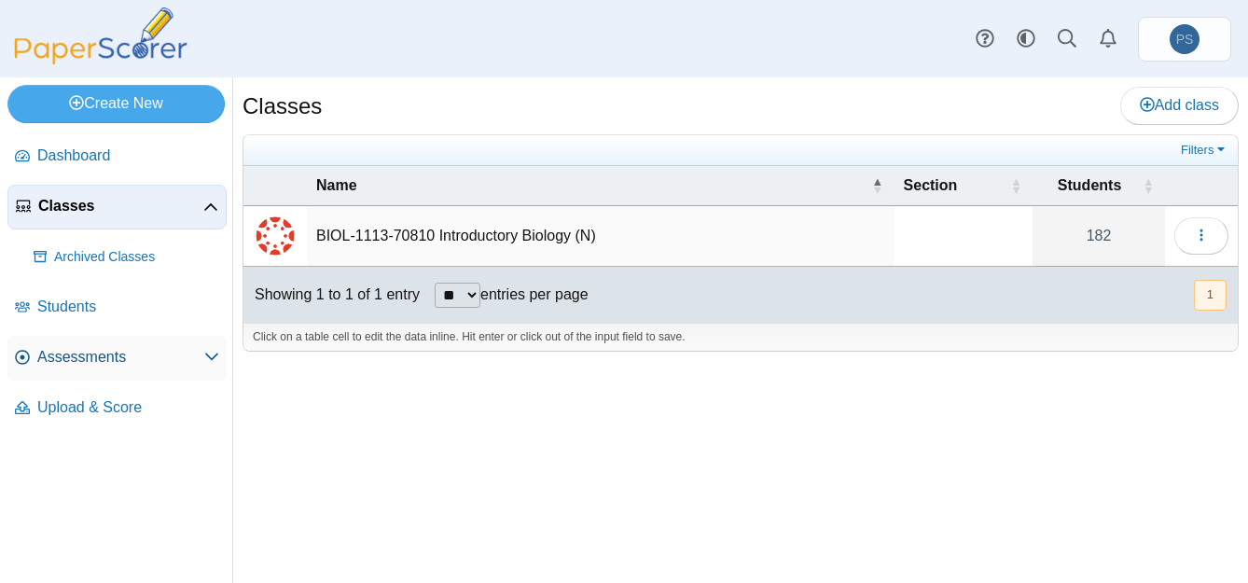
click at [77, 355] on span "Assessments" at bounding box center [120, 357] width 167 height 21
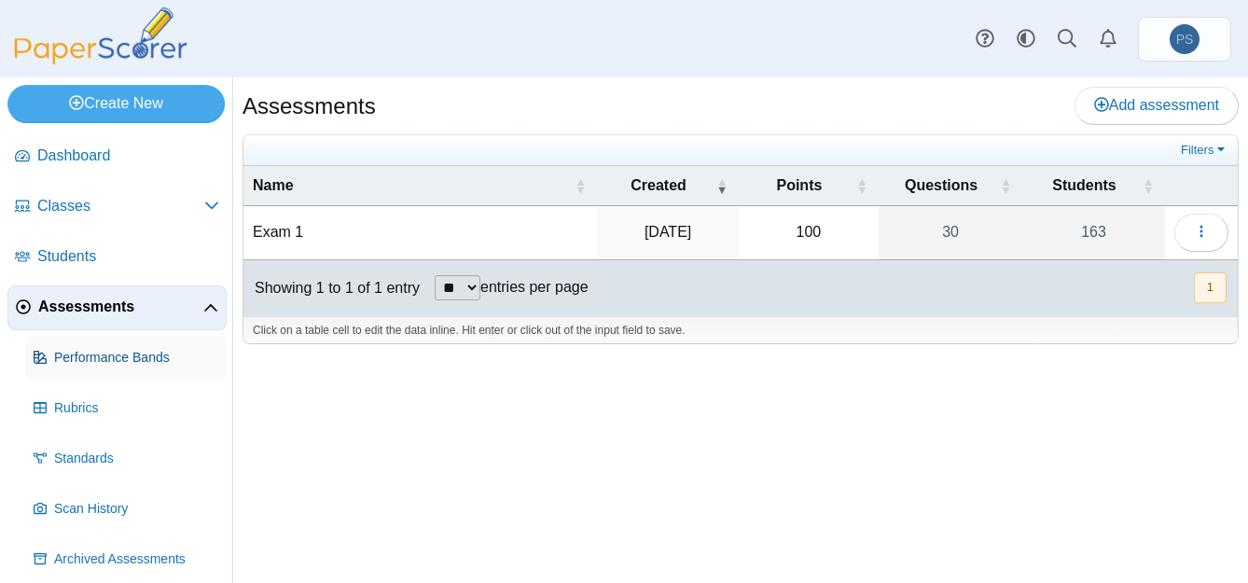
scroll to position [61, 0]
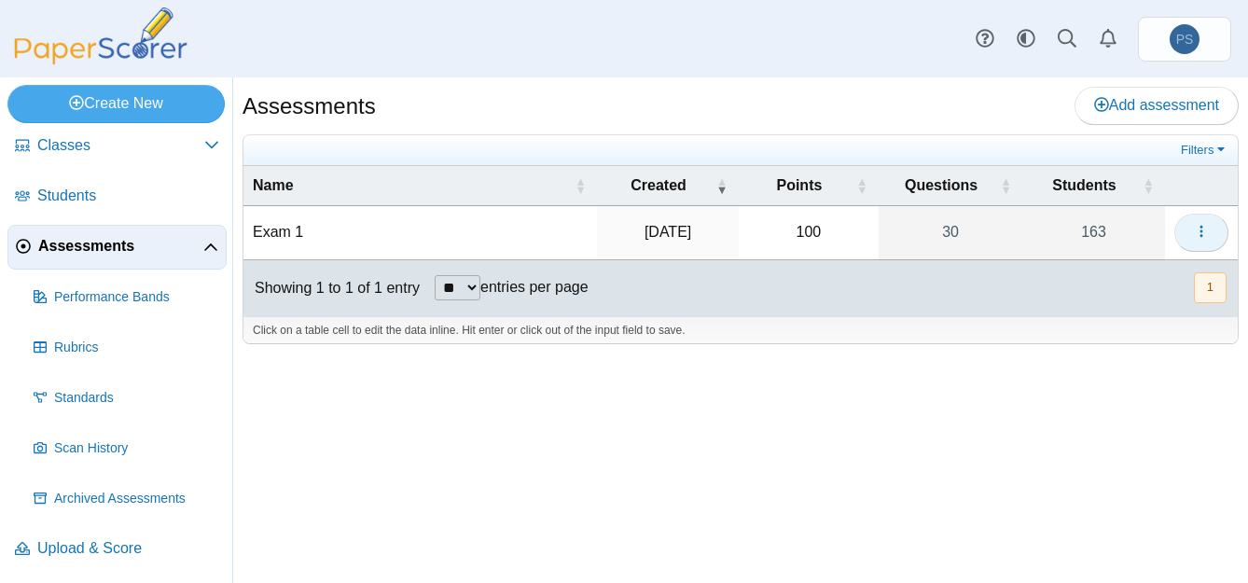
click at [1183, 229] on button "button" at bounding box center [1202, 232] width 54 height 37
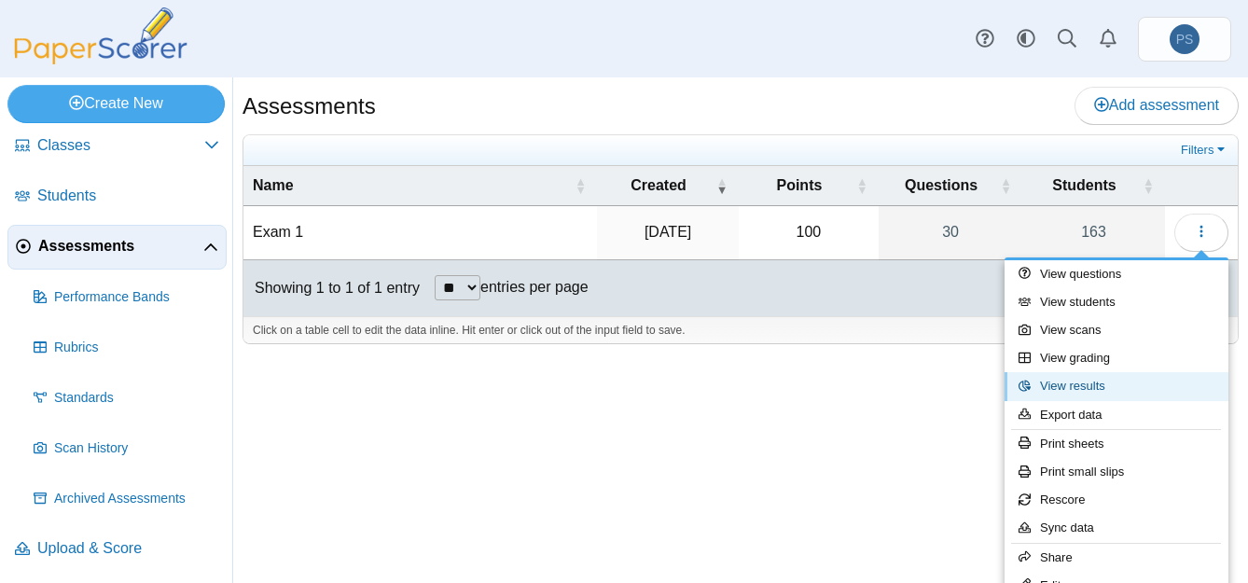
click at [1082, 389] on link "View results" at bounding box center [1117, 386] width 224 height 28
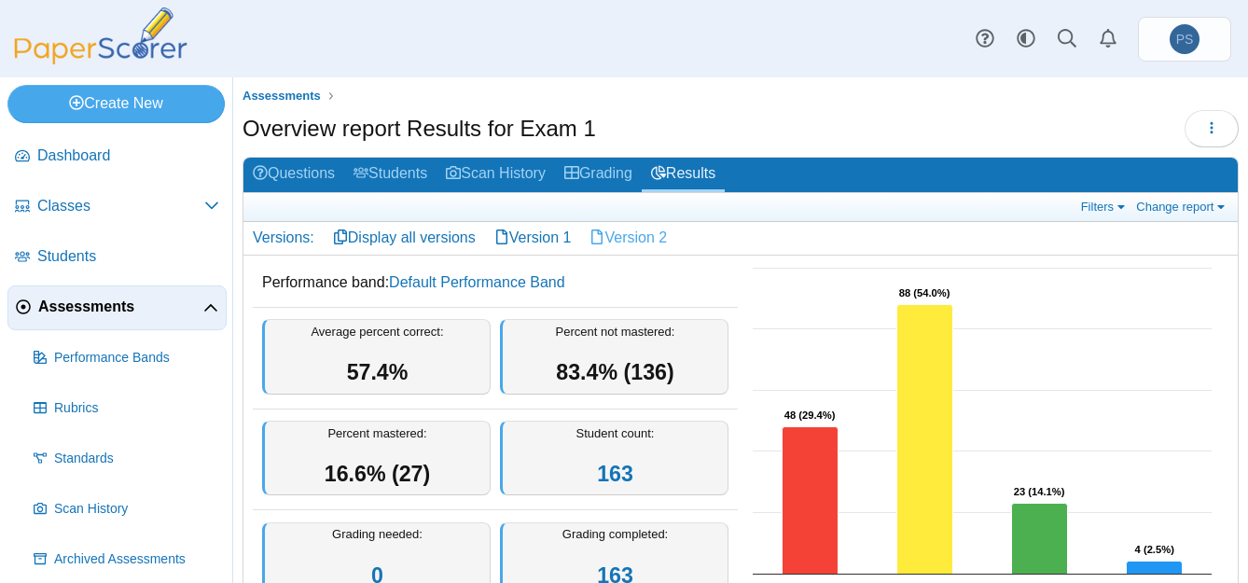
click at [632, 242] on link "Version 2" at bounding box center [628, 238] width 96 height 32
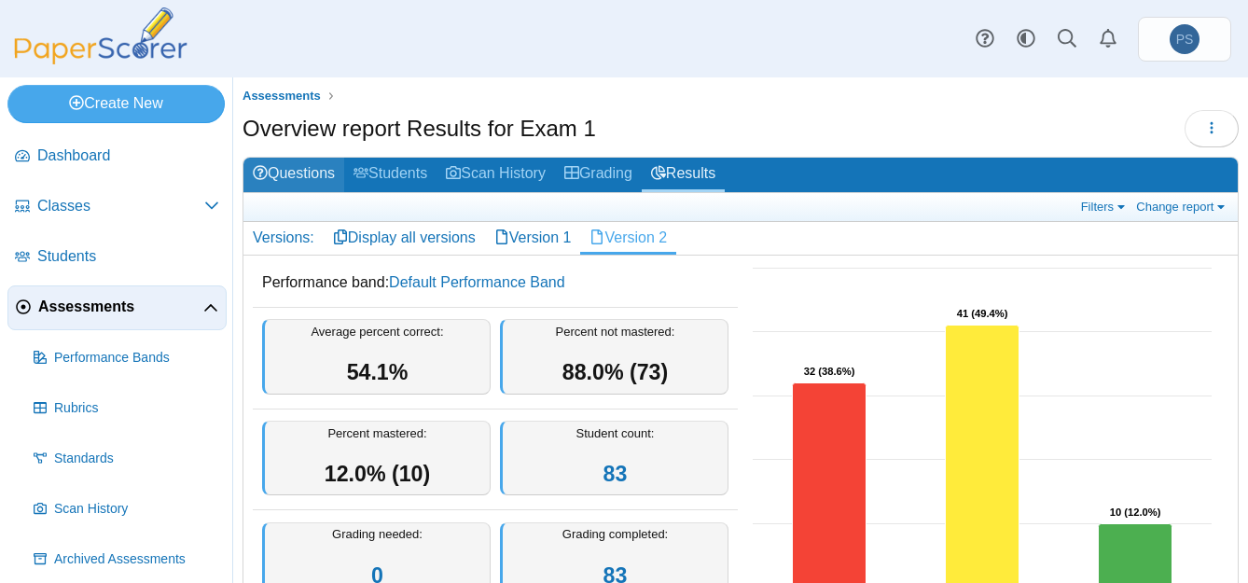
click at [276, 165] on link "Questions" at bounding box center [294, 175] width 101 height 35
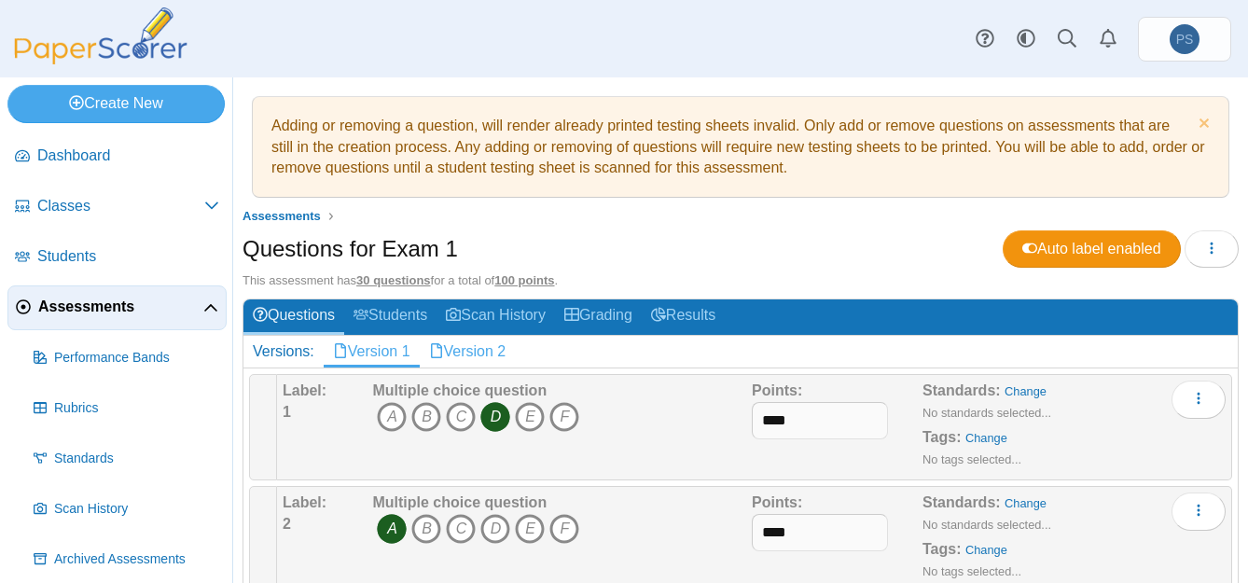
click at [462, 350] on link "Version 2" at bounding box center [468, 352] width 96 height 32
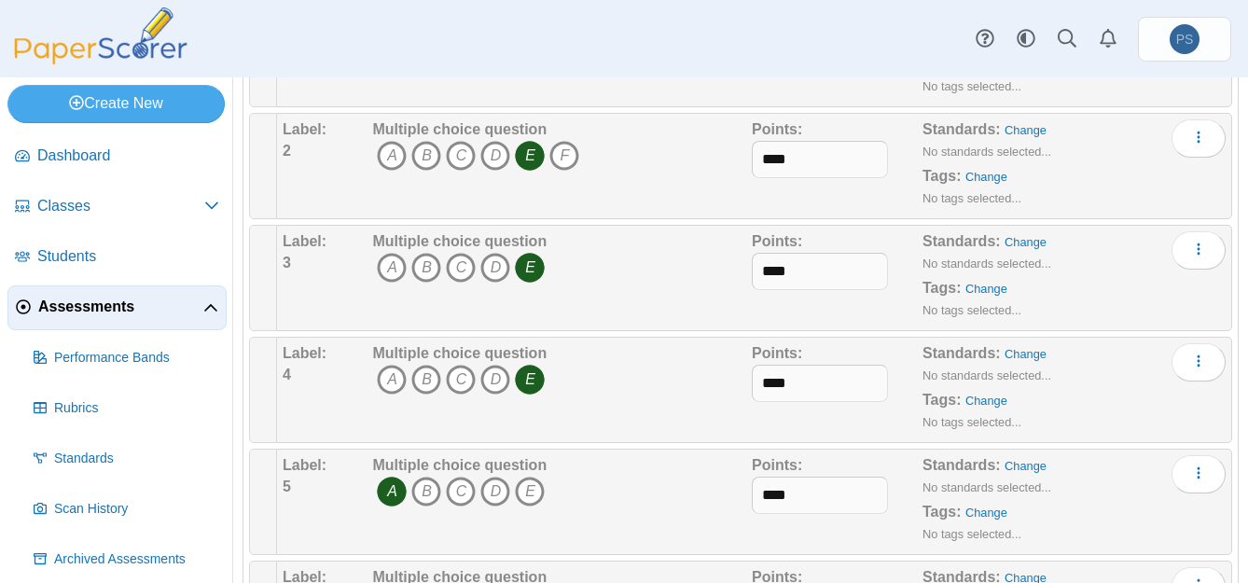
scroll to position [840, 0]
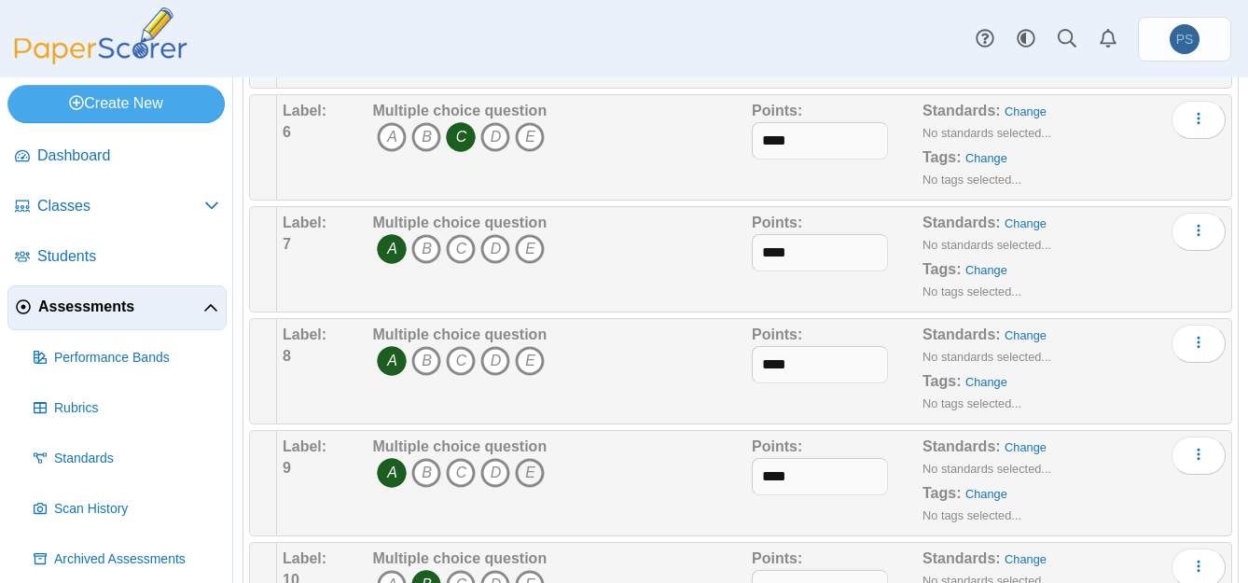
click at [536, 473] on icon "E" at bounding box center [530, 473] width 30 height 30
click at [397, 476] on icon "A" at bounding box center [392, 473] width 30 height 30
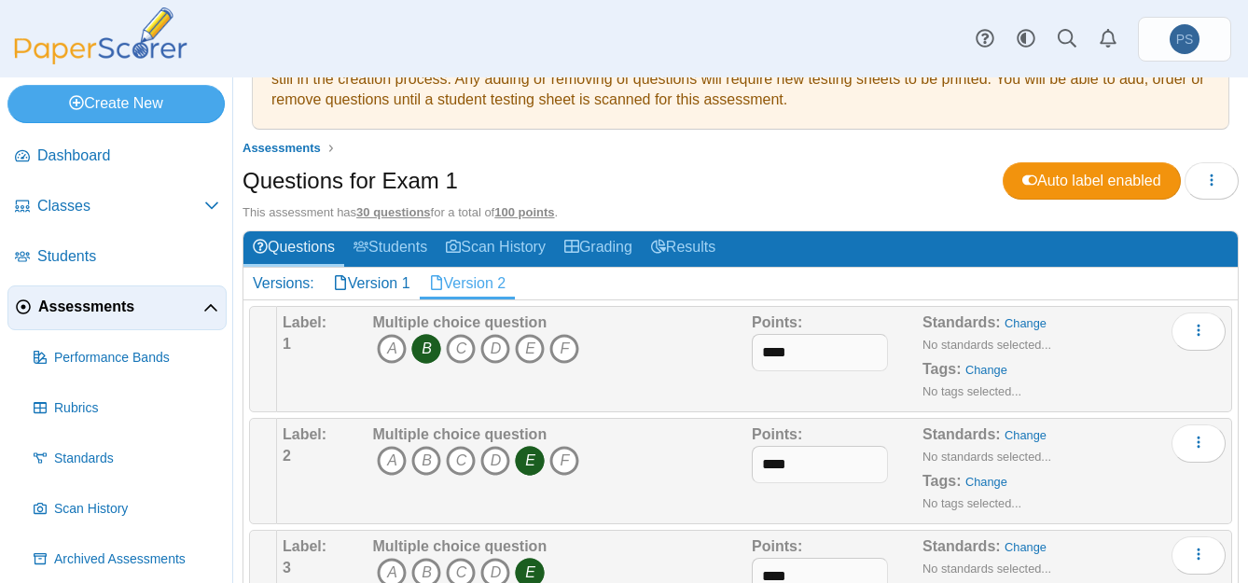
scroll to position [0, 0]
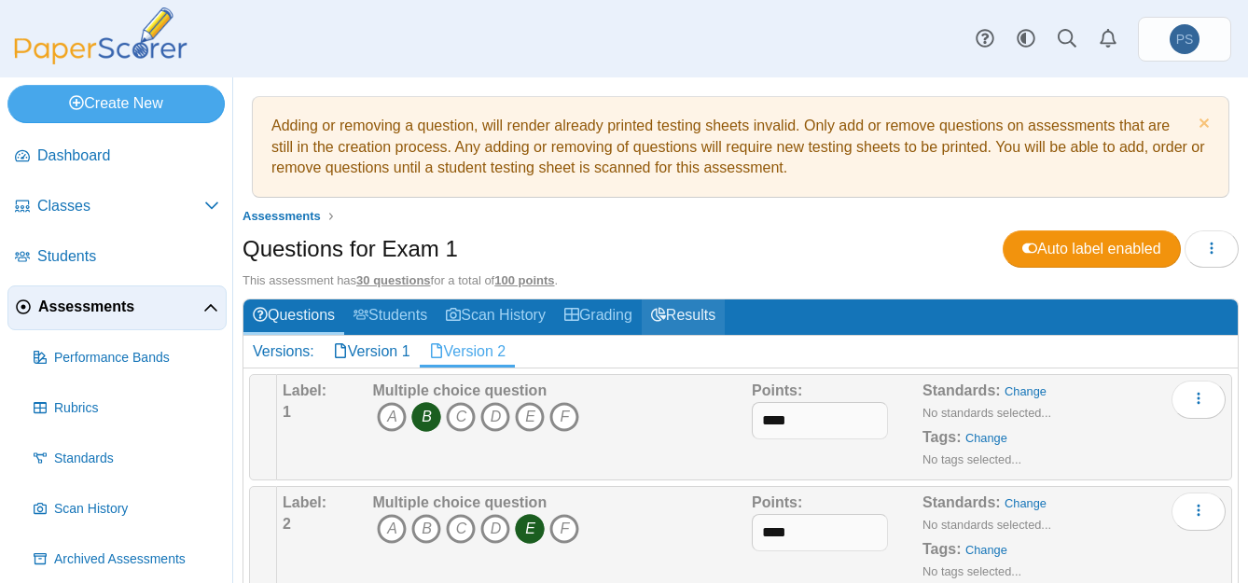
click at [690, 317] on link "Results" at bounding box center [683, 316] width 83 height 35
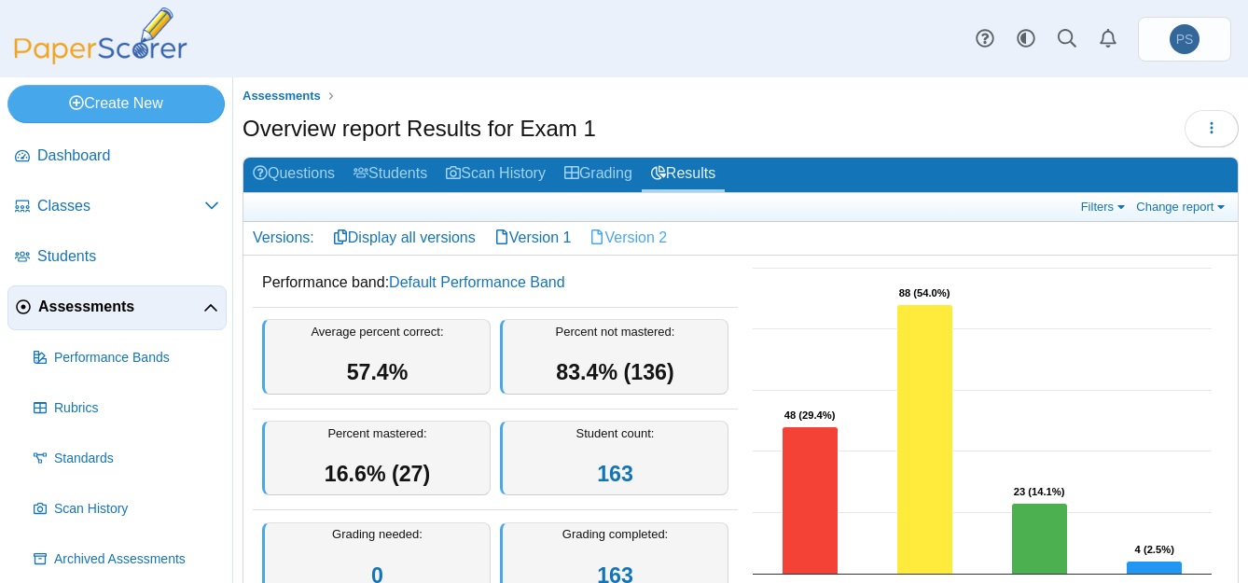
click at [638, 243] on link "Version 2" at bounding box center [628, 238] width 96 height 32
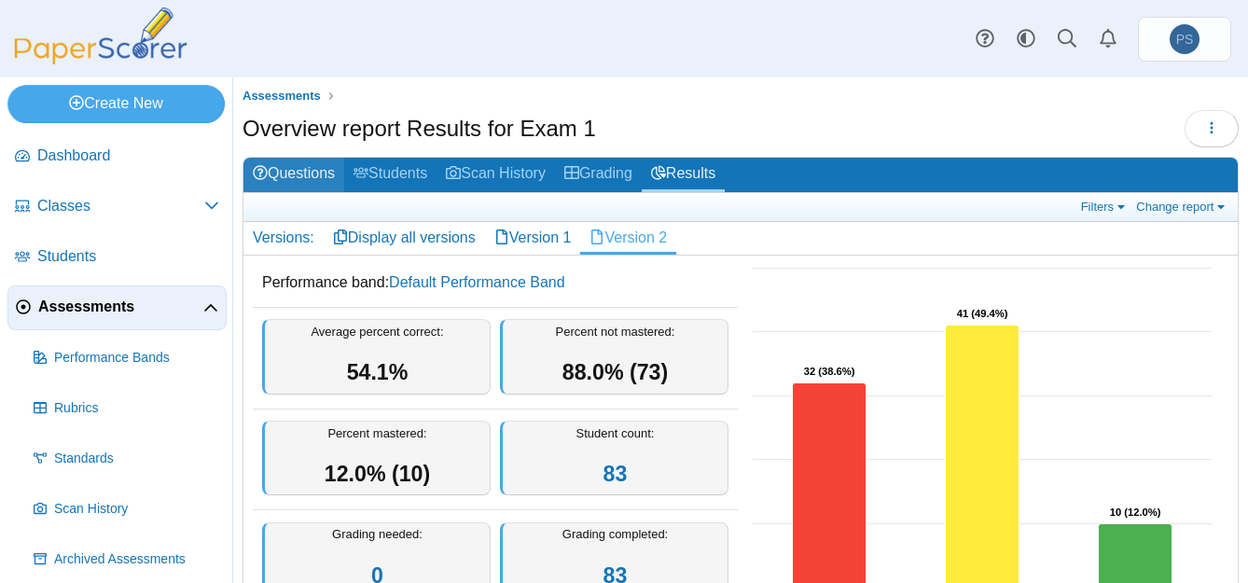
click at [303, 173] on link "Questions" at bounding box center [294, 175] width 101 height 35
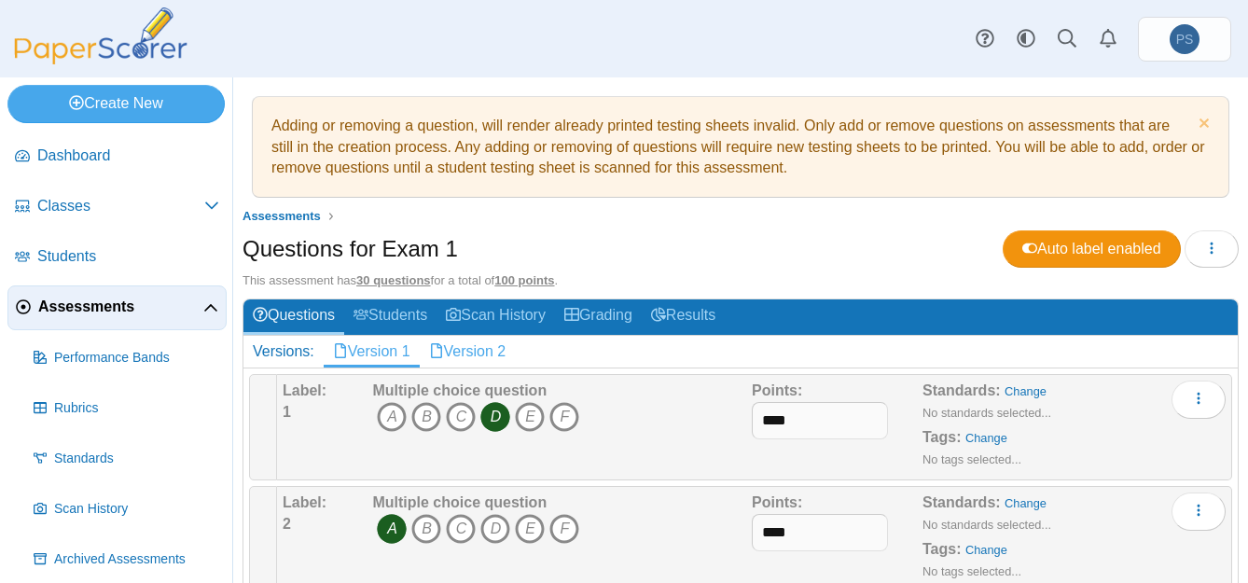
click at [476, 350] on link "Version 2" at bounding box center [468, 352] width 96 height 32
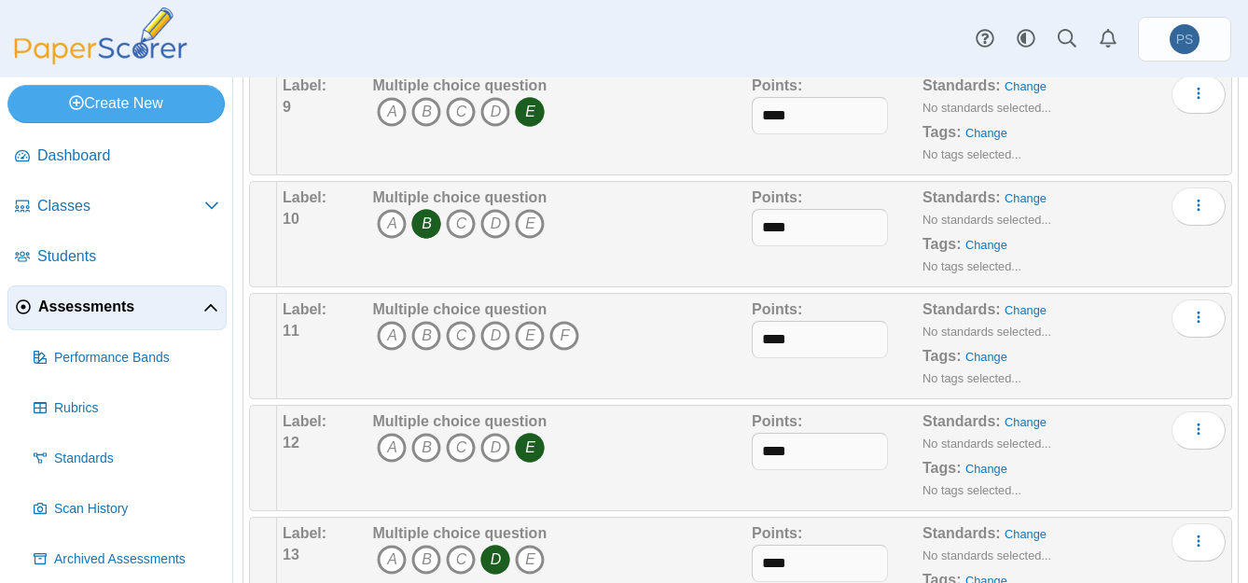
scroll to position [1213, 0]
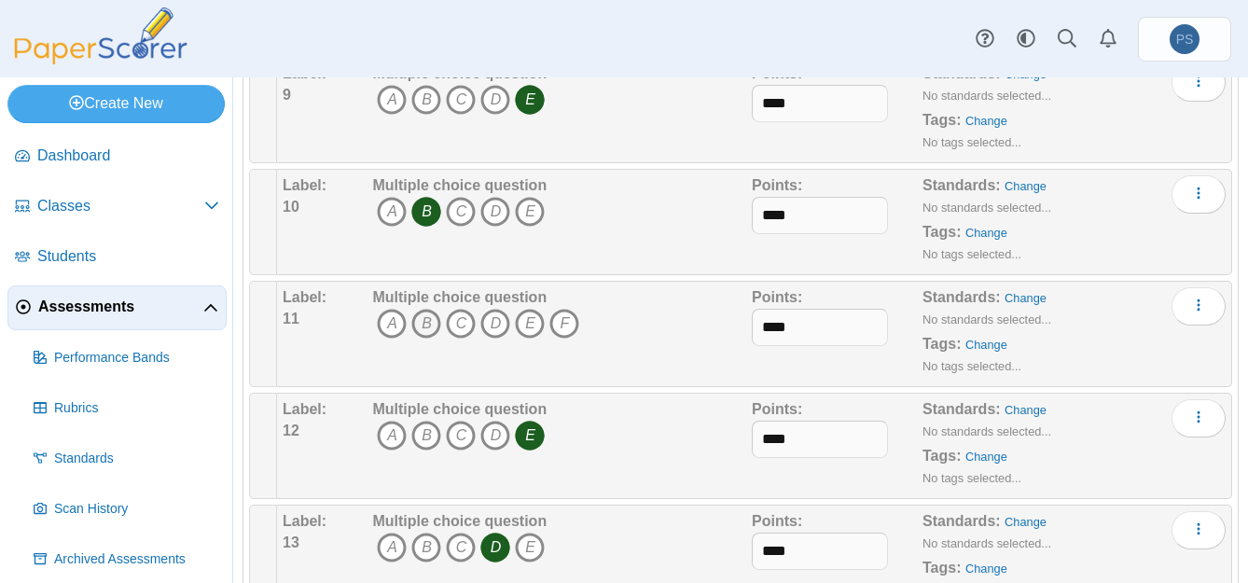
click at [420, 322] on icon "B" at bounding box center [426, 324] width 30 height 30
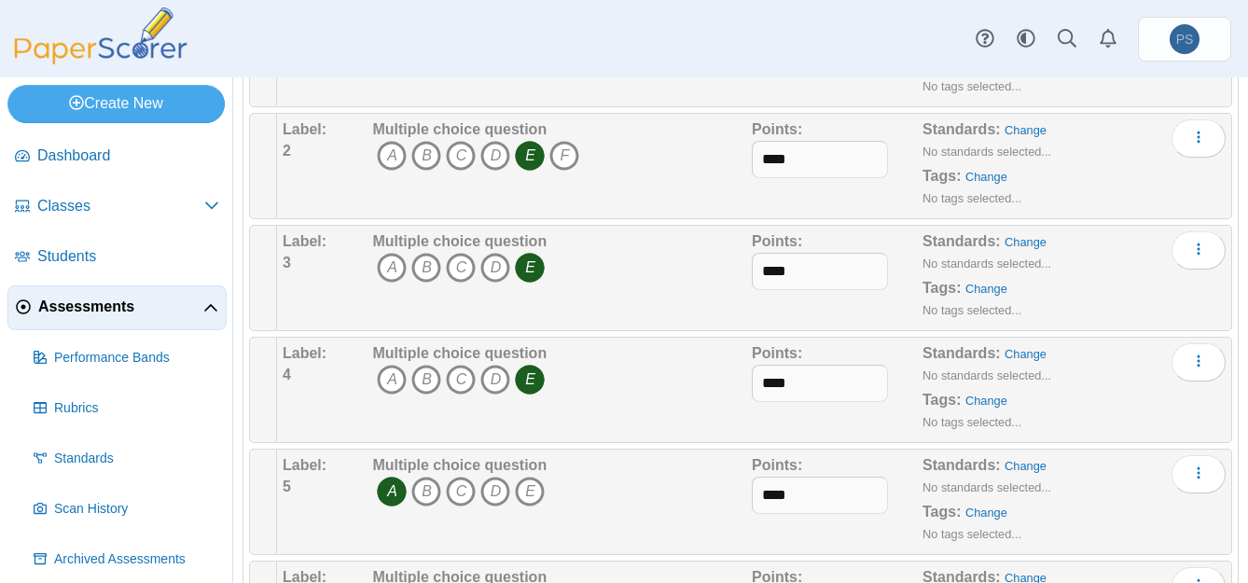
scroll to position [0, 0]
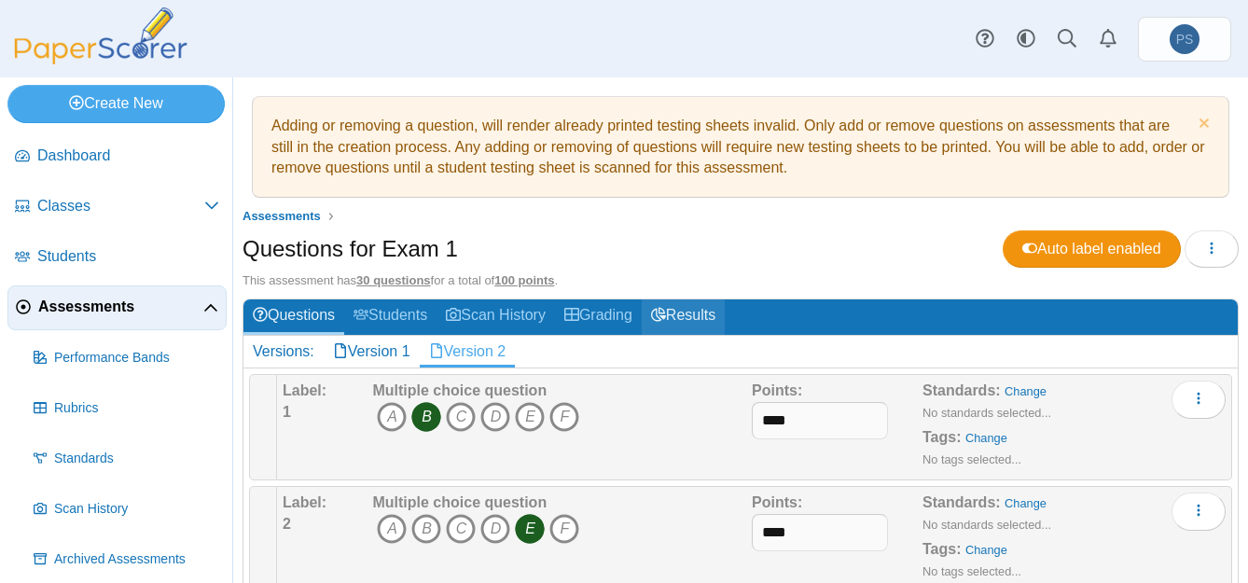
click at [680, 314] on link "Results" at bounding box center [683, 316] width 83 height 35
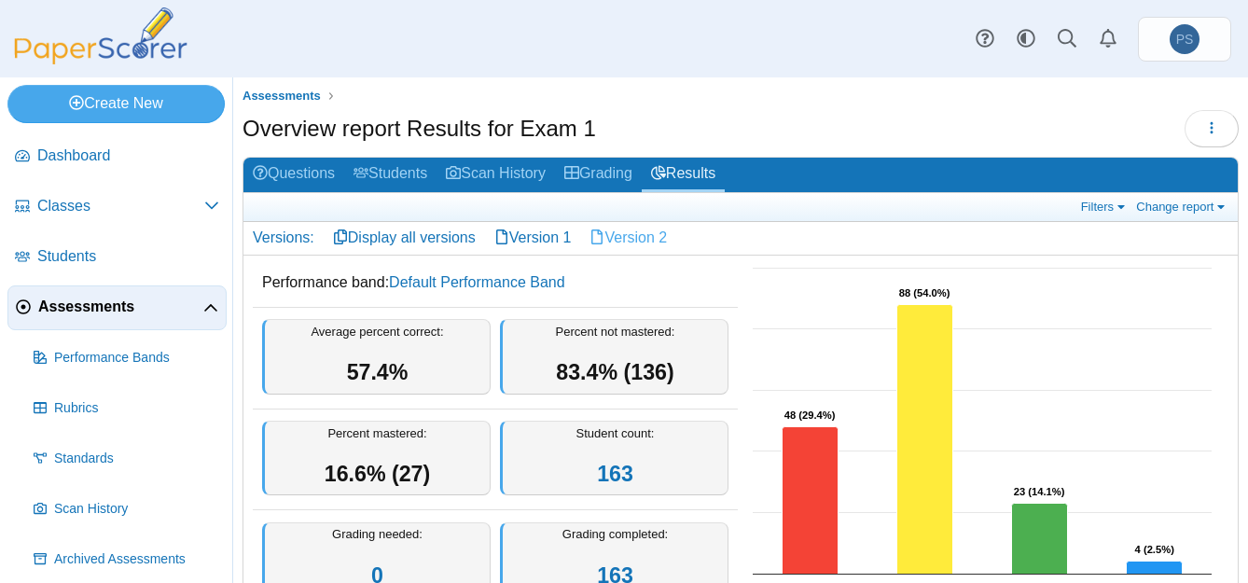
click at [641, 241] on link "Version 2" at bounding box center [628, 238] width 96 height 32
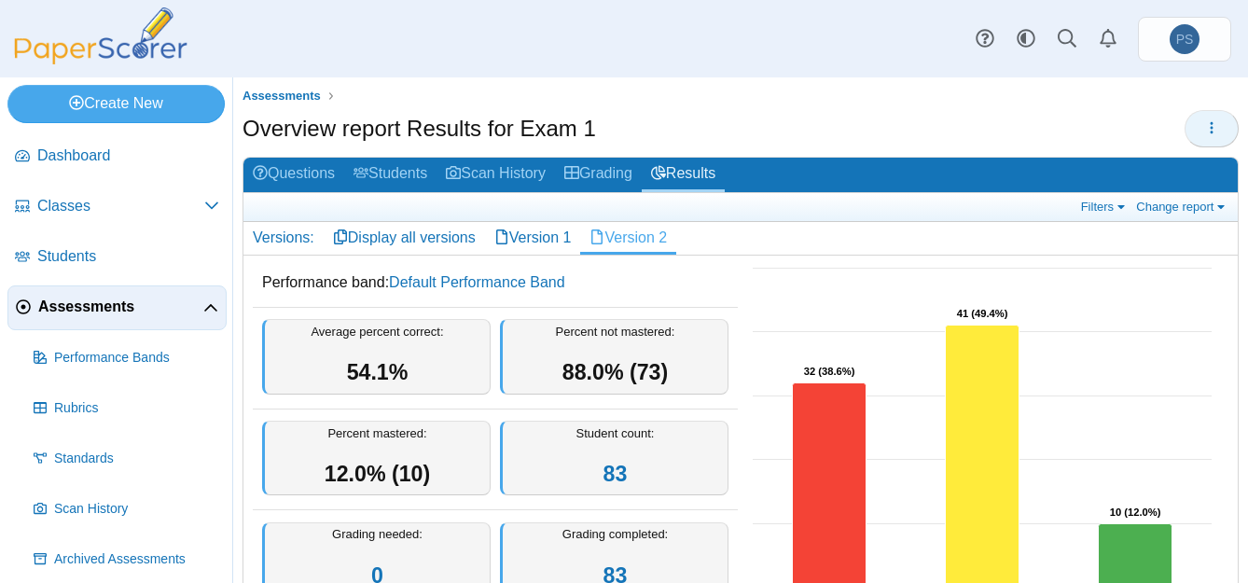
click at [1187, 131] on button "button" at bounding box center [1212, 128] width 54 height 37
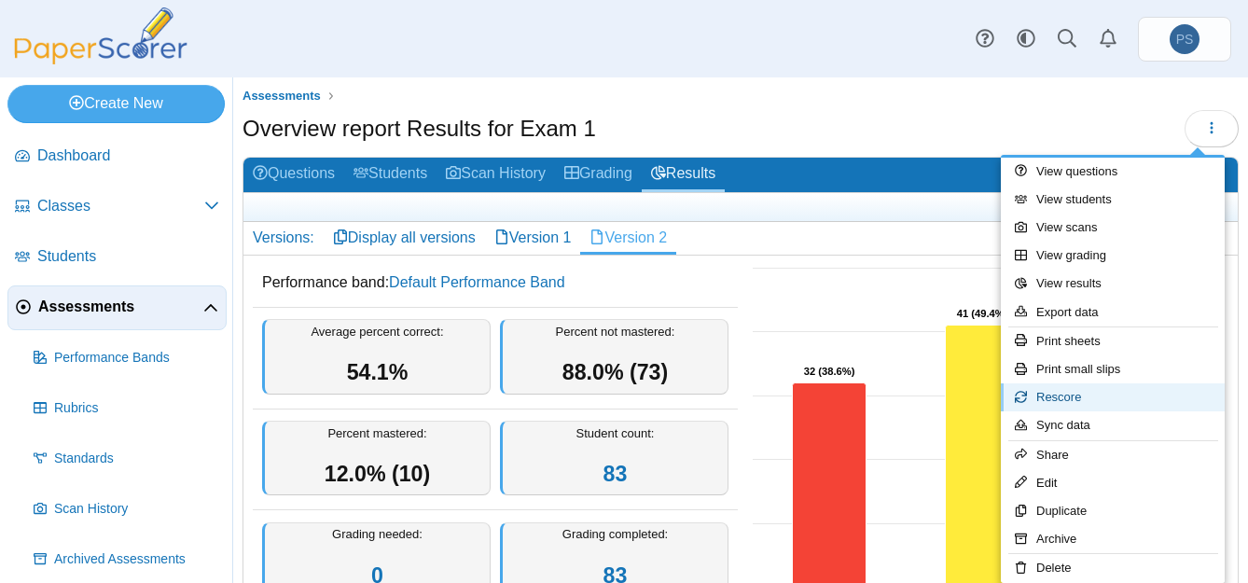
click at [1054, 392] on link "Rescore" at bounding box center [1113, 397] width 224 height 28
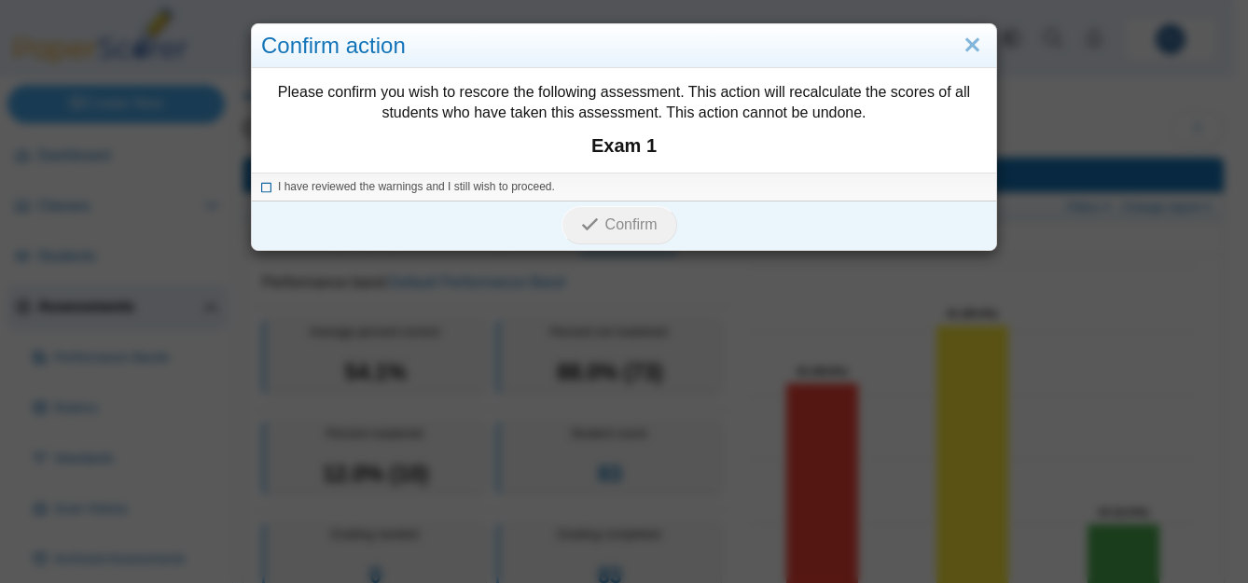
click at [261, 188] on icon at bounding box center [266, 184] width 11 height 10
click at [620, 235] on button "Confirm" at bounding box center [619, 224] width 115 height 37
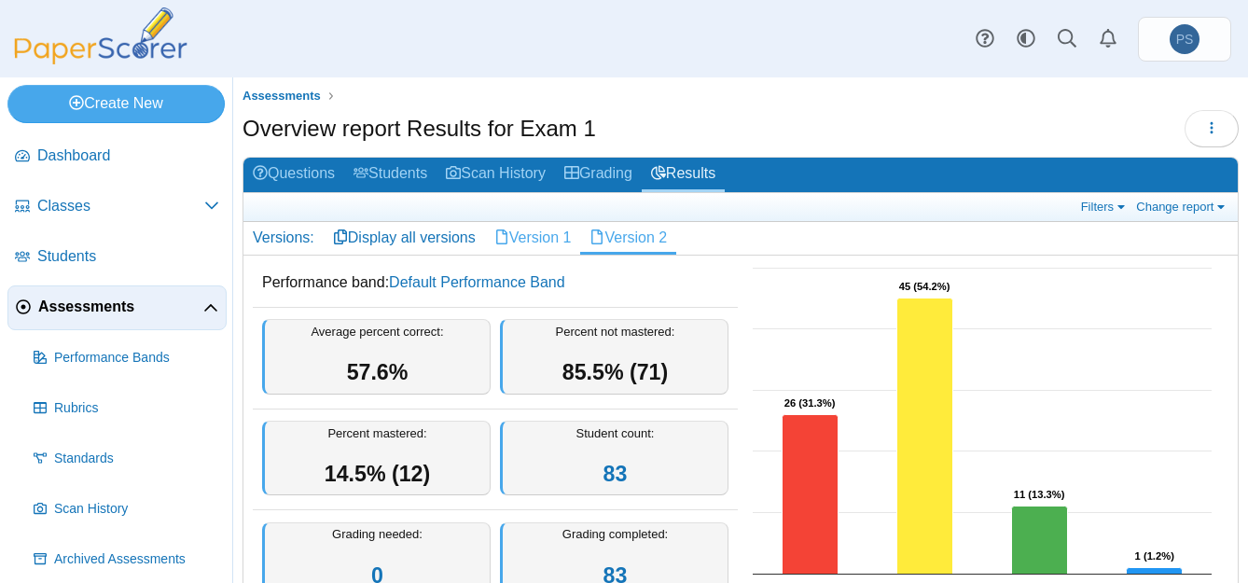
click at [535, 222] on link "Version 1" at bounding box center [533, 238] width 96 height 32
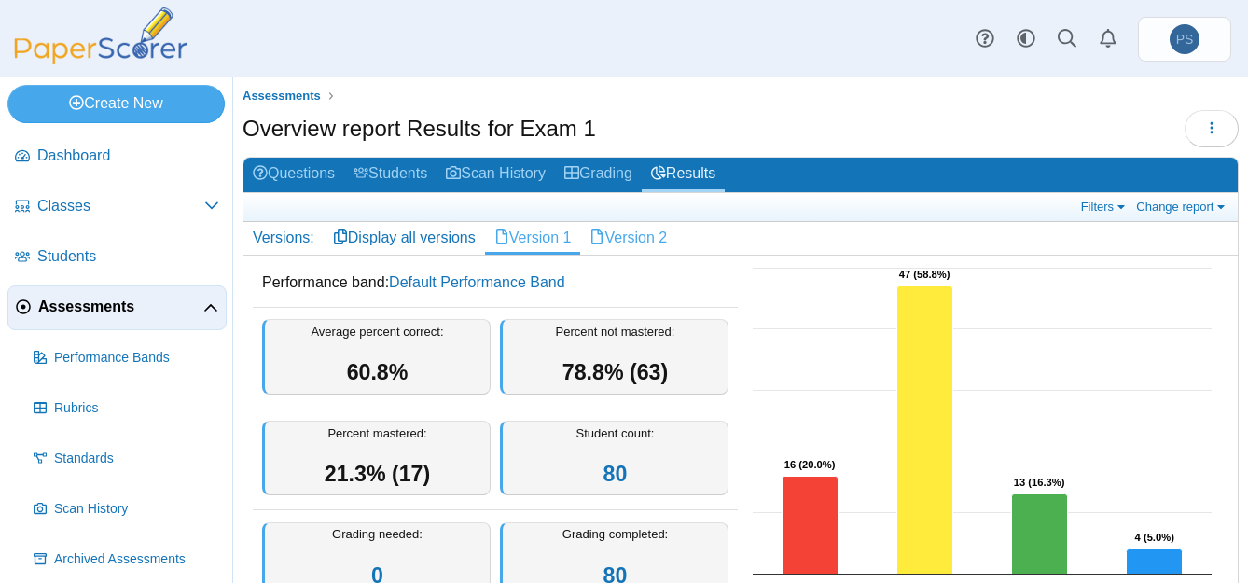
click at [648, 238] on link "Version 2" at bounding box center [628, 238] width 96 height 32
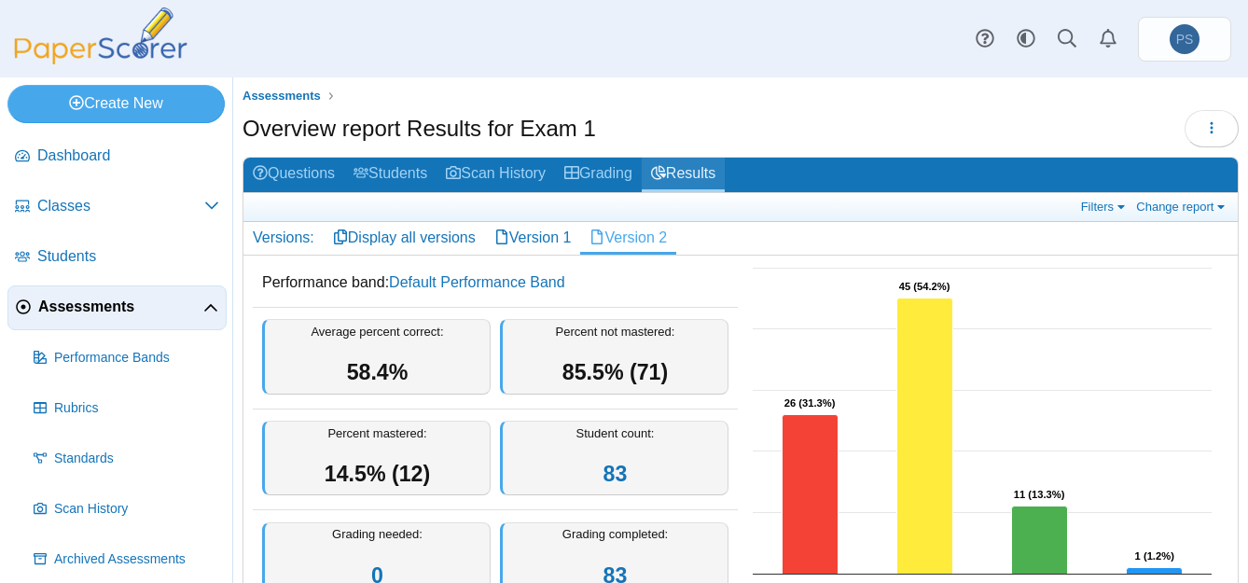
click at [714, 173] on link "Results" at bounding box center [683, 175] width 83 height 35
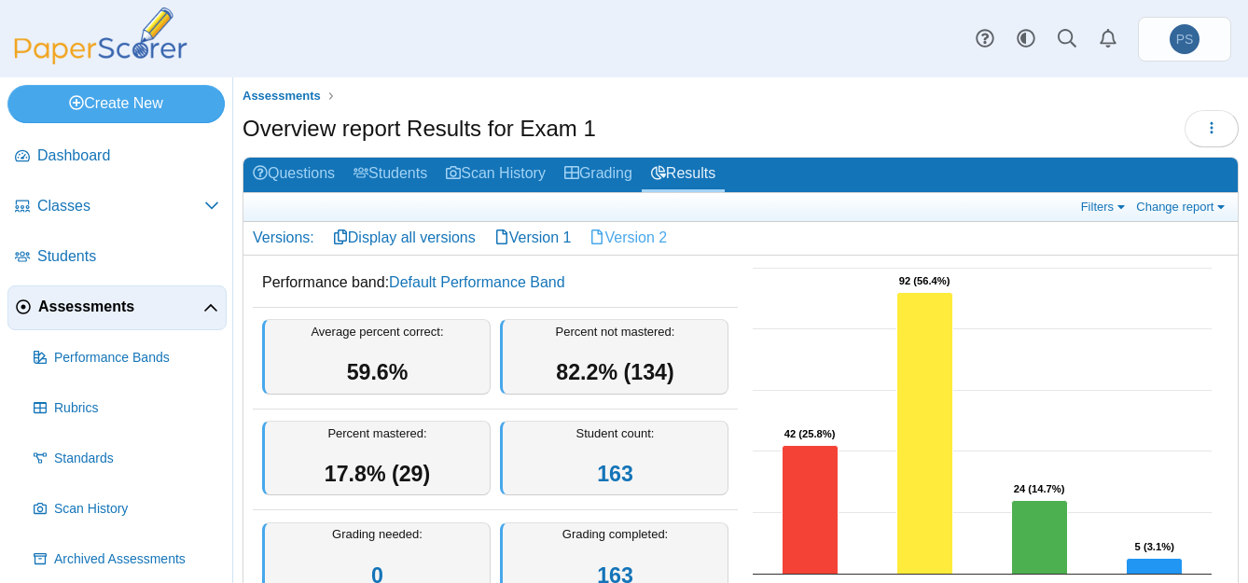
click at [632, 240] on link "Version 2" at bounding box center [628, 238] width 96 height 32
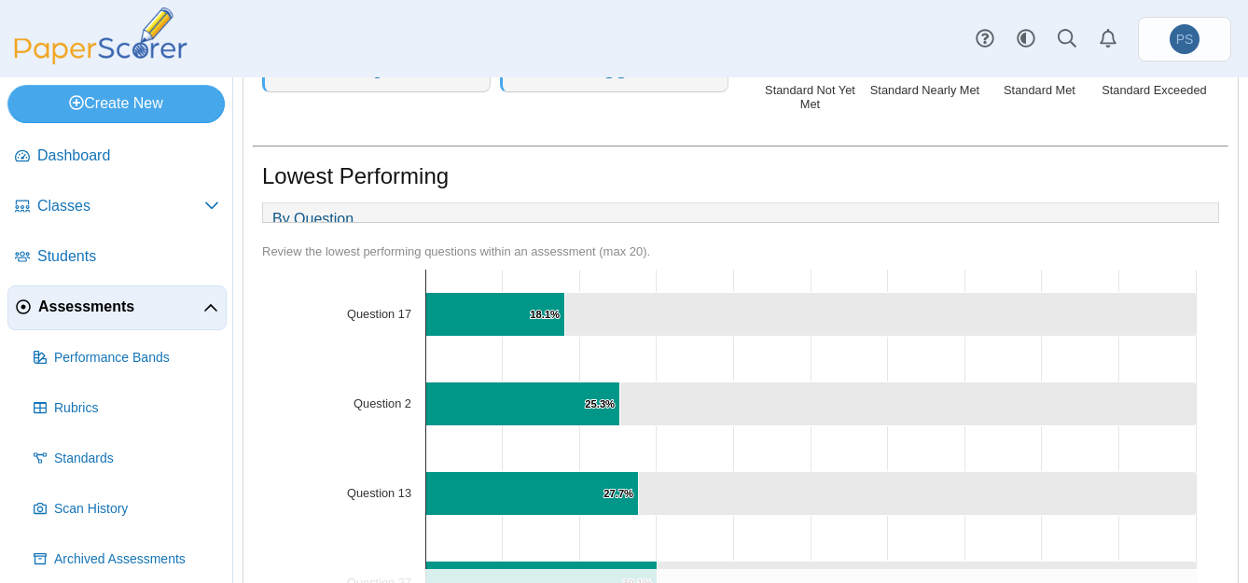
click at [254, 355] on div "By Question Review the lowest performing questions within an assessment (max 20…" at bounding box center [741, 418] width 976 height 442
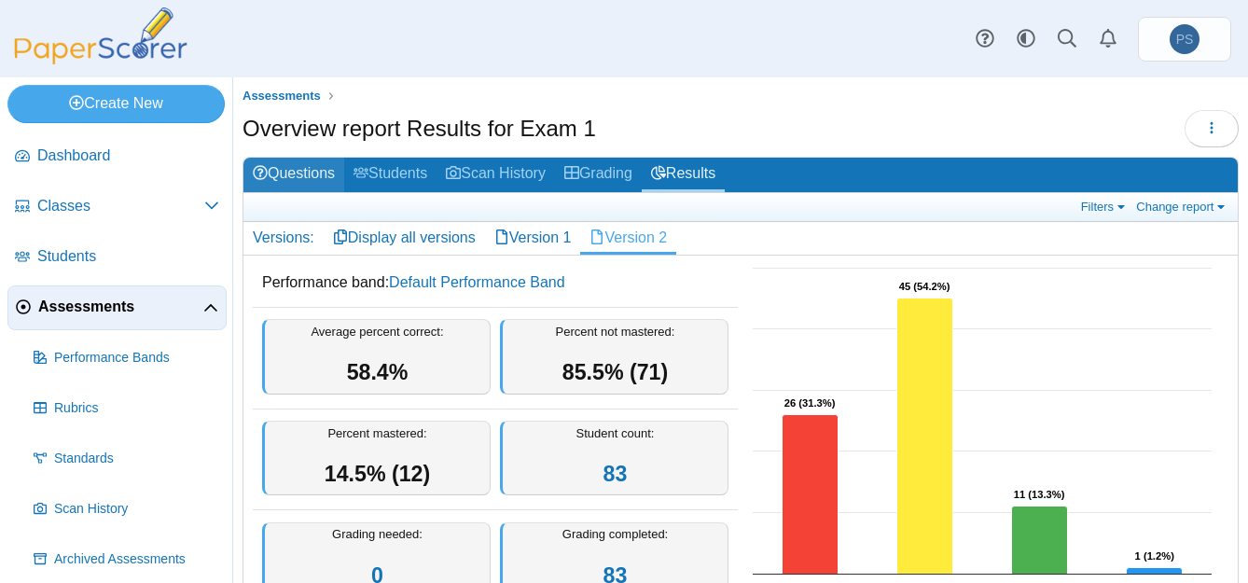
click at [298, 171] on link "Questions" at bounding box center [294, 175] width 101 height 35
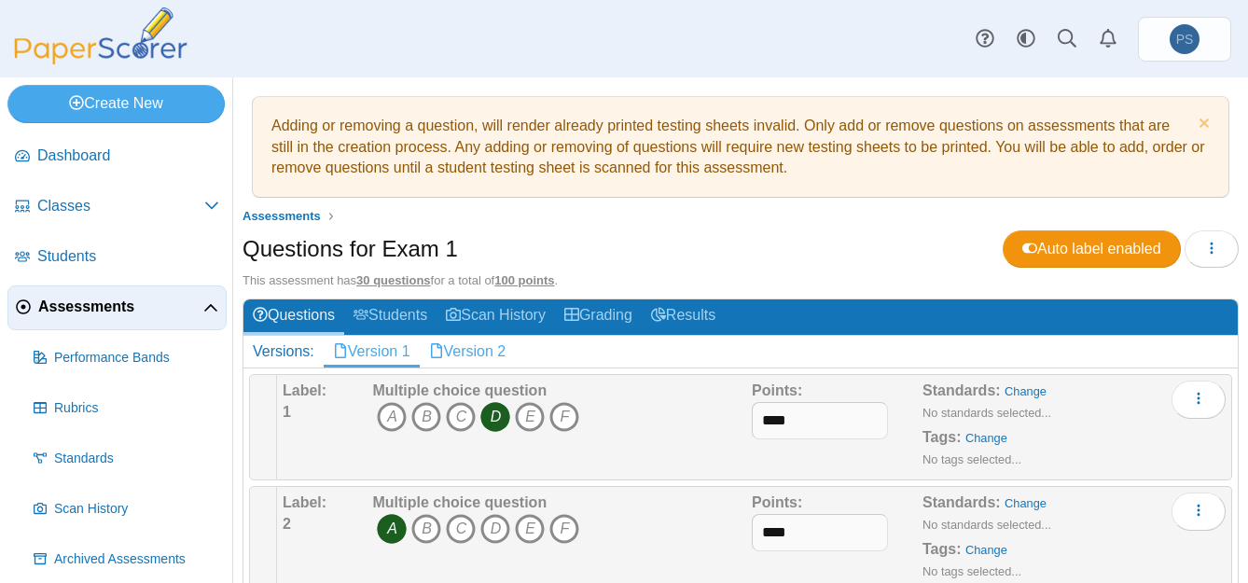
click at [477, 344] on link "Version 2" at bounding box center [468, 352] width 96 height 32
click at [387, 355] on link "Version 1" at bounding box center [372, 352] width 96 height 32
click at [704, 299] on link "Results" at bounding box center [683, 316] width 83 height 35
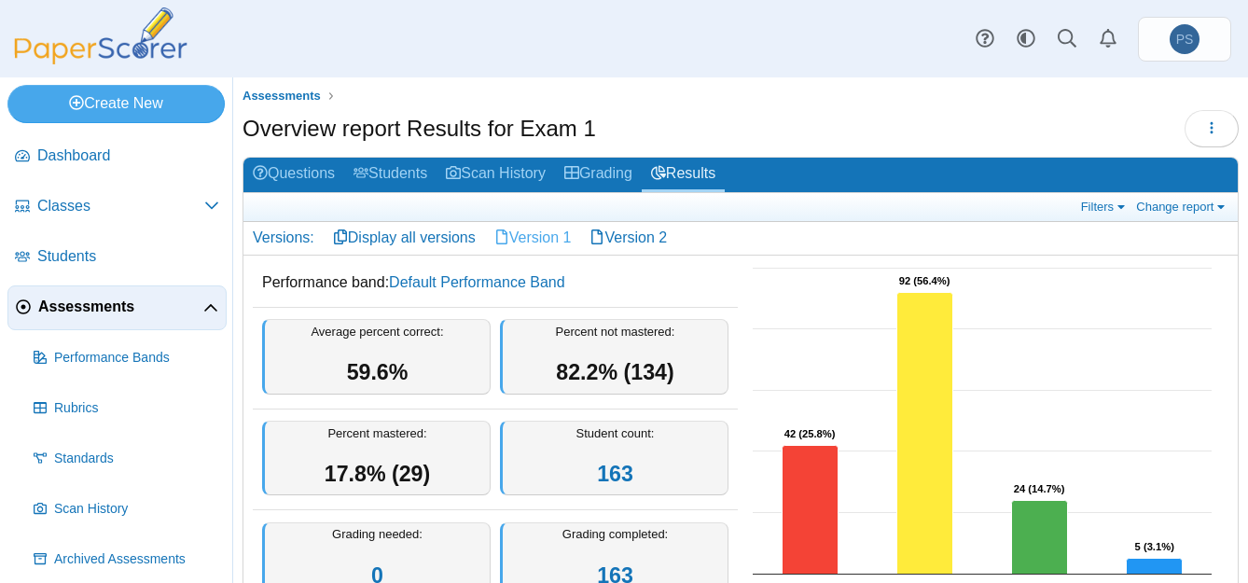
click at [545, 240] on link "Version 1" at bounding box center [533, 238] width 96 height 32
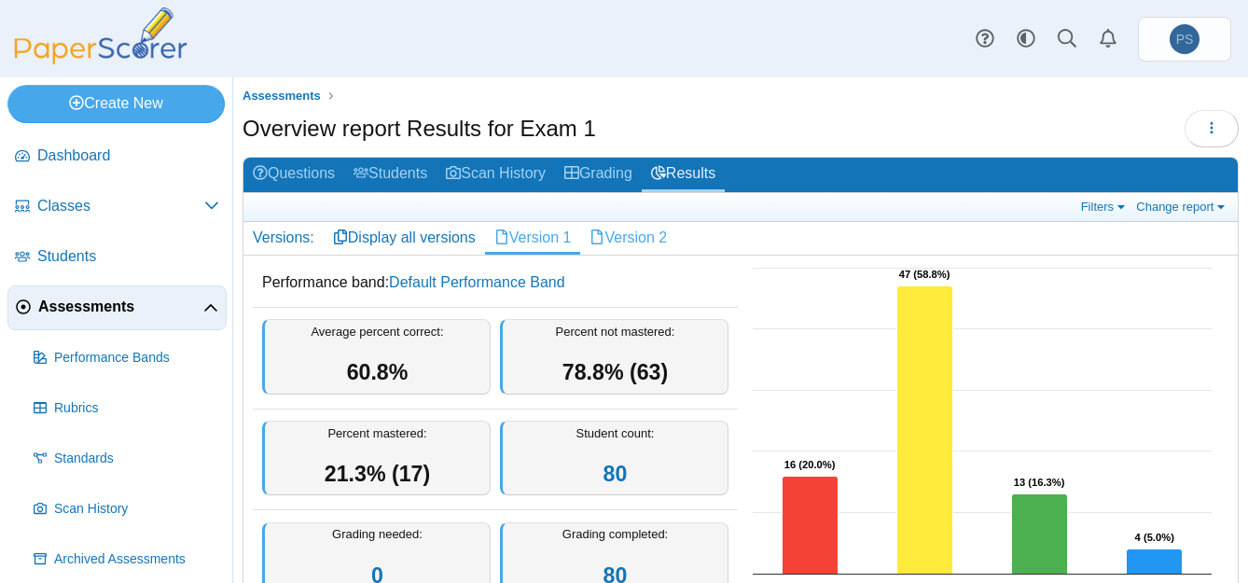
click at [642, 244] on link "Version 2" at bounding box center [628, 238] width 96 height 32
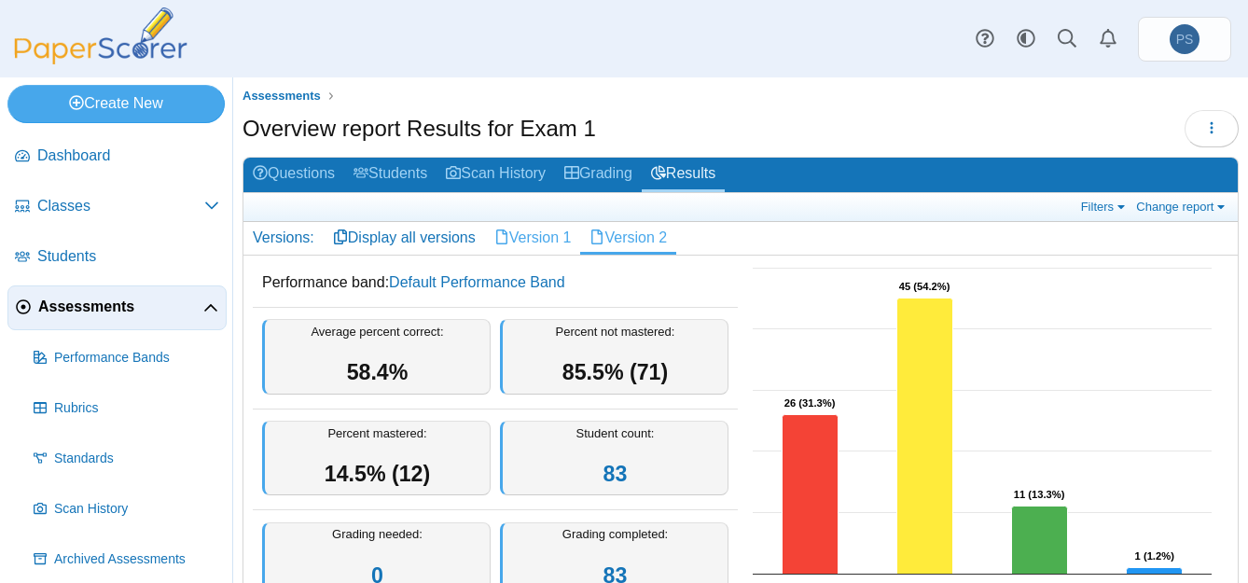
click at [555, 244] on link "Version 1" at bounding box center [533, 238] width 96 height 32
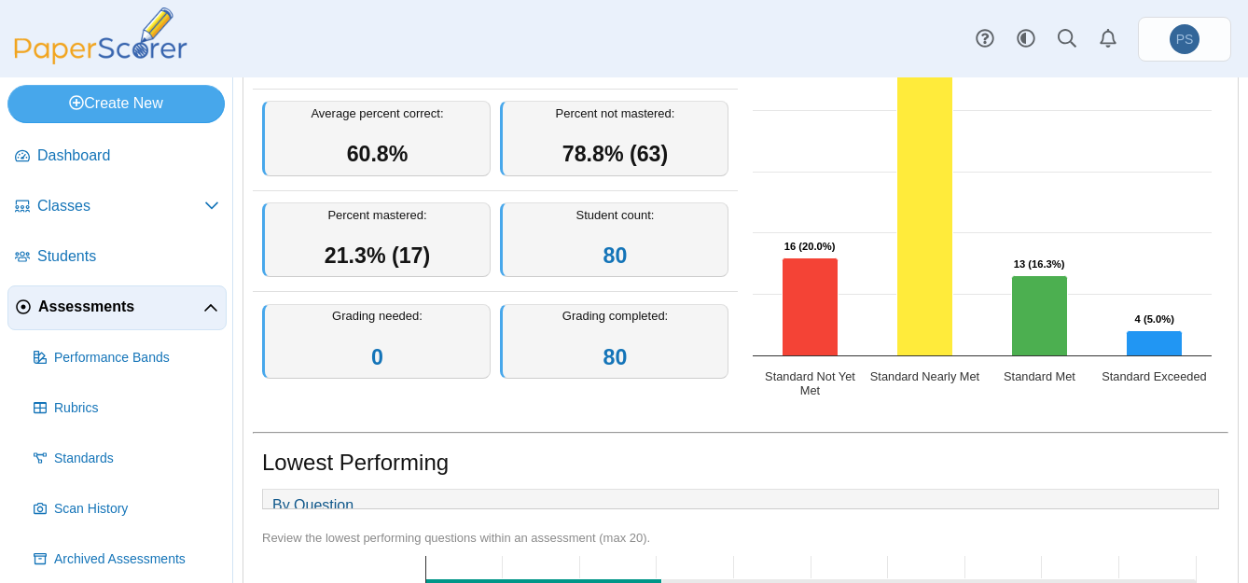
scroll to position [411, 0]
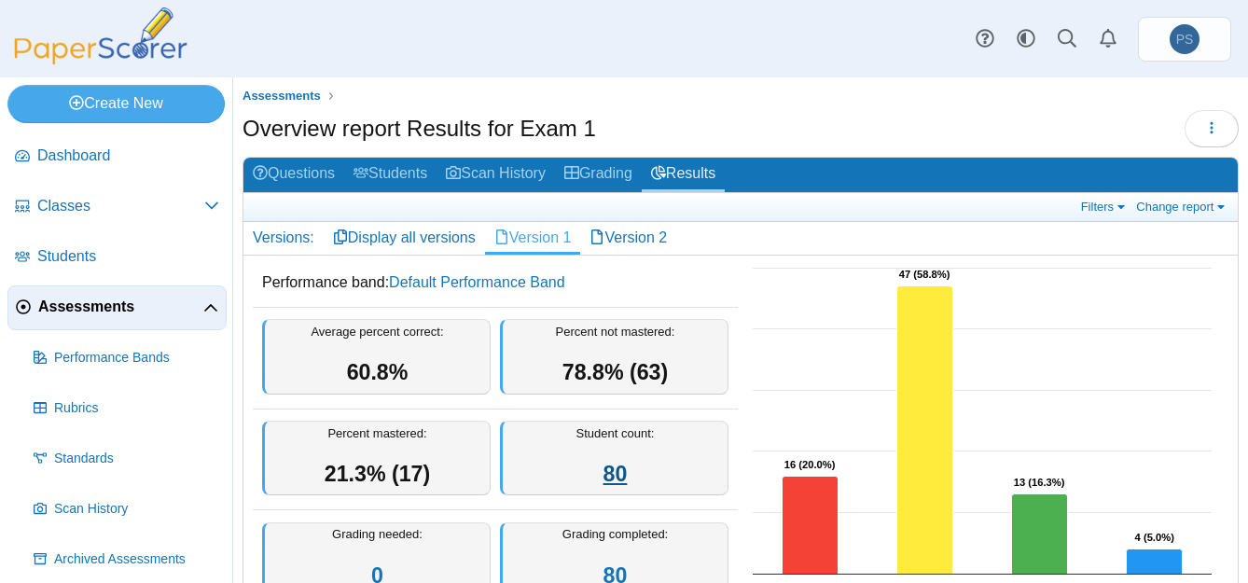
scroll to position [0, 0]
click at [648, 246] on link "Version 2" at bounding box center [628, 238] width 96 height 32
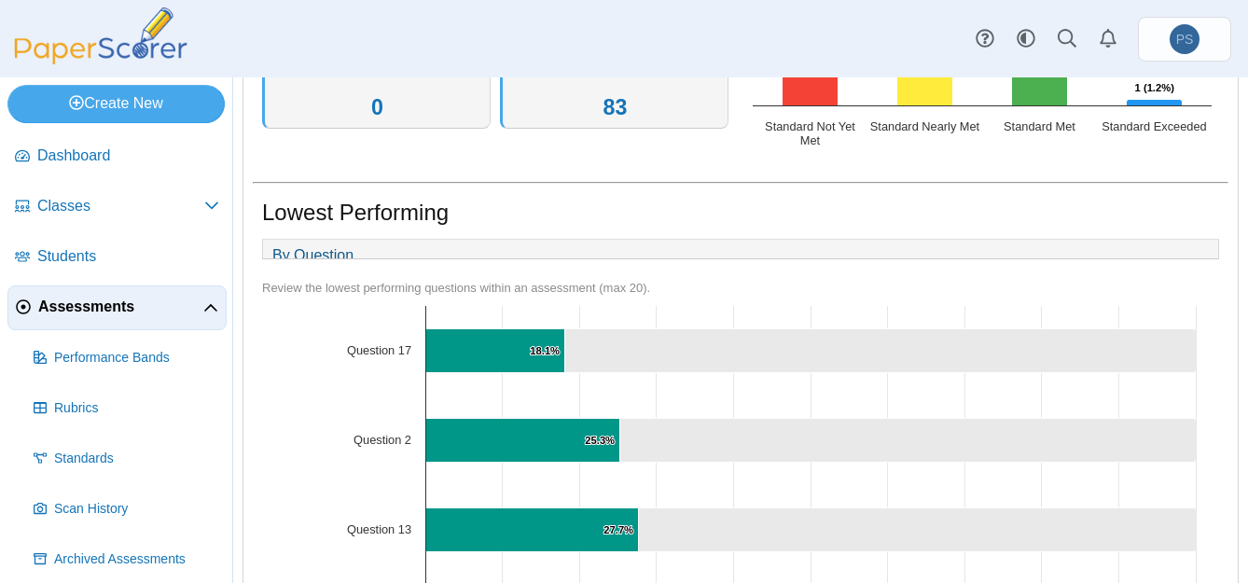
scroll to position [598, 0]
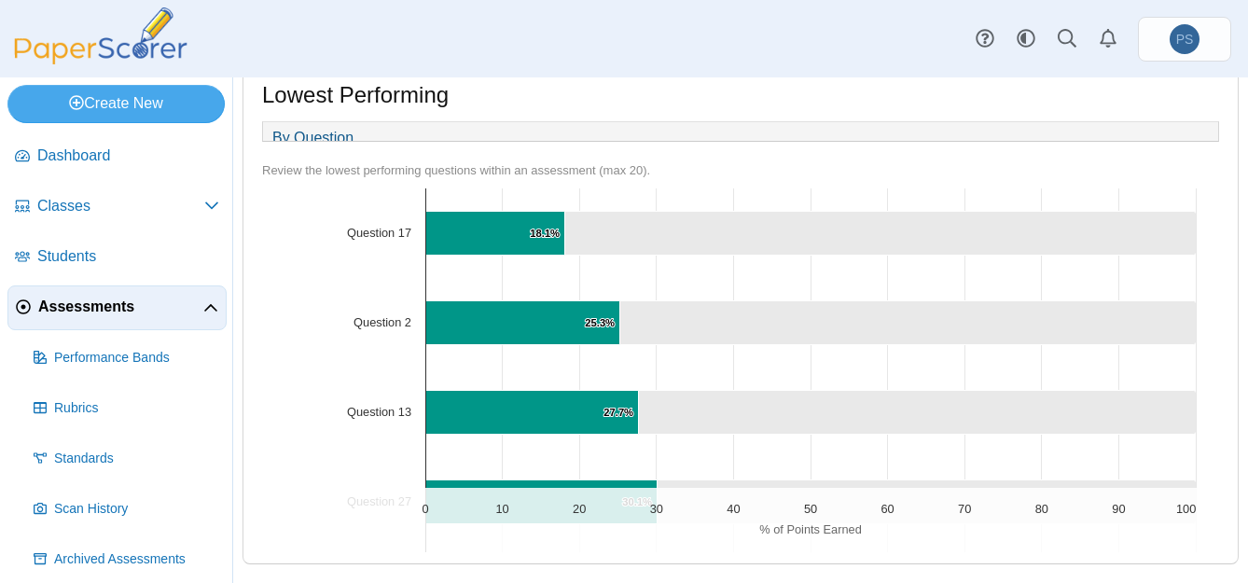
click at [1211, 477] on div "By Question Review the lowest performing questions within an assessment (max 20…" at bounding box center [741, 337] width 976 height 442
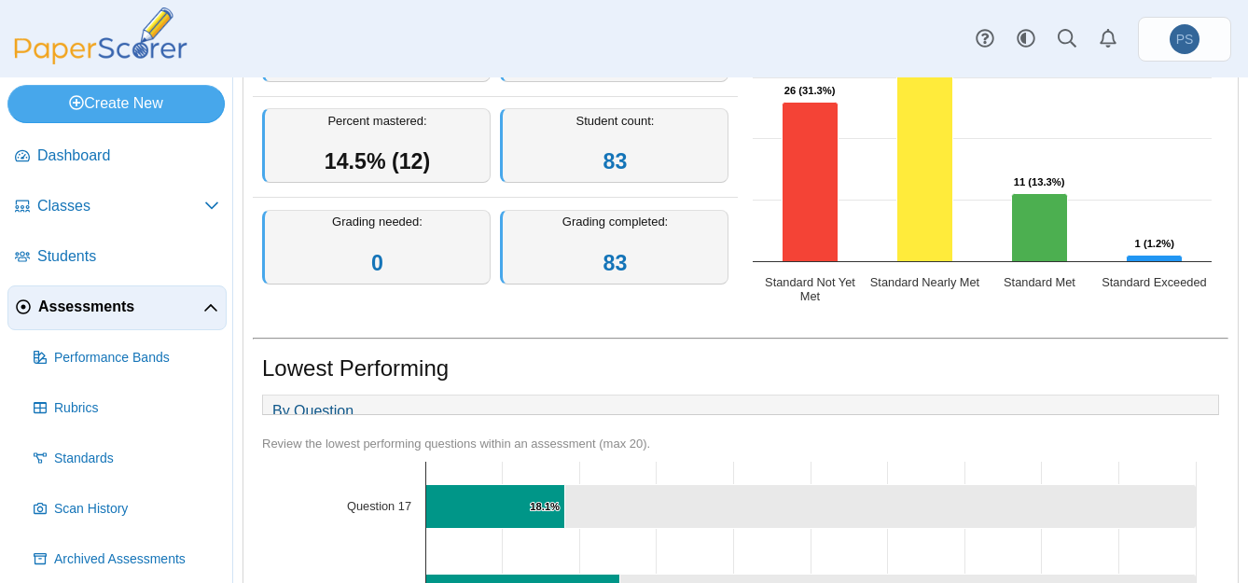
scroll to position [0, 0]
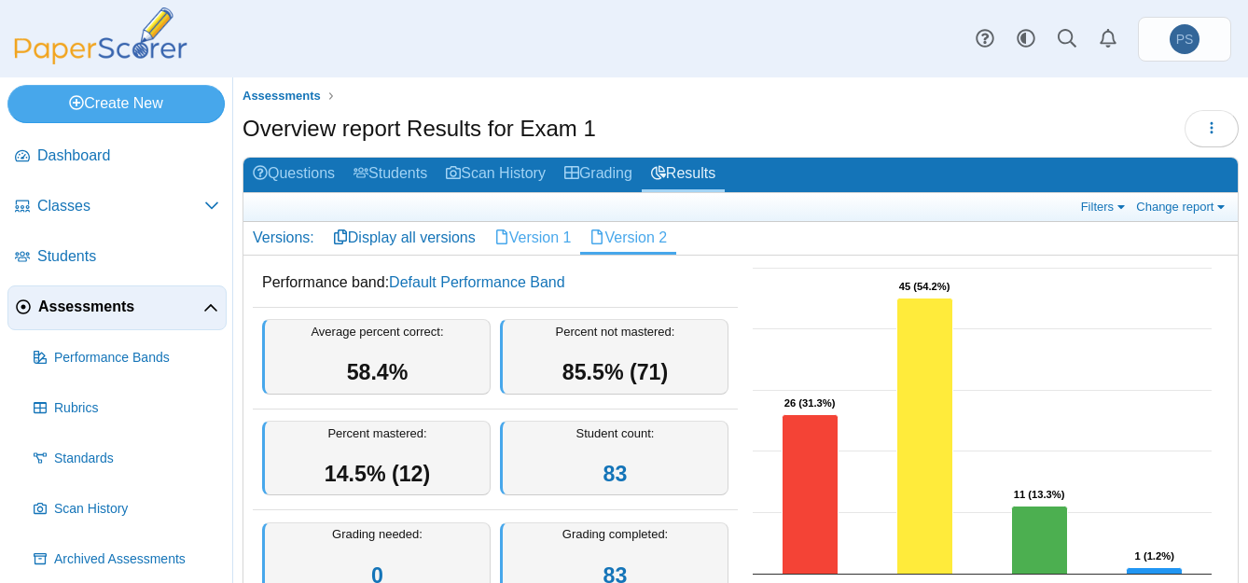
click at [544, 236] on link "Version 1" at bounding box center [533, 238] width 96 height 32
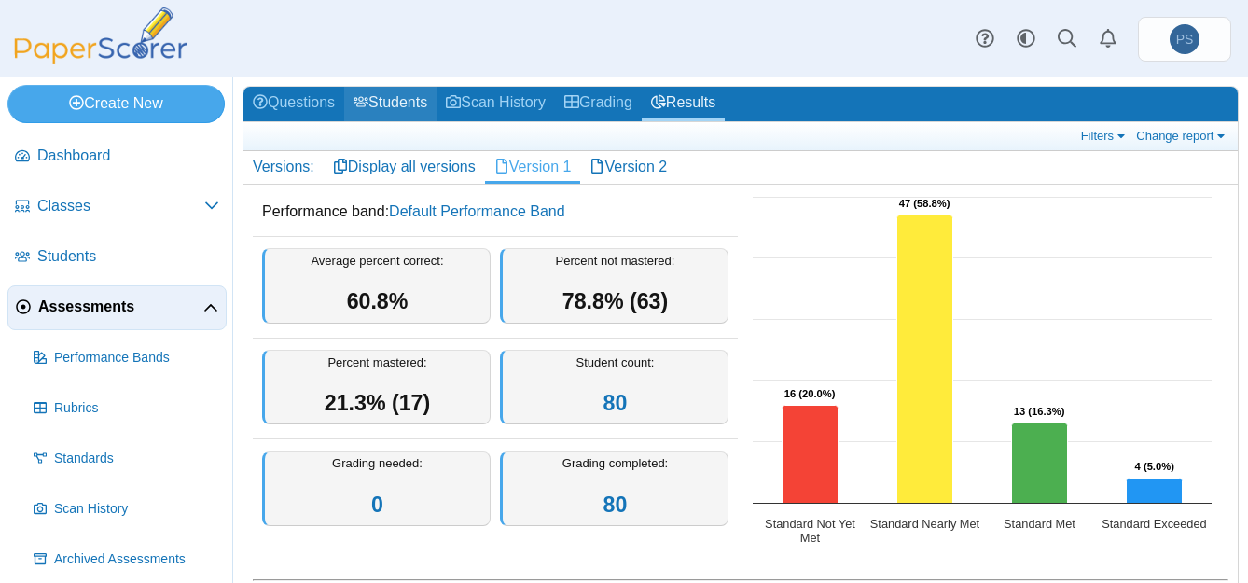
scroll to position [93, 0]
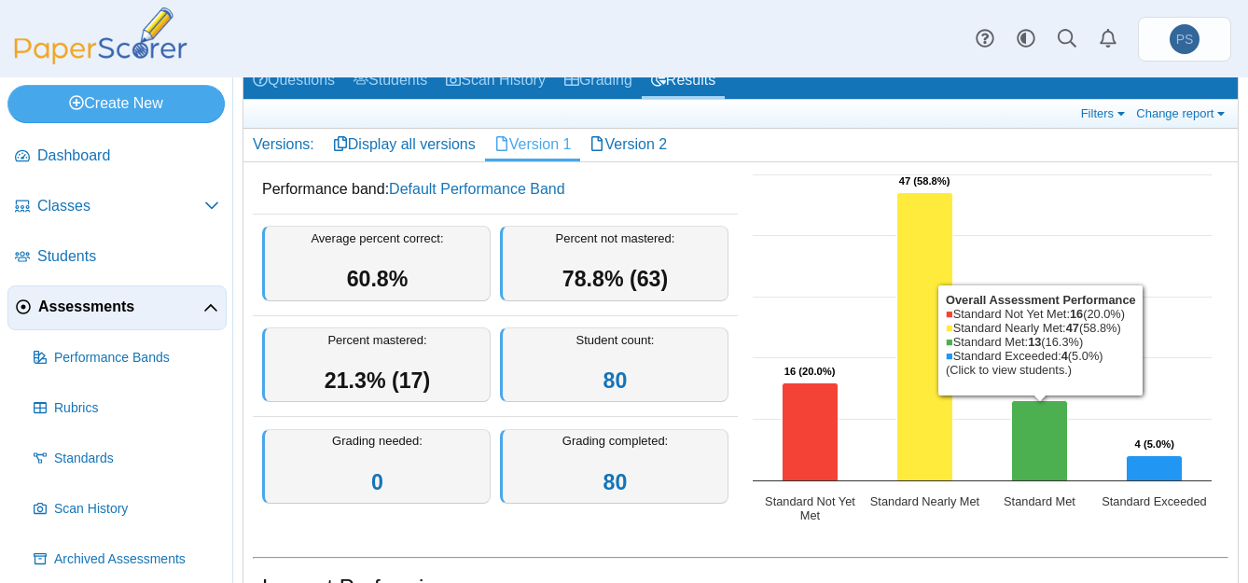
click at [1107, 541] on div "Performance band: Default Performance Band Average percent correct: 60.8% Perce…" at bounding box center [741, 353] width 995 height 382
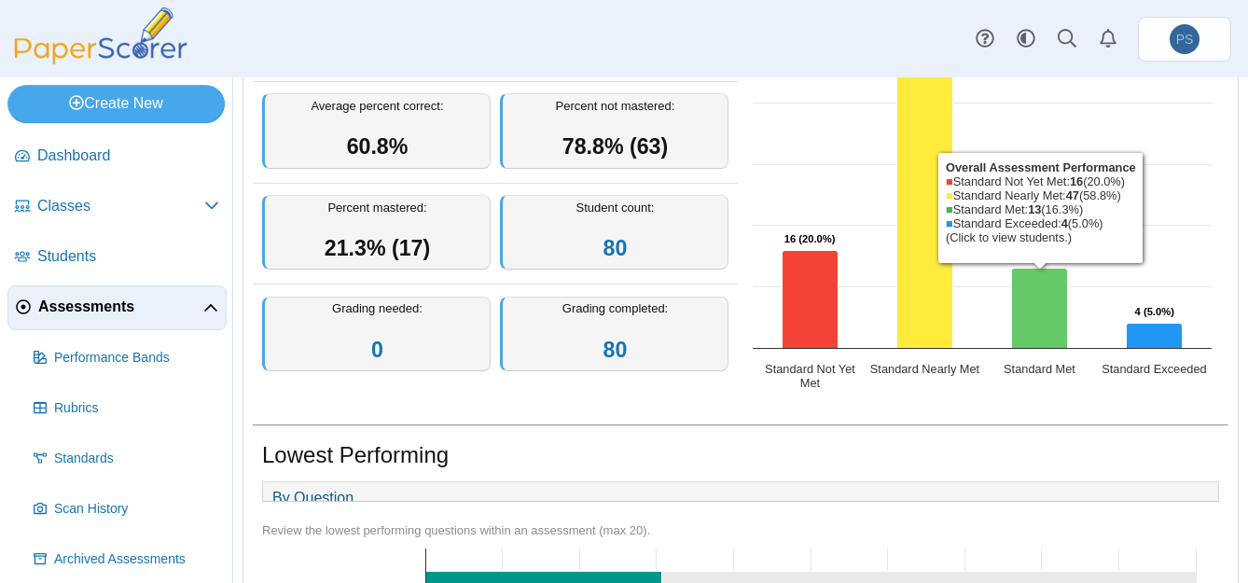
scroll to position [466, 0]
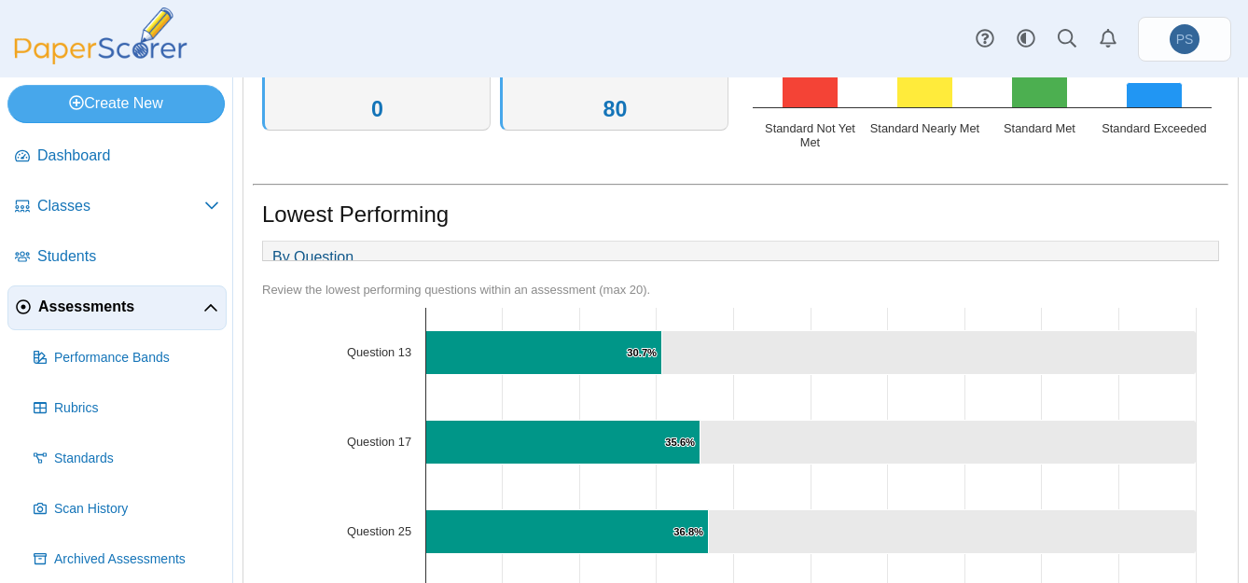
click at [1132, 369] on icon "Question 13, 69.3. ." at bounding box center [929, 353] width 535 height 44
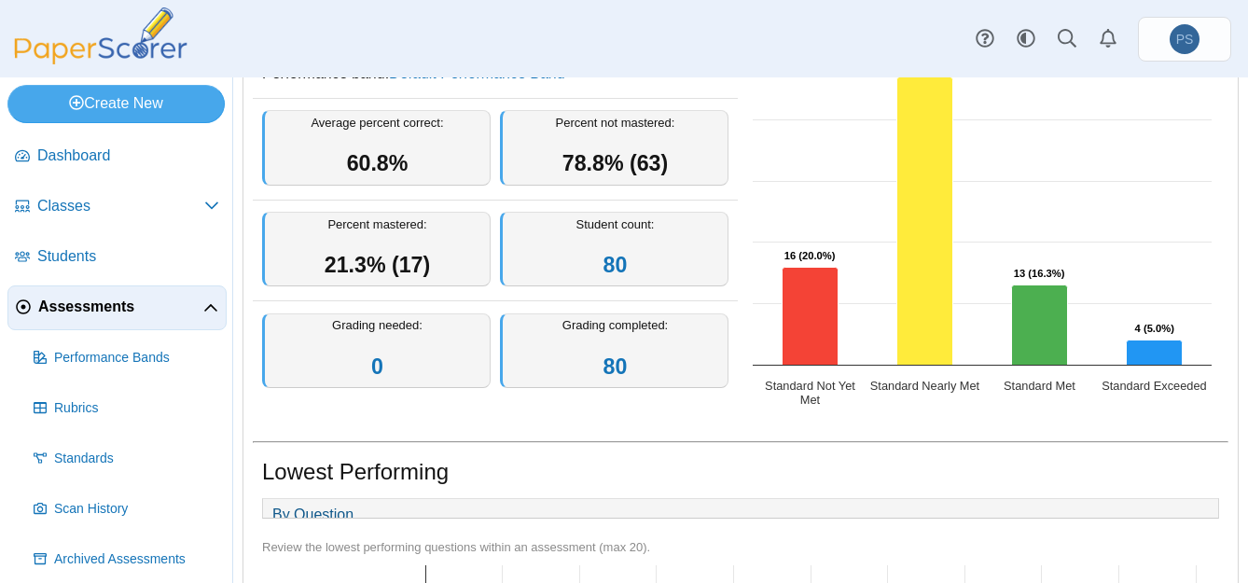
scroll to position [0, 0]
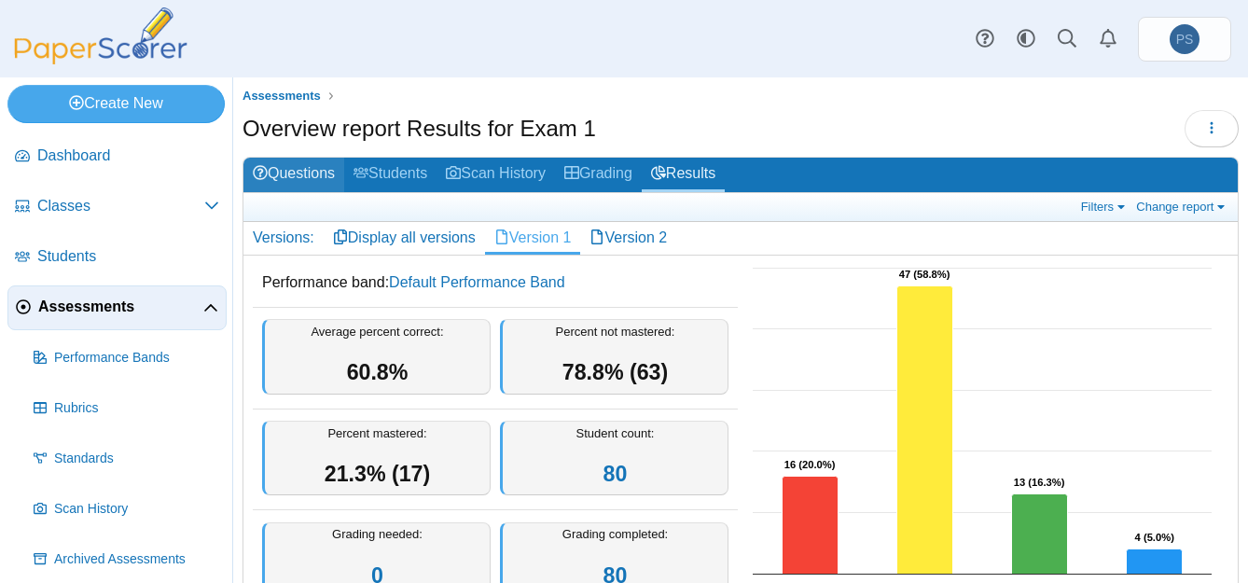
click at [311, 174] on link "Questions" at bounding box center [294, 175] width 101 height 35
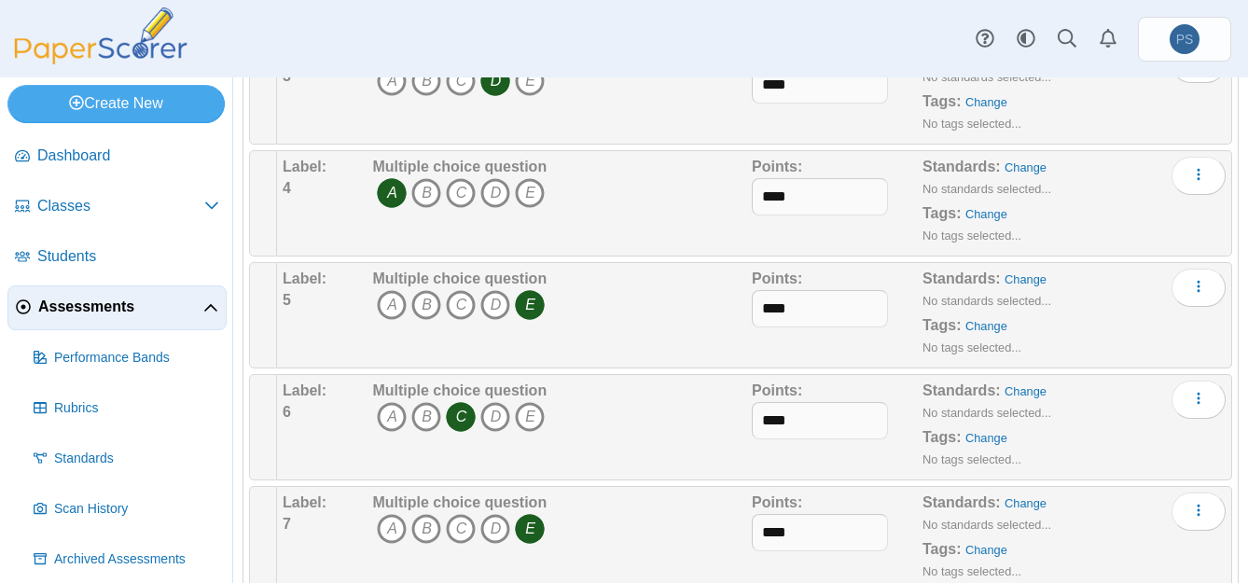
scroll to position [93, 0]
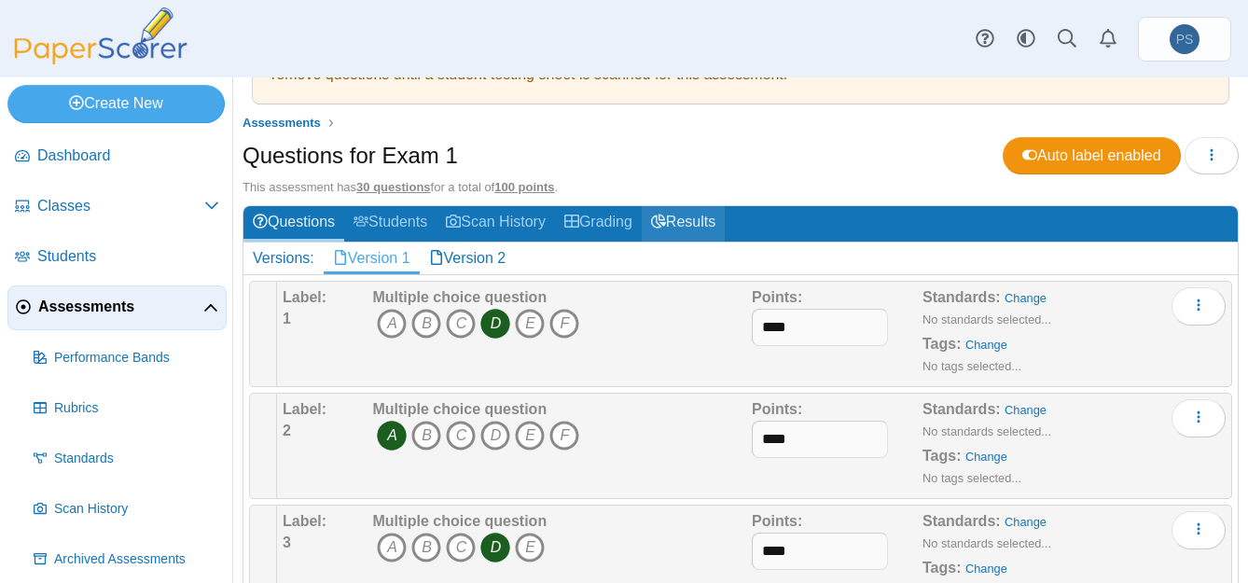
click at [716, 232] on link "Results" at bounding box center [683, 223] width 83 height 35
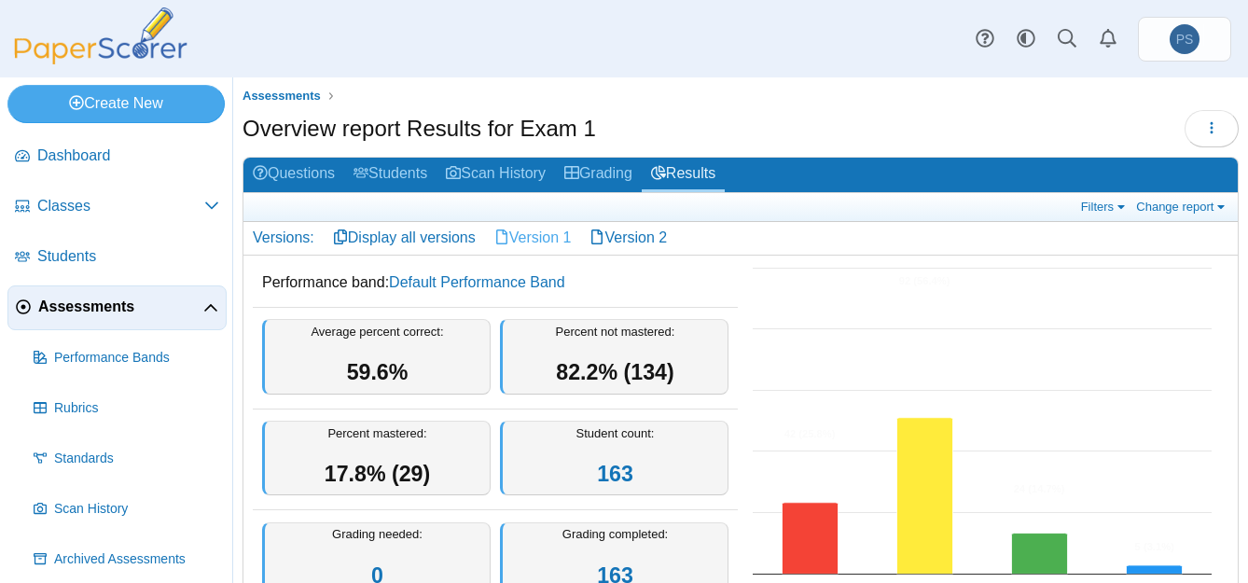
click at [544, 238] on link "Version 1" at bounding box center [533, 238] width 96 height 32
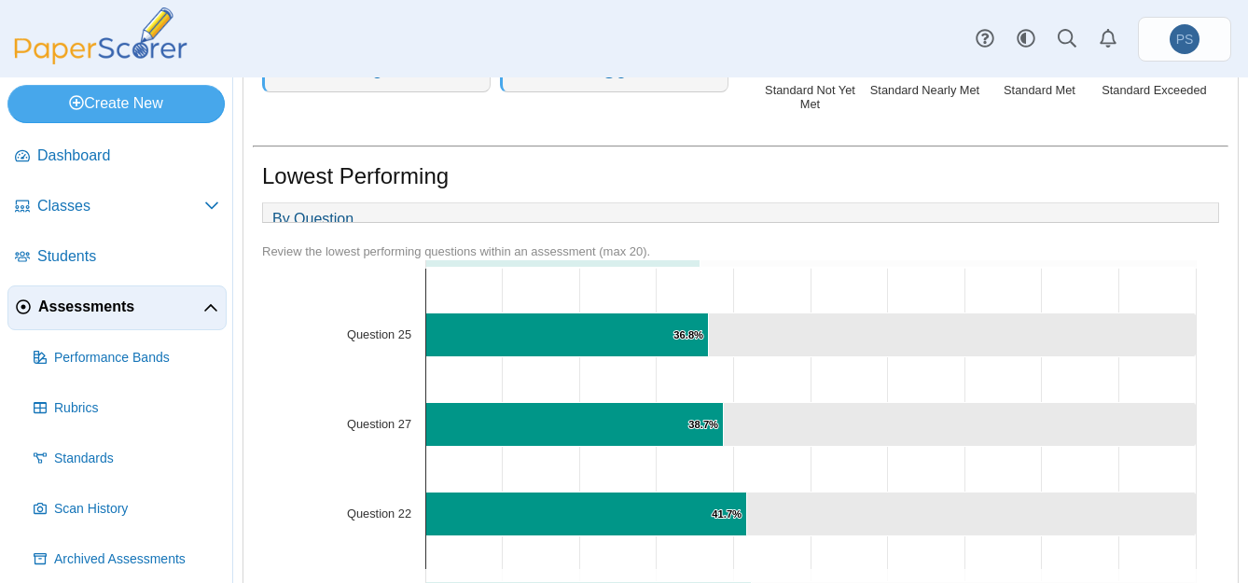
scroll to position [93, 0]
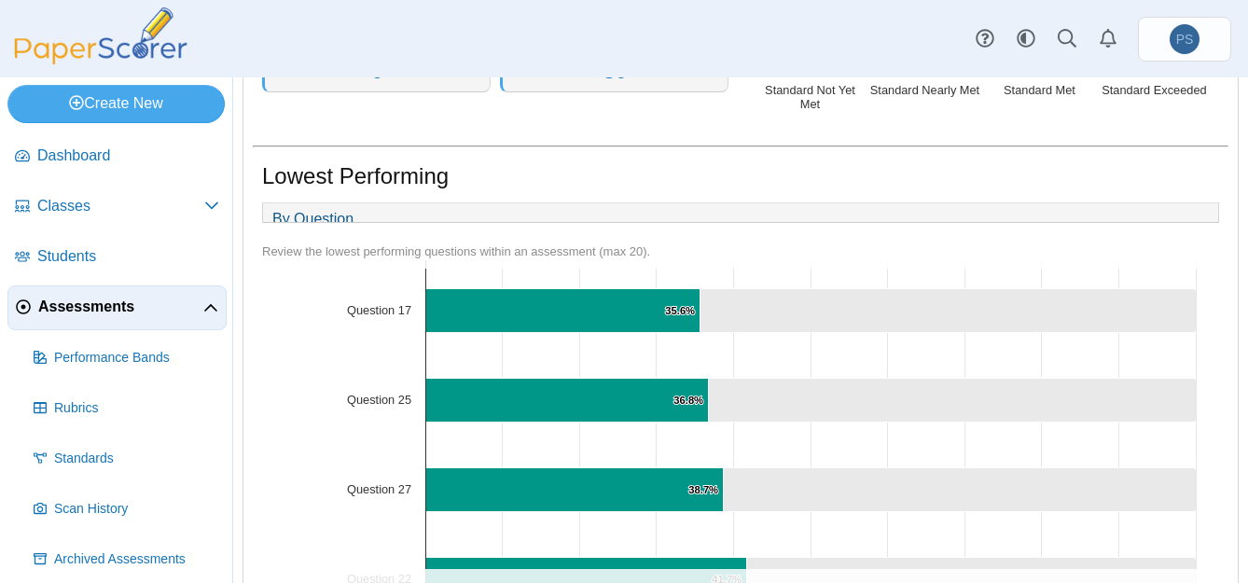
drag, startPoint x: 1112, startPoint y: 367, endPoint x: 1101, endPoint y: 360, distance: 13.0
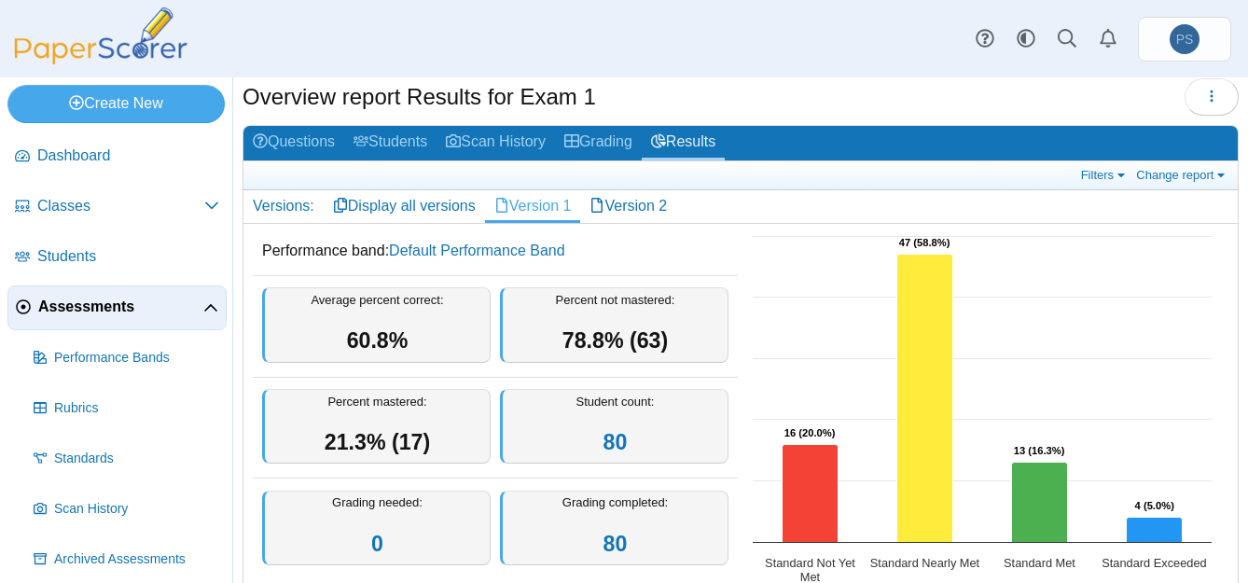
scroll to position [0, 0]
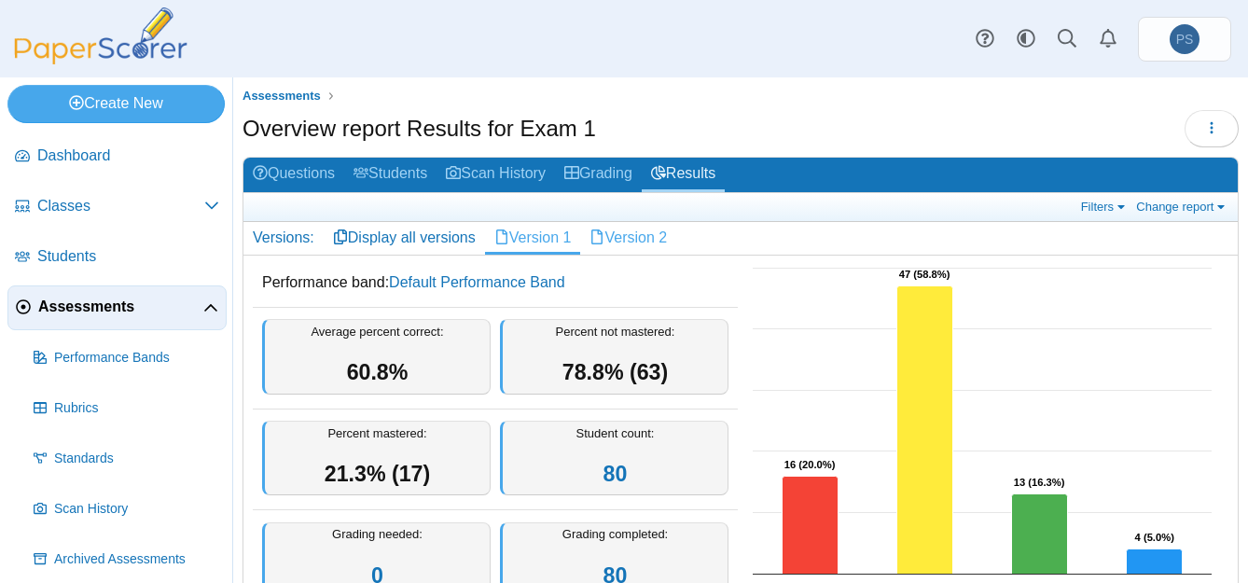
click at [620, 234] on link "Version 2" at bounding box center [628, 238] width 96 height 32
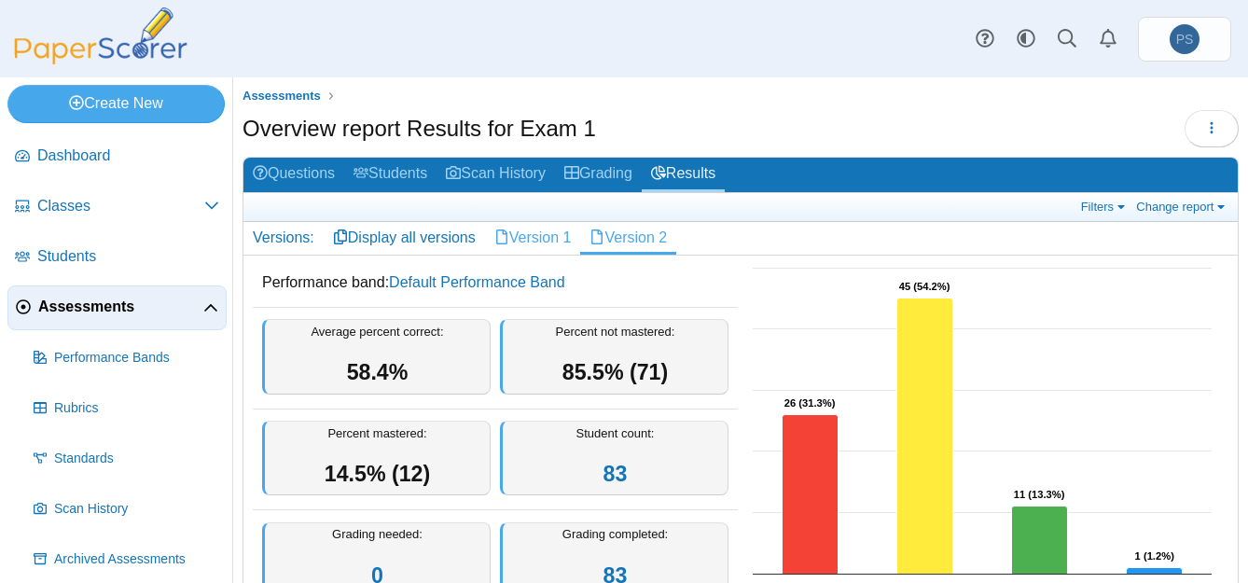
click at [516, 236] on link "Version 1" at bounding box center [533, 238] width 96 height 32
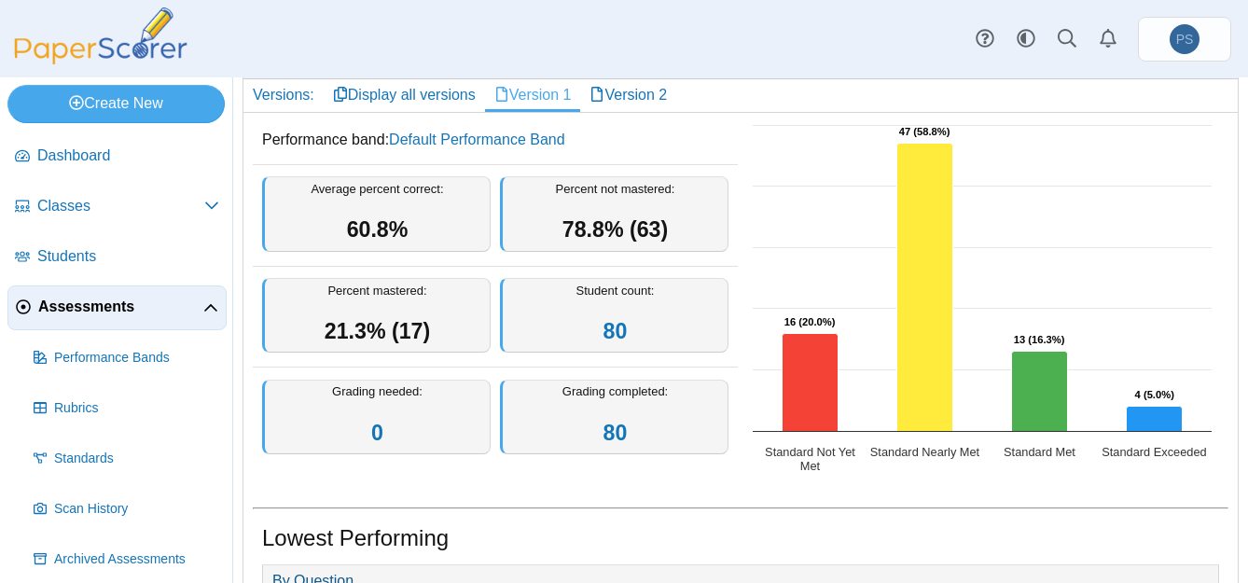
scroll to position [132, 0]
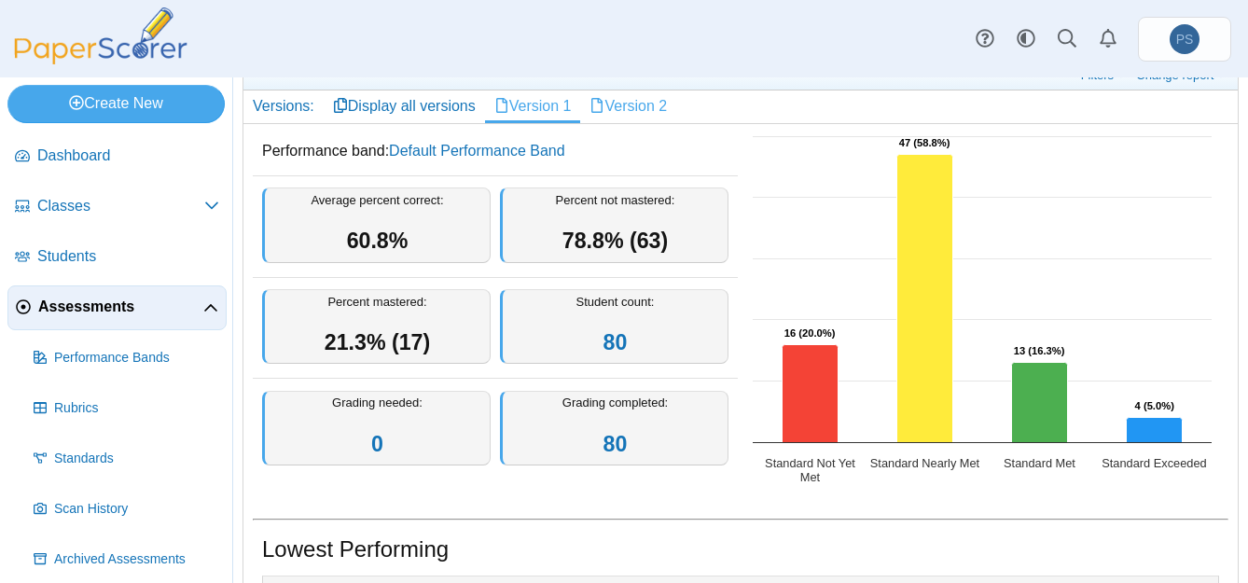
click at [654, 113] on link "Version 2" at bounding box center [628, 107] width 96 height 32
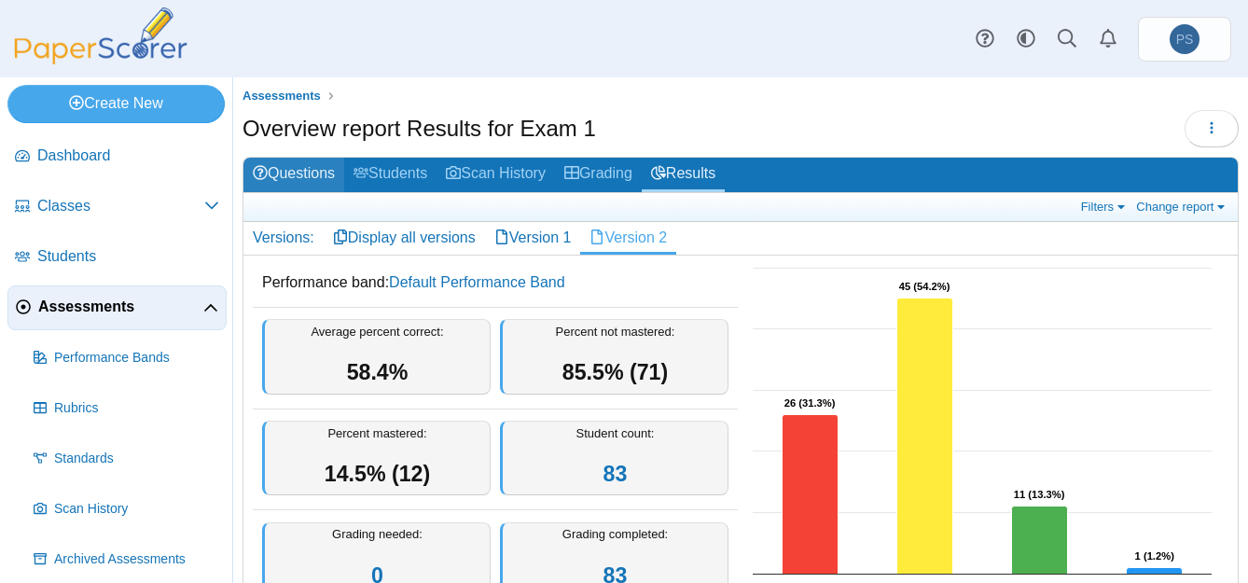
click at [297, 166] on link "Questions" at bounding box center [294, 175] width 101 height 35
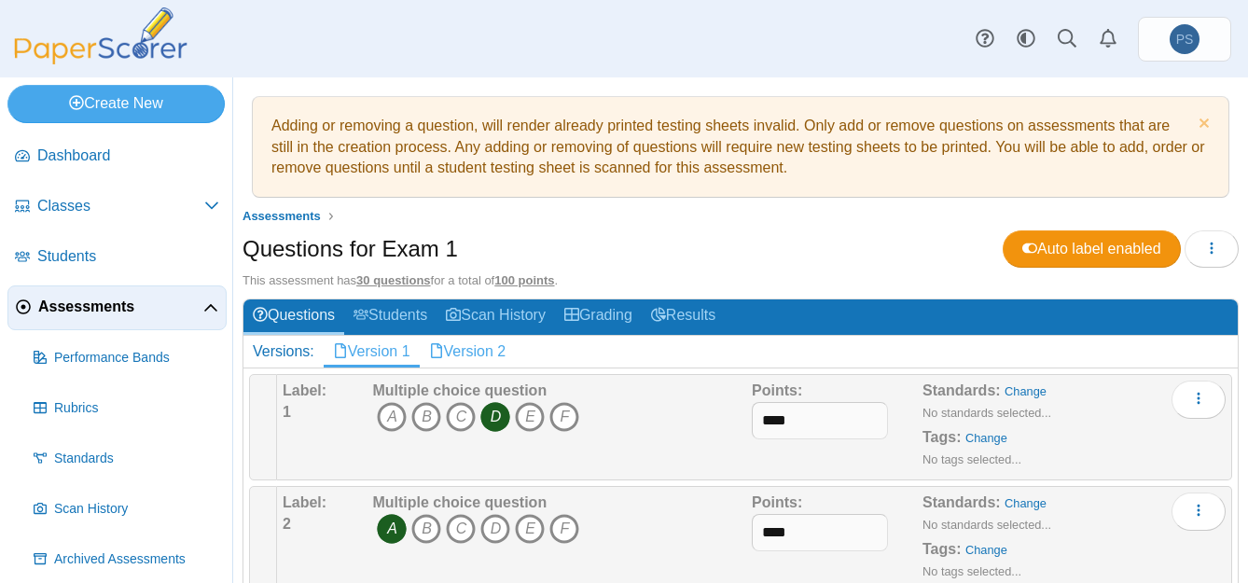
click at [482, 352] on link "Version 2" at bounding box center [468, 352] width 96 height 32
click at [377, 352] on link "Version 1" at bounding box center [372, 352] width 96 height 32
click at [466, 355] on link "Version 2" at bounding box center [468, 352] width 96 height 32
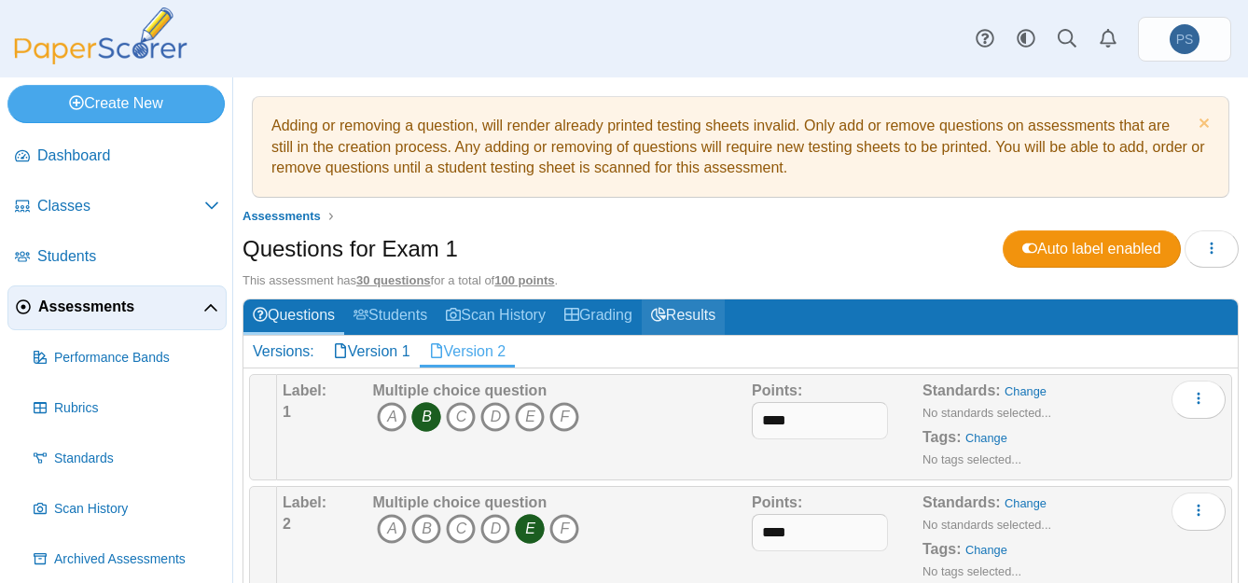
click at [688, 319] on link "Results" at bounding box center [683, 316] width 83 height 35
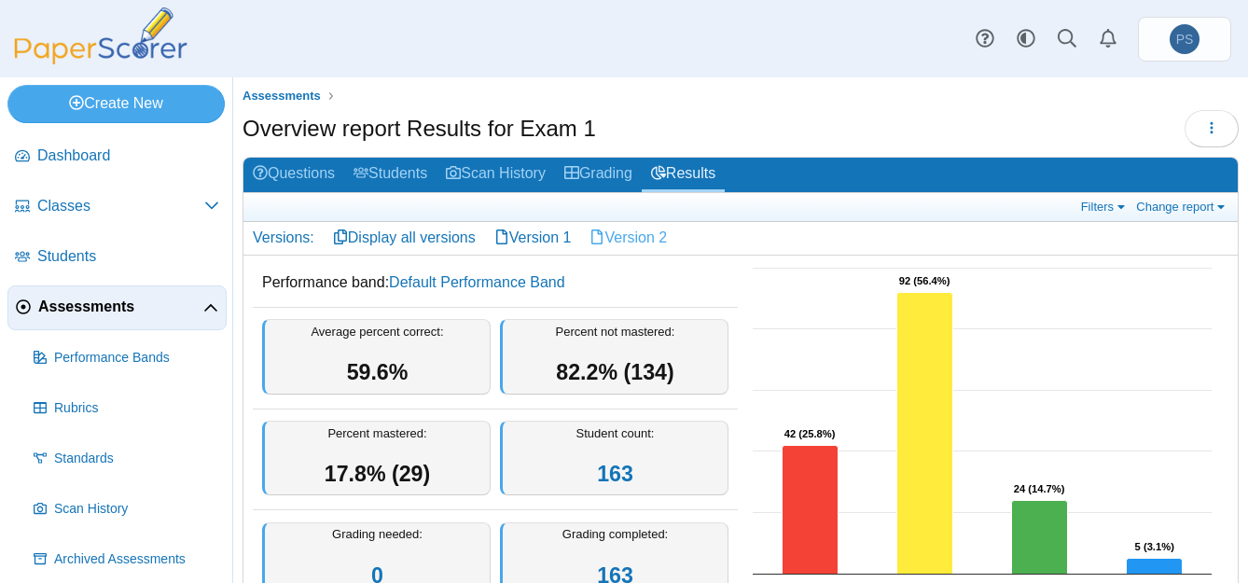
click at [610, 229] on link "Version 2" at bounding box center [628, 238] width 96 height 32
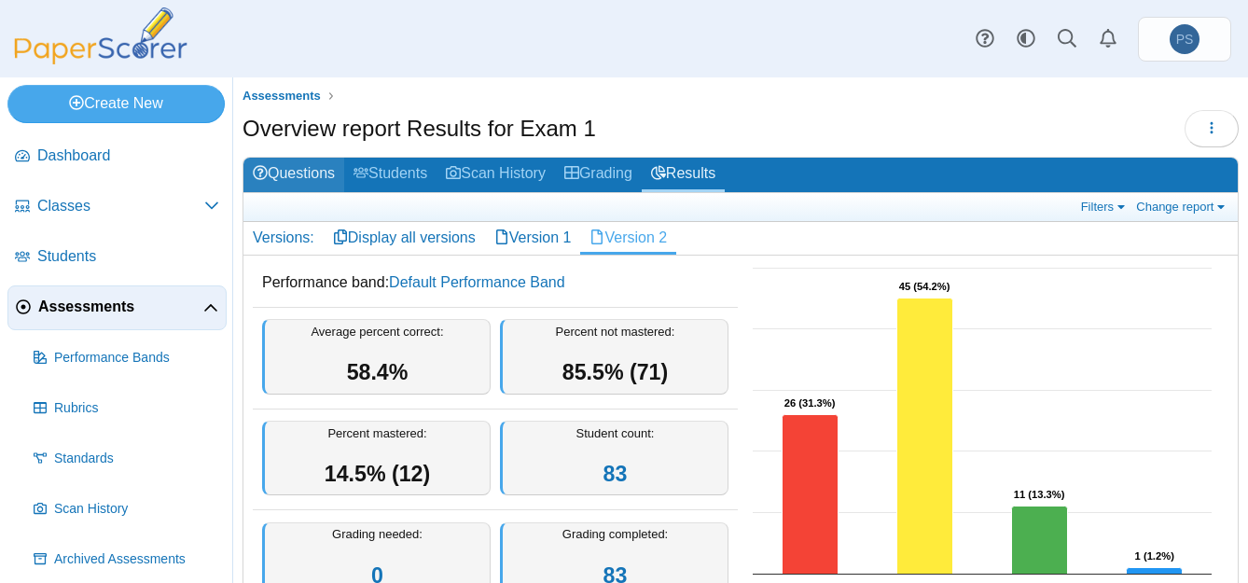
click at [302, 175] on link "Questions" at bounding box center [294, 175] width 101 height 35
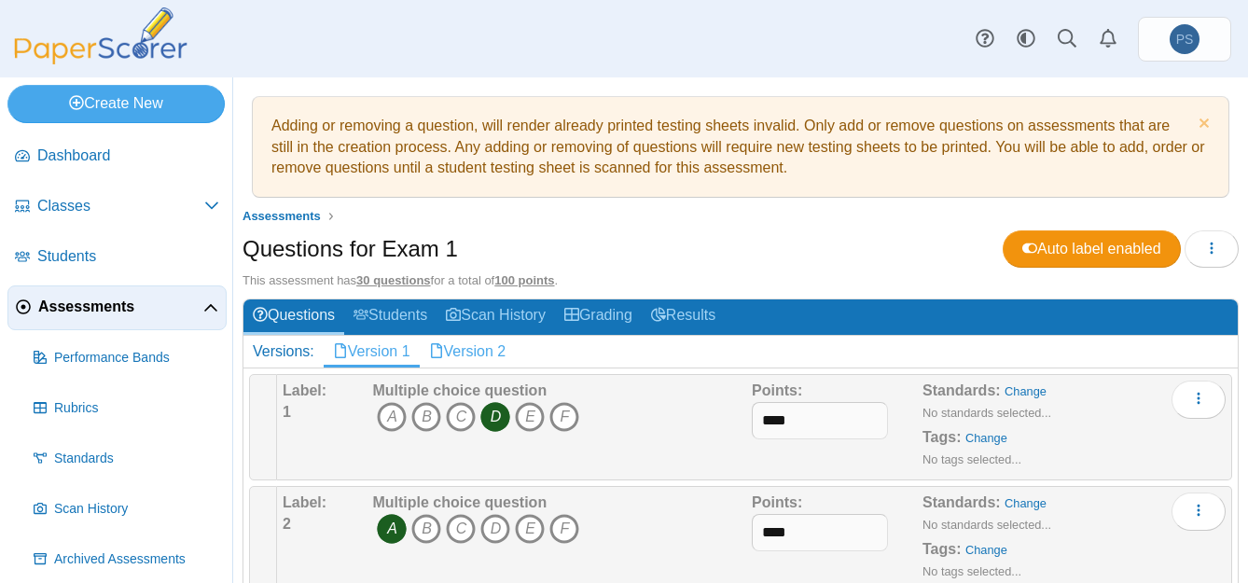
click at [492, 352] on link "Version 2" at bounding box center [468, 352] width 96 height 32
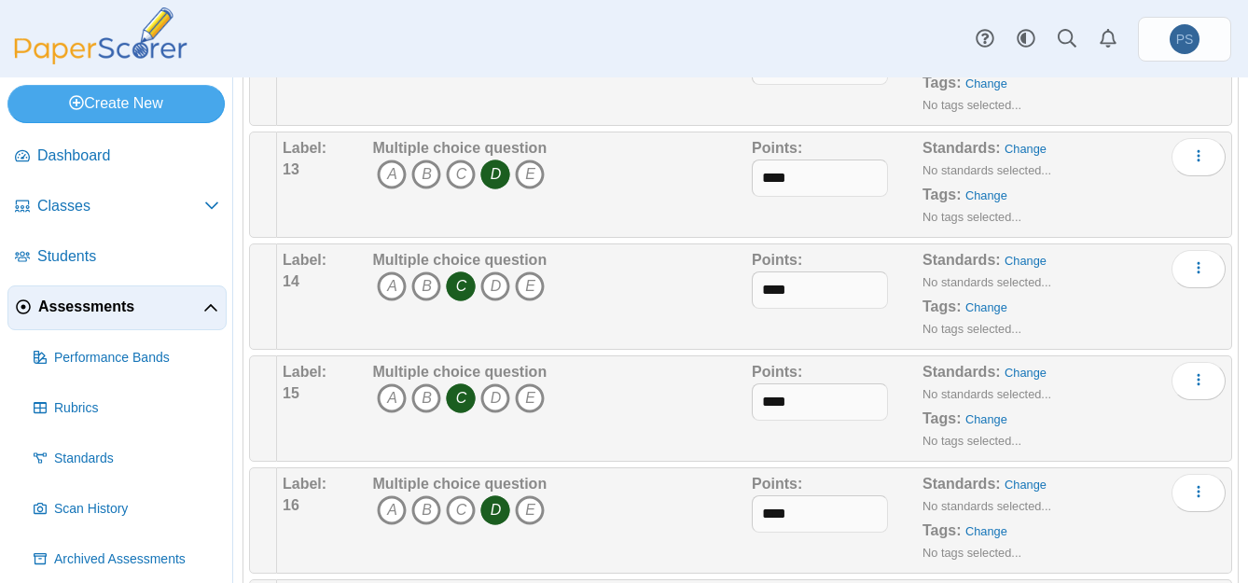
scroll to position [1959, 0]
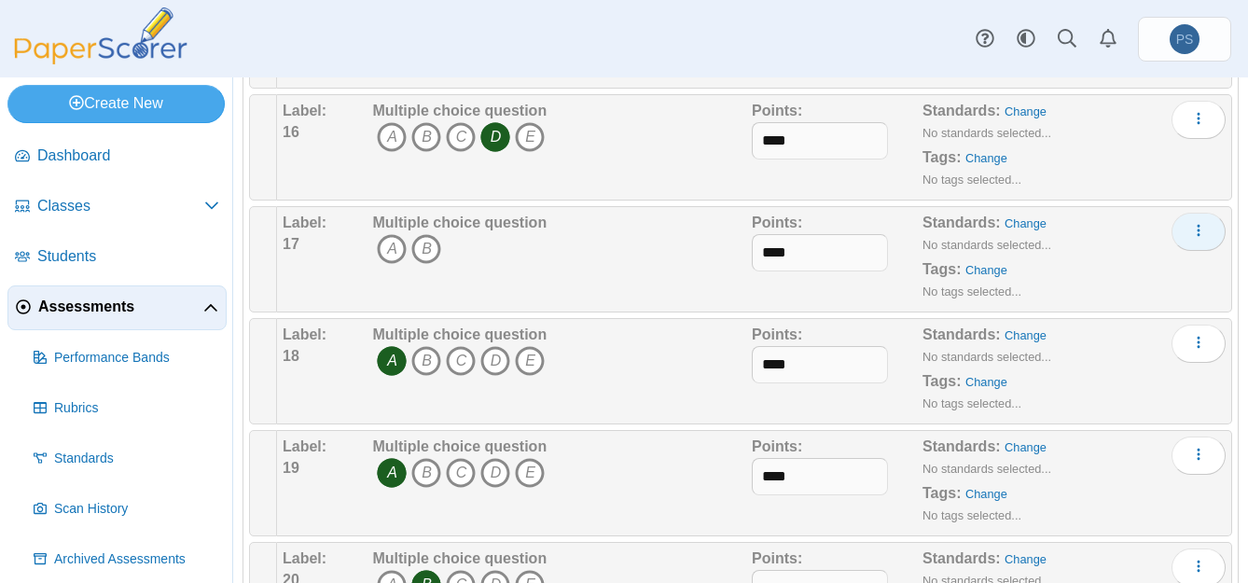
click at [1191, 231] on icon "More options" at bounding box center [1198, 230] width 15 height 15
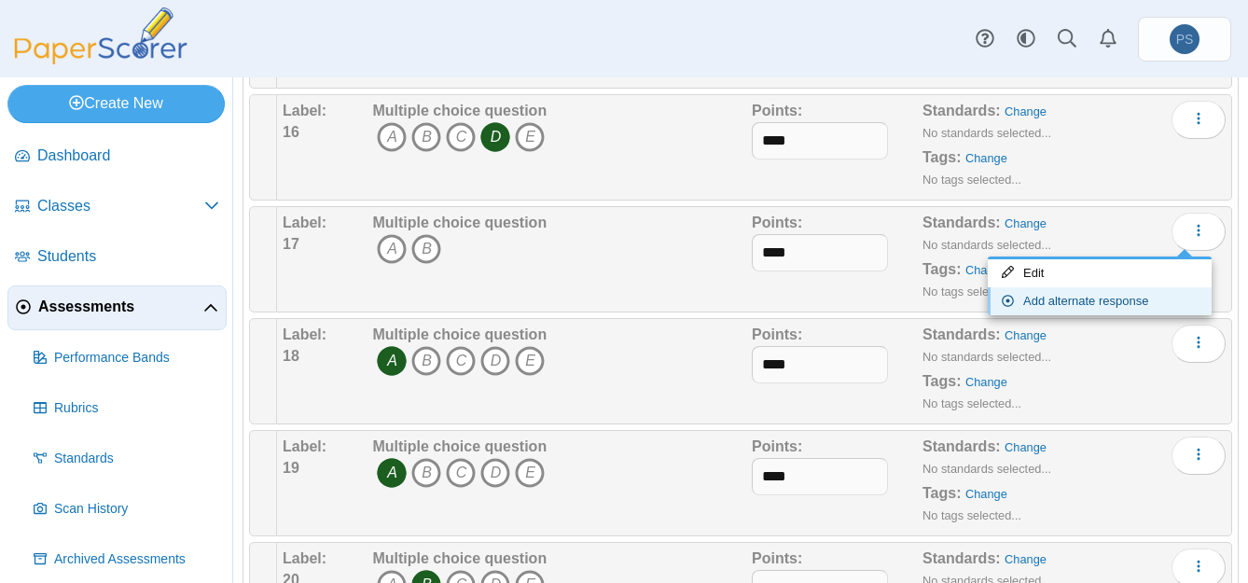
click at [1067, 302] on link "Add alternate response" at bounding box center [1100, 301] width 224 height 28
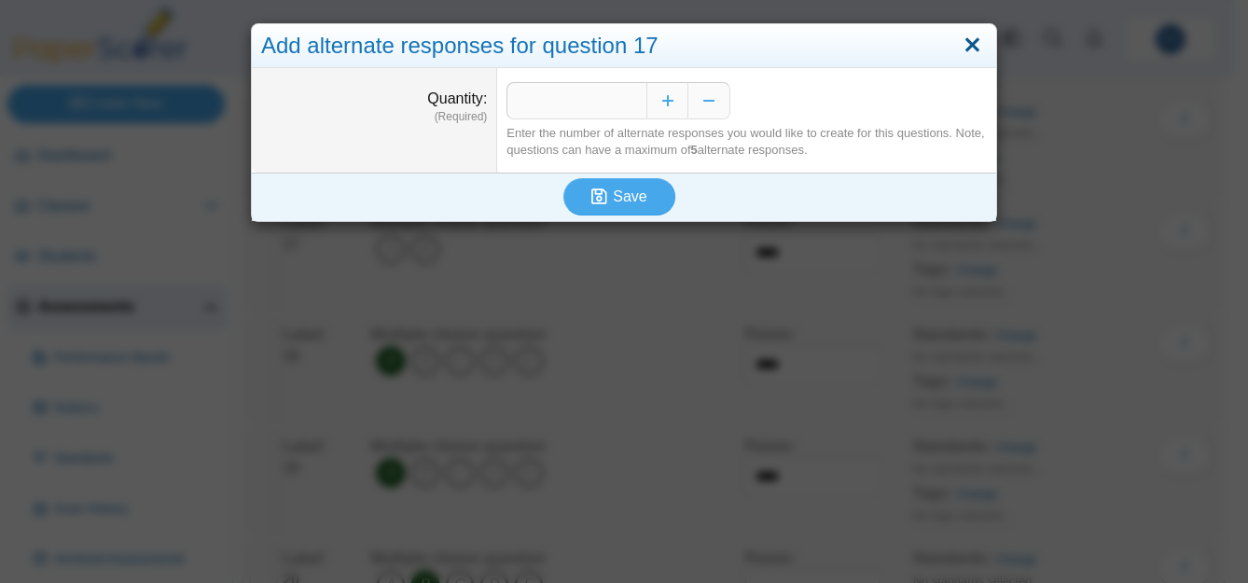
click at [963, 49] on link "Close" at bounding box center [972, 46] width 29 height 32
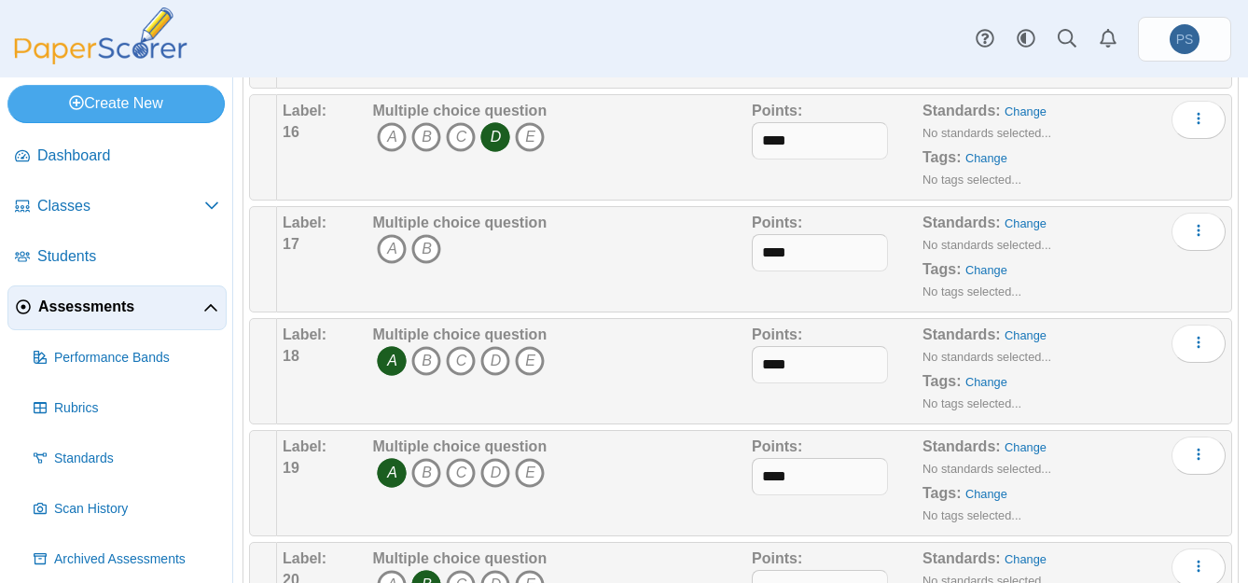
click at [443, 245] on span "A B" at bounding box center [459, 251] width 174 height 35
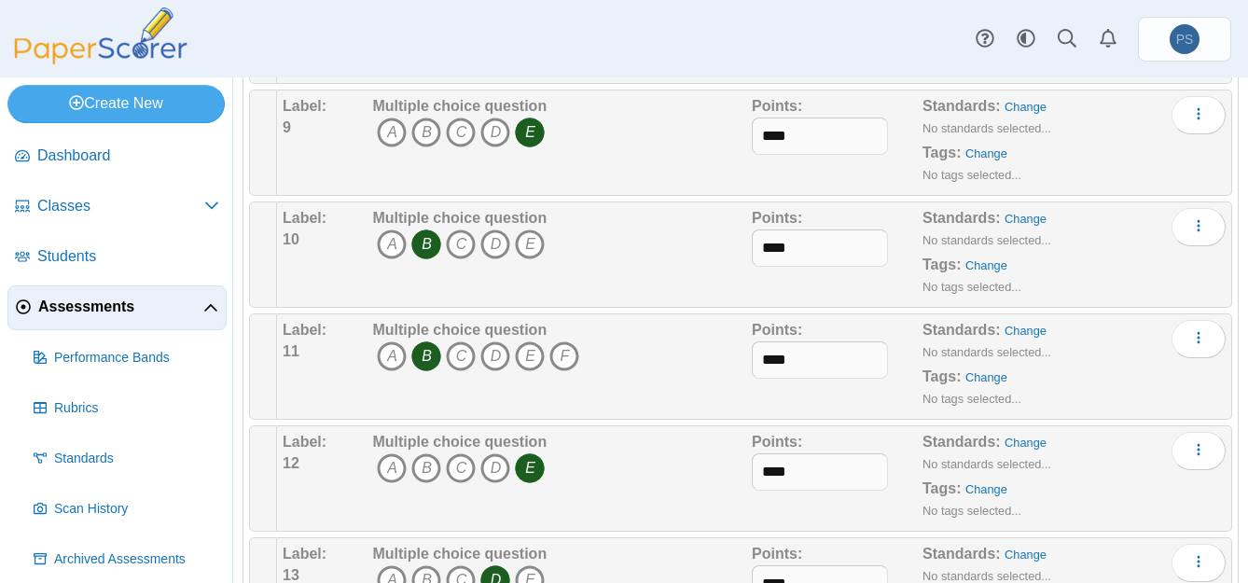
scroll to position [1306, 0]
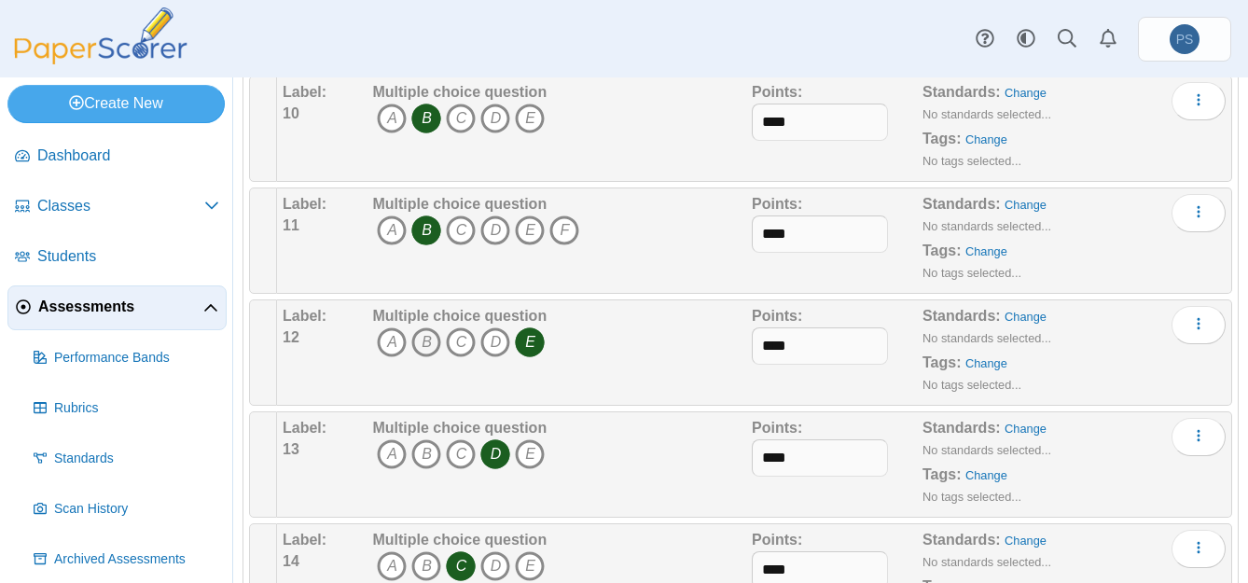
click at [412, 327] on icon "B" at bounding box center [426, 342] width 30 height 30
click at [422, 333] on icon "B" at bounding box center [426, 342] width 30 height 30
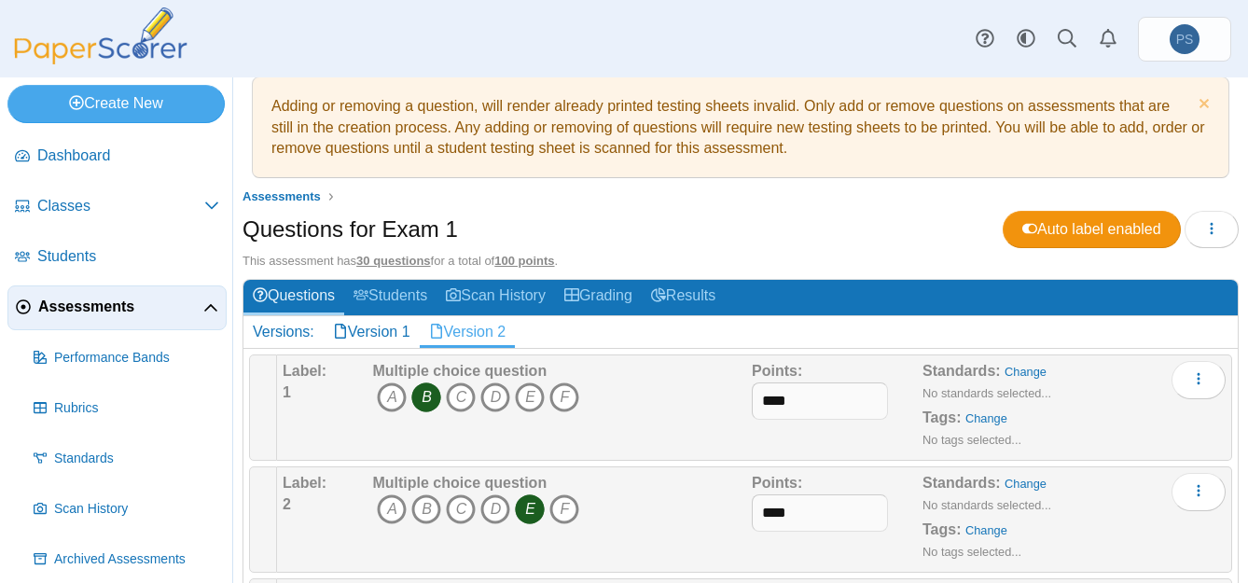
scroll to position [0, 0]
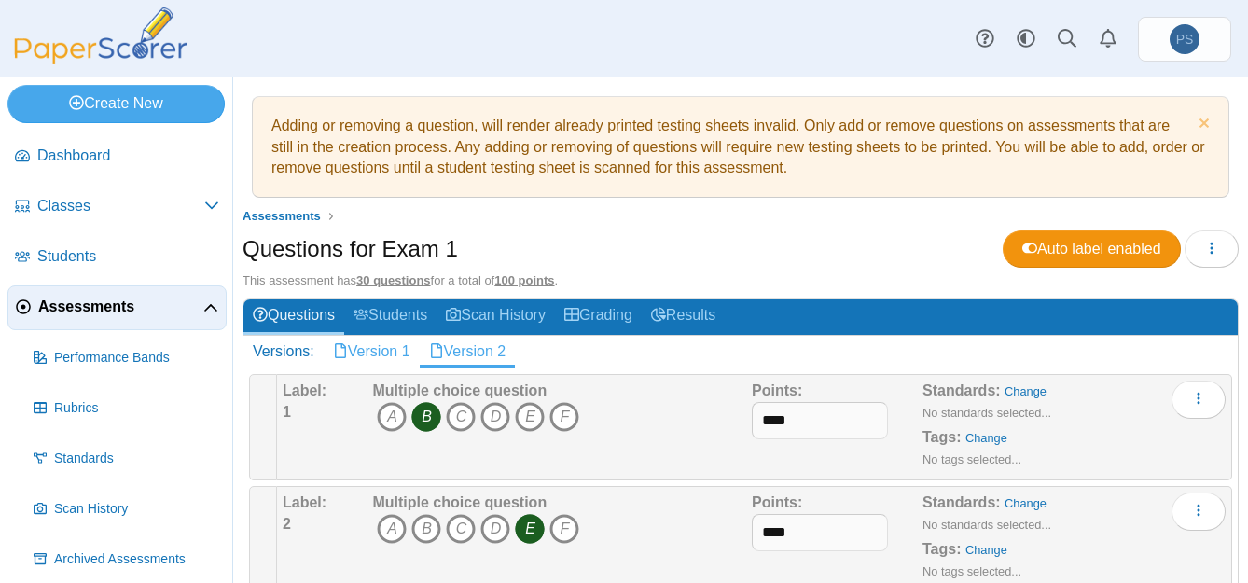
click at [386, 356] on link "Version 1" at bounding box center [372, 352] width 96 height 32
click at [494, 354] on link "Version 2" at bounding box center [468, 352] width 96 height 32
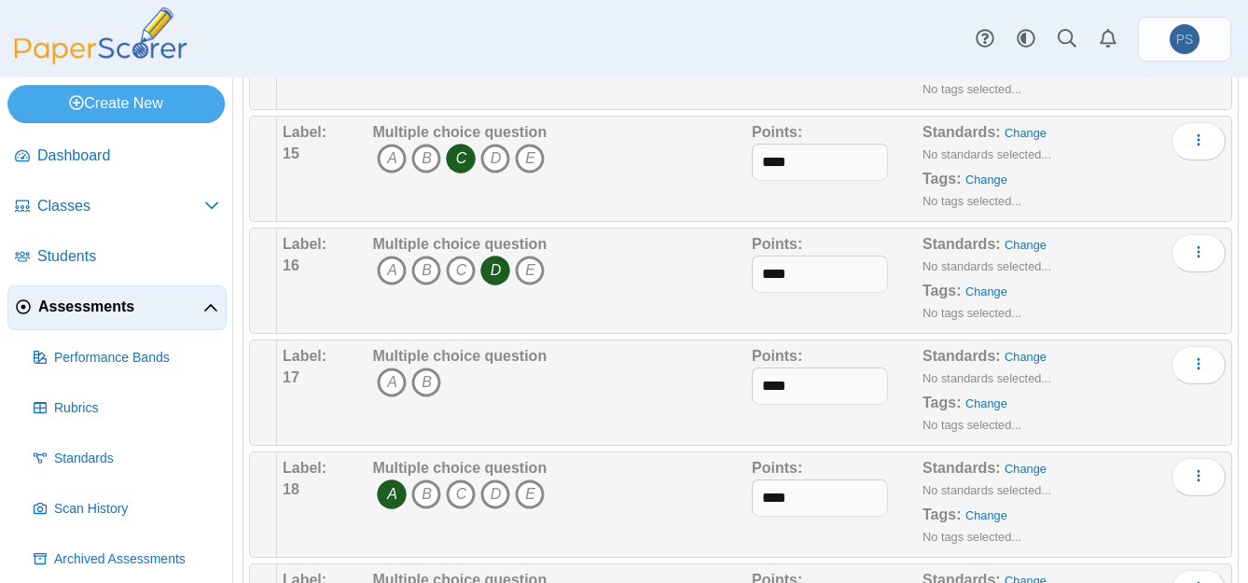
scroll to position [1866, 0]
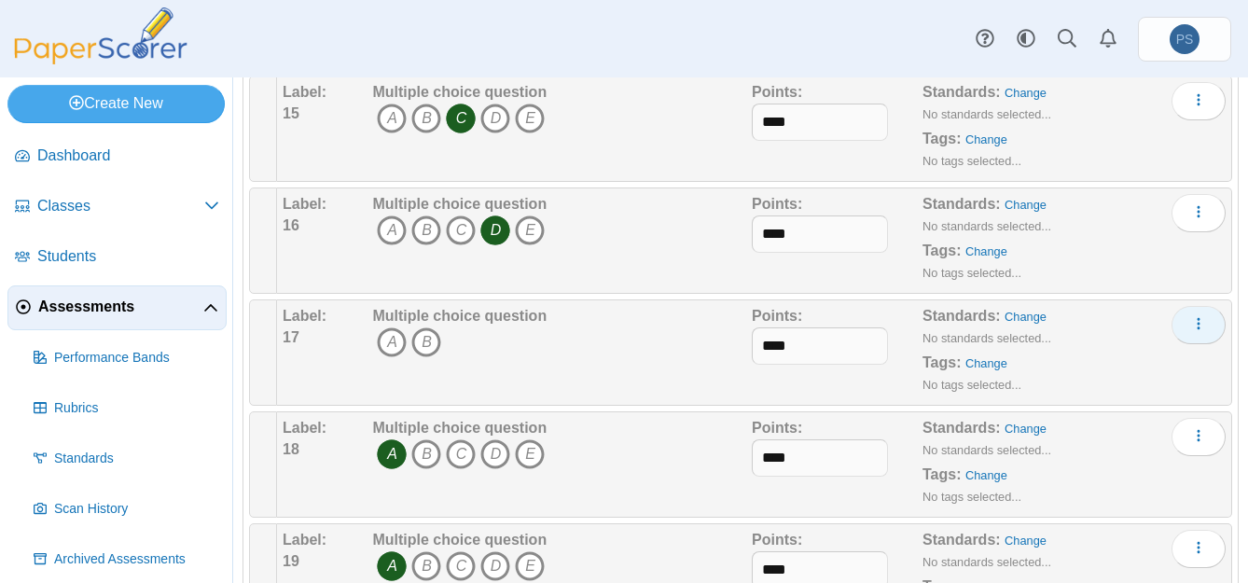
click at [1191, 324] on icon "More options" at bounding box center [1198, 323] width 15 height 15
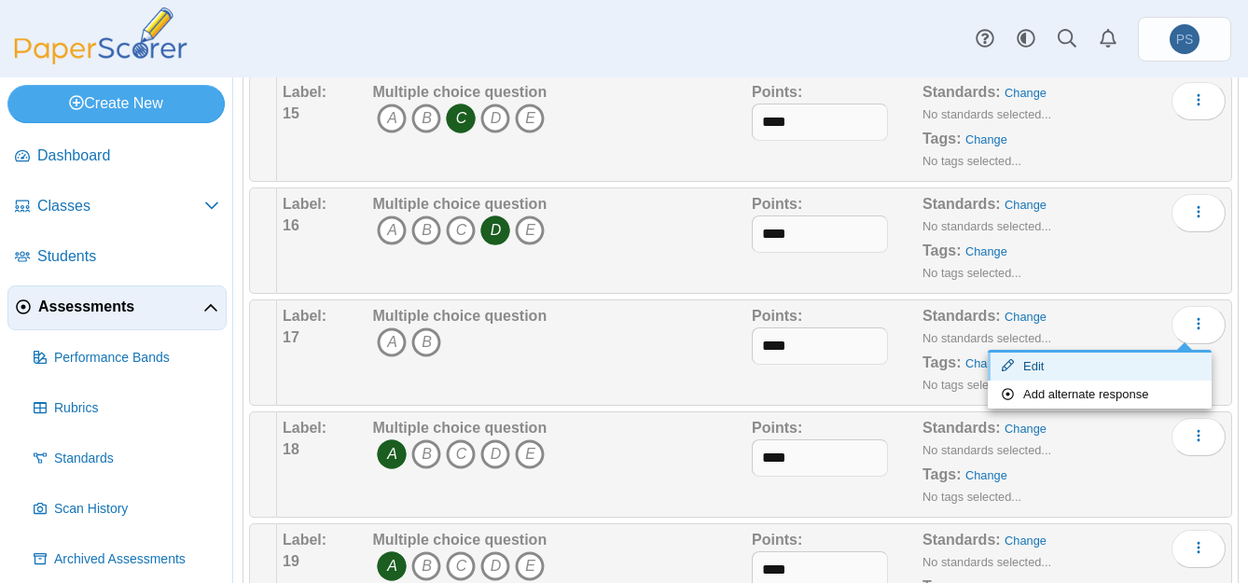
click at [1019, 366] on icon at bounding box center [1012, 365] width 21 height 12
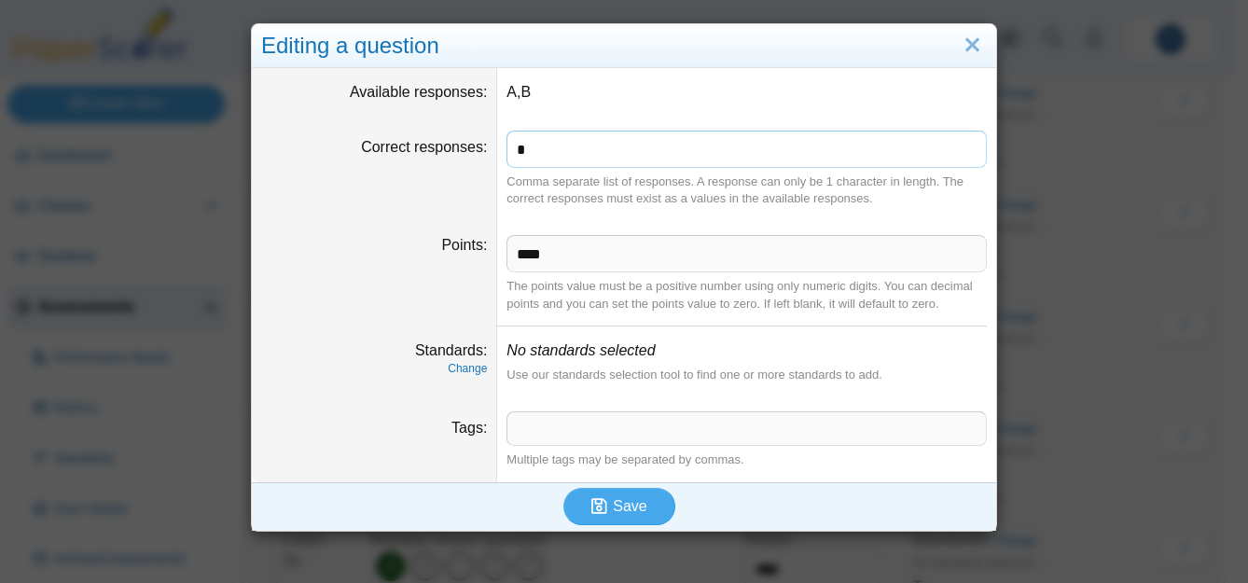
drag, startPoint x: 530, startPoint y: 154, endPoint x: 312, endPoint y: 170, distance: 218.9
click at [312, 170] on dl "Correct responses * Comma separate list of responses. A response can only be 1 …" at bounding box center [624, 169] width 745 height 104
type input "*"
click at [613, 498] on span "Save" at bounding box center [630, 506] width 34 height 16
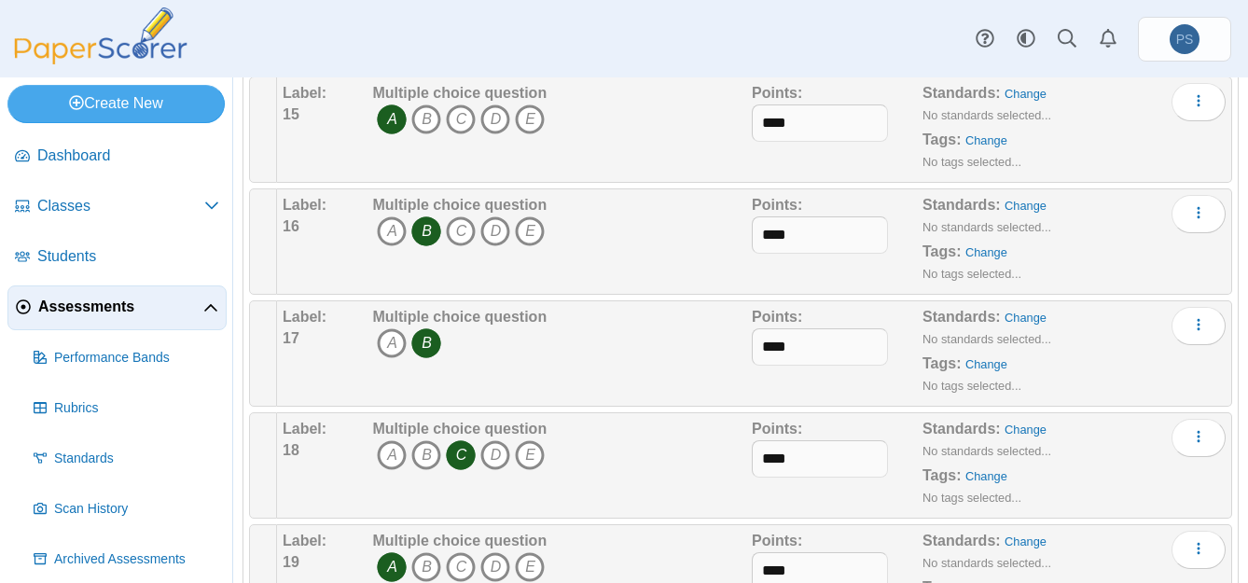
scroll to position [1959, 0]
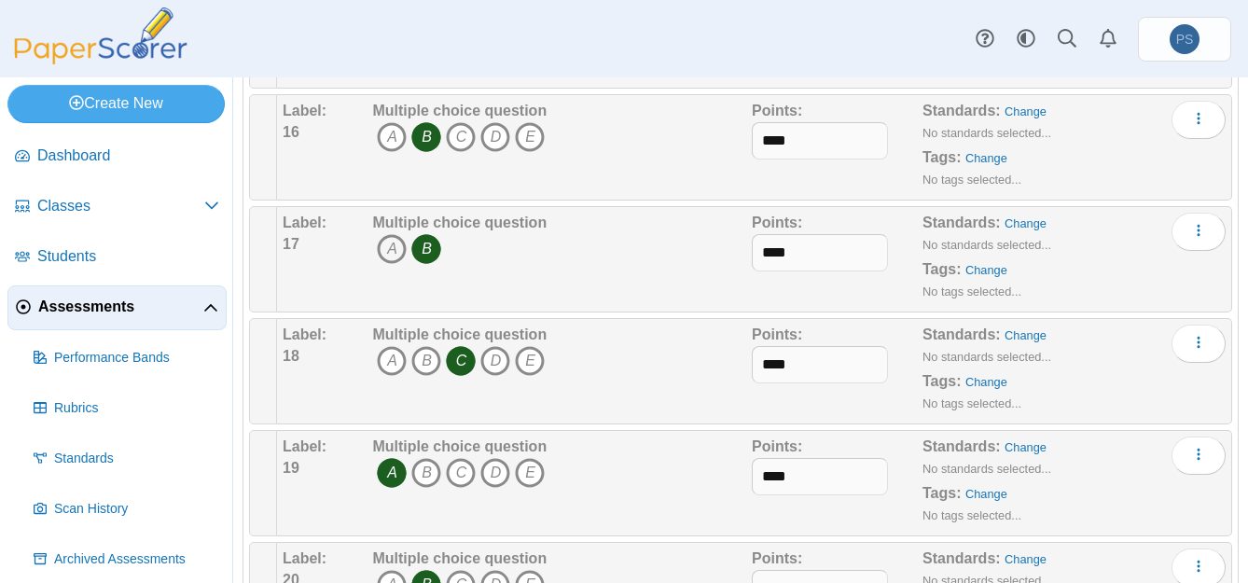
click at [387, 244] on icon "A" at bounding box center [392, 249] width 30 height 30
click at [421, 255] on icon "B" at bounding box center [426, 249] width 30 height 30
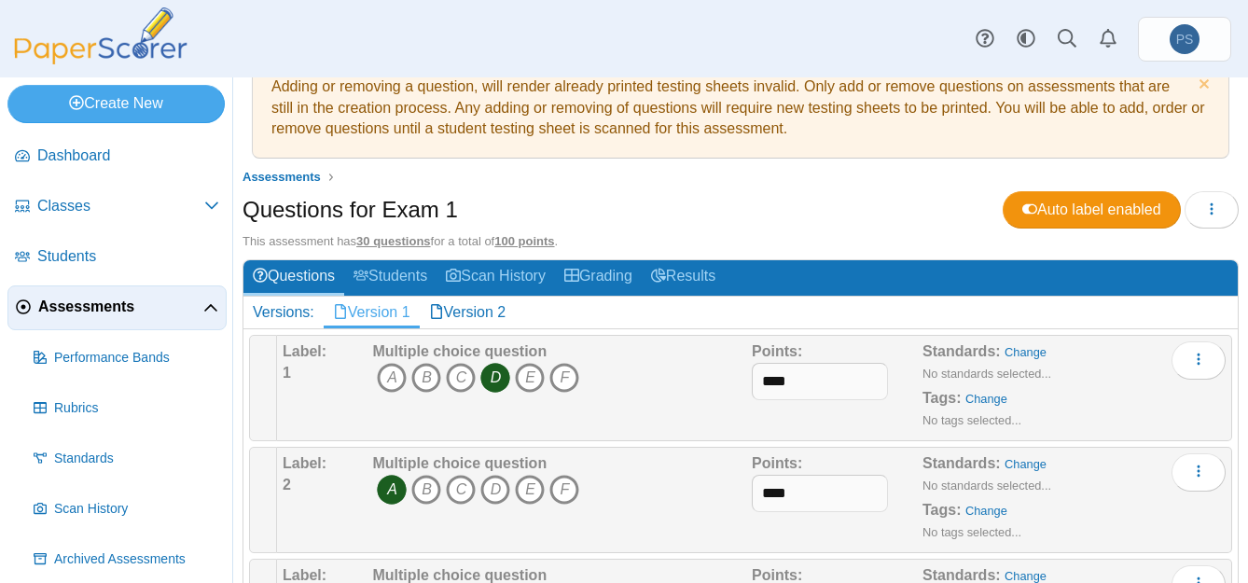
scroll to position [0, 0]
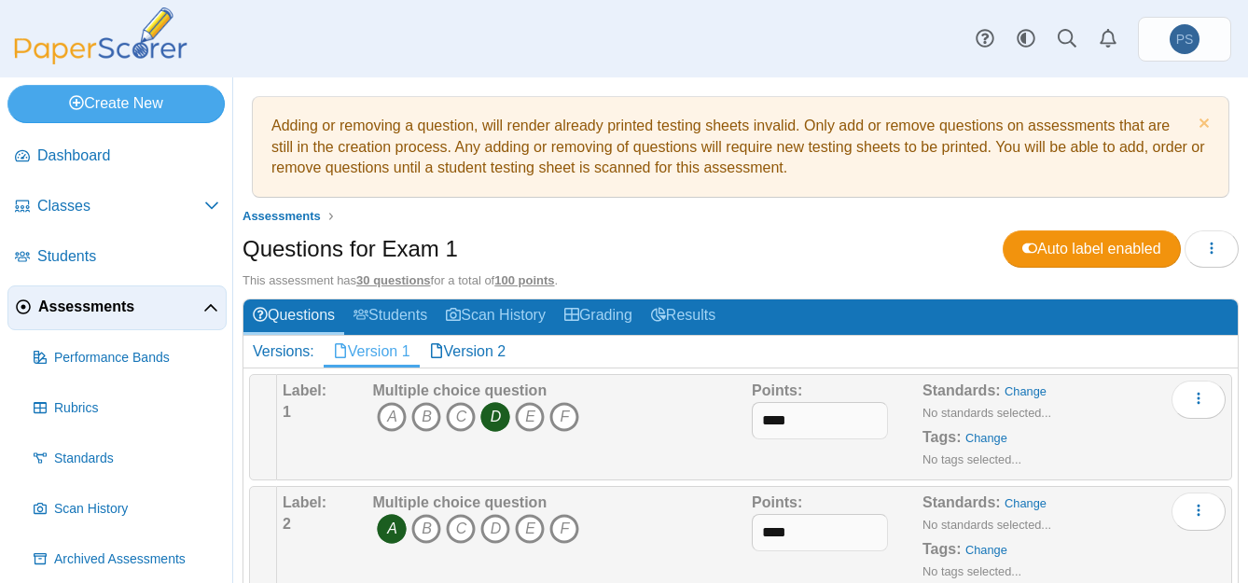
click at [376, 339] on link "Version 1" at bounding box center [372, 352] width 96 height 32
click at [472, 353] on link "Version 2" at bounding box center [468, 352] width 96 height 32
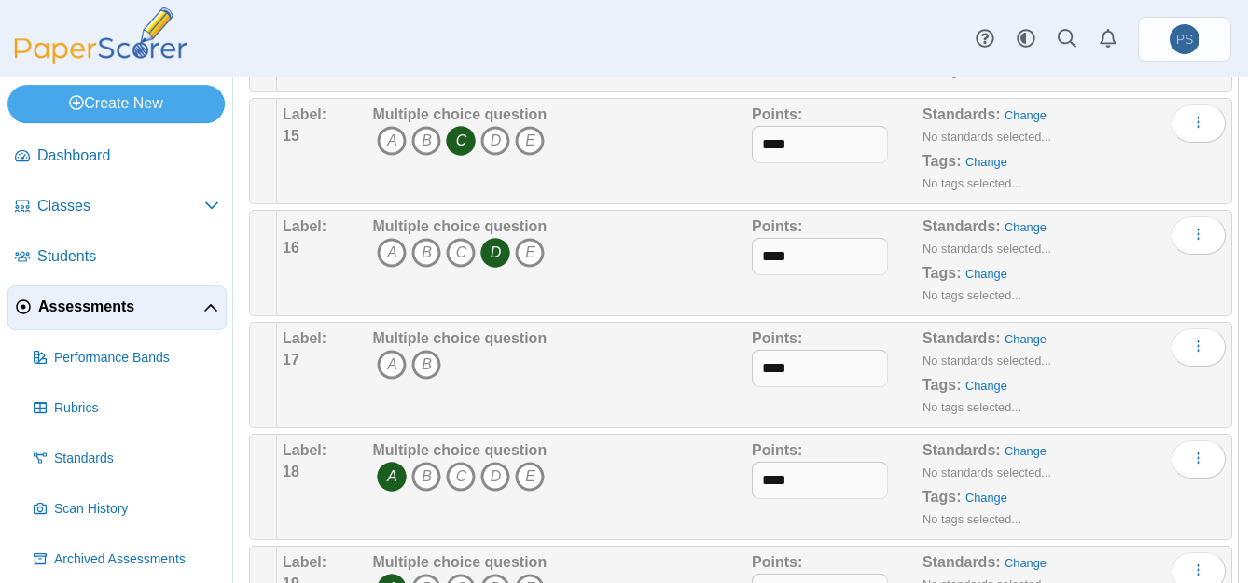
scroll to position [1959, 0]
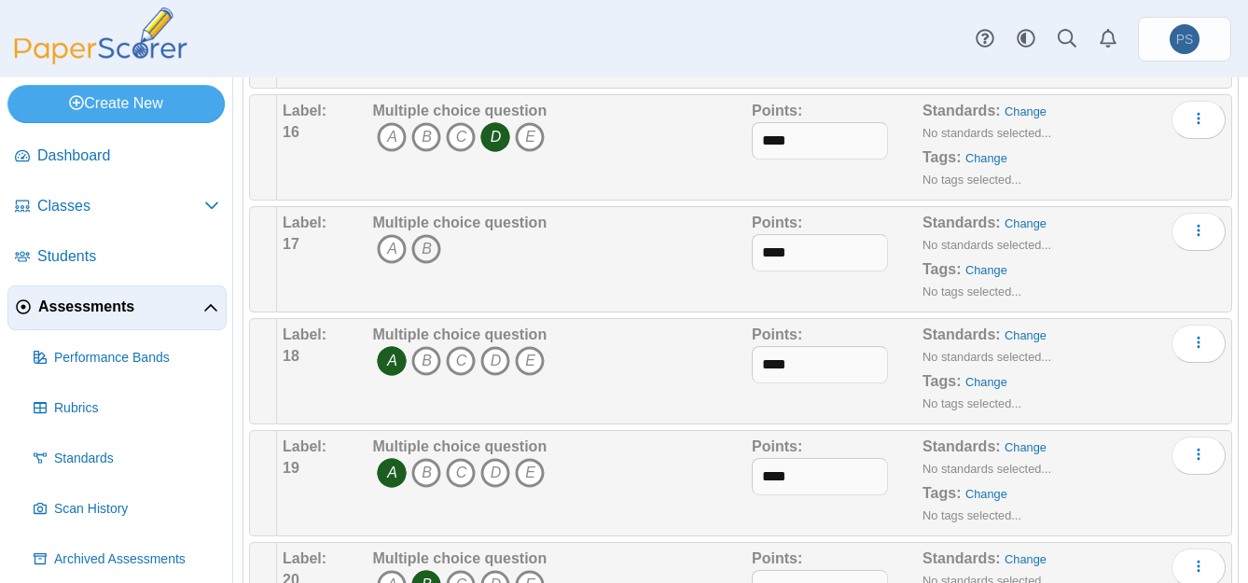
click at [418, 253] on icon "B" at bounding box center [426, 249] width 30 height 30
click at [569, 239] on div "Multiple choice question A B" at bounding box center [560, 259] width 384 height 93
click at [1172, 239] on button "More options" at bounding box center [1199, 231] width 54 height 37
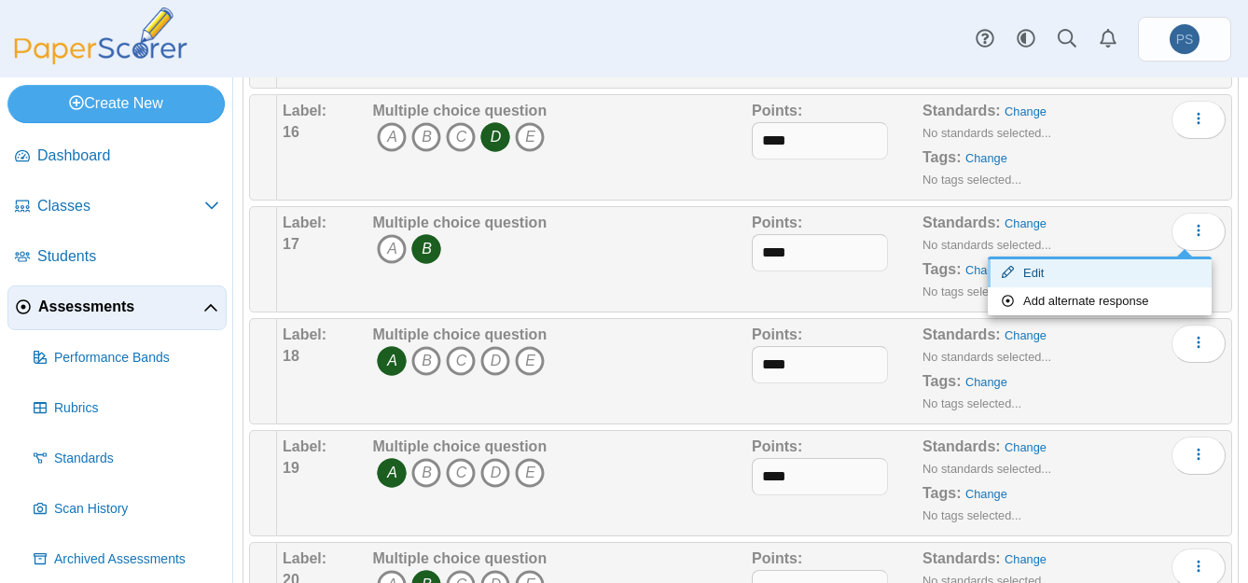
click at [1055, 267] on link "Edit" at bounding box center [1100, 273] width 224 height 28
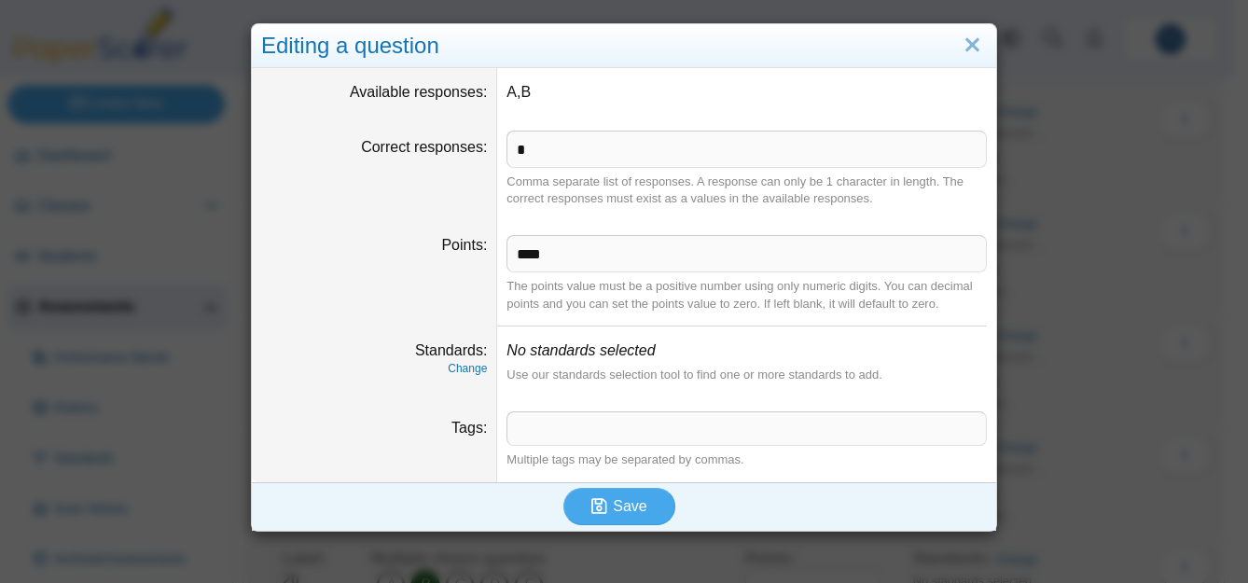
click at [560, 94] on dd "A,B" at bounding box center [746, 92] width 499 height 49
click at [958, 49] on link "Close" at bounding box center [972, 46] width 29 height 32
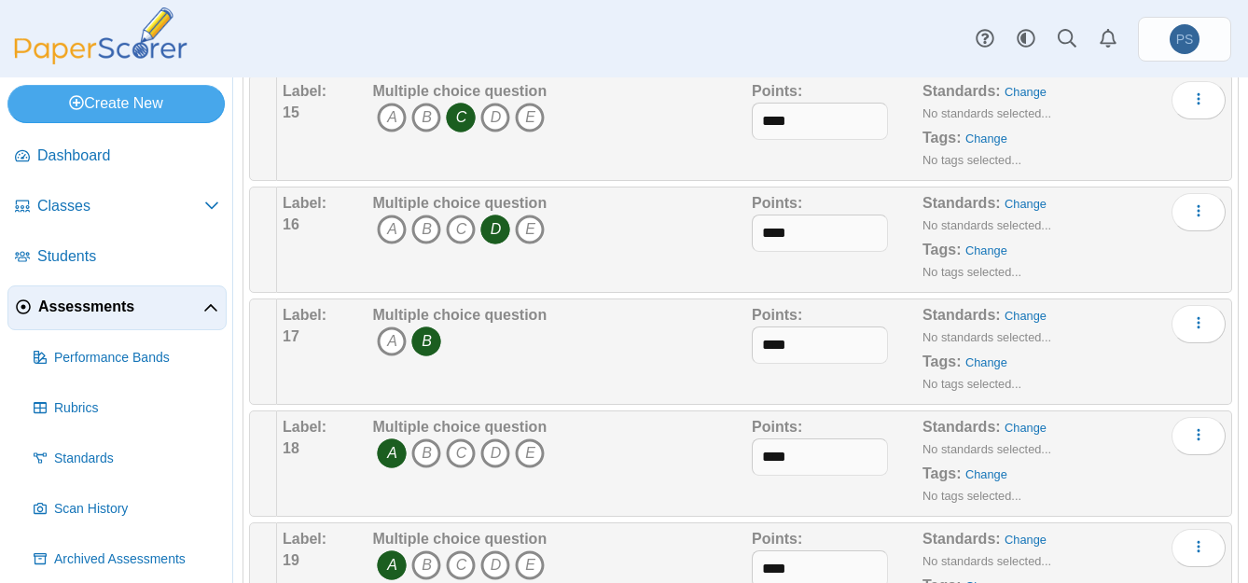
scroll to position [1866, 0]
click at [429, 347] on icon "B" at bounding box center [426, 342] width 30 height 30
click at [425, 341] on icon "B" at bounding box center [426, 342] width 30 height 30
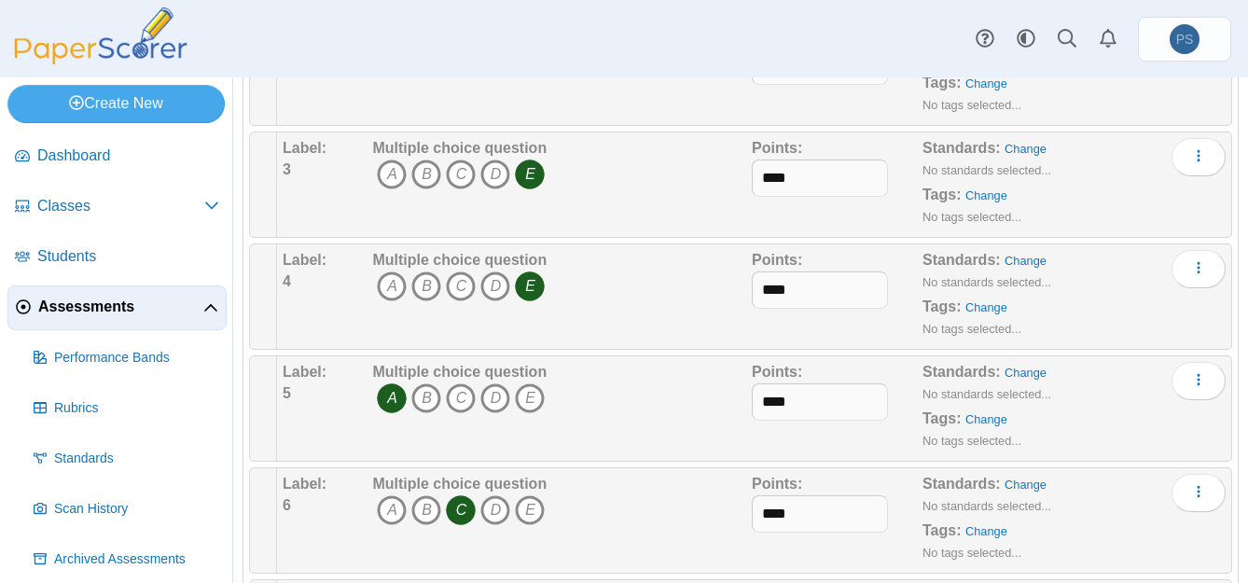
scroll to position [0, 0]
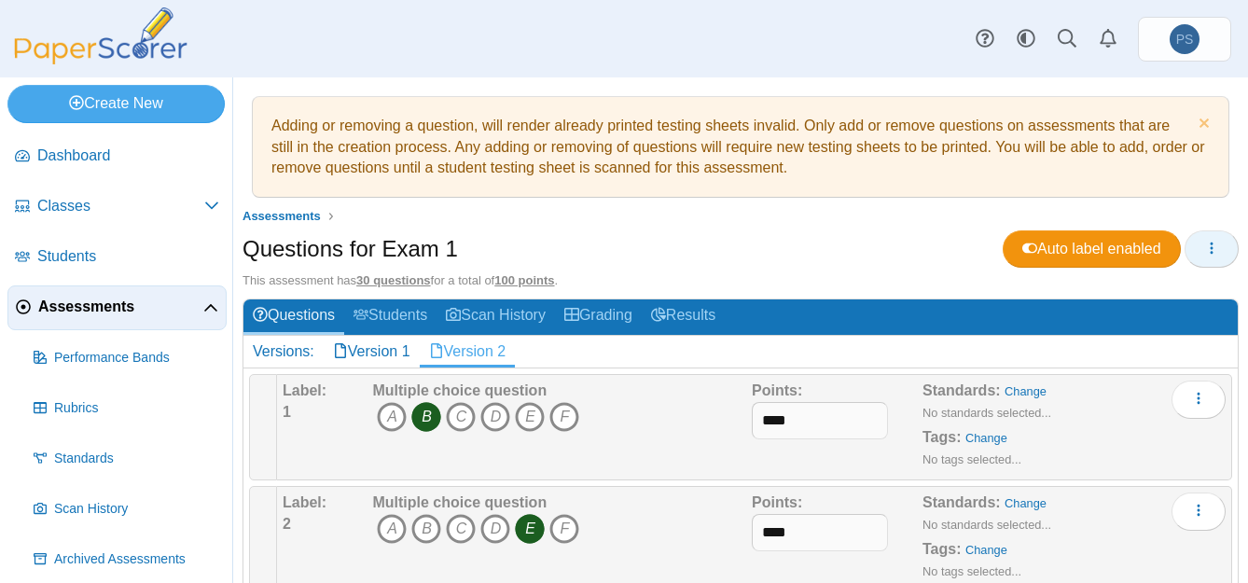
click at [1204, 248] on icon "button" at bounding box center [1211, 248] width 15 height 15
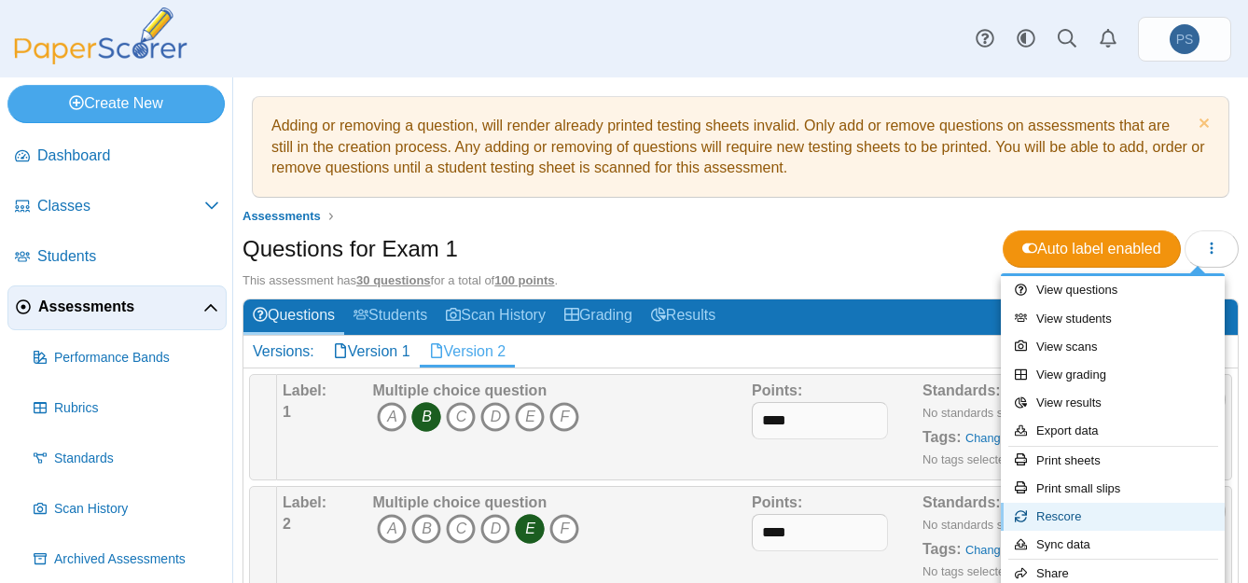
click at [1053, 520] on link "Rescore" at bounding box center [1113, 517] width 224 height 28
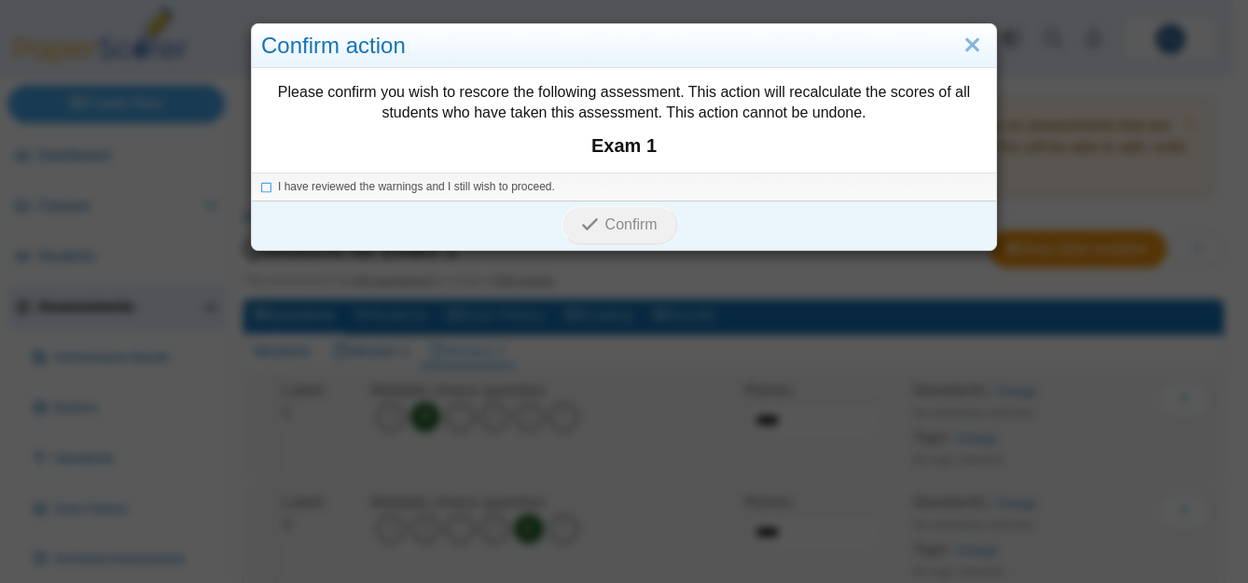
click at [264, 189] on icon at bounding box center [266, 184] width 11 height 10
click at [606, 228] on span "Confirm" at bounding box center [632, 224] width 52 height 16
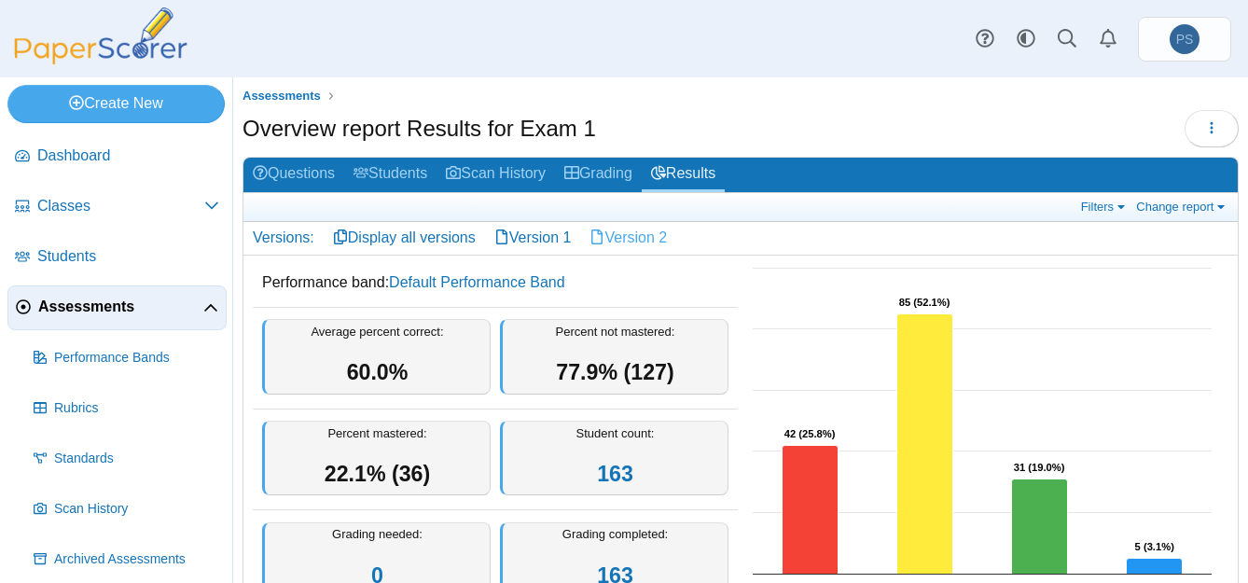
click at [645, 230] on link "Version 2" at bounding box center [628, 238] width 96 height 32
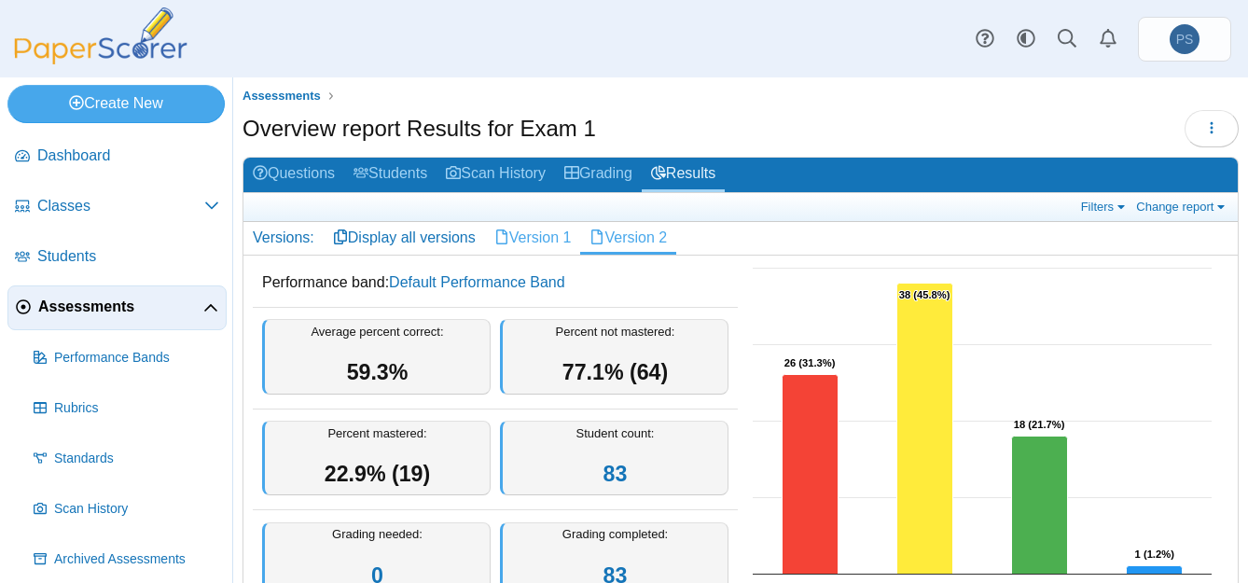
click at [533, 246] on link "Version 1" at bounding box center [533, 238] width 96 height 32
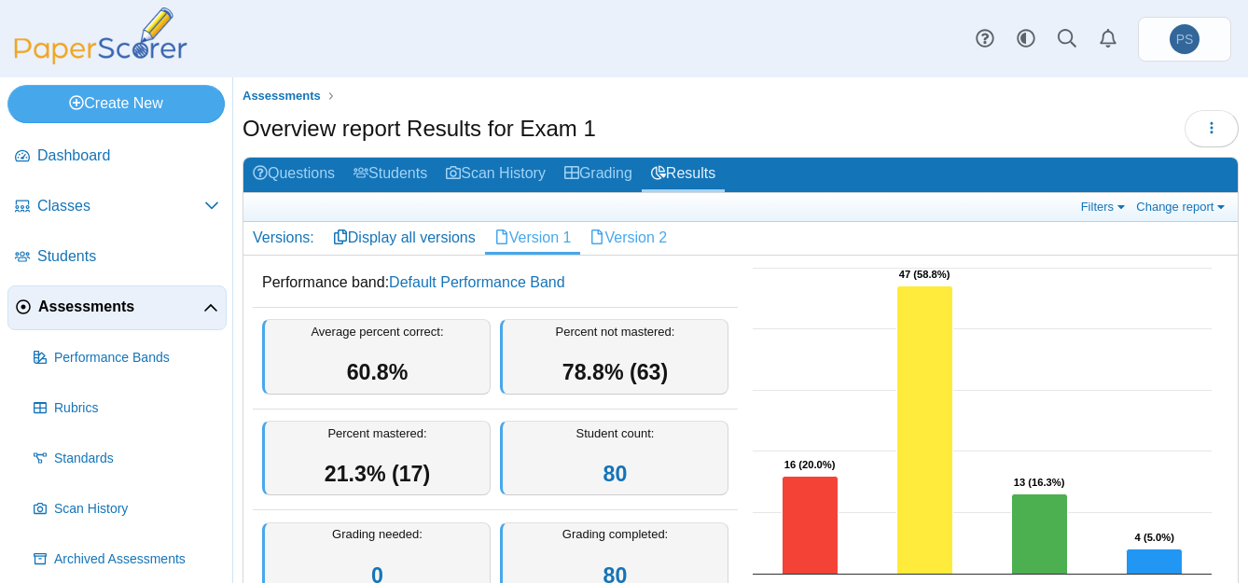
click at [655, 244] on link "Version 2" at bounding box center [628, 238] width 96 height 32
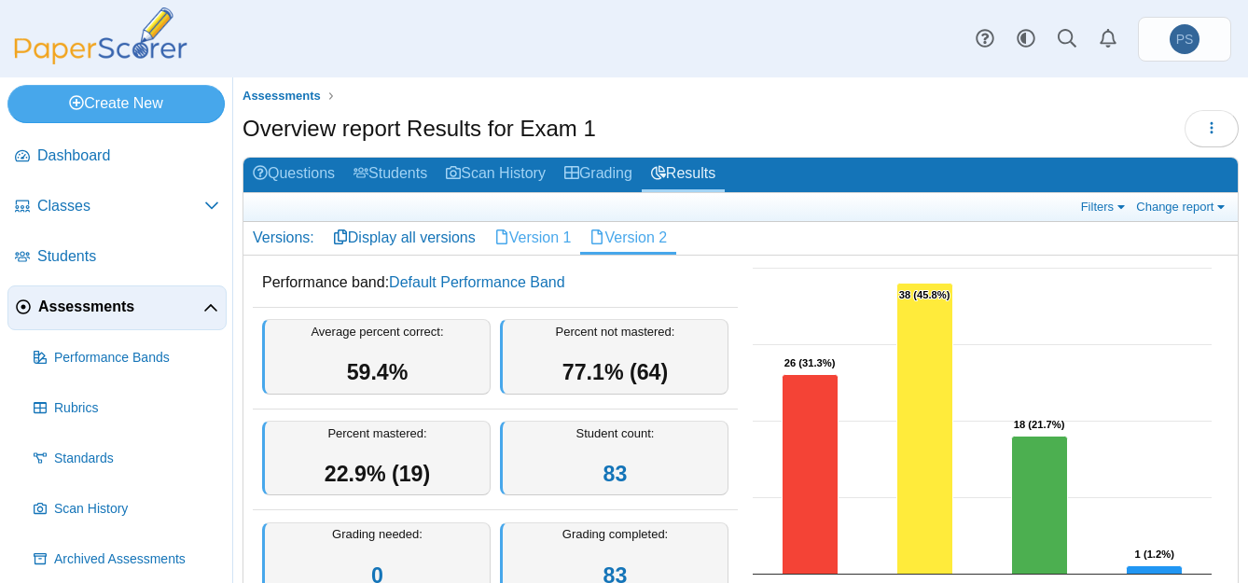
click at [540, 244] on link "Version 1" at bounding box center [533, 238] width 96 height 32
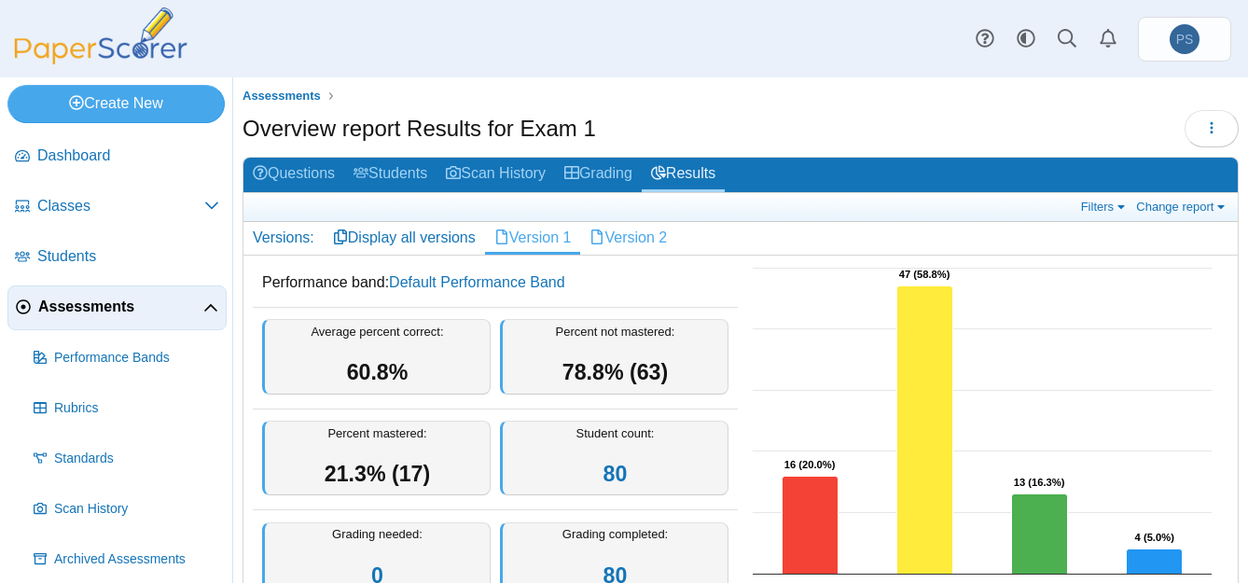
click at [624, 231] on link "Version 2" at bounding box center [628, 238] width 96 height 32
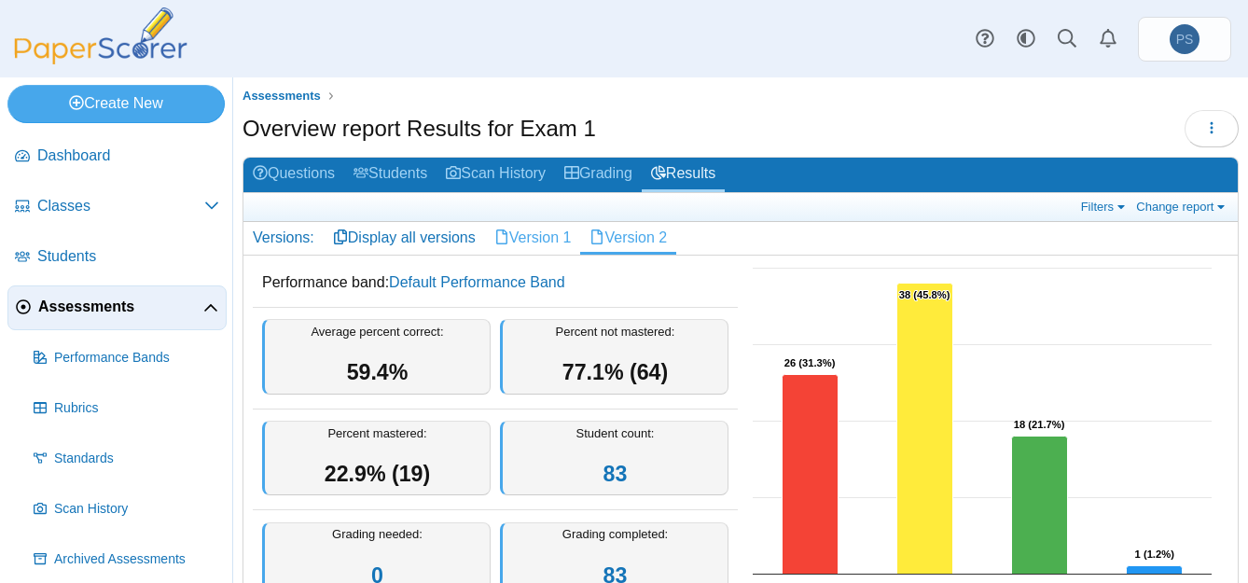
click at [540, 249] on link "Version 1" at bounding box center [533, 238] width 96 height 32
